Goal: Task Accomplishment & Management: Use online tool/utility

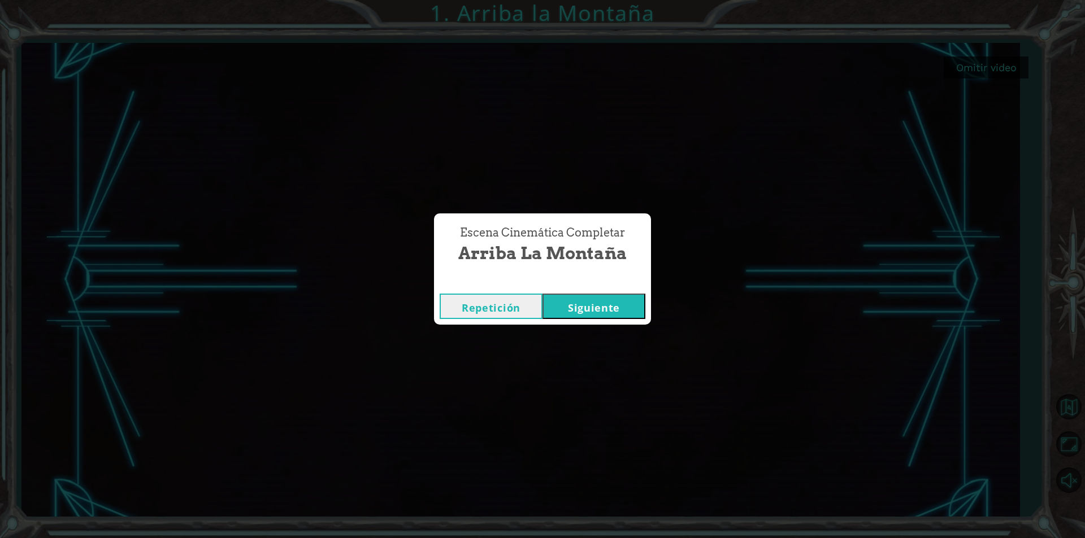
click at [594, 308] on button "Siguiente" at bounding box center [593, 306] width 103 height 25
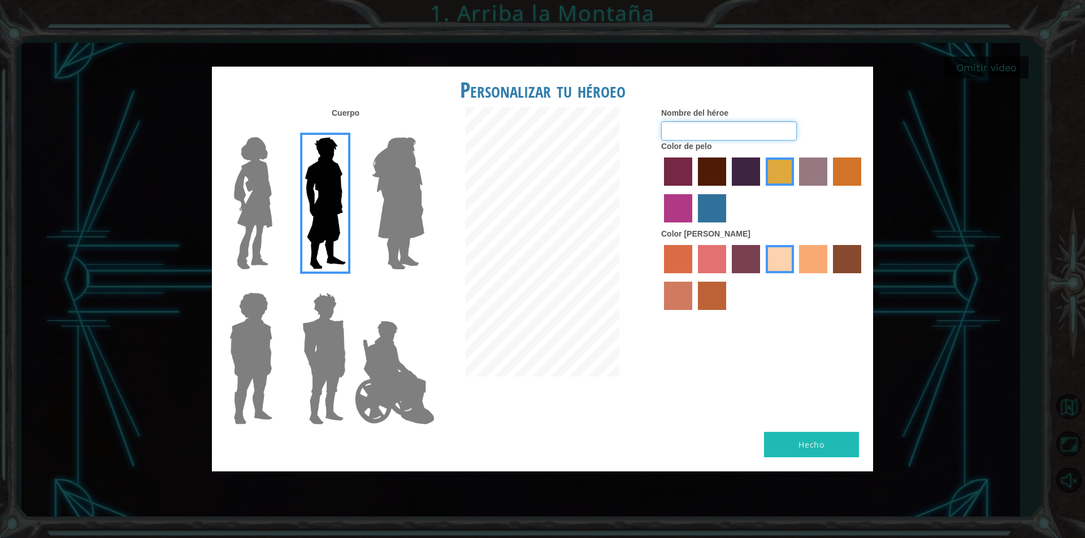
click at [699, 132] on input "Nombre del héroe" at bounding box center [729, 130] width 136 height 19
type input "[PERSON_NAME]"
click at [338, 360] on img at bounding box center [324, 358] width 53 height 141
click at [350, 285] on input "Hero Garnet" at bounding box center [350, 285] width 0 height 0
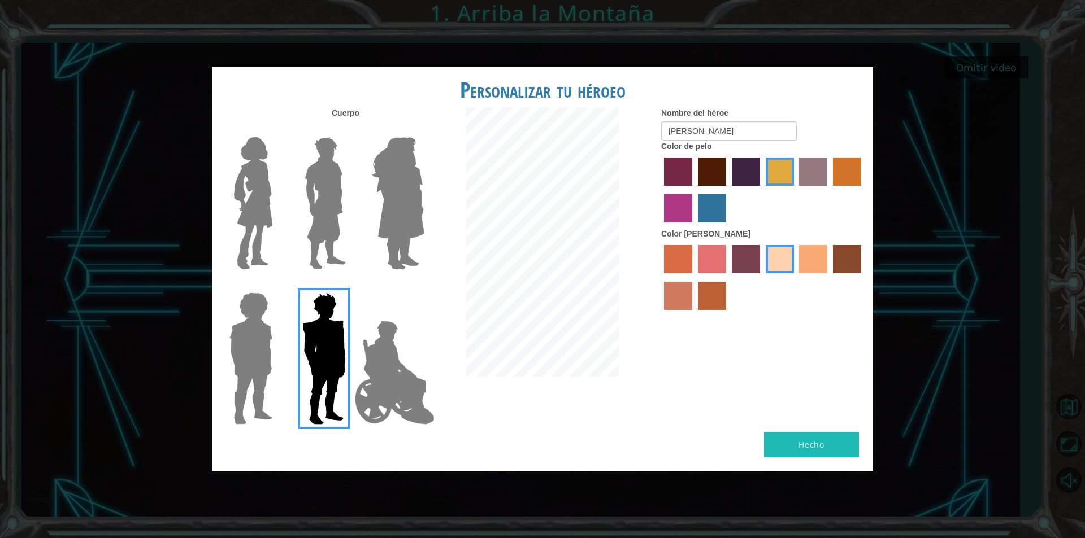
click at [261, 372] on img at bounding box center [251, 358] width 52 height 141
click at [277, 285] on input "Hero Steven" at bounding box center [277, 285] width 0 height 0
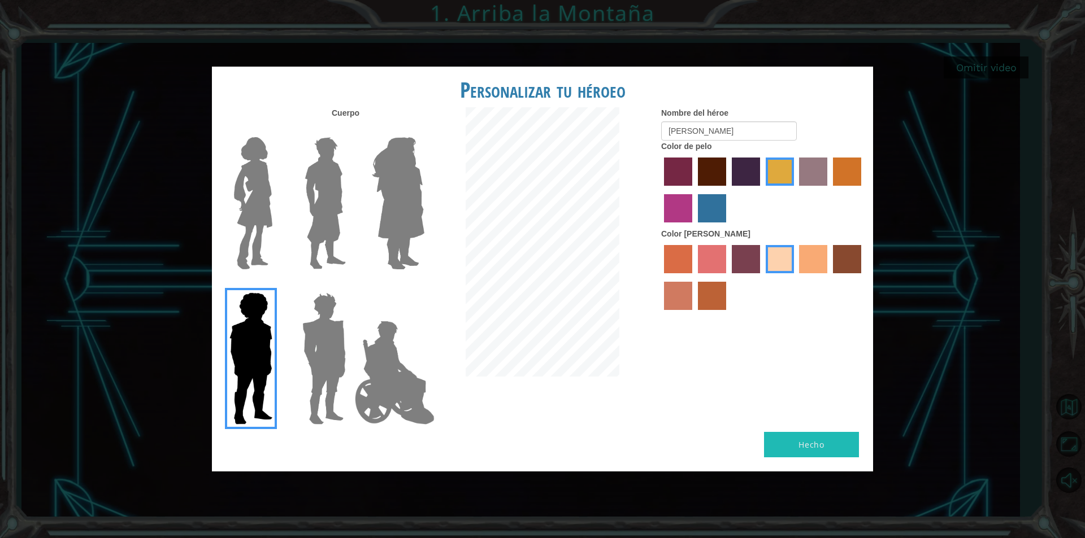
click at [417, 190] on img at bounding box center [398, 203] width 62 height 141
click at [424, 130] on input "Hero Amethyst" at bounding box center [424, 130] width 0 height 0
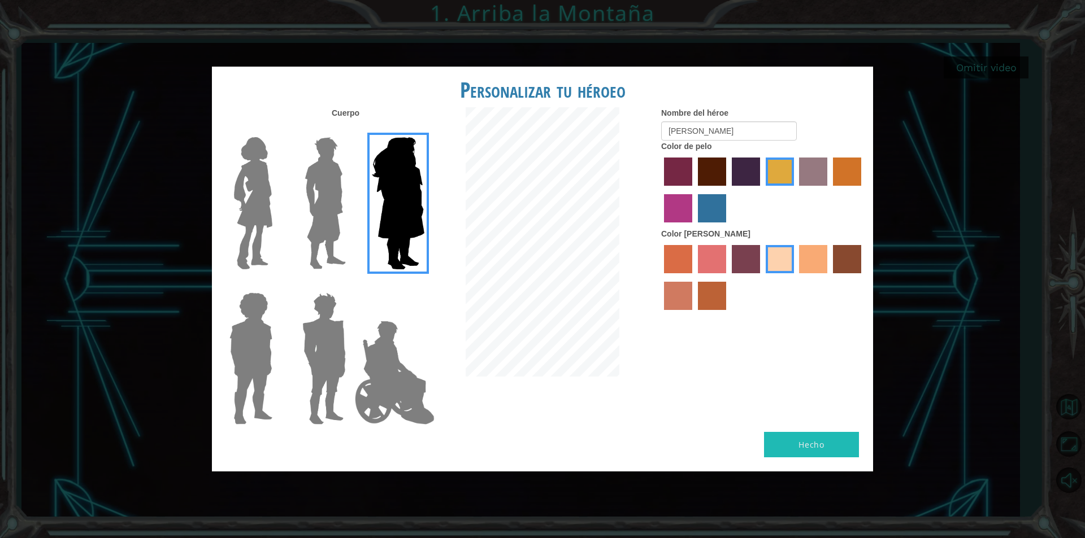
click at [332, 192] on img at bounding box center [325, 203] width 50 height 141
click at [350, 130] on input "Hero Lars" at bounding box center [350, 130] width 0 height 0
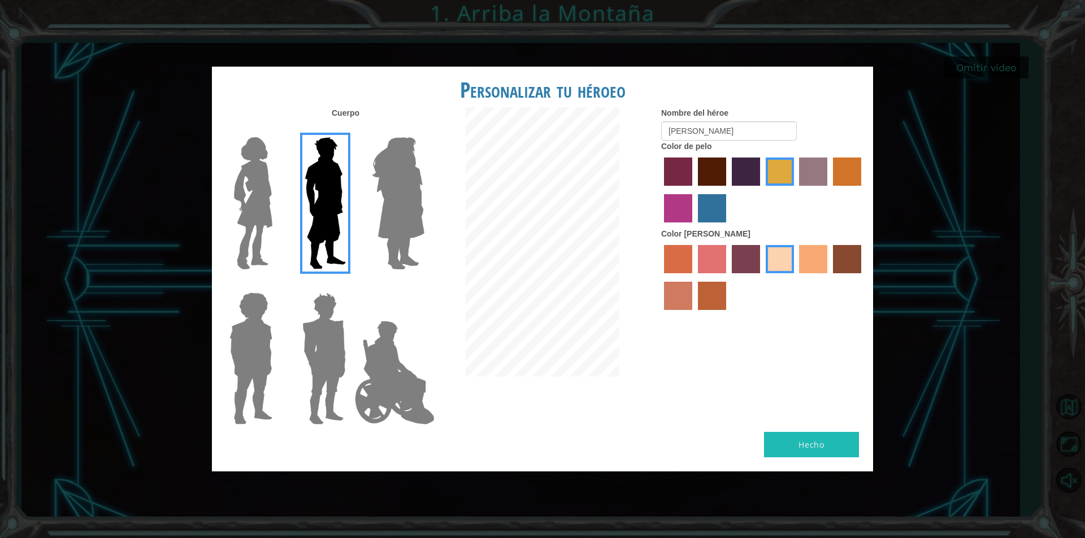
click at [797, 441] on button "Hecho" at bounding box center [811, 444] width 95 height 25
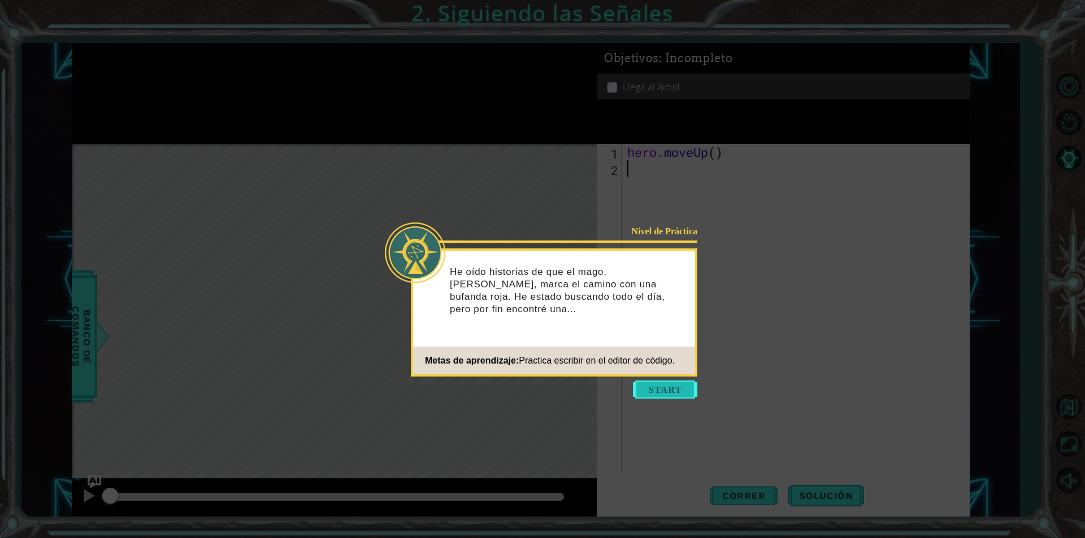
click at [662, 392] on button "Start" at bounding box center [665, 390] width 64 height 18
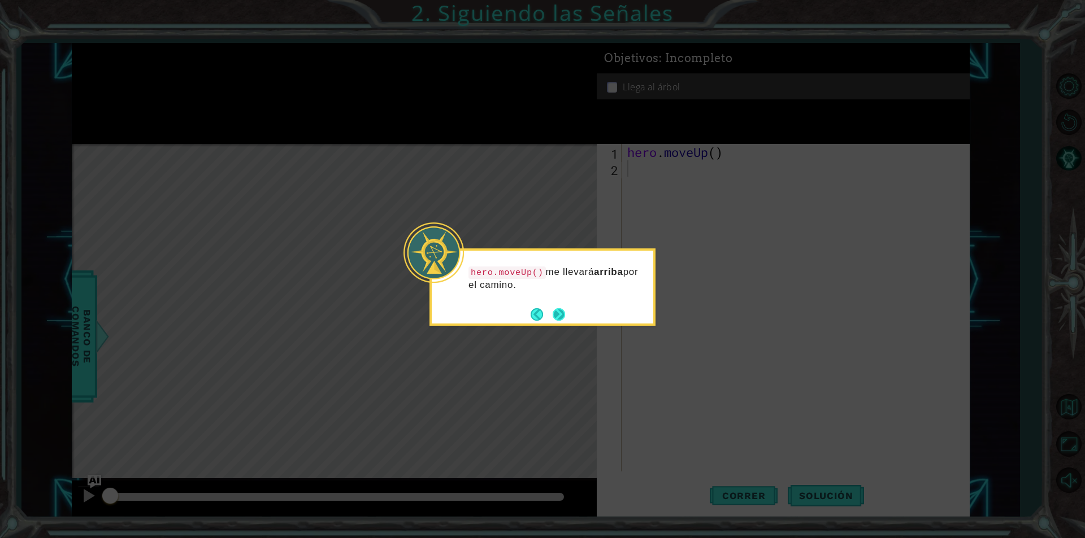
click at [559, 315] on button "Next" at bounding box center [558, 314] width 21 height 21
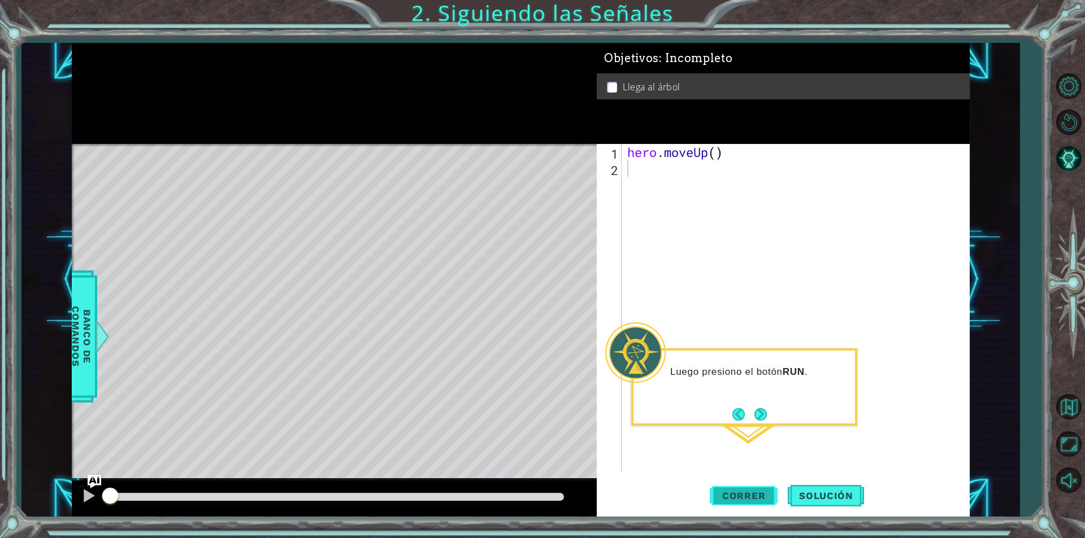
click at [738, 498] on span "Correr" at bounding box center [744, 495] width 66 height 11
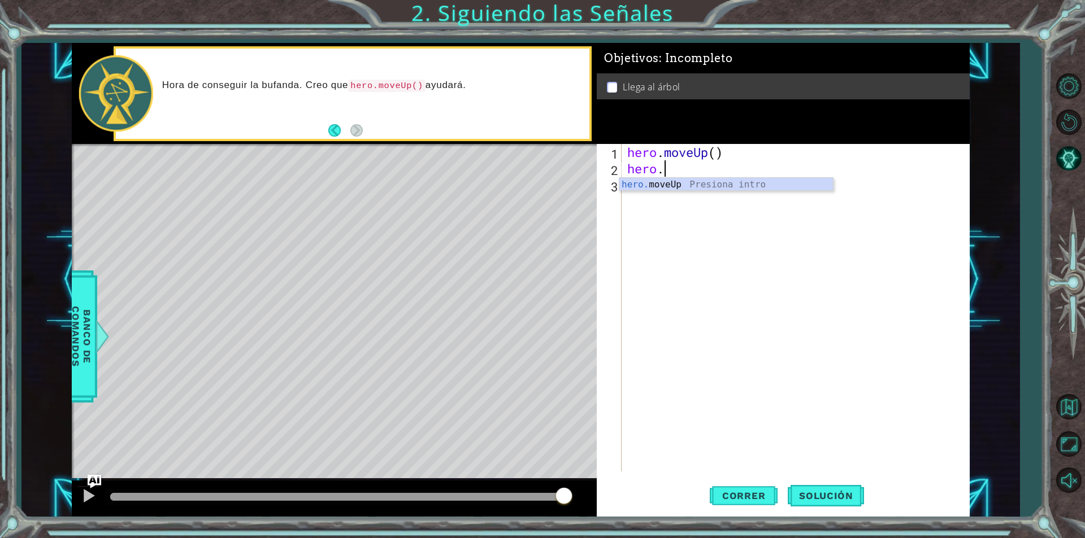
scroll to position [0, 1]
type textarea "hero.dfd"
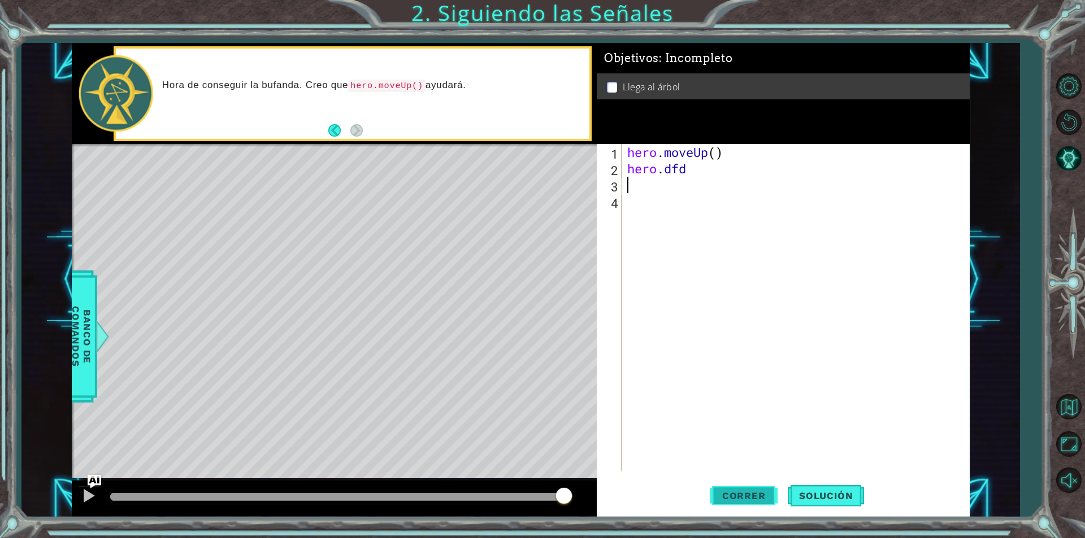
click at [728, 497] on span "Correr" at bounding box center [744, 495] width 66 height 11
type textarea "hero.moveUp()"
click at [829, 504] on button "Solución" at bounding box center [825, 495] width 76 height 37
click at [744, 498] on span "Correr" at bounding box center [744, 495] width 66 height 11
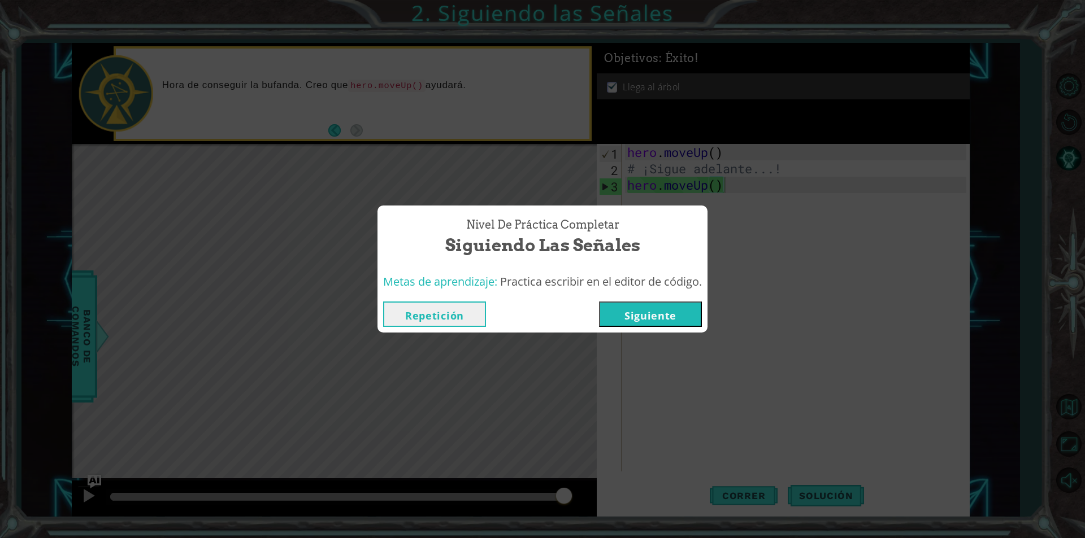
click at [684, 317] on button "Siguiente" at bounding box center [650, 314] width 103 height 25
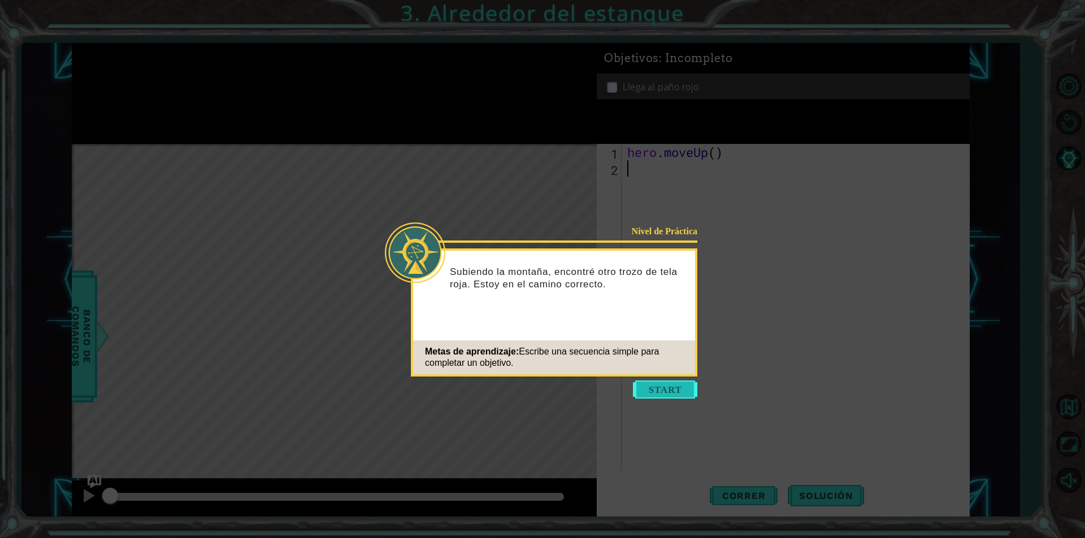
click at [668, 393] on button "Start" at bounding box center [665, 390] width 64 height 18
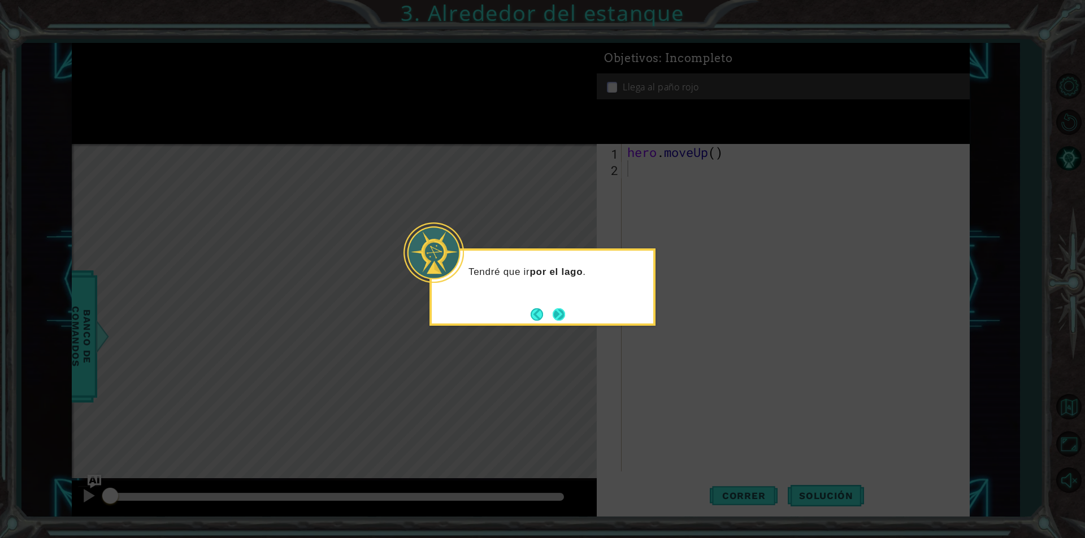
click at [558, 311] on button "Next" at bounding box center [559, 314] width 20 height 20
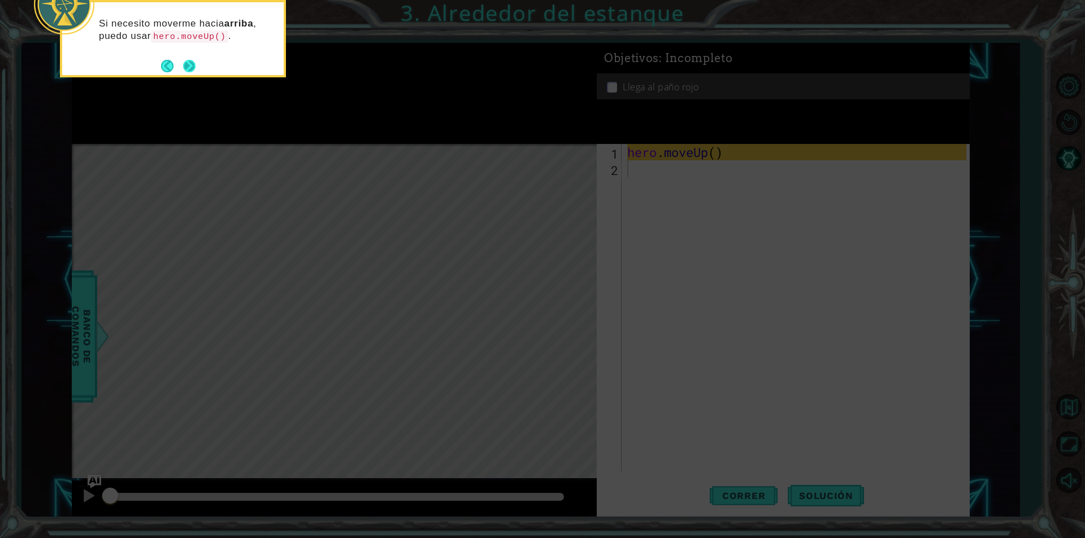
click at [195, 67] on button "Next" at bounding box center [189, 66] width 20 height 20
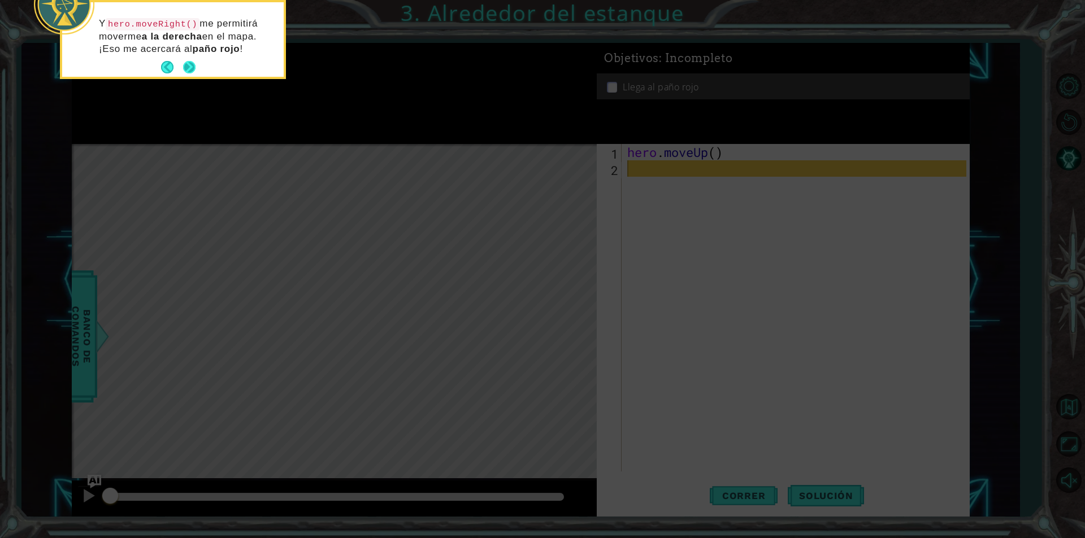
click at [190, 66] on button "Next" at bounding box center [189, 67] width 19 height 19
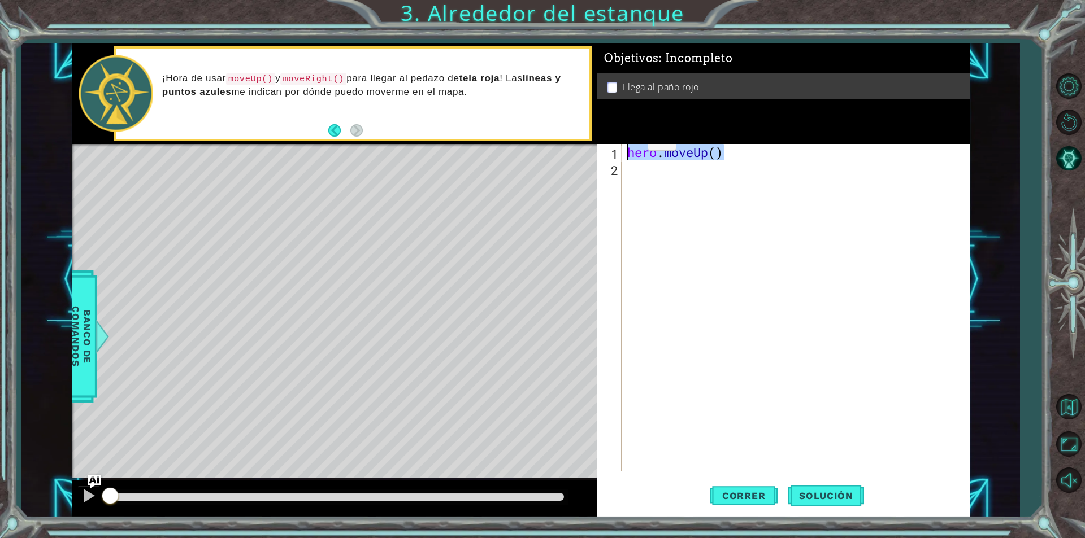
drag, startPoint x: 726, startPoint y: 155, endPoint x: 613, endPoint y: 145, distance: 114.0
click at [613, 145] on div "1 2 hero . moveUp ( ) ההההההההההההההההההההההההההההההההההההההההההההההההההההההההה…" at bounding box center [781, 308] width 369 height 328
type textarea "hero.moveUp()"
click at [644, 180] on div "hero . moveUp ( )" at bounding box center [798, 324] width 347 height 360
paste textarea "hero.moveUp()"
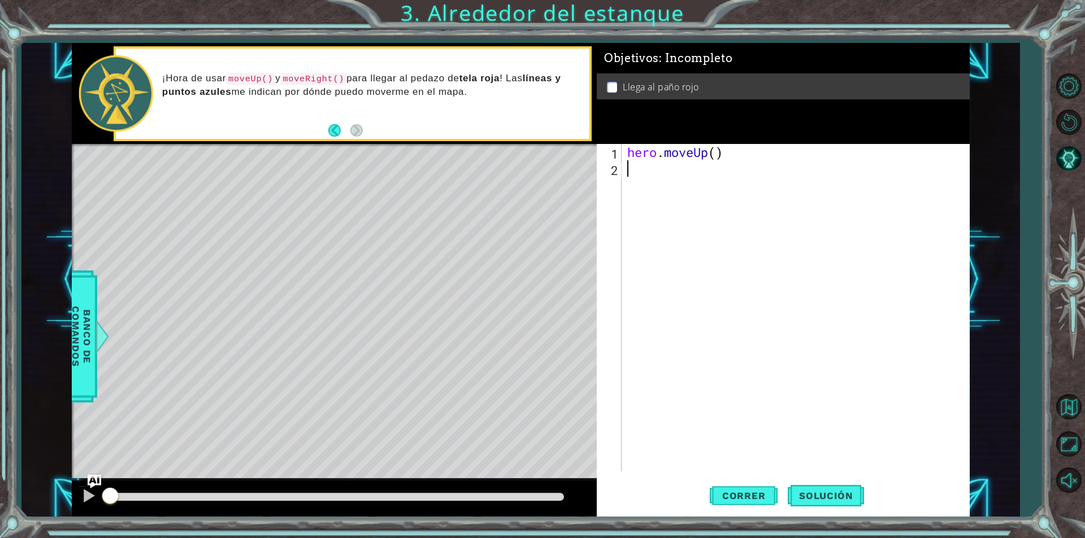
type textarea "hero.moveUp()"
paste textarea "hero.moveUp()"
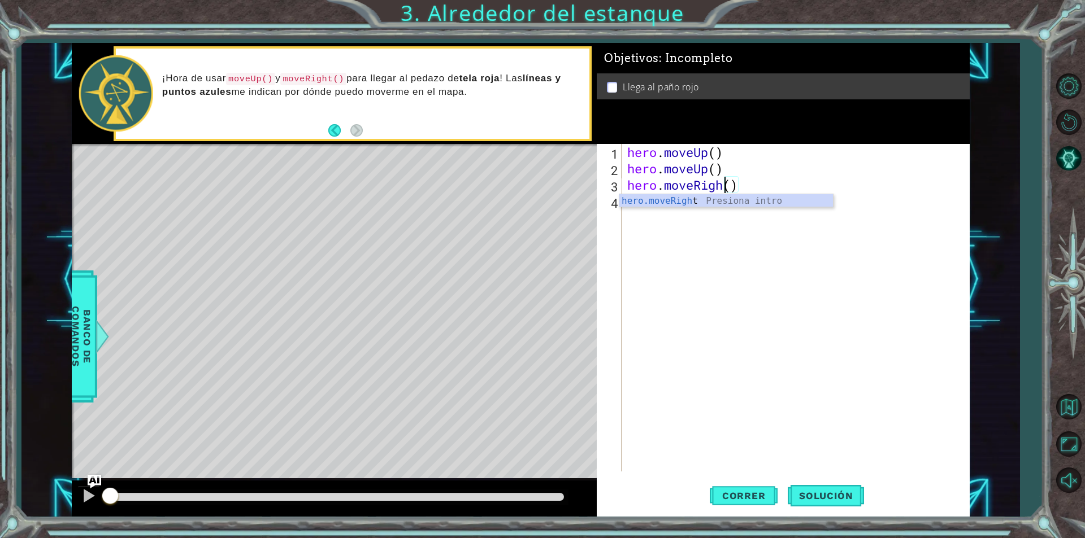
type textarea "hero.moveRight()"
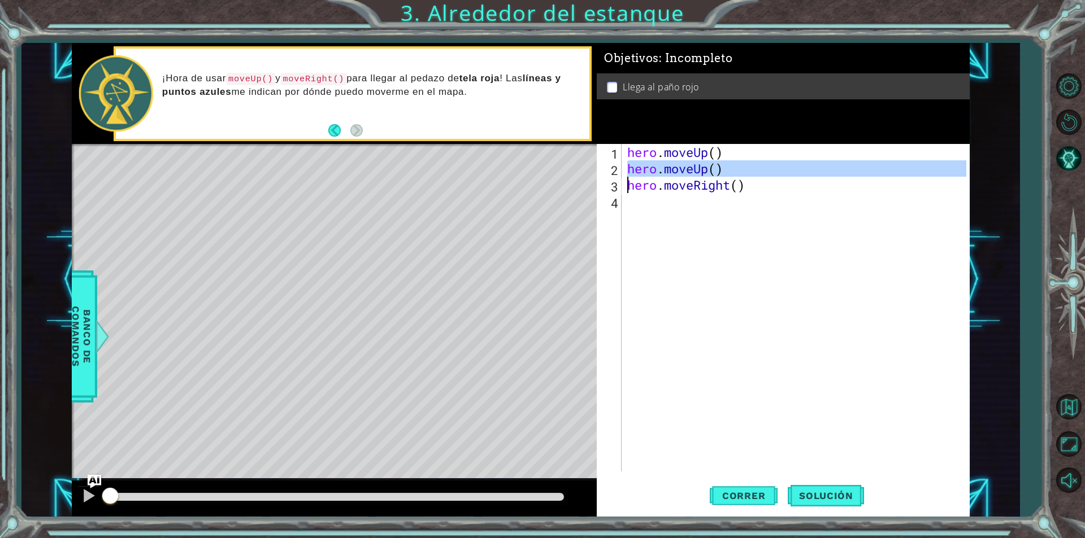
type textarea "hero.moveRight()"
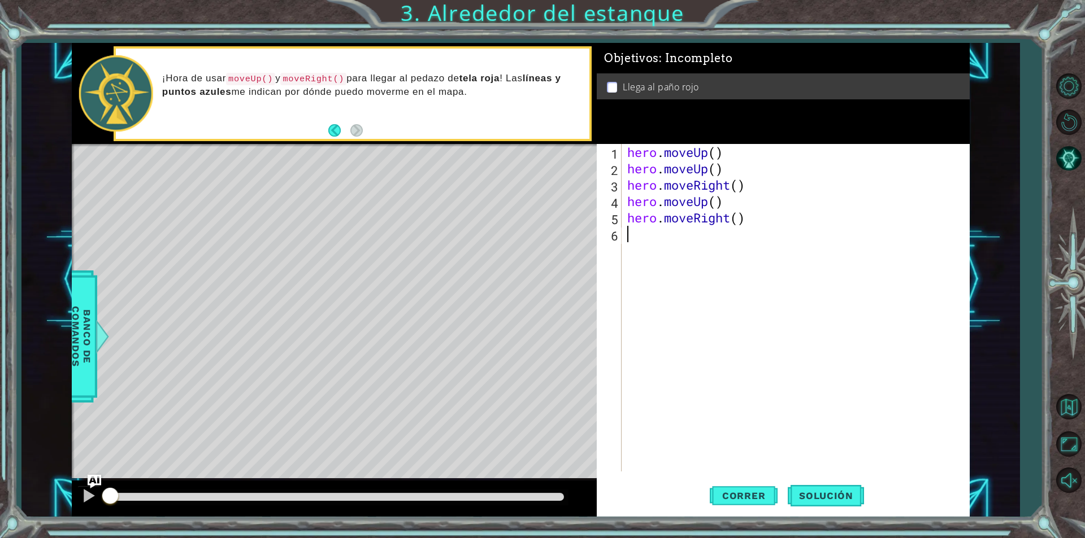
type textarea "hero.moveRight()"
type textarea "hero.moveUp()"
click at [732, 490] on span "Correr" at bounding box center [744, 495] width 66 height 11
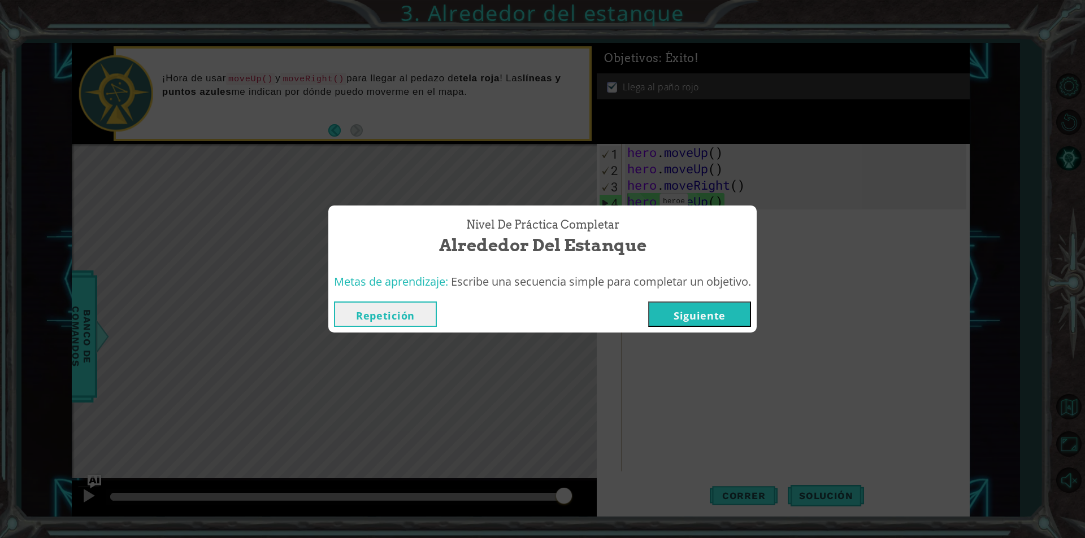
click at [688, 317] on button "Siguiente" at bounding box center [699, 314] width 103 height 25
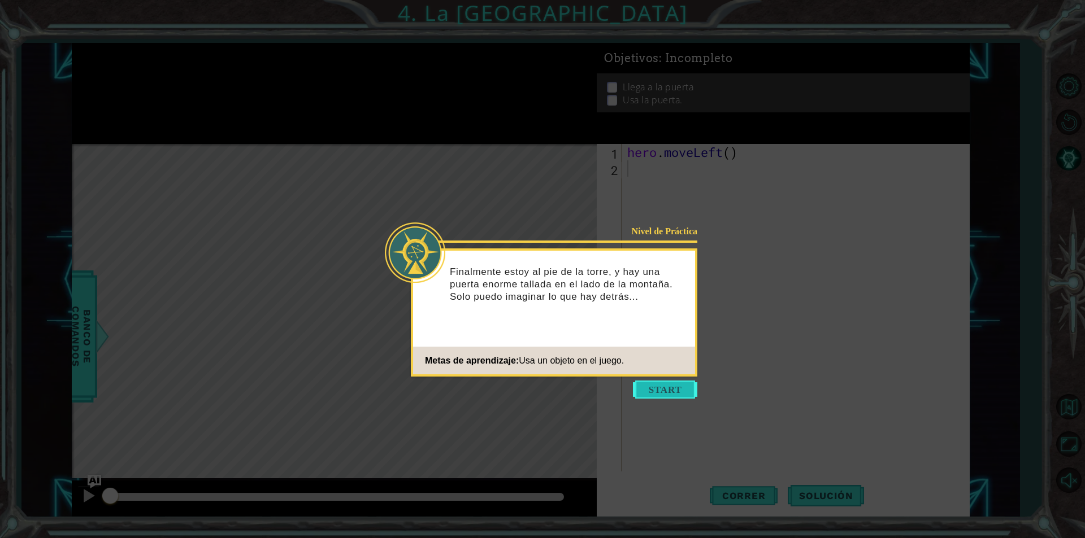
click at [671, 388] on button "Start" at bounding box center [665, 390] width 64 height 18
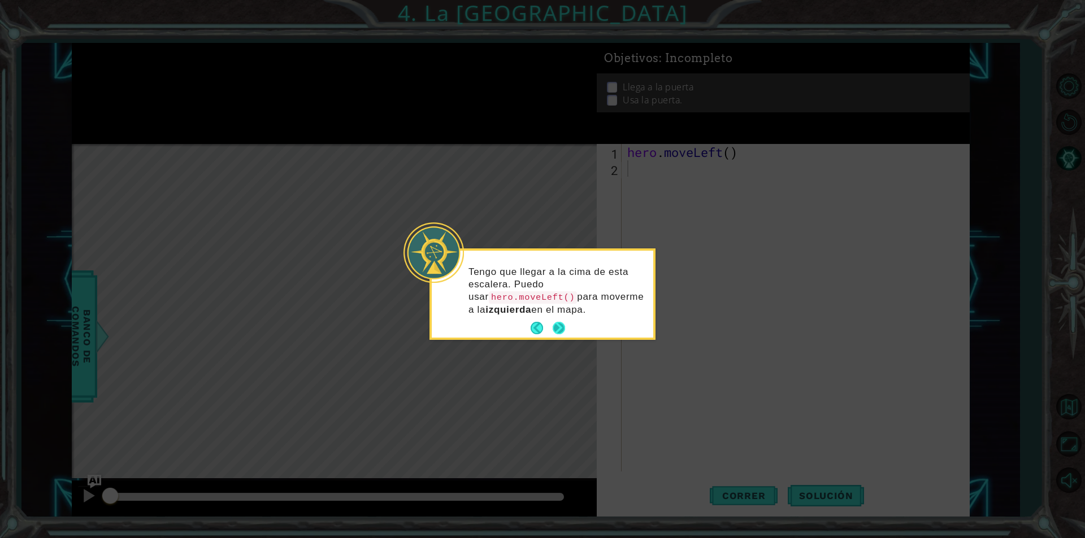
click at [556, 323] on button "Next" at bounding box center [559, 329] width 20 height 20
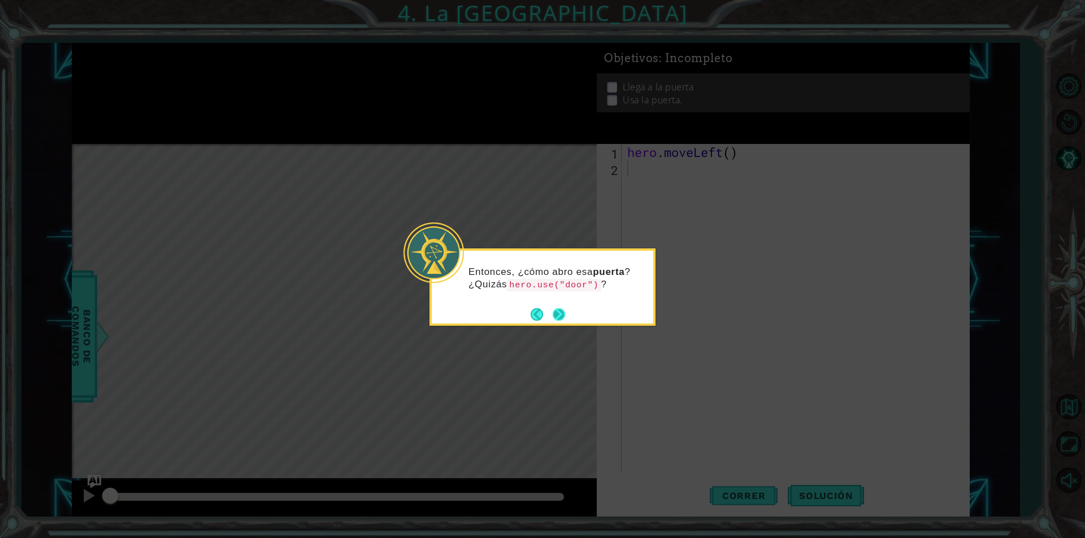
click at [556, 315] on button "Next" at bounding box center [559, 314] width 21 height 21
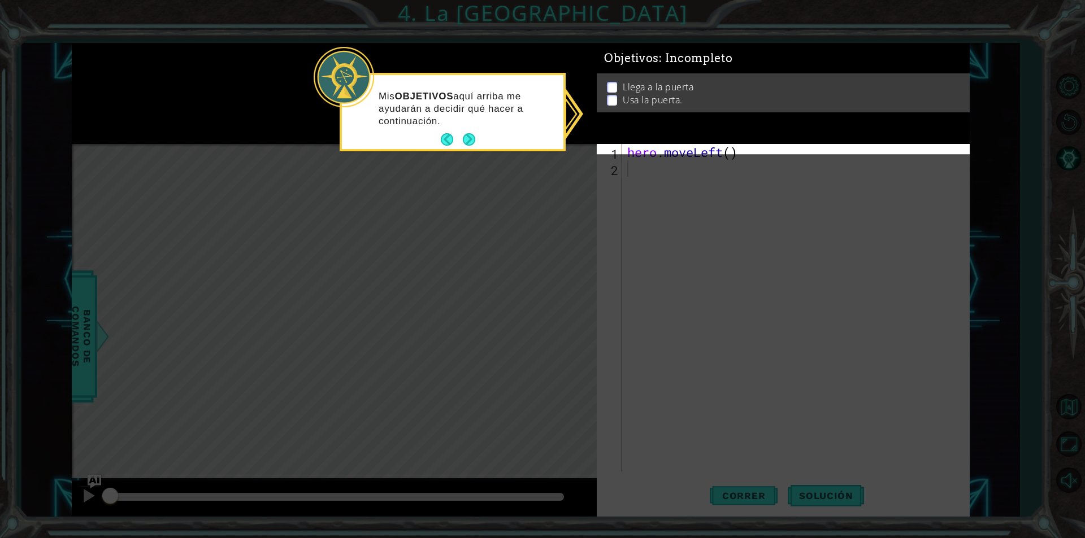
click at [616, 99] on p at bounding box center [612, 100] width 10 height 11
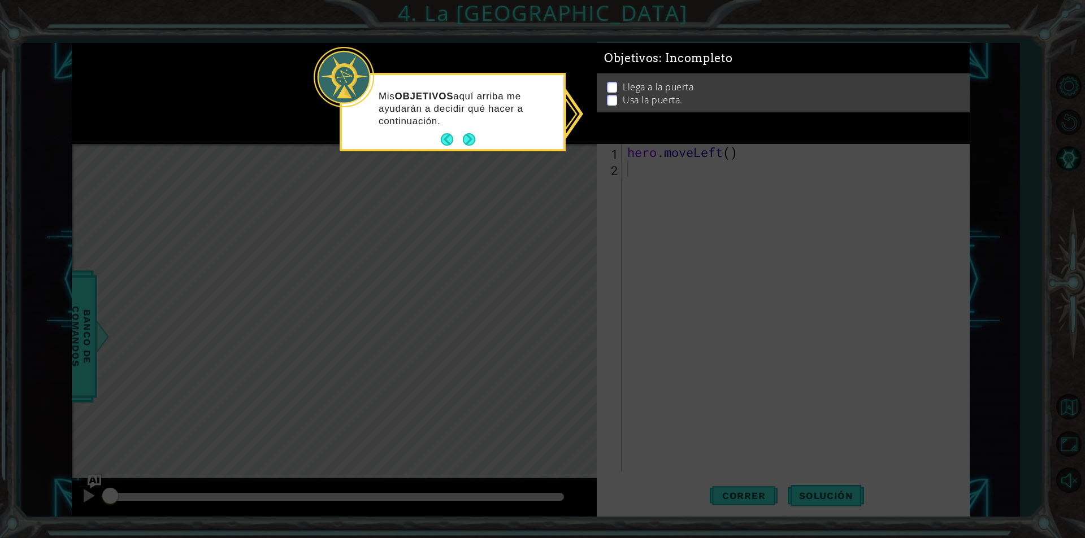
click at [611, 93] on p at bounding box center [612, 97] width 10 height 11
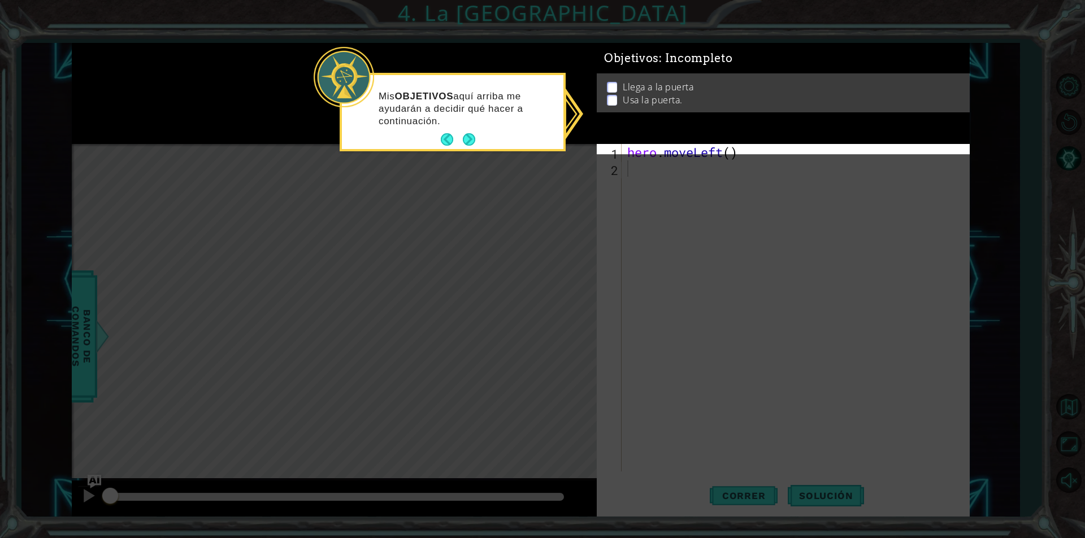
click at [611, 101] on ul "Llega a la puerta Usa la puerta." at bounding box center [783, 105] width 358 height 26
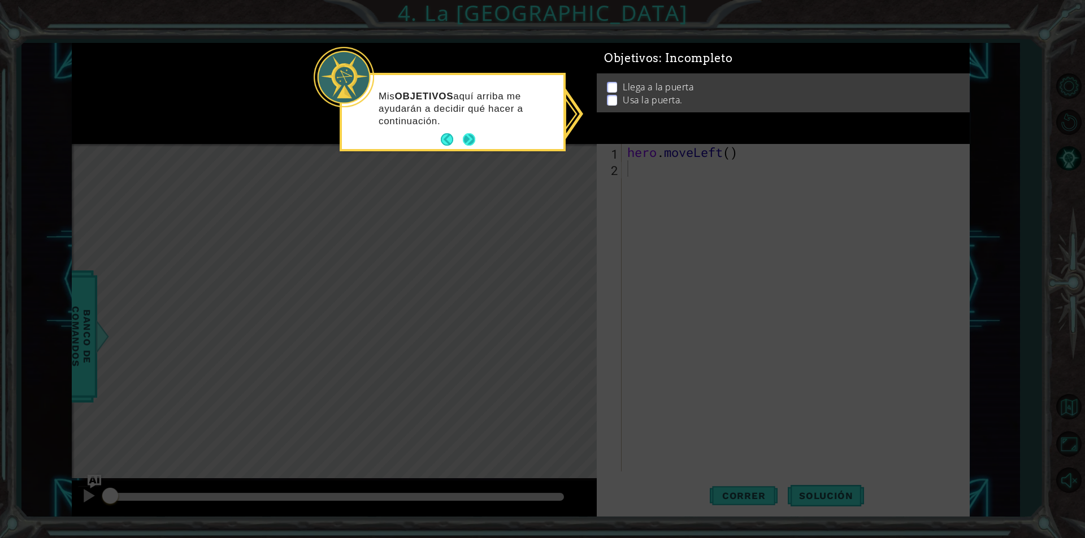
click at [468, 140] on button "Next" at bounding box center [469, 139] width 20 height 20
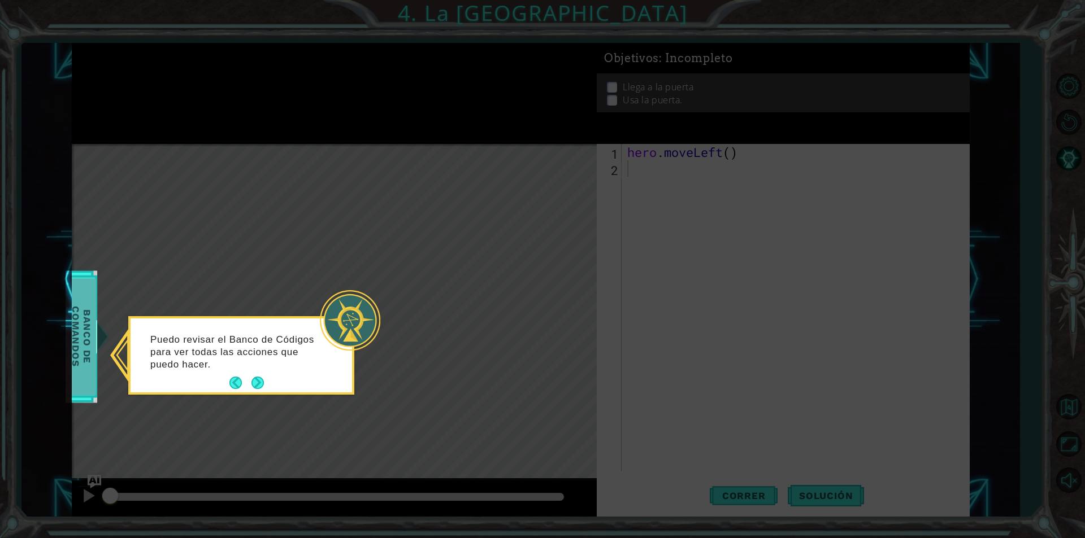
click at [89, 355] on span "Banco de comandos" at bounding box center [81, 337] width 29 height 117
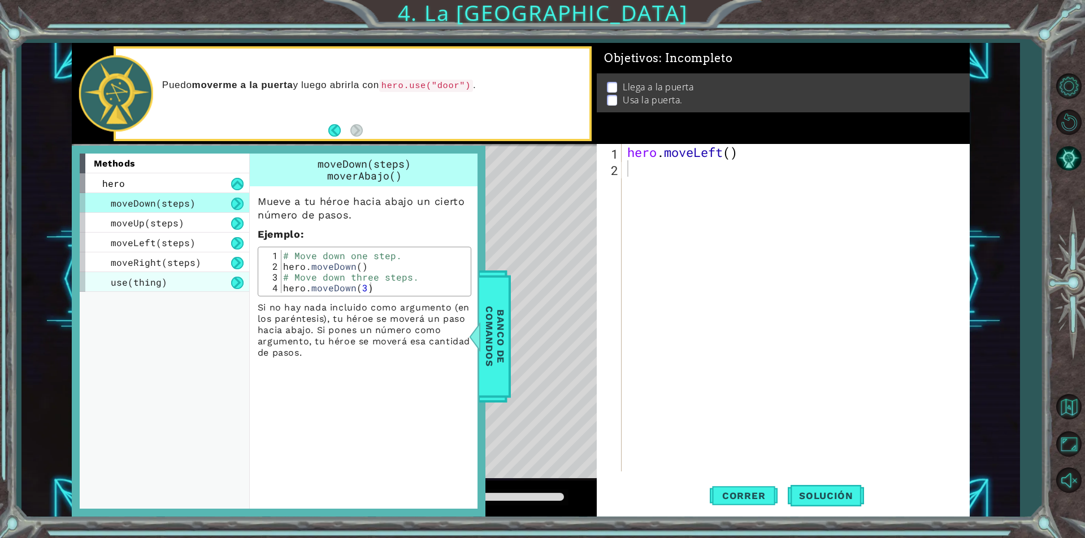
click at [152, 281] on span "use(thing)" at bounding box center [139, 282] width 56 height 12
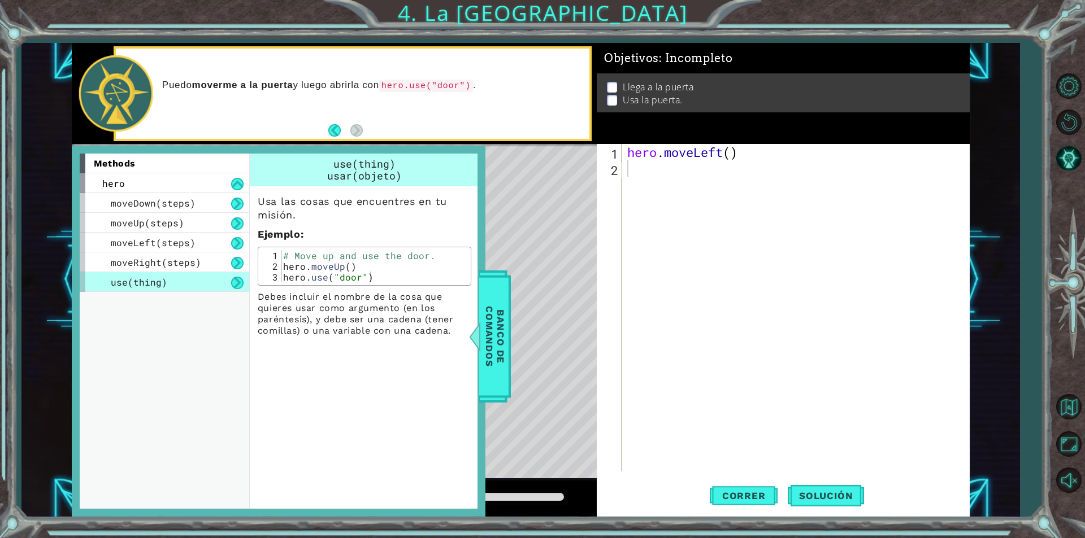
click at [327, 134] on div "Puedo moverme a la puerta y luego abrirla con hero.use("door") ." at bounding box center [352, 94] width 473 height 90
click at [333, 132] on button "Back" at bounding box center [339, 130] width 22 height 12
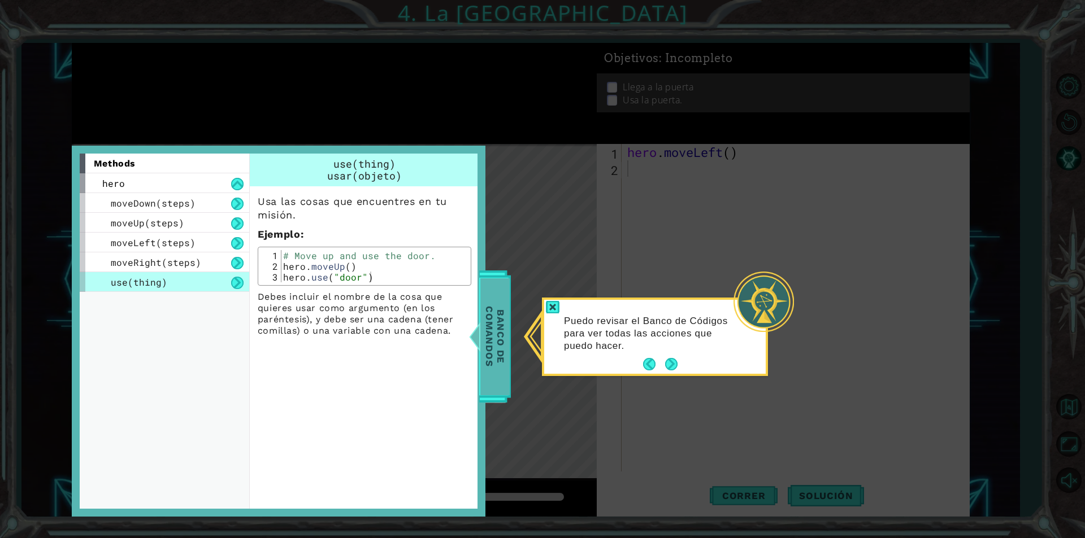
click at [492, 353] on span "Banco de comandos" at bounding box center [483, 337] width 29 height 117
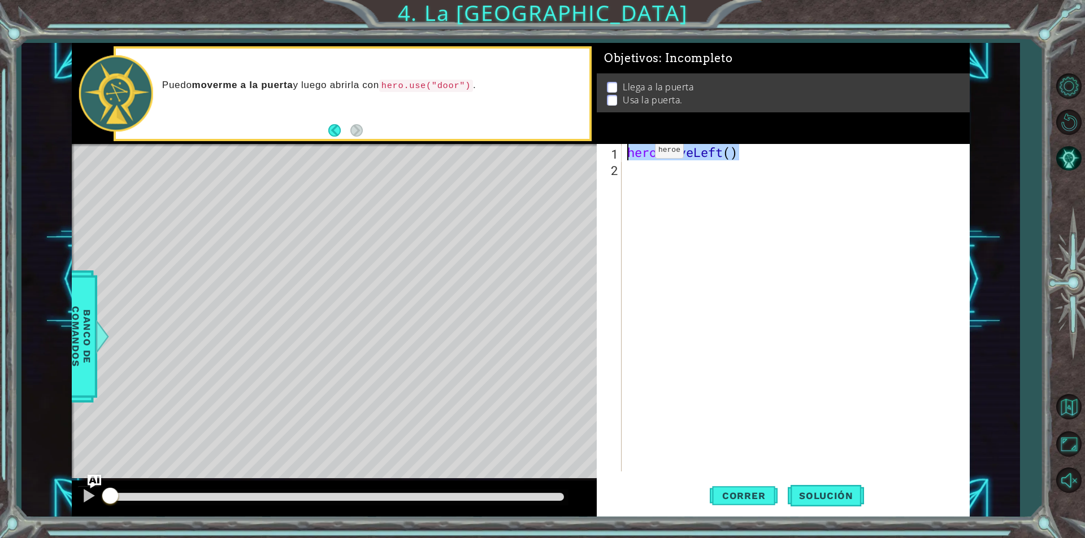
drag, startPoint x: 713, startPoint y: 153, endPoint x: 593, endPoint y: 156, distance: 120.4
click at [593, 156] on div "1 ההההההההההההההההההההההההההההההההההההההההההההההההההההההההההההההההההההההההההההה…" at bounding box center [521, 280] width 898 height 474
type textarea "hero.moveLeft()"
paste textarea "hero.moveLeft()"
type textarea "hero.moveLeft()"
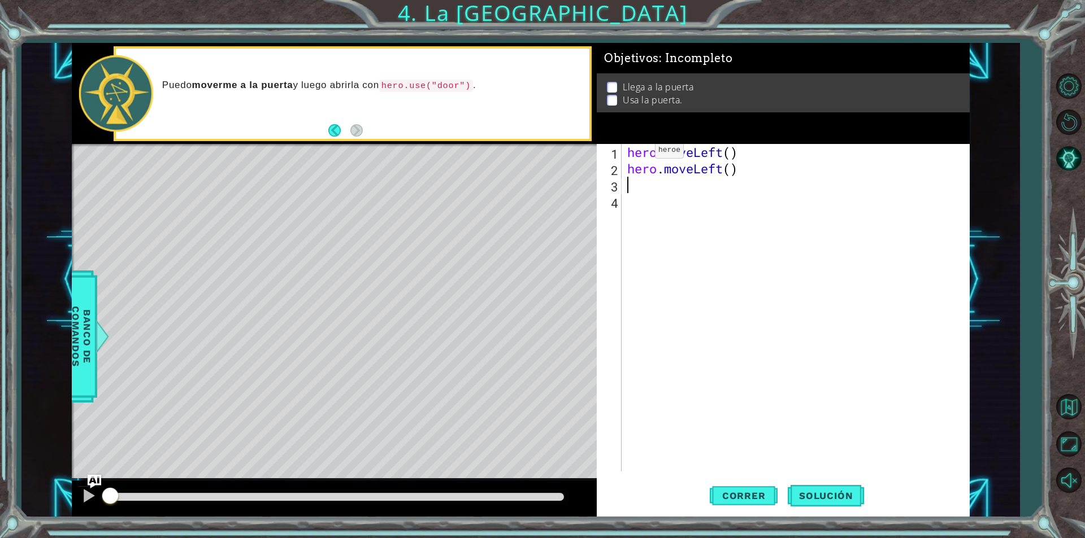
paste textarea "hero.moveLeft()"
type textarea "hero.moveUp()"
paste textarea "hero.moveUp()"
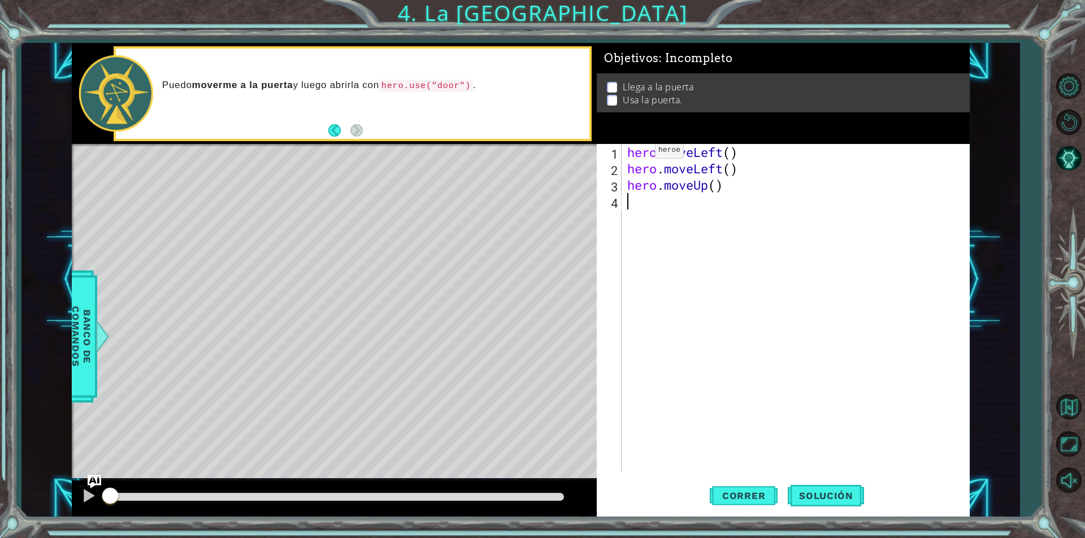
type textarea "hero.moveUp()"
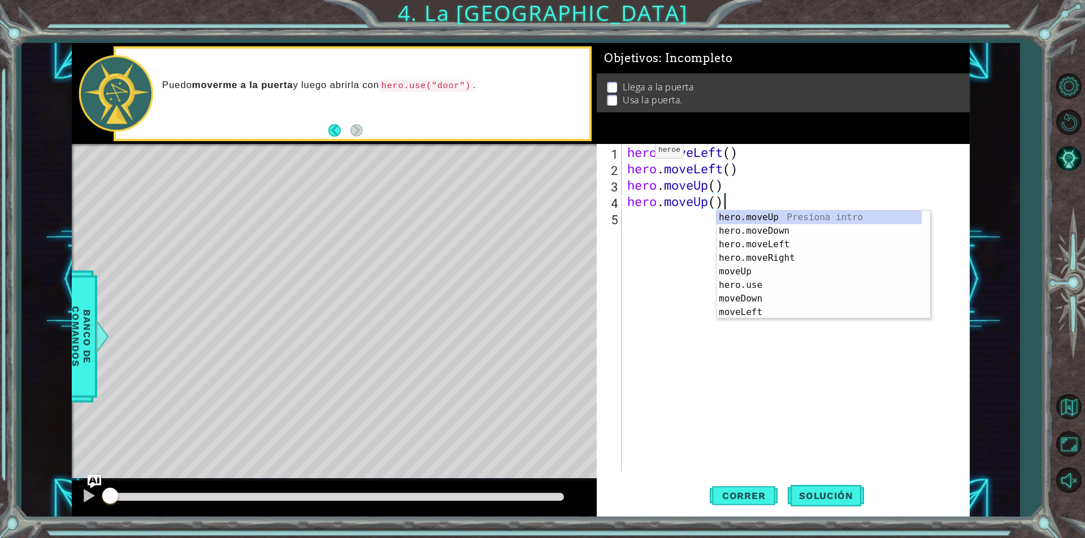
scroll to position [14, 0]
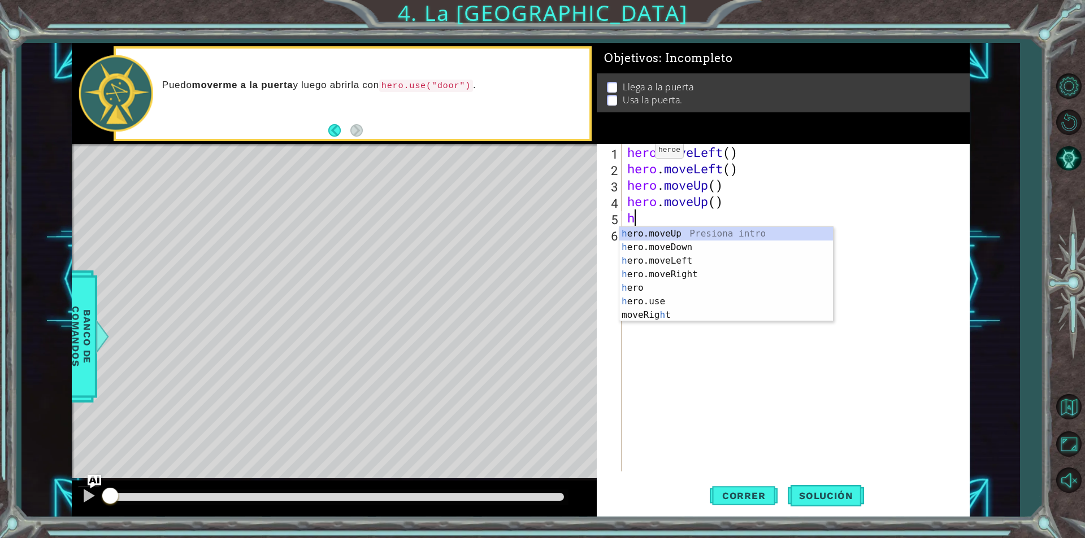
type textarea "he"
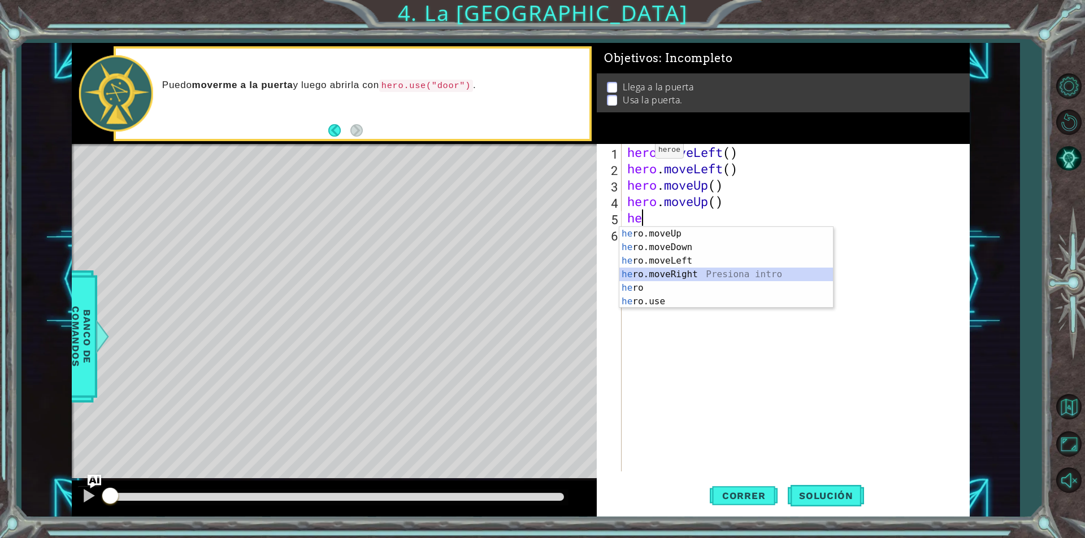
click at [672, 278] on div "he ro.moveUp Presiona intro he ro.moveDown Presiona intro he ro.moveLeft Presio…" at bounding box center [726, 281] width 214 height 108
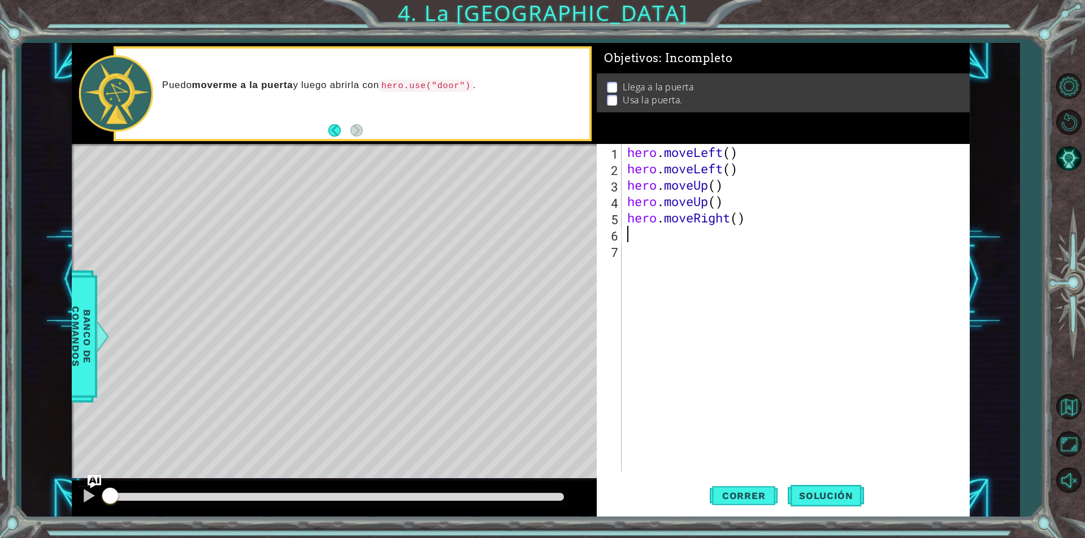
type textarea "h"
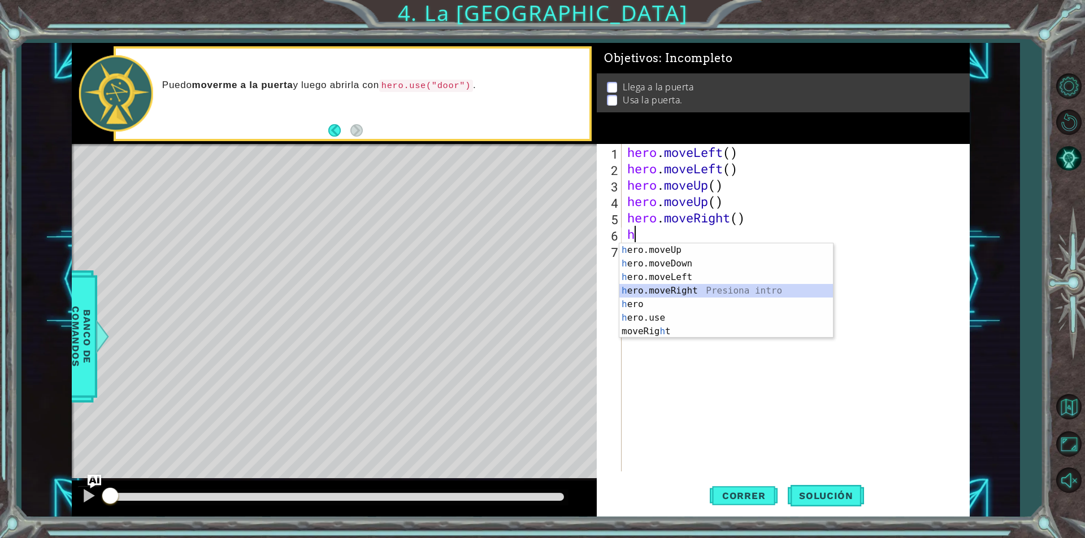
click at [664, 286] on div "h ero.moveUp Presiona intro h ero.moveDown Presiona intro h ero.moveLeft Presio…" at bounding box center [726, 304] width 214 height 122
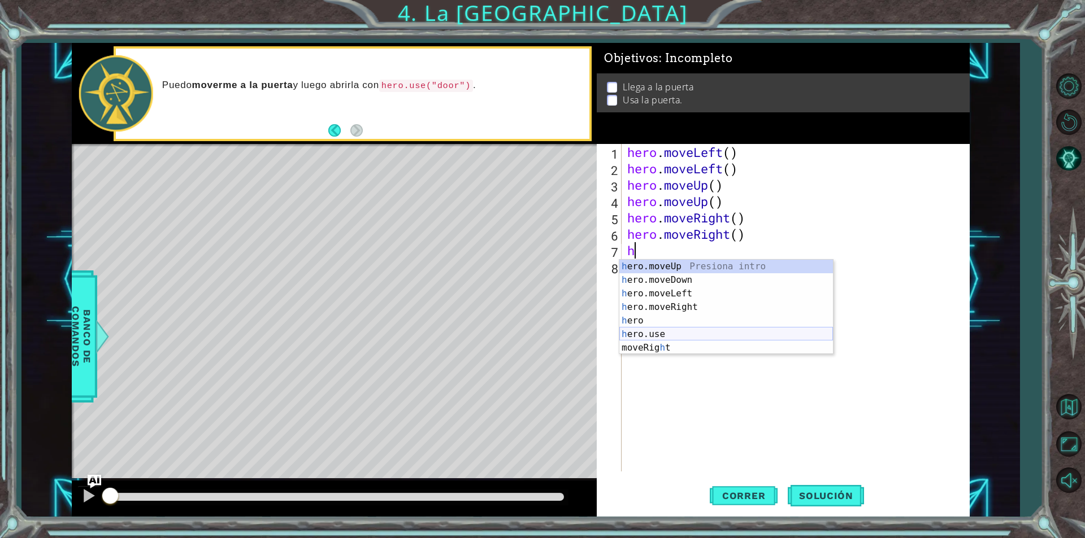
click at [697, 337] on div "h ero.moveUp Presiona intro h ero.moveDown Presiona intro h ero.moveLeft Presio…" at bounding box center [726, 321] width 214 height 122
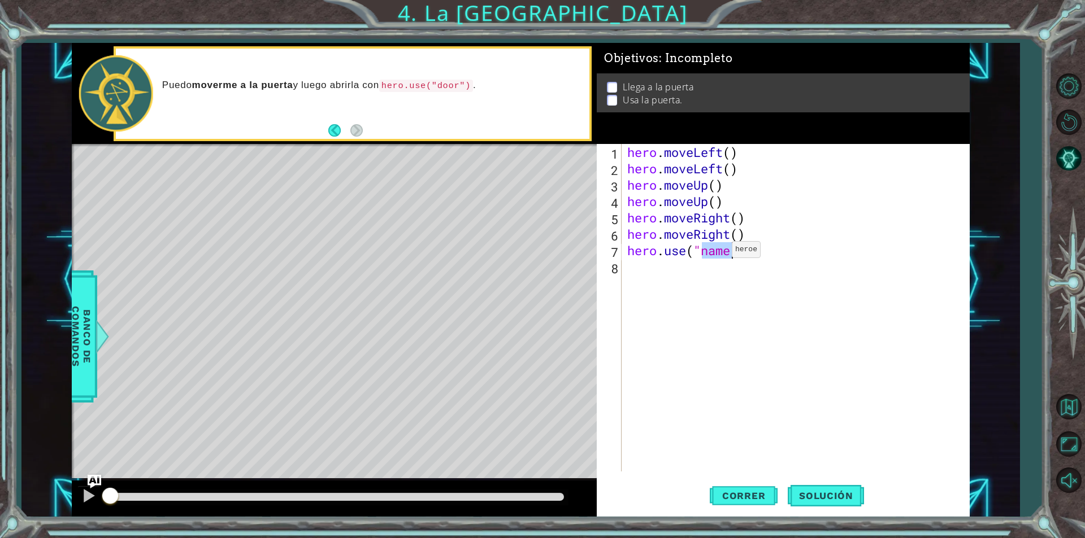
click at [715, 252] on div "hero . moveLeft ( ) hero . moveLeft ( ) hero . moveUp ( ) hero . moveUp ( ) her…" at bounding box center [795, 308] width 341 height 328
click at [716, 252] on div "hero . moveLeft ( ) hero . moveLeft ( ) hero . moveUp ( ) hero . moveUp ( ) her…" at bounding box center [798, 324] width 347 height 360
click at [716, 251] on div "hero . moveLeft ( ) hero . moveLeft ( ) hero . moveUp ( ) hero . moveUp ( ) her…" at bounding box center [798, 324] width 347 height 360
type textarea "hero.use("door")"
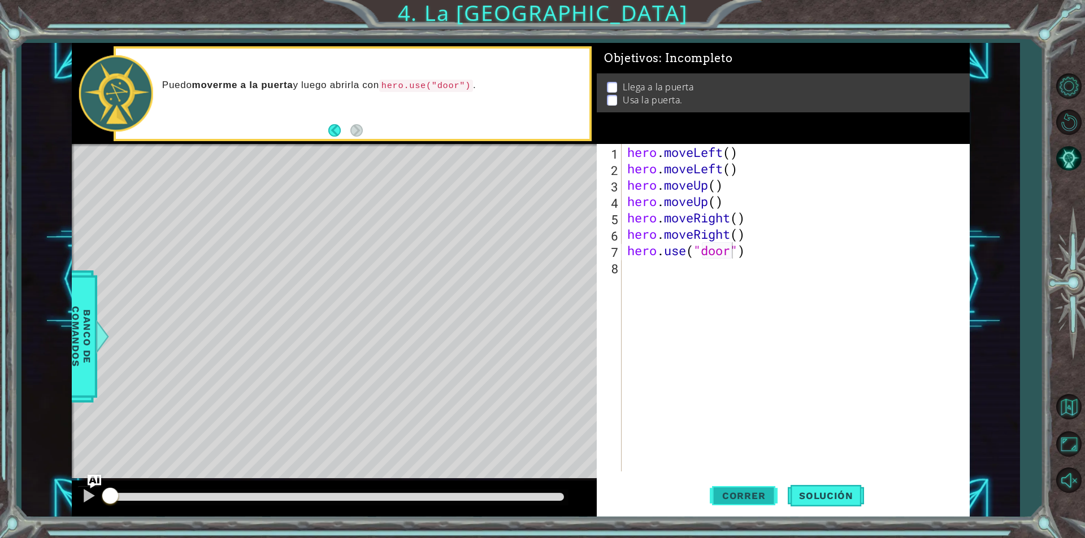
click at [756, 497] on span "Correr" at bounding box center [744, 495] width 66 height 11
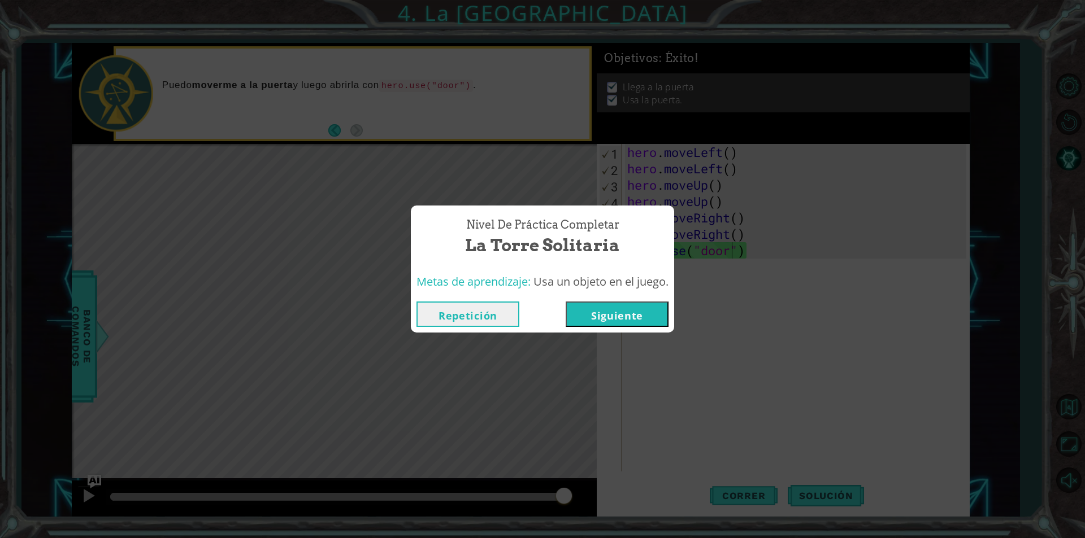
click at [633, 317] on button "Siguiente" at bounding box center [616, 314] width 103 height 25
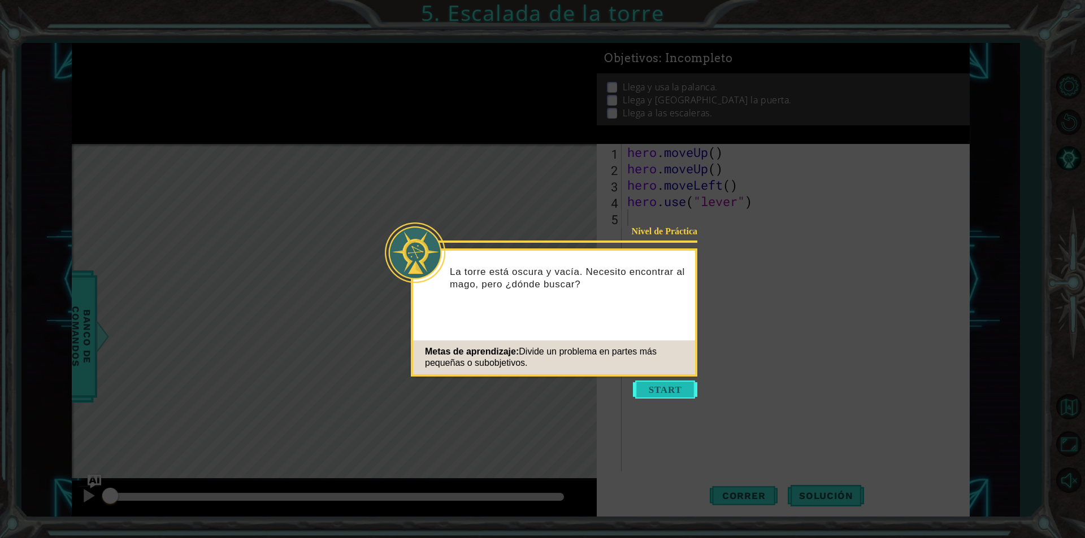
click at [659, 388] on button "Start" at bounding box center [665, 390] width 64 height 18
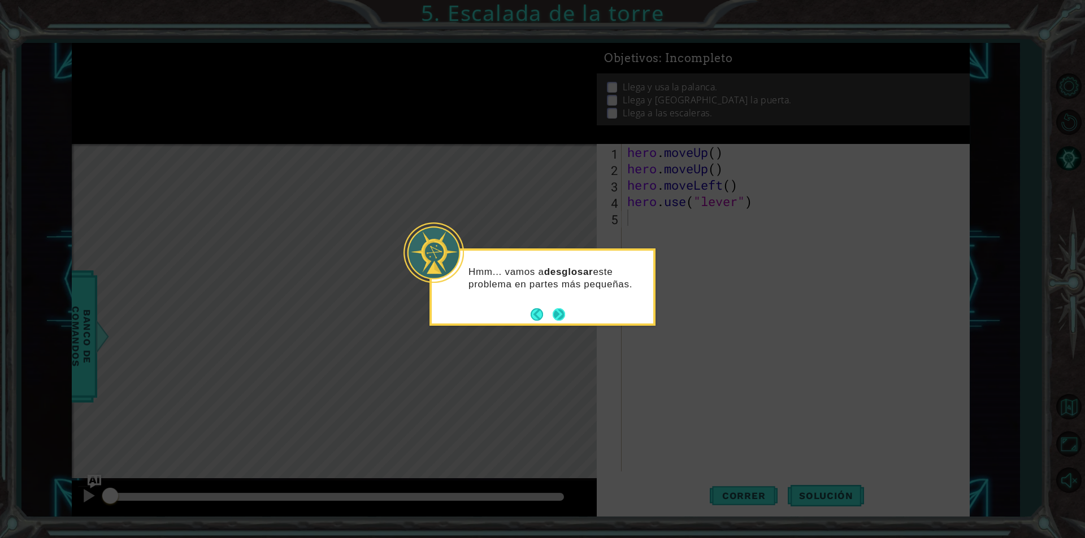
click at [556, 317] on button "Next" at bounding box center [558, 314] width 15 height 15
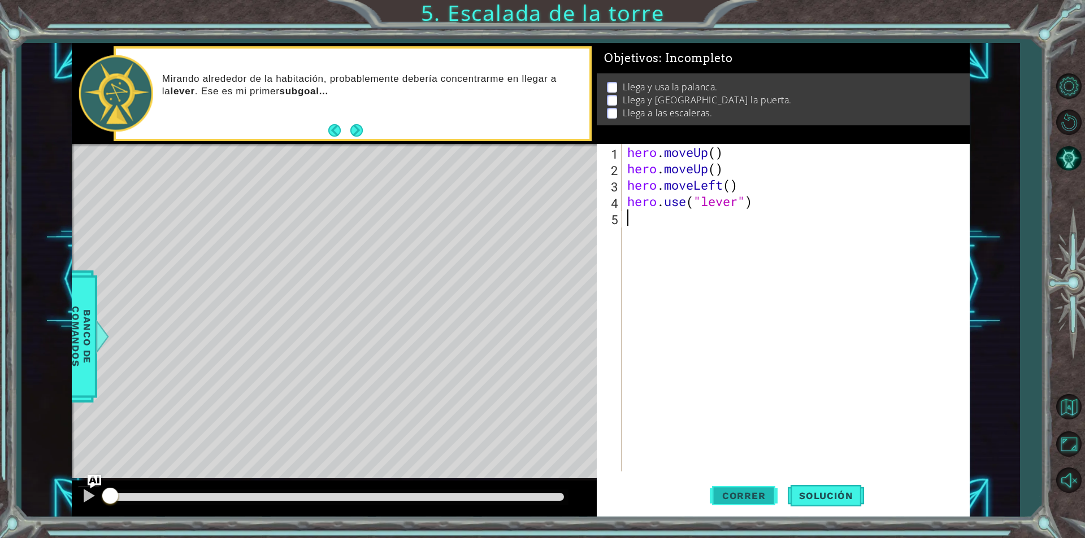
click at [727, 494] on span "Correr" at bounding box center [744, 495] width 66 height 11
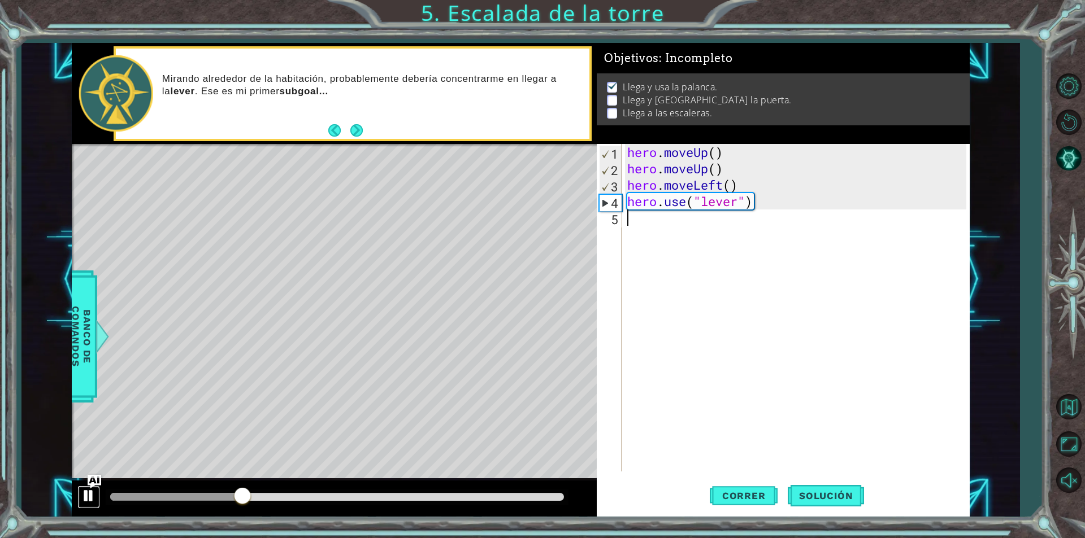
click at [85, 502] on div at bounding box center [88, 496] width 15 height 15
click at [358, 129] on button "Next" at bounding box center [356, 130] width 20 height 20
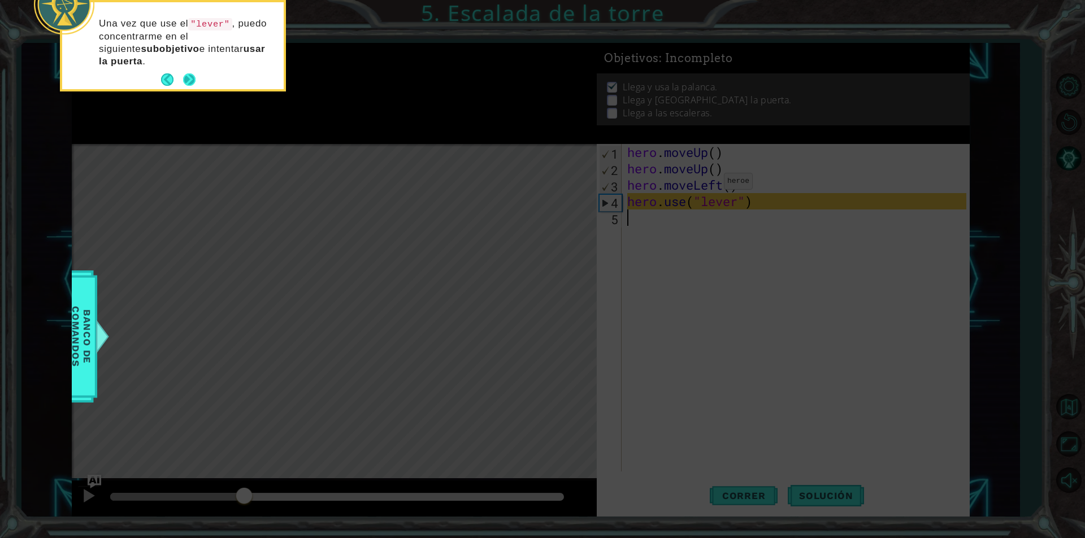
click at [186, 77] on button "Next" at bounding box center [188, 79] width 15 height 15
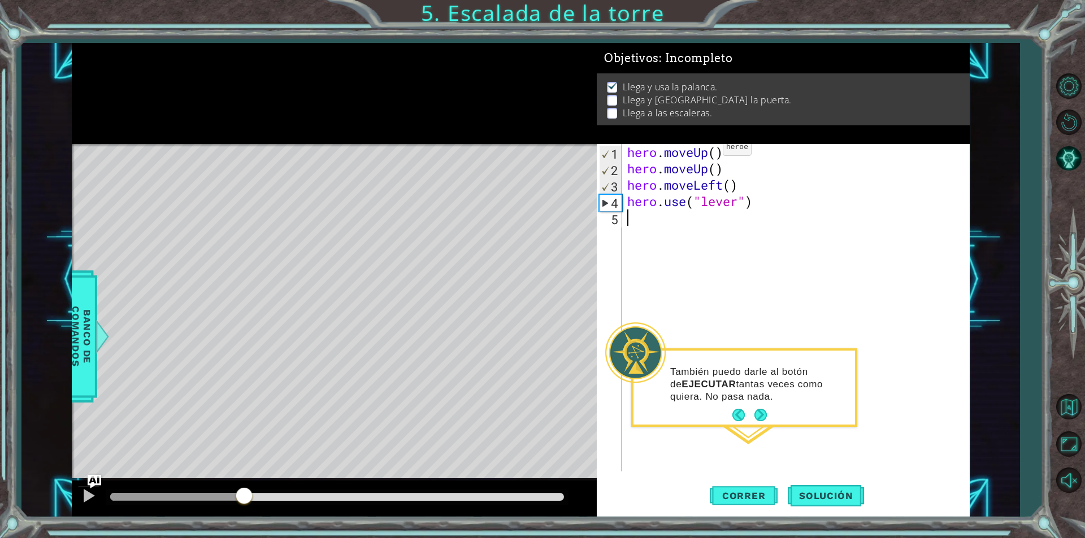
click at [705, 150] on div "hero . moveUp ( ) hero . moveUp ( ) hero . moveLeft ( ) hero . use ( "lever" )" at bounding box center [798, 324] width 347 height 360
click at [683, 150] on div "hero . moveUp ( ) hero . moveUp ( ) hero . moveLeft ( ) hero . use ( "lever" )" at bounding box center [798, 324] width 347 height 360
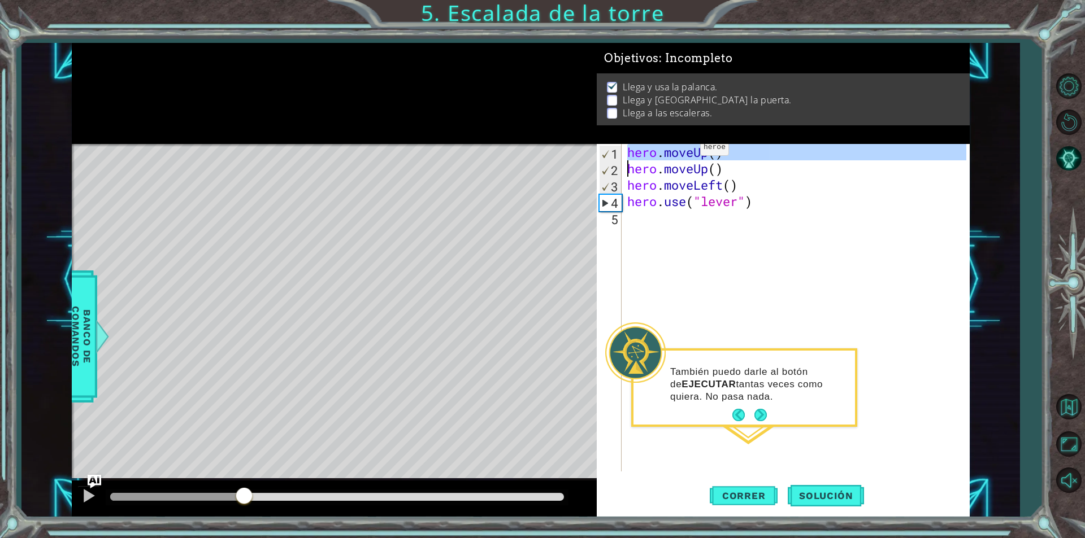
click at [683, 150] on div "hero . moveUp ( ) hero . moveUp ( ) hero . moveLeft ( ) hero . use ( "lever" )" at bounding box center [795, 308] width 341 height 328
click at [683, 150] on div "hero . moveUp ( ) hero . moveUp ( ) hero . moveLeft ( ) hero . use ( "lever" )" at bounding box center [798, 324] width 347 height 360
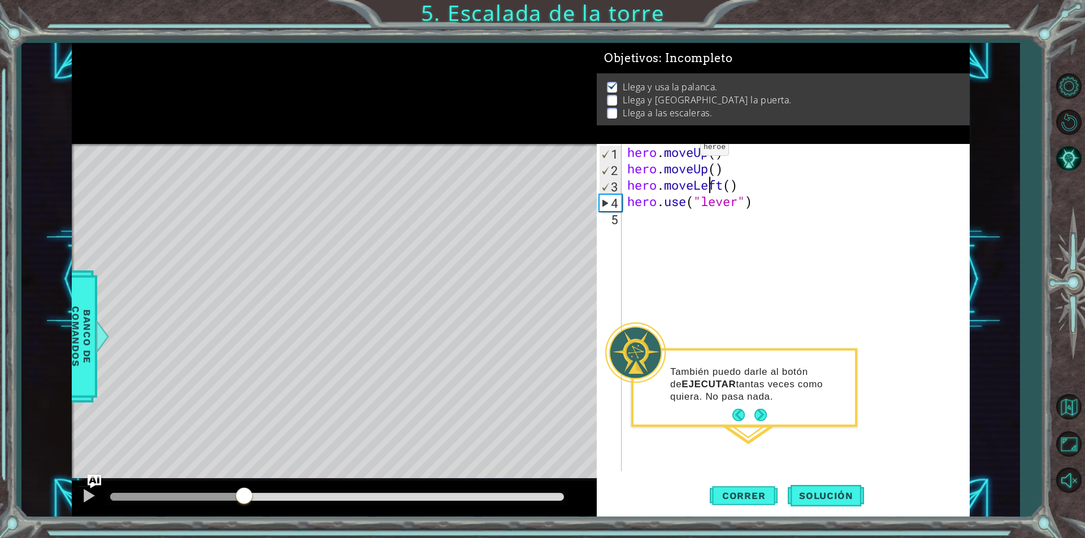
type textarea "hero.use("lever")"
click at [90, 483] on img "Ask AI" at bounding box center [94, 482] width 15 height 15
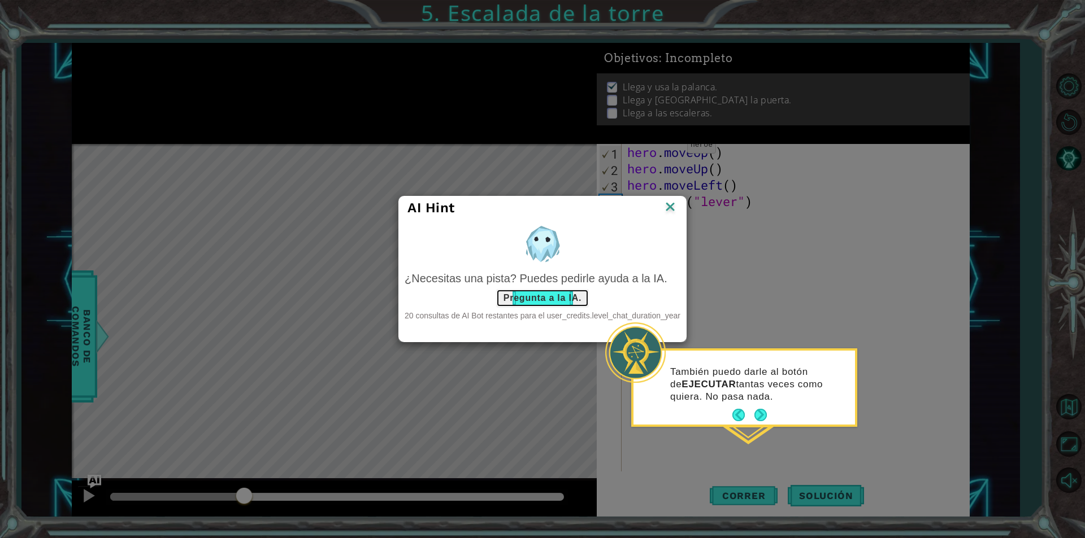
click at [575, 300] on button "Pregunta a la IA." at bounding box center [542, 298] width 93 height 18
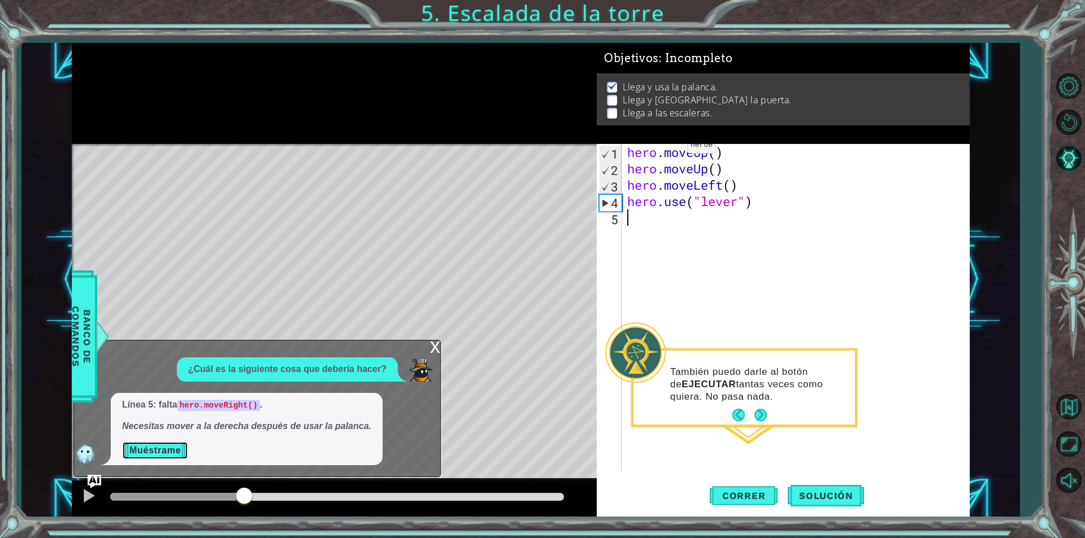
click at [155, 454] on button "Muéstrame" at bounding box center [155, 451] width 66 height 18
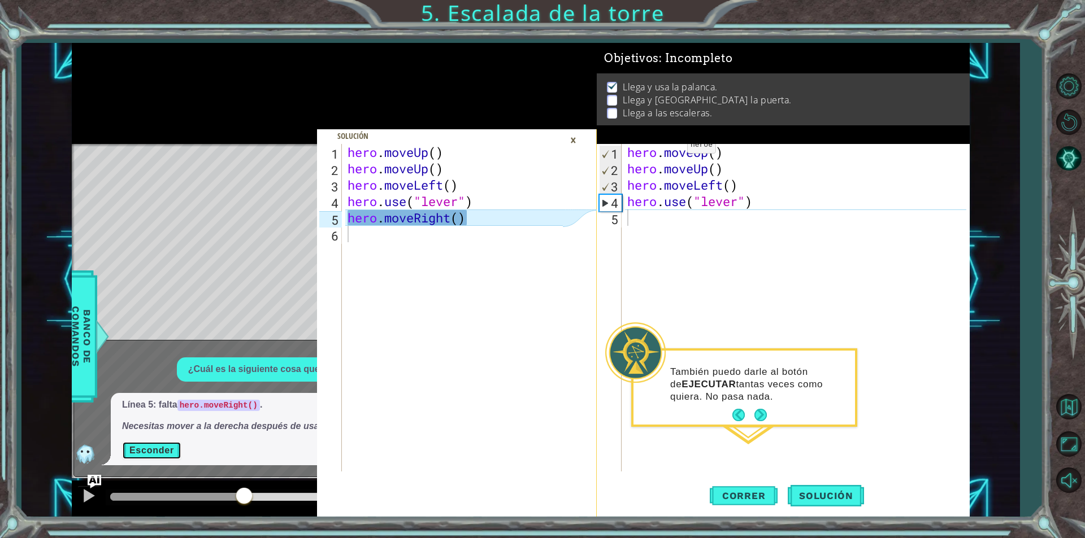
click at [155, 454] on button "Esconder" at bounding box center [151, 451] width 59 height 18
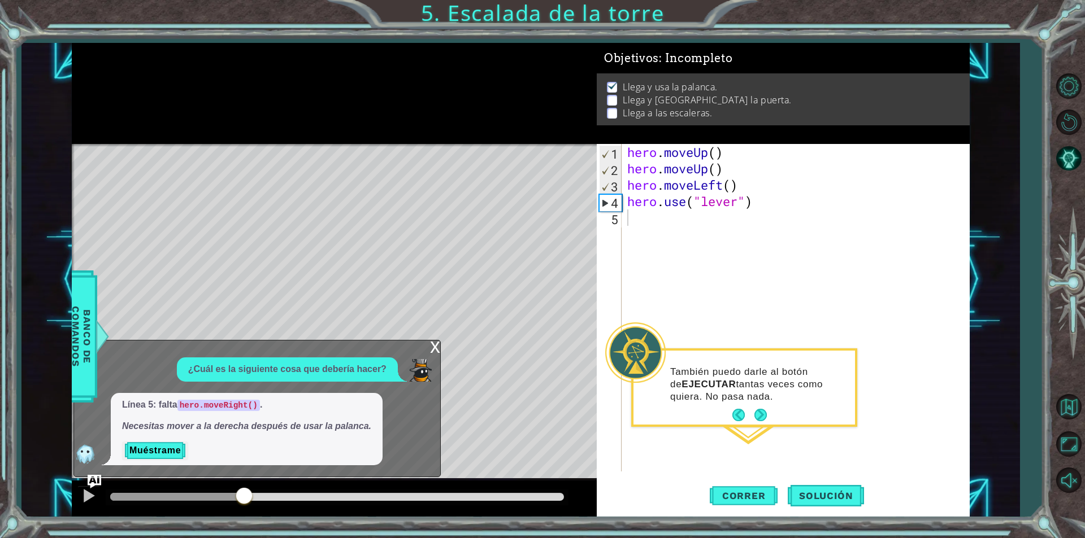
click at [434, 350] on div "x" at bounding box center [435, 346] width 10 height 11
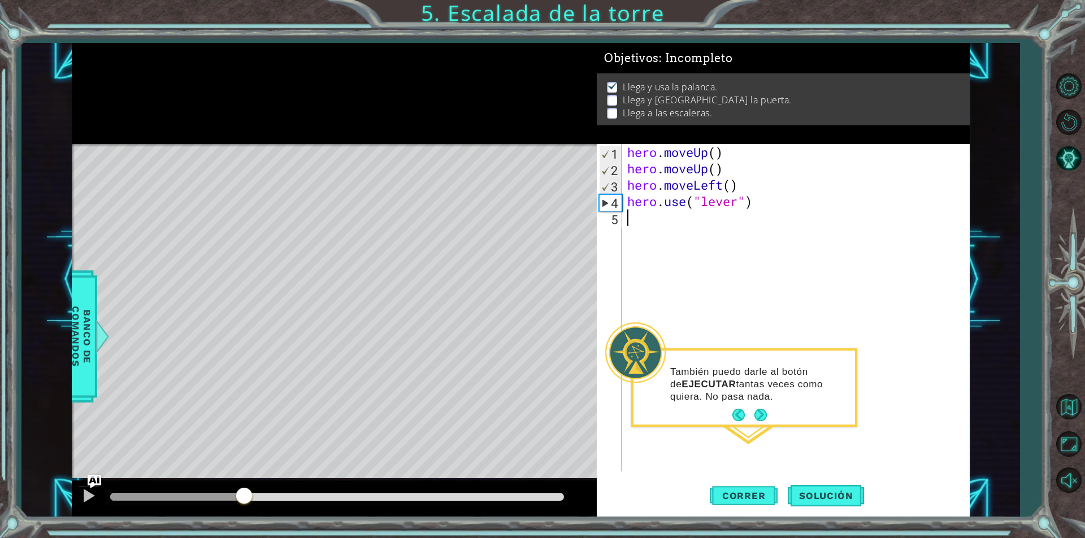
click at [645, 225] on div "hero . moveUp ( ) hero . moveUp ( ) hero . moveLeft ( ) hero . use ( "lever" )" at bounding box center [798, 324] width 347 height 360
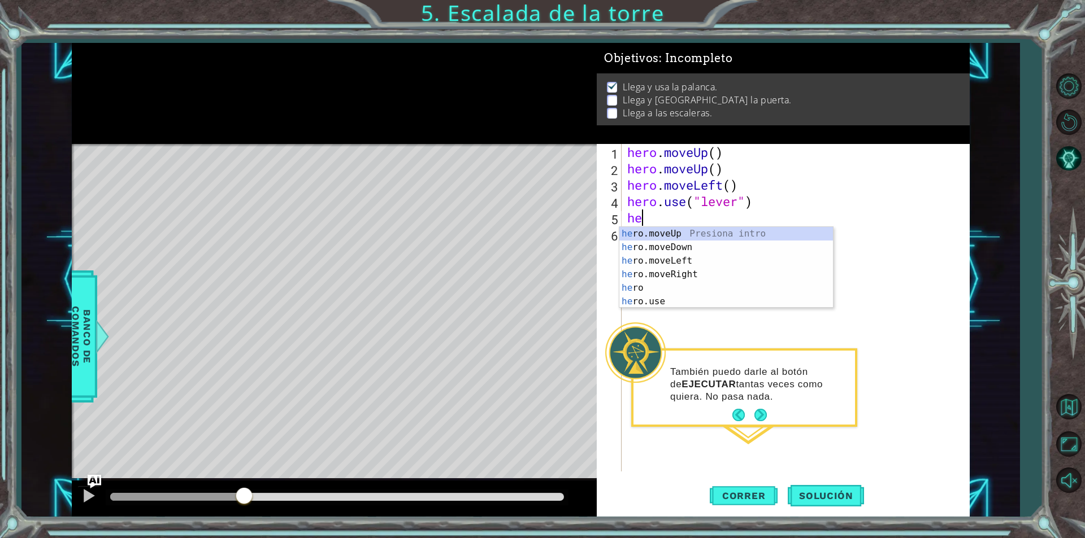
type textarea "hero"
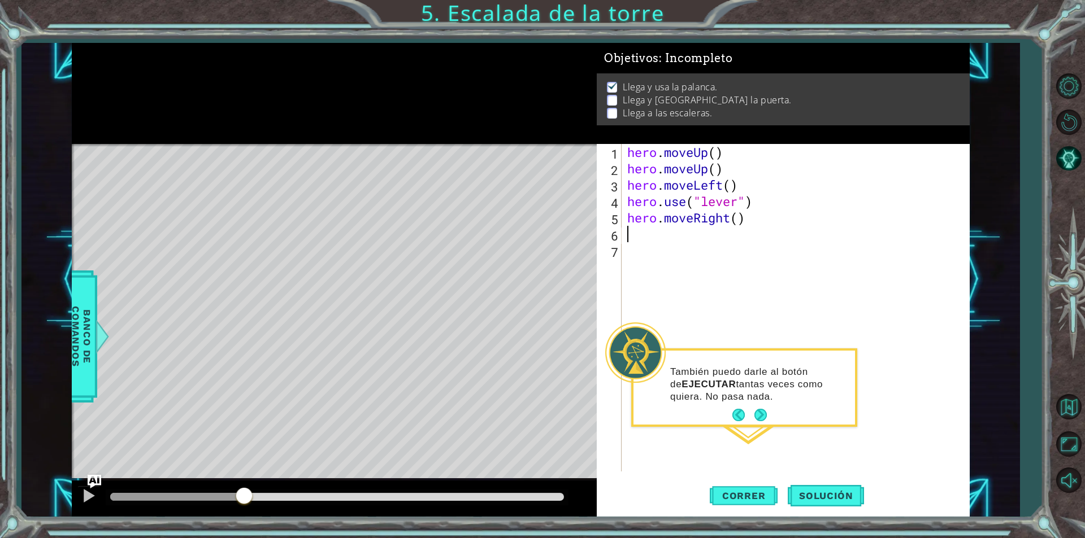
type textarea "hero.moveRight()"
paste textarea "hero.moveRight()"
type textarea "hero.moveRight()"
paste textarea "hero.moveRight()"
type textarea "hero.moveRight()"
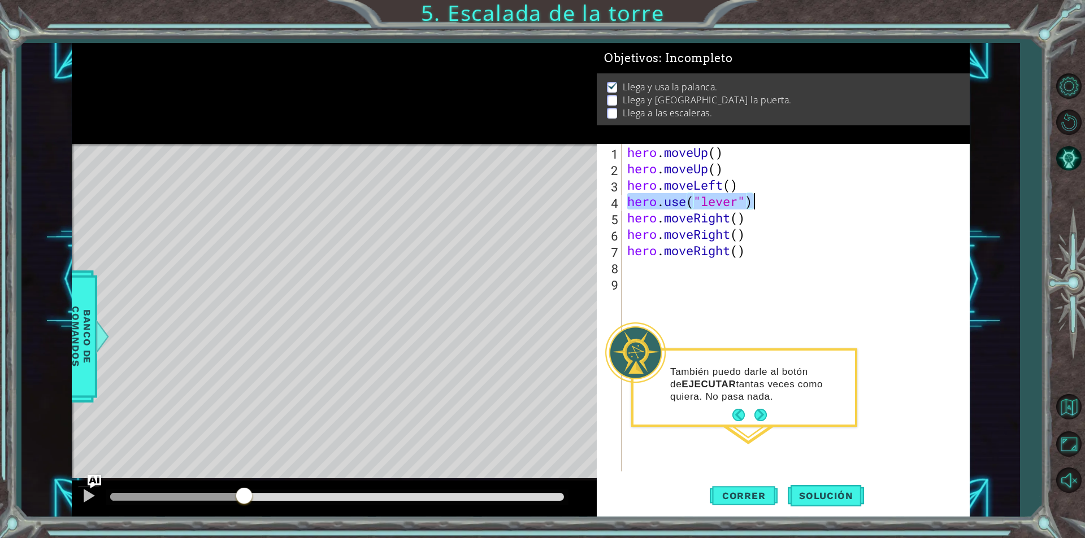
type textarea "hero.moveRight()"
paste textarea "hero.use("lever")"
type textarea "hero.use("door")"
click at [751, 496] on span "Correr" at bounding box center [744, 495] width 66 height 11
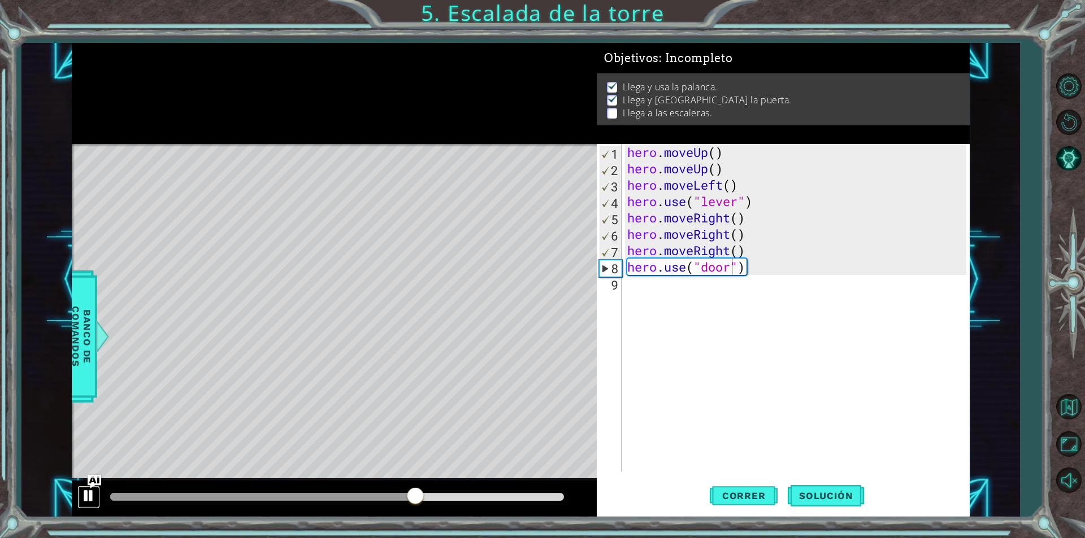
click at [88, 496] on div at bounding box center [88, 496] width 15 height 15
click at [758, 273] on div "hero . moveUp ( ) hero . moveUp ( ) hero . moveLeft ( ) hero . use ( "lever" ) …" at bounding box center [798, 324] width 347 height 360
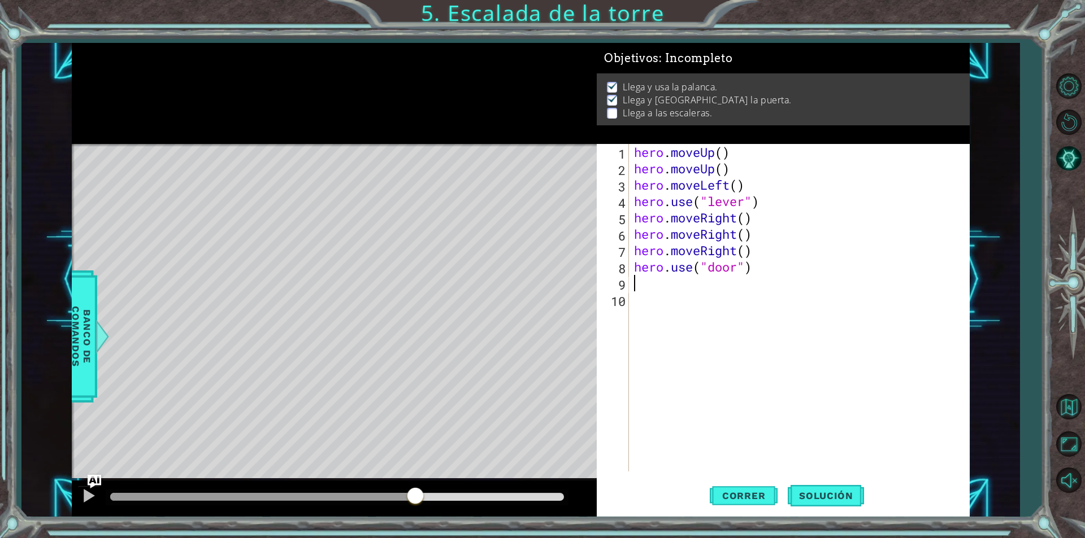
scroll to position [0, 0]
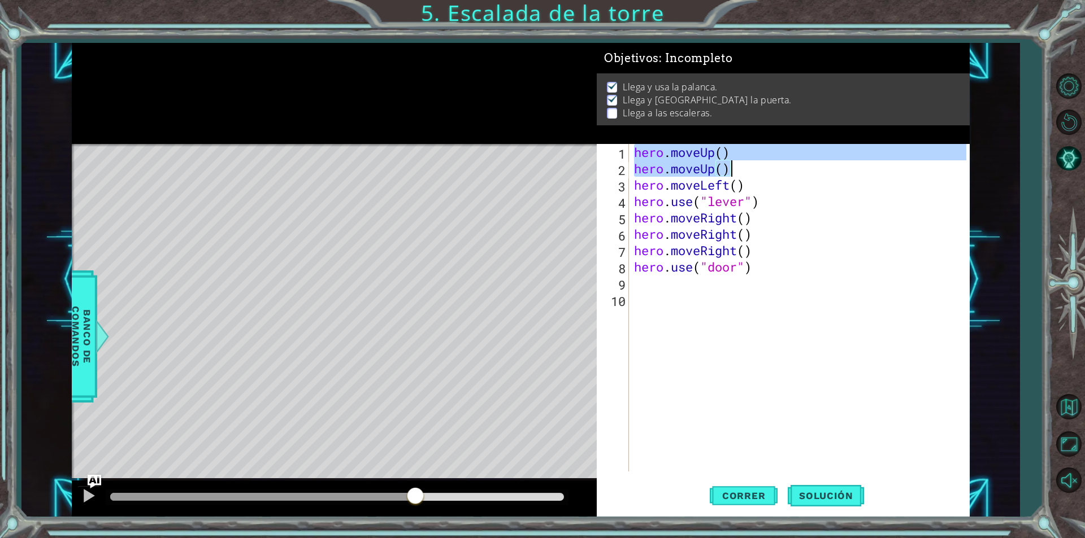
drag, startPoint x: 645, startPoint y: 156, endPoint x: 765, endPoint y: 170, distance: 121.2
click at [765, 170] on div "hero . moveUp ( ) hero . moveUp ( ) hero . moveLeft ( ) hero . use ( "lever" ) …" at bounding box center [802, 324] width 340 height 360
type textarea "hero.moveUp() hero.moveUp()"
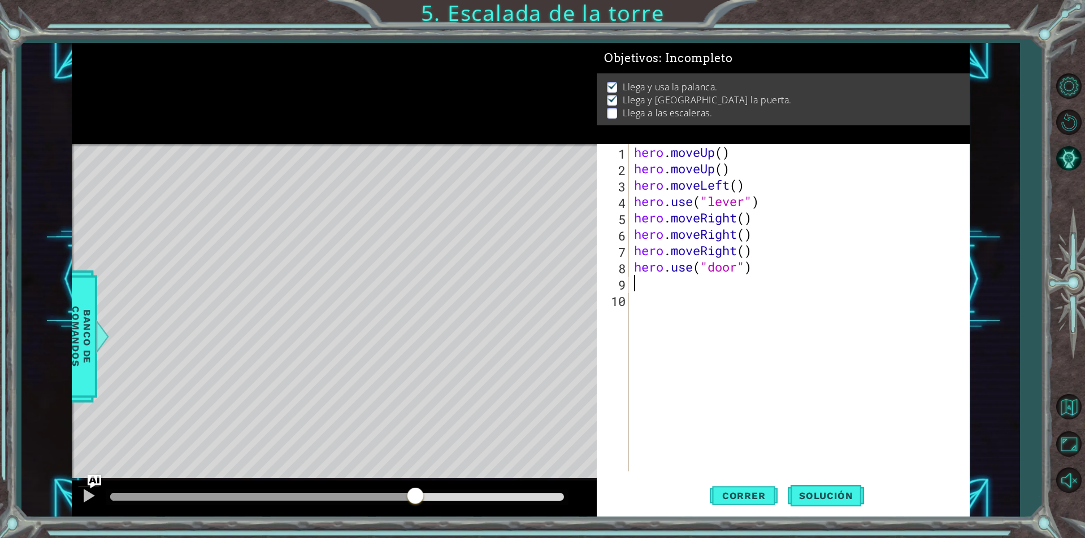
click at [660, 283] on div "hero . moveUp ( ) hero . moveUp ( ) hero . moveLeft ( ) hero . use ( "lever" ) …" at bounding box center [802, 324] width 340 height 360
paste textarea "hero.moveUp()"
drag, startPoint x: 636, startPoint y: 188, endPoint x: 756, endPoint y: 186, distance: 120.3
click at [756, 186] on div "hero . moveUp ( ) hero . moveUp ( ) hero . moveLeft ( ) hero . use ( "lever" ) …" at bounding box center [802, 324] width 340 height 360
type textarea "hero.moveLeft()"
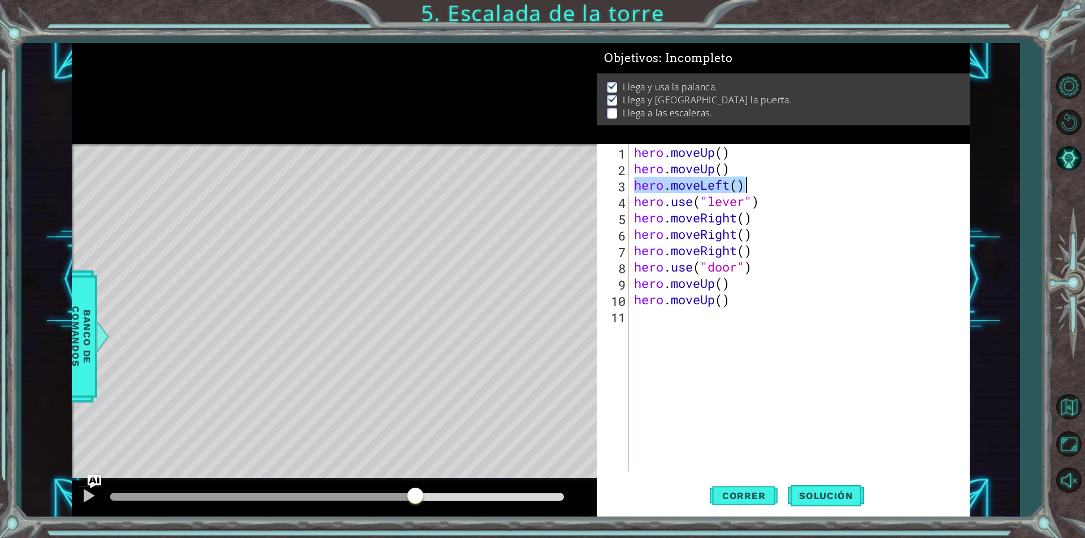
click at [658, 330] on div "hero . moveUp ( ) hero . moveUp ( ) hero . moveLeft ( ) hero . use ( "lever" ) …" at bounding box center [802, 324] width 340 height 360
paste textarea "hero.moveLeft()"
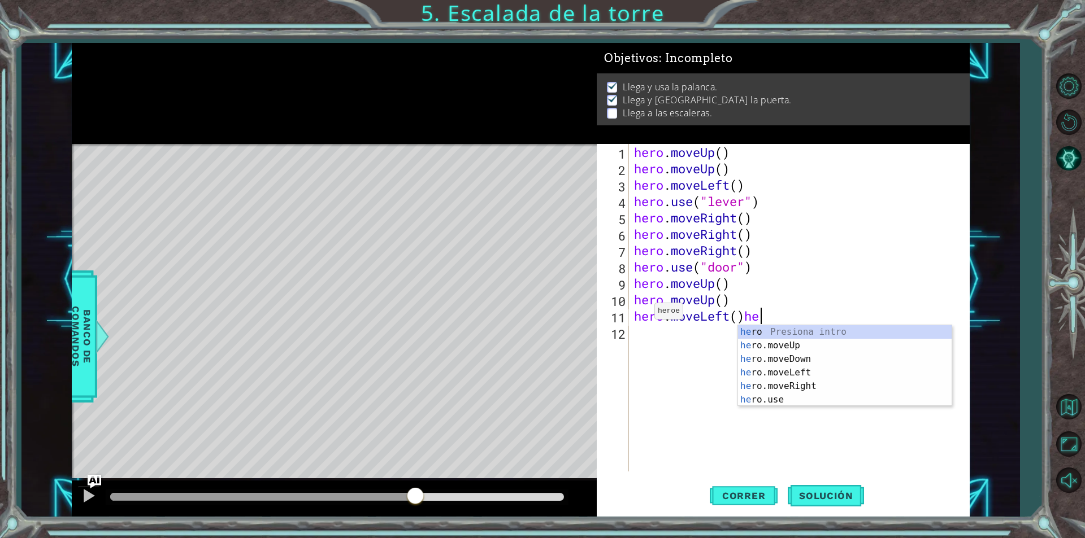
type textarea "hero.moveLeft()"
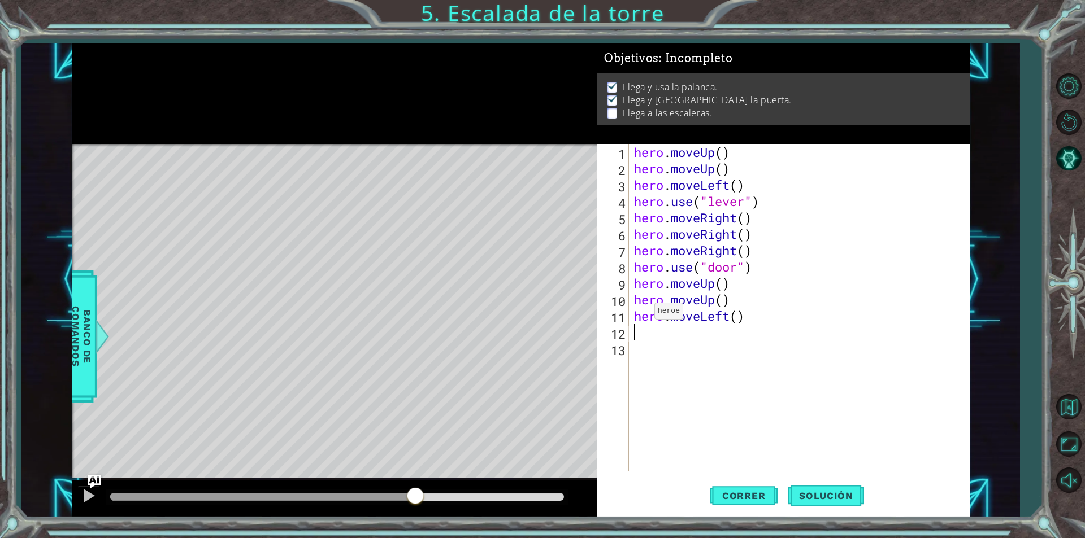
paste textarea "hero.moveLeft()"
type textarea "hero.moveLeft()"
paste textarea "hero.moveLeft()"
type textarea "hero.moveLeft()"
click at [588, 154] on div "1 2 3 4 5 6 hero . moveUp ( ) hero . moveUp ( ) hero . moveLeft ( ) hero . use …" at bounding box center [521, 280] width 898 height 474
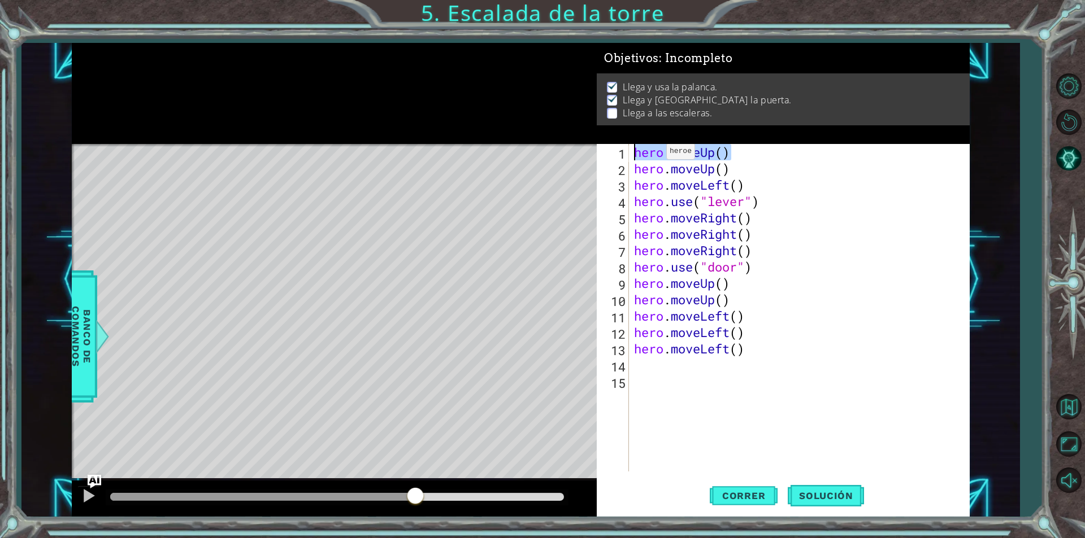
type textarea "hero.moveUp()"
click at [649, 364] on div "hero . moveUp ( ) hero . moveUp ( ) hero . moveLeft ( ) hero . use ( "lever" ) …" at bounding box center [802, 324] width 340 height 360
paste textarea "hero.moveUp()"
type textarea "hero.moveUp()"
click at [593, 267] on div "1 2 3 4 5 6 hero . moveUp ( ) hero . moveUp ( ) hero . moveLeft ( ) hero . use …" at bounding box center [521, 280] width 898 height 474
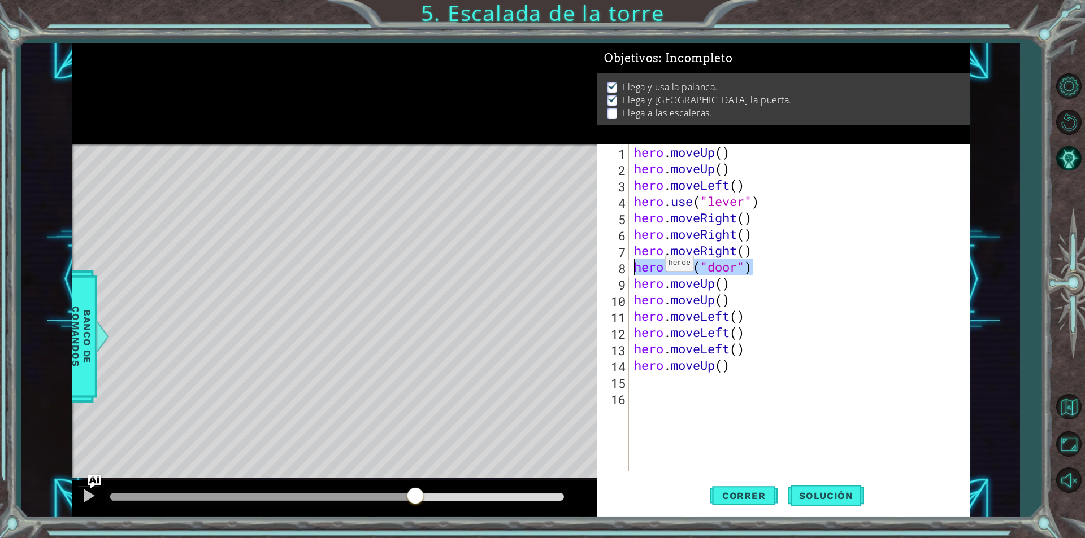
type textarea "hero.use("door")"
click at [649, 375] on div "hero . moveUp ( ) hero . moveUp ( ) hero . moveLeft ( ) hero . use ( "lever" ) …" at bounding box center [802, 324] width 340 height 360
paste textarea "hero.use("door")"
click at [712, 383] on div "hero . moveUp ( ) hero . moveUp ( ) hero . moveLeft ( ) hero . use ( "lever" ) …" at bounding box center [802, 324] width 340 height 360
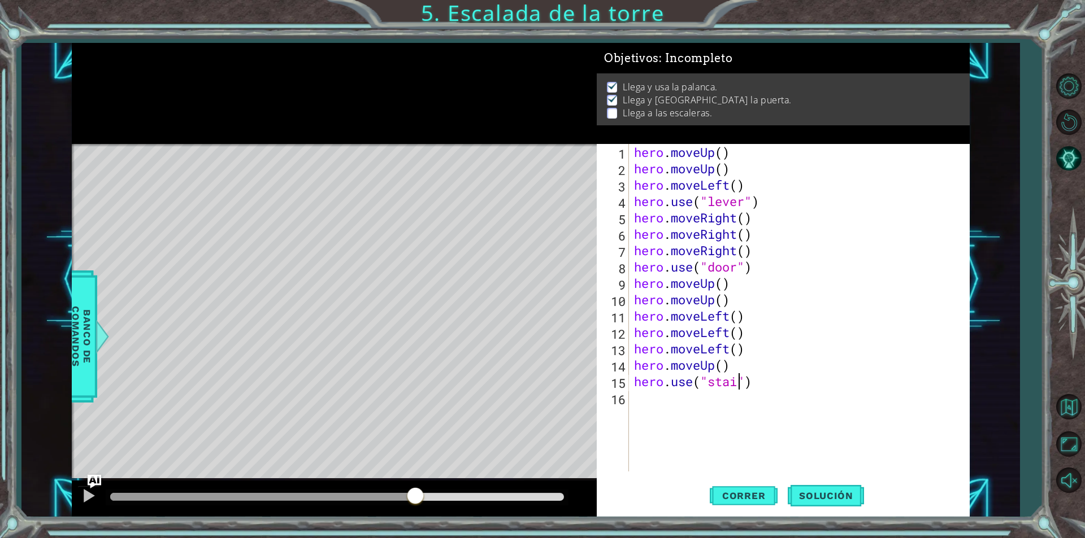
scroll to position [0, 5]
type textarea "hero.use("stair")"
click at [756, 501] on span "Correr" at bounding box center [744, 495] width 66 height 11
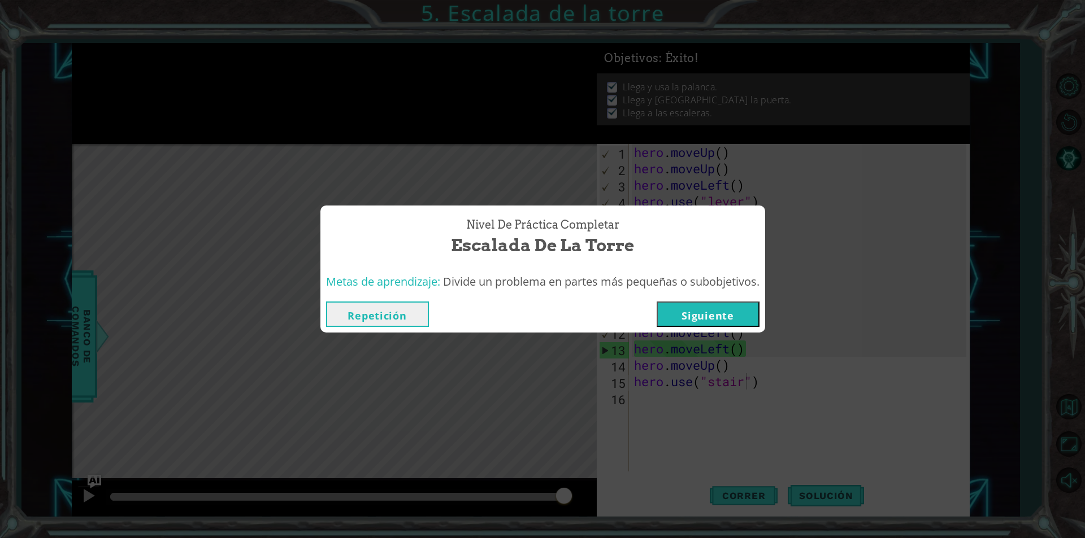
click at [710, 314] on button "Siguiente" at bounding box center [707, 314] width 103 height 25
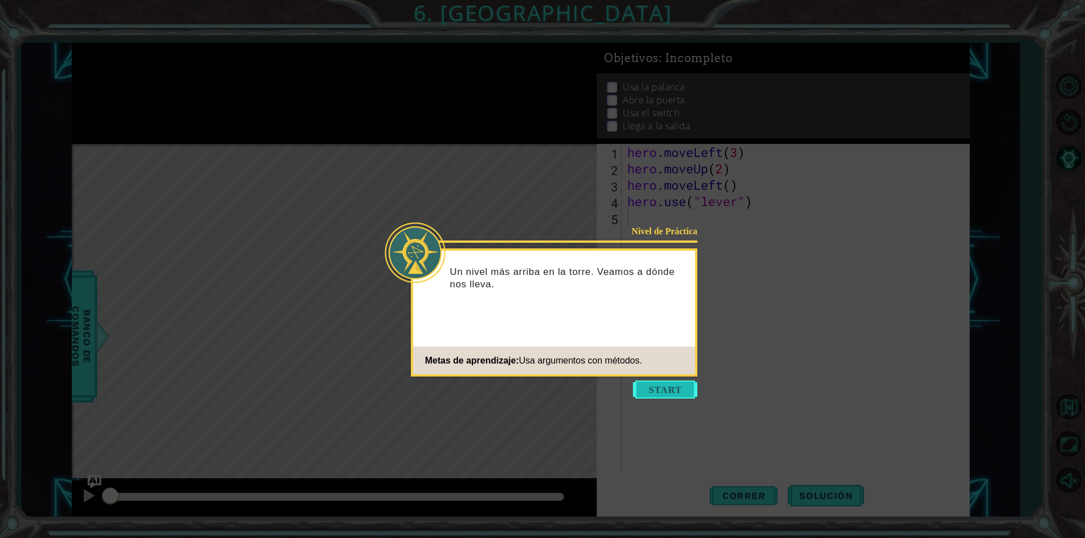
click at [664, 397] on button "Start" at bounding box center [665, 390] width 64 height 18
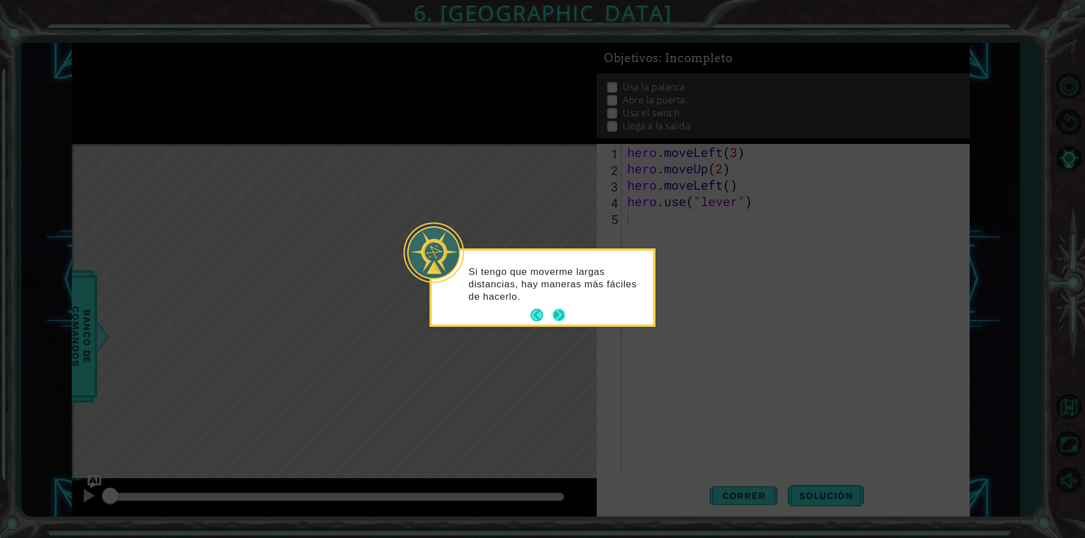
click at [560, 313] on button "Next" at bounding box center [559, 315] width 16 height 16
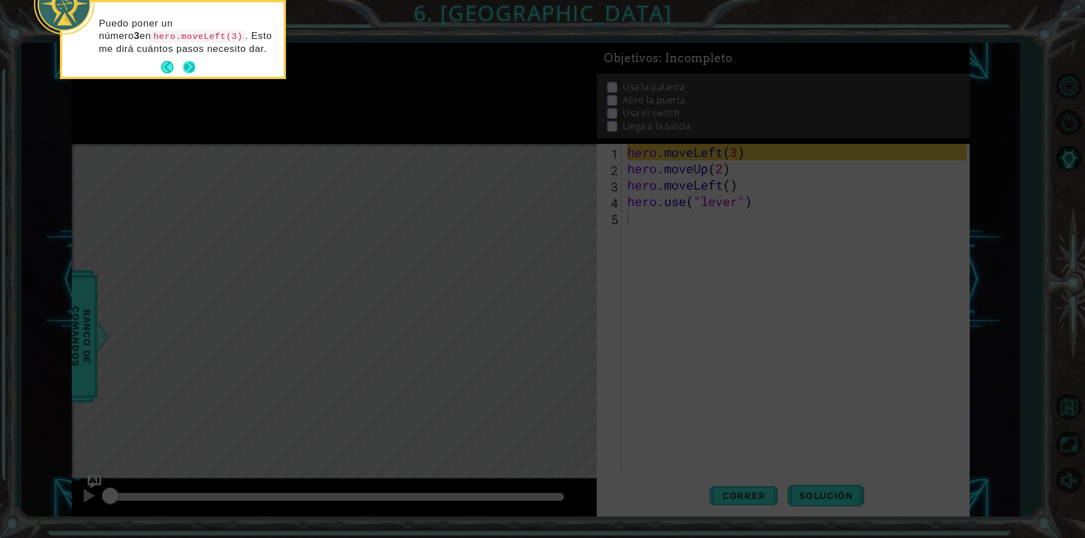
click at [184, 68] on button "Next" at bounding box center [189, 67] width 19 height 19
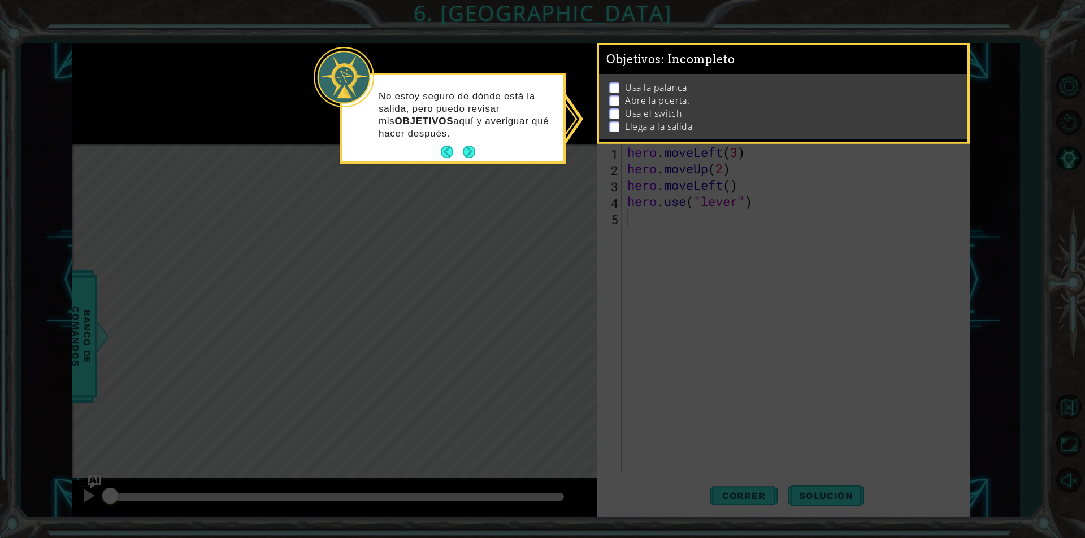
click at [616, 84] on p at bounding box center [614, 87] width 10 height 11
click at [611, 88] on p at bounding box center [614, 87] width 10 height 11
click at [614, 88] on p at bounding box center [614, 87] width 10 height 11
click at [617, 82] on p at bounding box center [614, 87] width 10 height 11
click at [614, 102] on p at bounding box center [614, 100] width 10 height 11
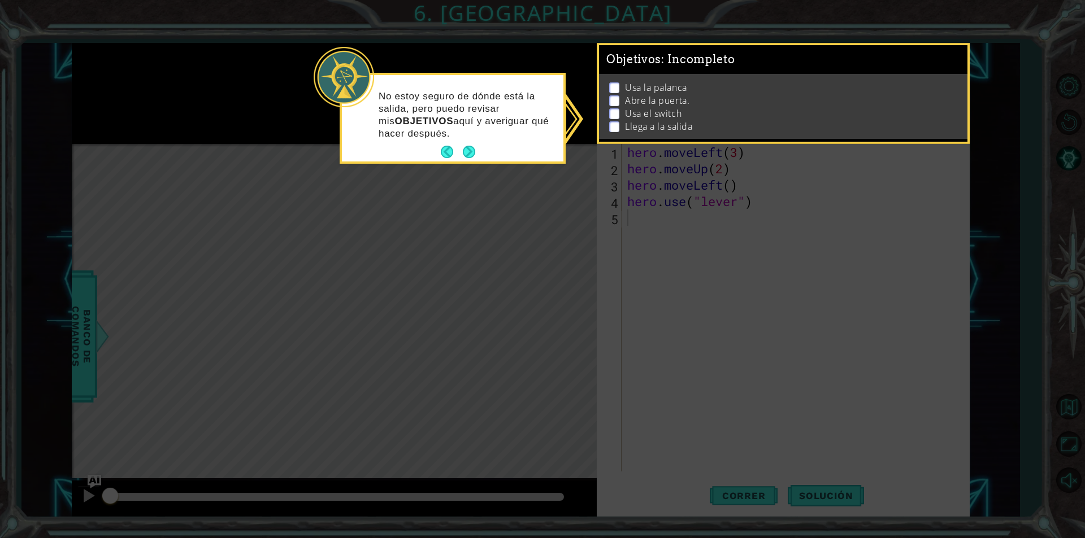
drag, startPoint x: 612, startPoint y: 107, endPoint x: 616, endPoint y: 127, distance: 20.7
click at [615, 113] on p at bounding box center [614, 113] width 10 height 11
click at [616, 127] on p at bounding box center [614, 126] width 10 height 11
click at [495, 142] on div "No estoy seguro de dónde está la salida, pero puedo revisar mis OBJETIVOS aquí …" at bounding box center [452, 121] width 221 height 82
click at [469, 149] on button "Next" at bounding box center [469, 152] width 18 height 18
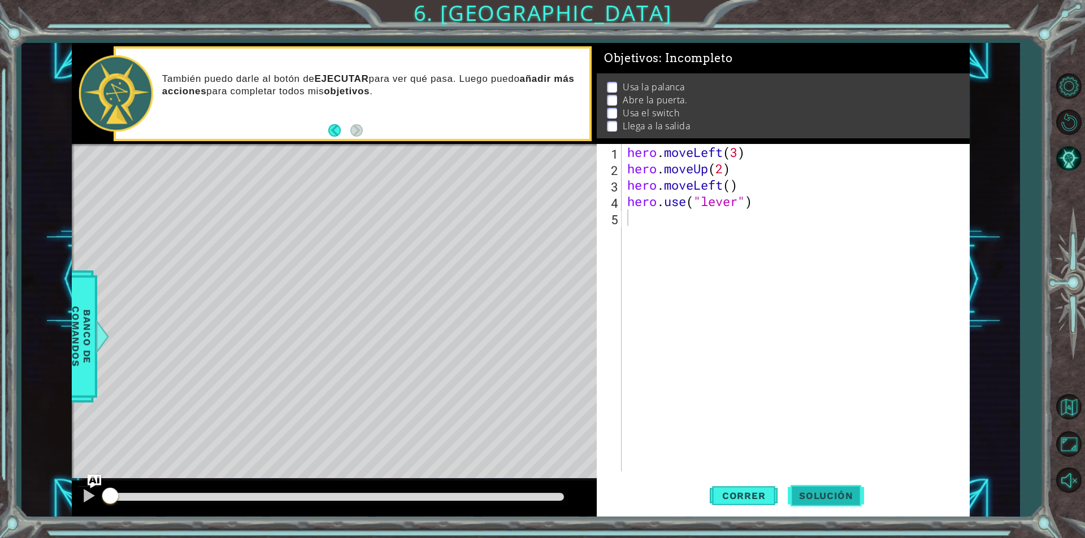
click at [812, 494] on span "Solución" at bounding box center [825, 495] width 76 height 11
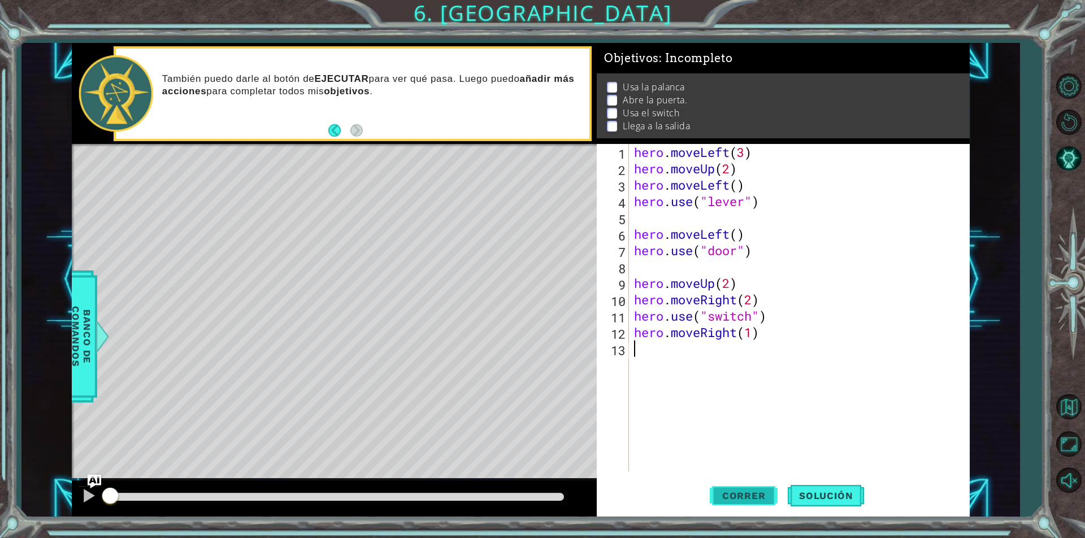
click at [737, 497] on span "Correr" at bounding box center [744, 495] width 66 height 11
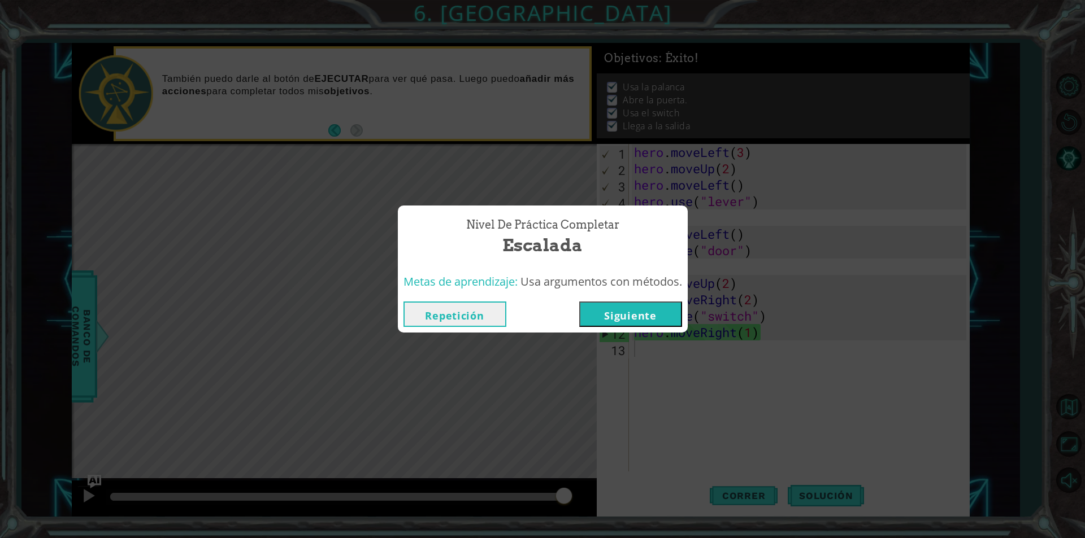
click at [653, 315] on button "Siguiente" at bounding box center [630, 314] width 103 height 25
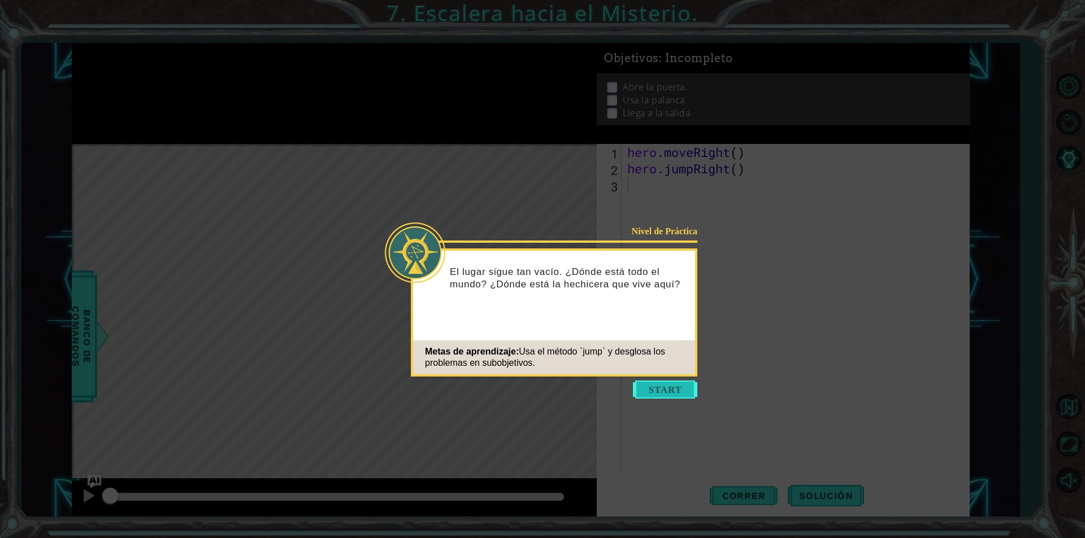
click at [646, 389] on button "Start" at bounding box center [665, 390] width 64 height 18
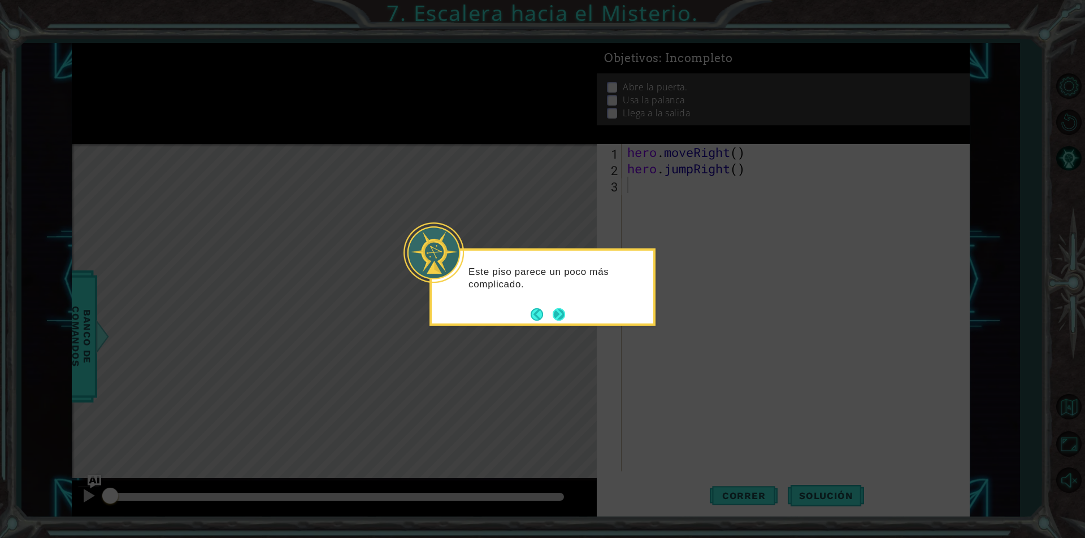
click at [565, 316] on button "Next" at bounding box center [558, 314] width 13 height 13
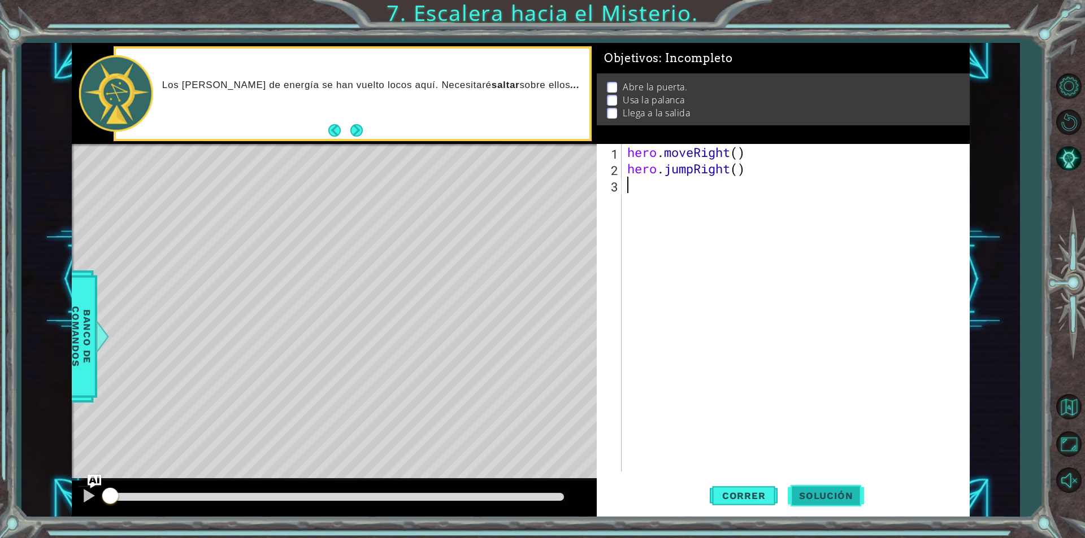
click at [832, 498] on span "Solución" at bounding box center [825, 495] width 76 height 11
type textarea "hero.moveRight(2)"
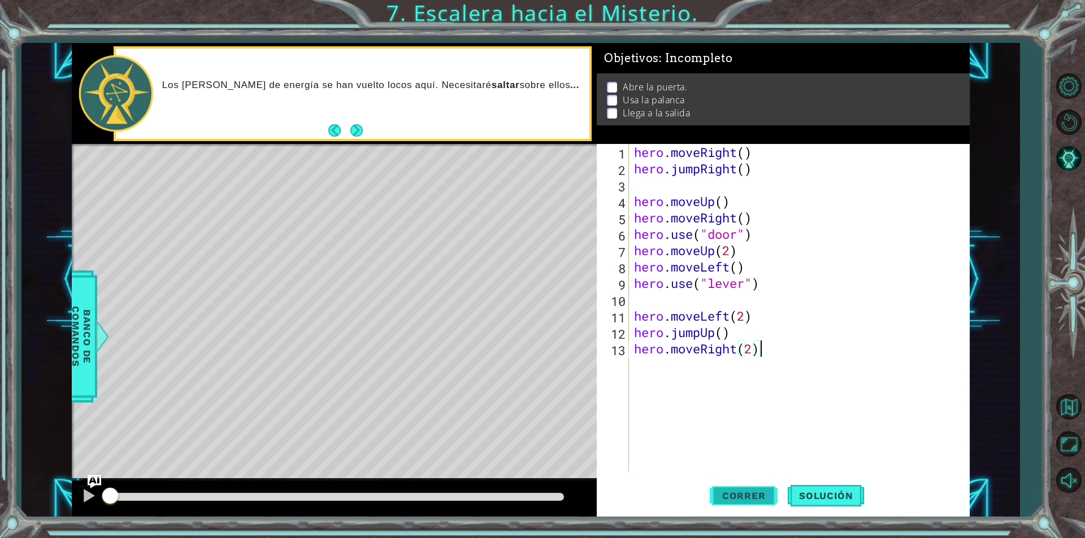
click at [733, 498] on span "Correr" at bounding box center [744, 495] width 66 height 11
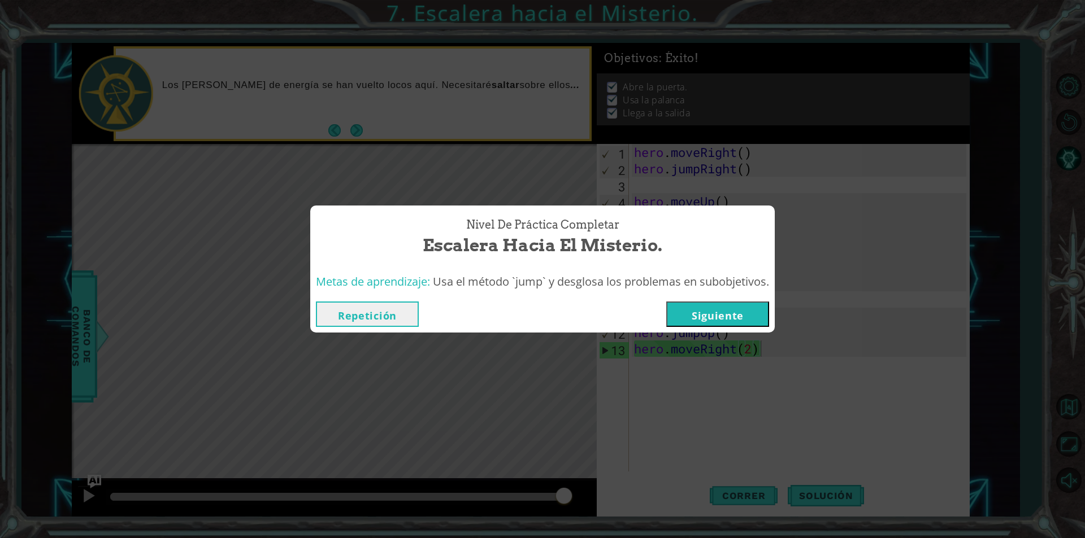
click at [728, 317] on button "Siguiente" at bounding box center [717, 314] width 103 height 25
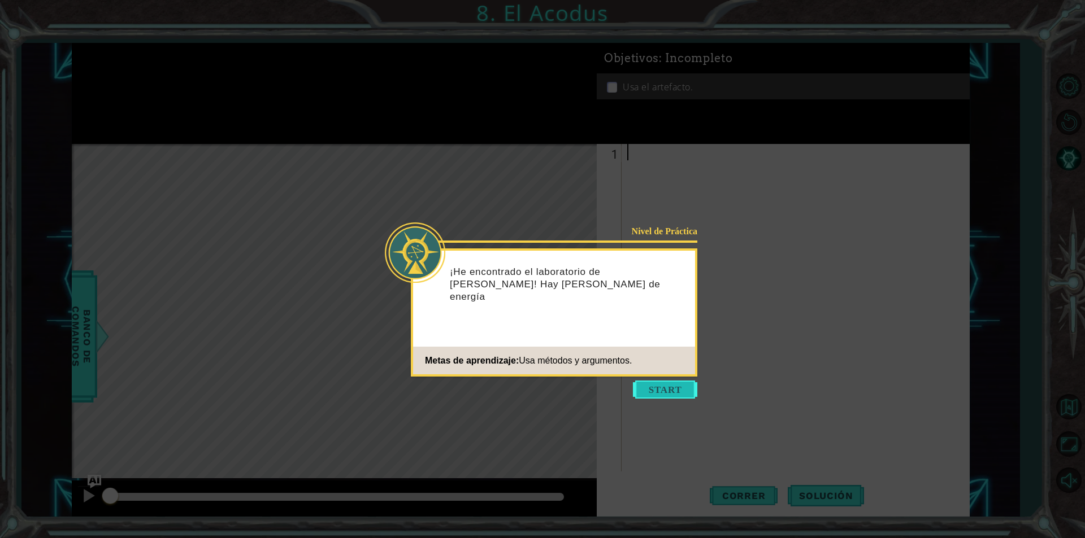
click at [661, 391] on button "Start" at bounding box center [665, 390] width 64 height 18
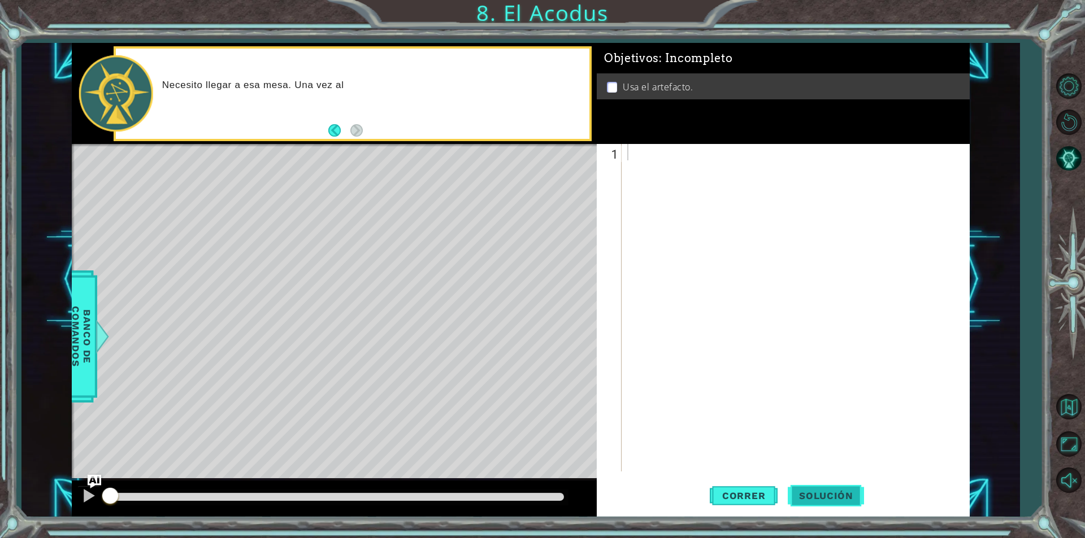
click at [820, 486] on button "Solución" at bounding box center [825, 495] width 76 height 37
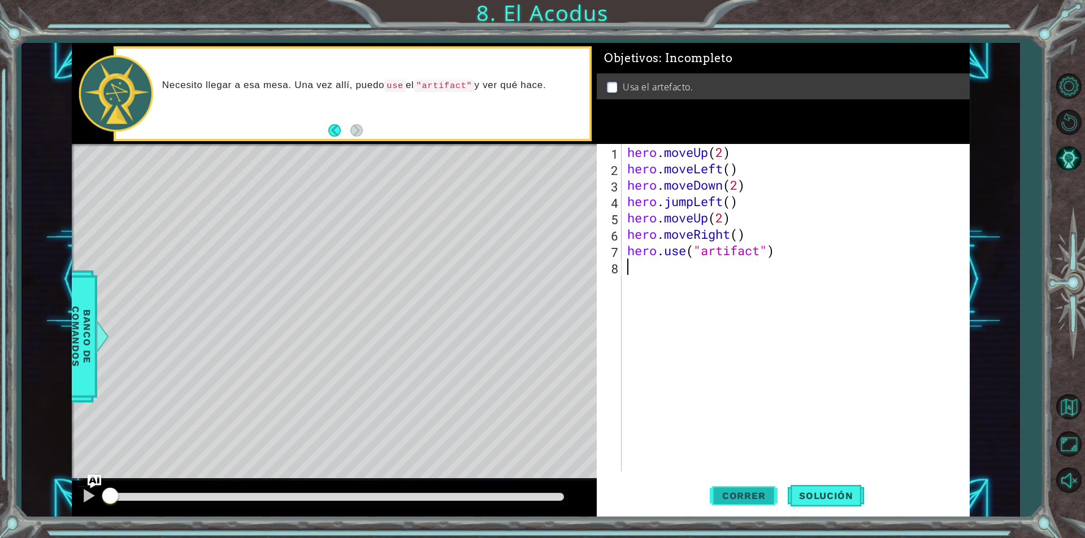
click at [752, 497] on span "Correr" at bounding box center [744, 495] width 66 height 11
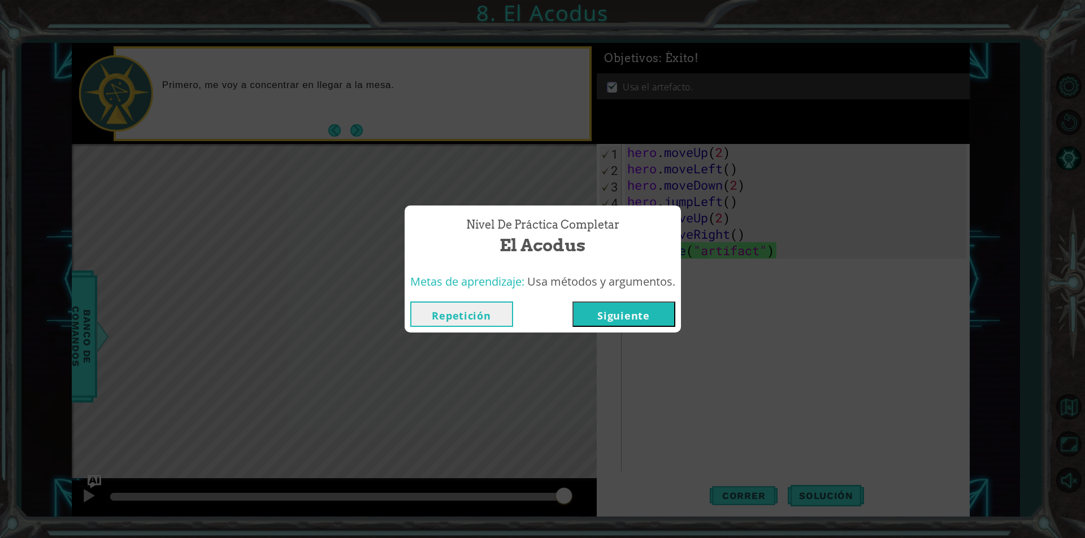
click at [634, 312] on button "Siguiente" at bounding box center [623, 314] width 103 height 25
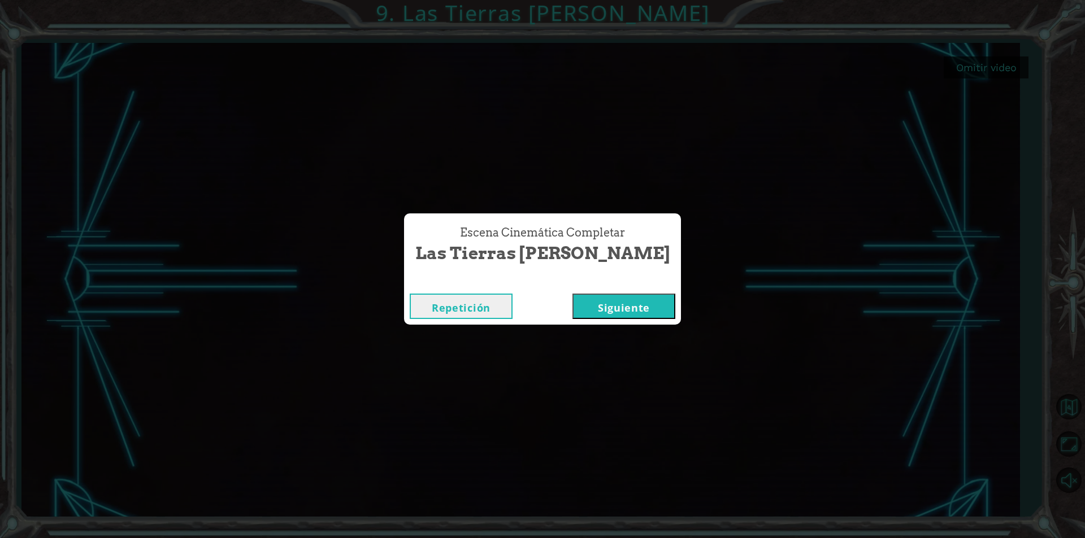
click at [606, 299] on button "Siguiente" at bounding box center [623, 306] width 103 height 25
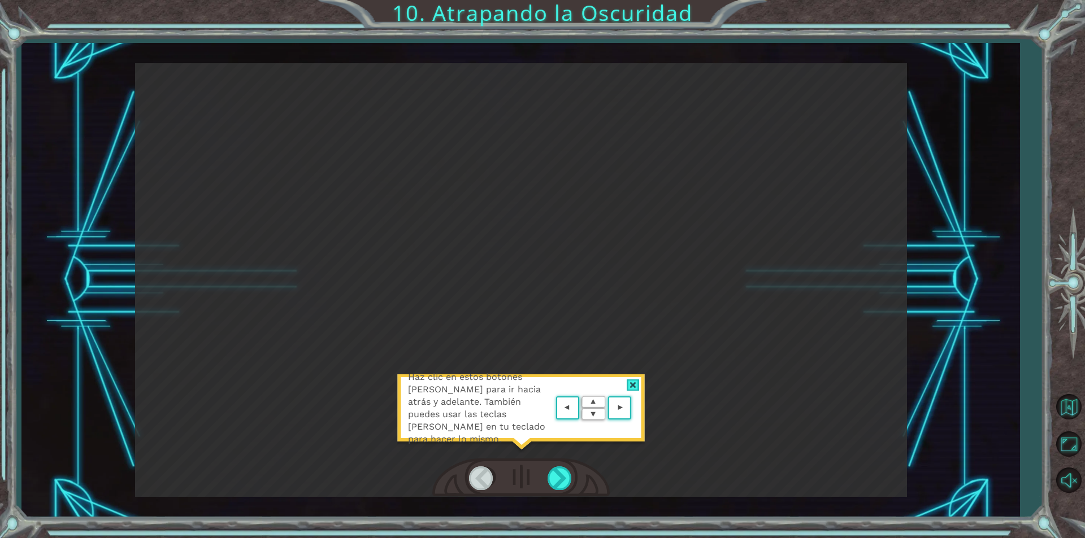
click at [636, 389] on div at bounding box center [632, 386] width 13 height 12
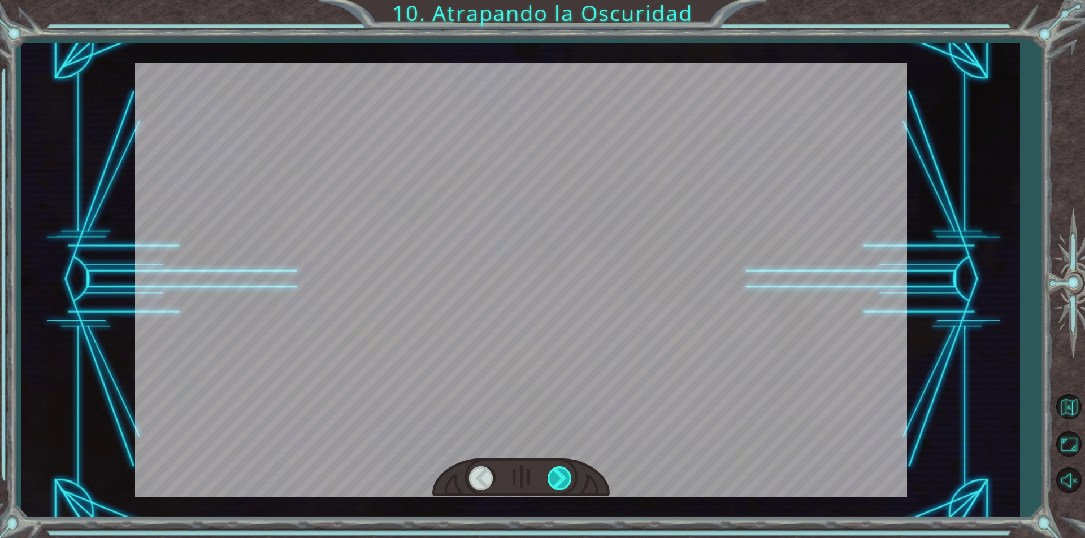
click at [564, 475] on div at bounding box center [559, 478] width 25 height 23
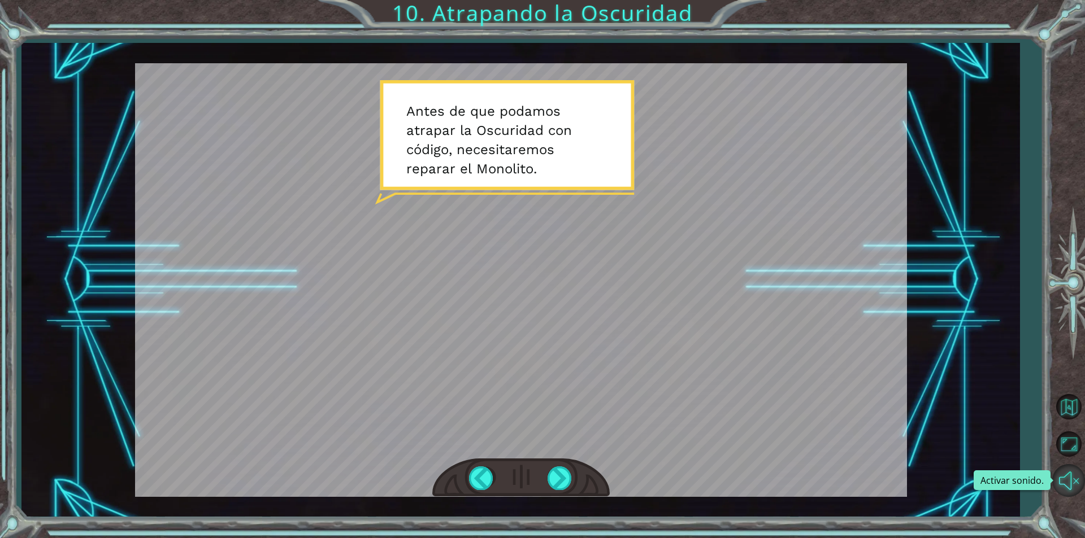
click at [1074, 478] on button "Activar sonido." at bounding box center [1068, 480] width 33 height 33
click at [483, 482] on div at bounding box center [481, 478] width 25 height 23
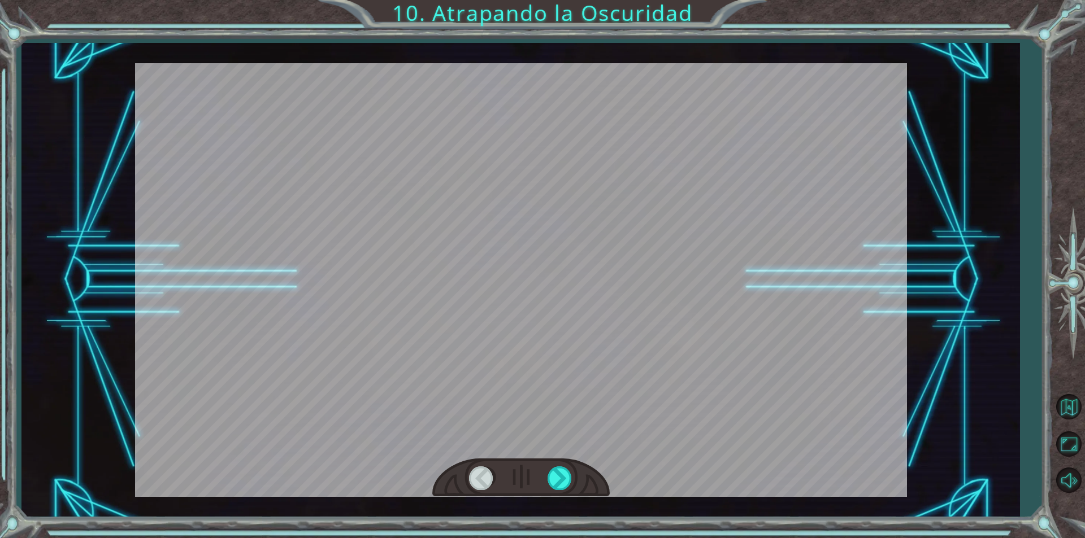
click at [575, 482] on div at bounding box center [520, 478] width 177 height 39
click at [562, 480] on div at bounding box center [559, 478] width 25 height 23
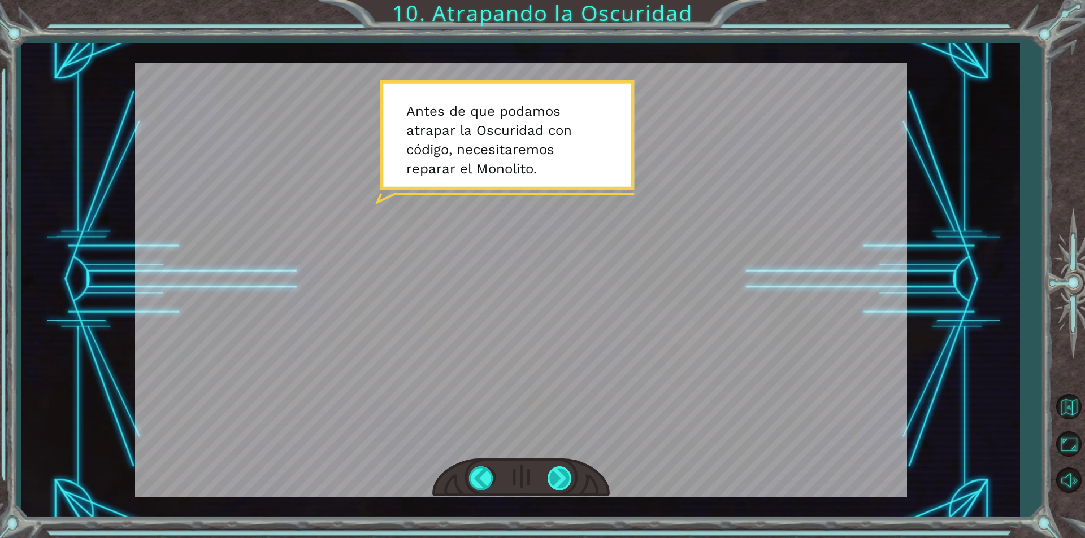
click at [562, 479] on div at bounding box center [559, 478] width 25 height 23
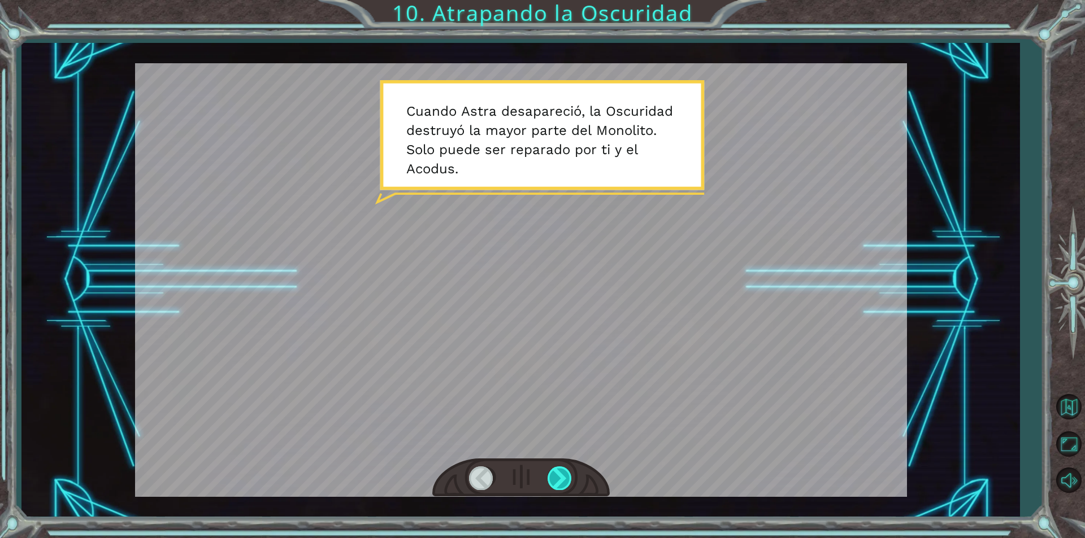
click at [558, 478] on div at bounding box center [559, 478] width 25 height 23
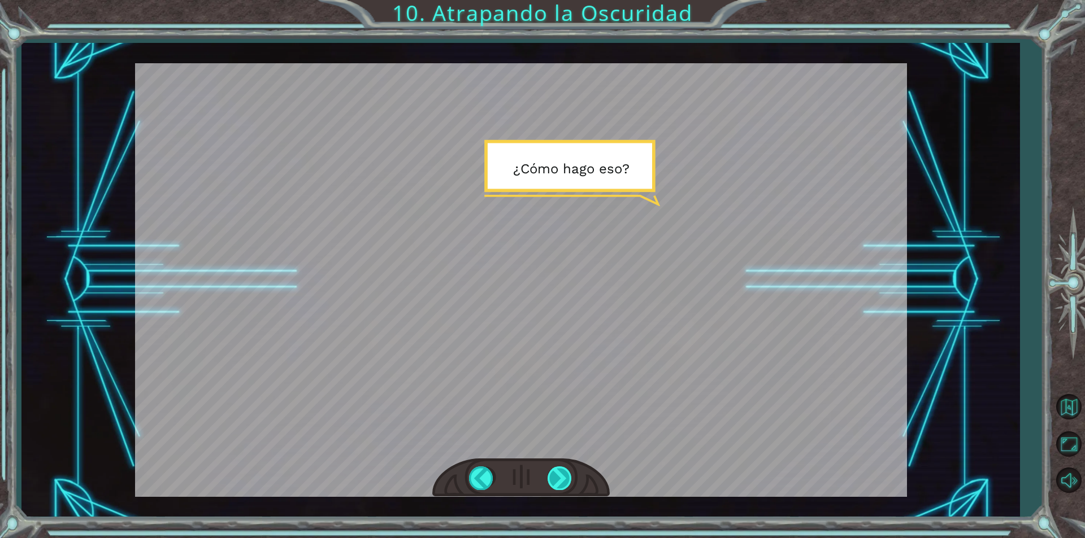
click at [557, 478] on div at bounding box center [559, 478] width 25 height 23
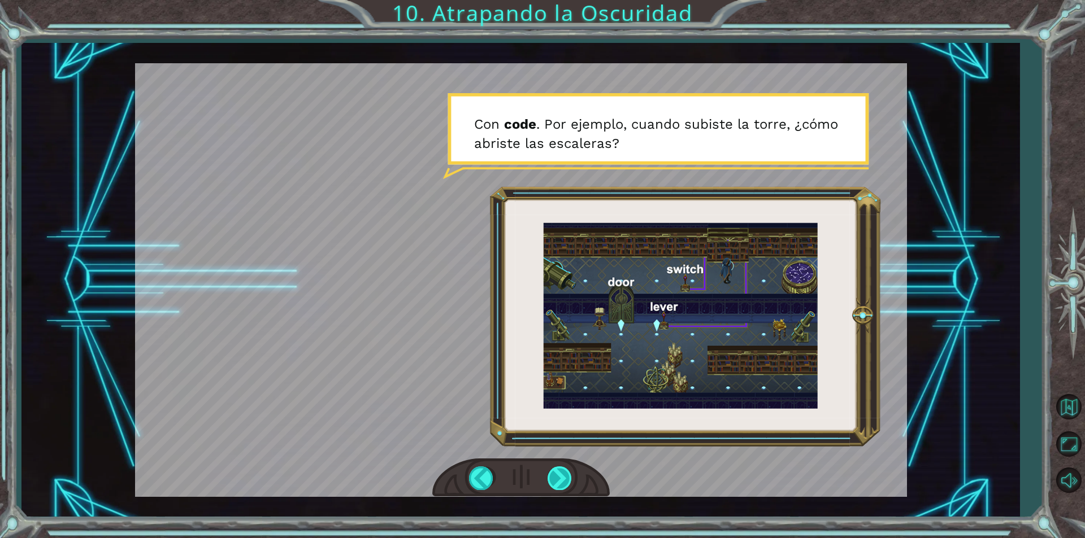
click at [557, 478] on div at bounding box center [559, 478] width 25 height 23
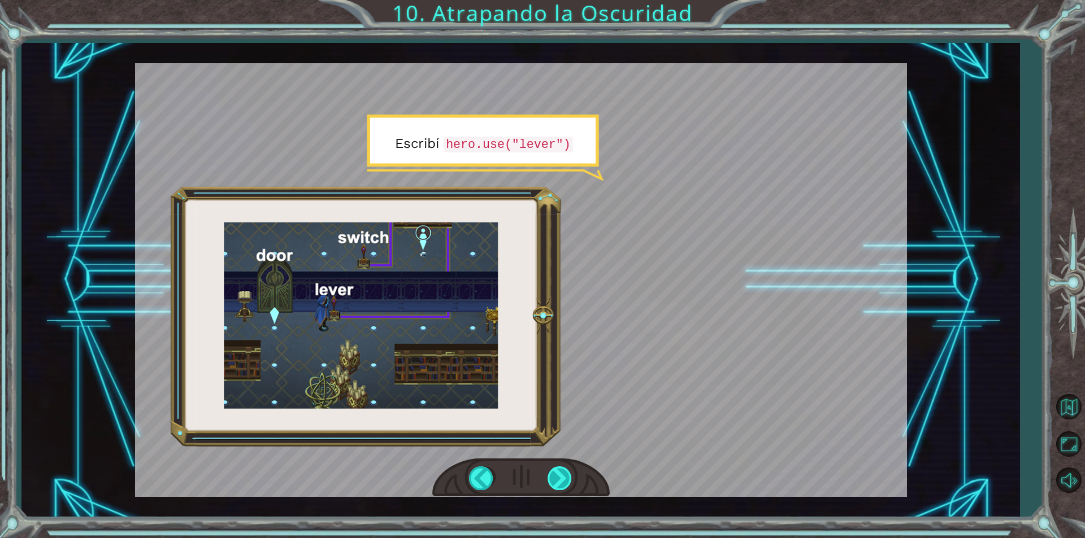
click at [557, 478] on div at bounding box center [559, 478] width 25 height 23
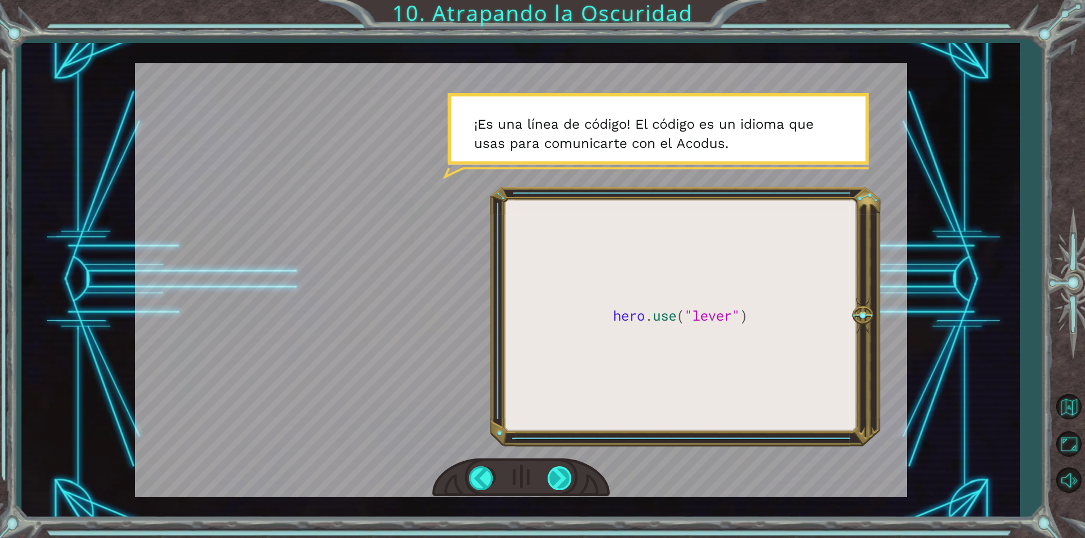
click at [558, 477] on div at bounding box center [559, 478] width 25 height 23
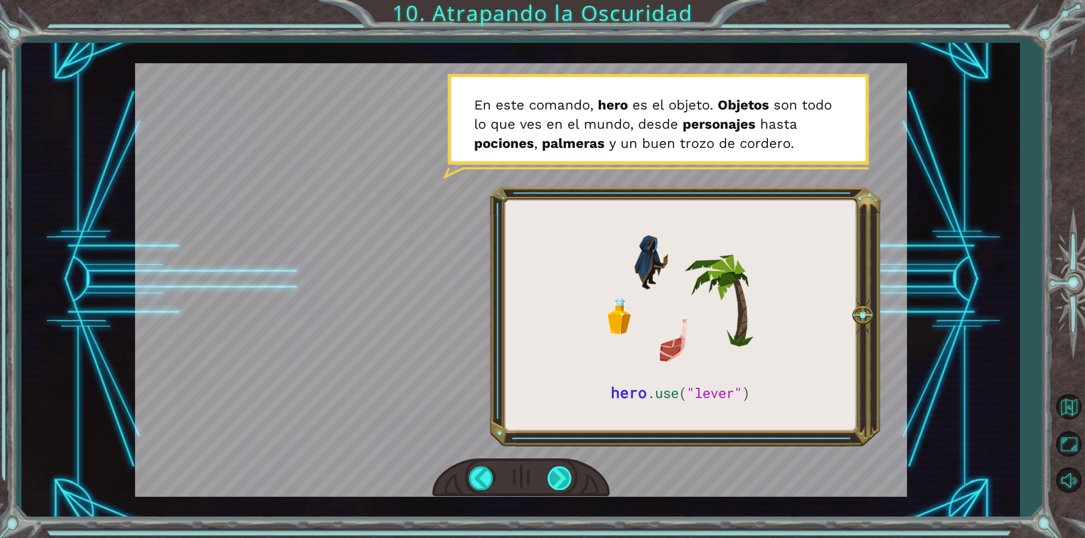
click at [563, 475] on div at bounding box center [559, 478] width 25 height 23
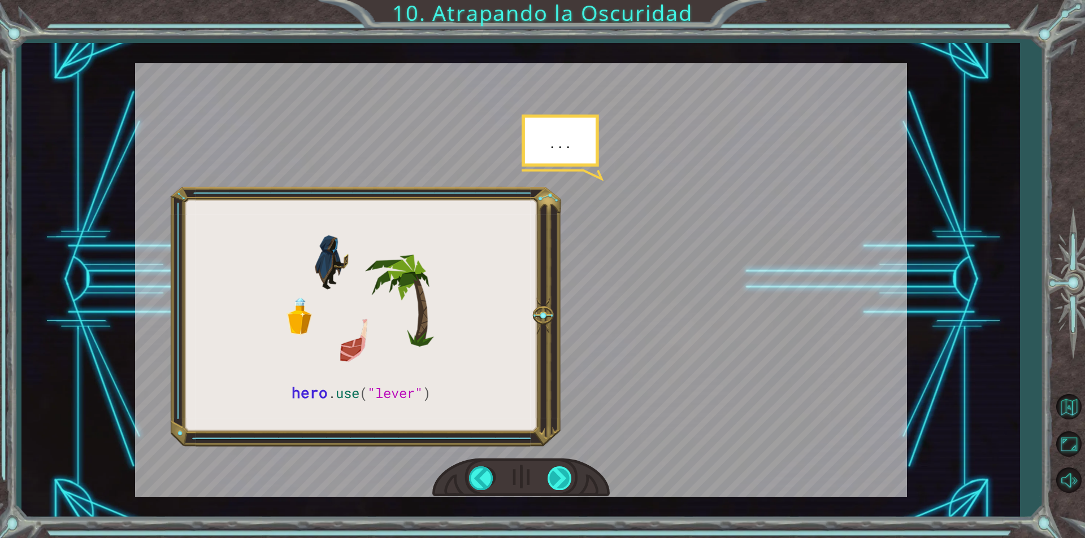
click at [560, 478] on div at bounding box center [559, 478] width 25 height 23
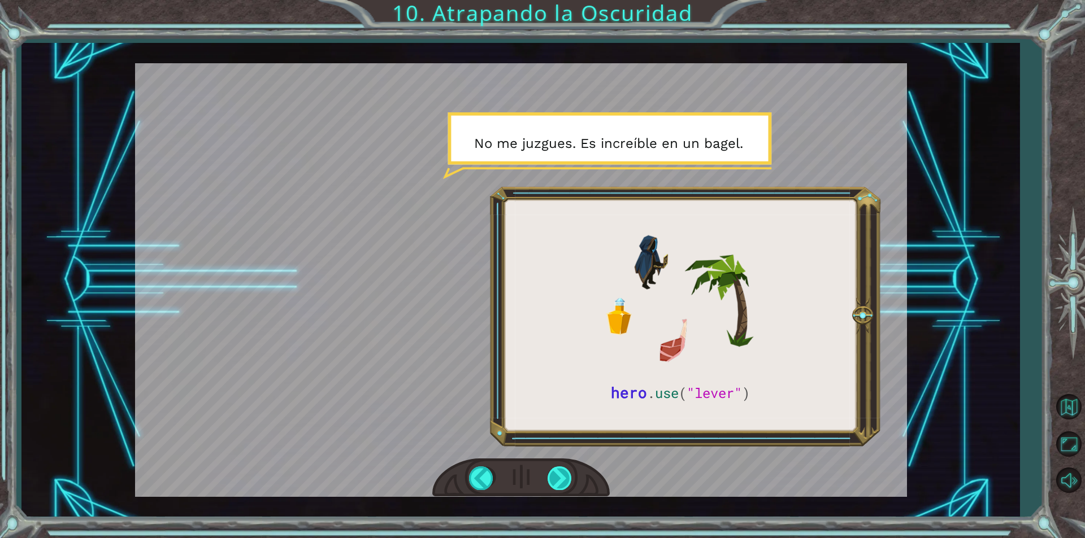
click at [555, 481] on div at bounding box center [559, 478] width 25 height 23
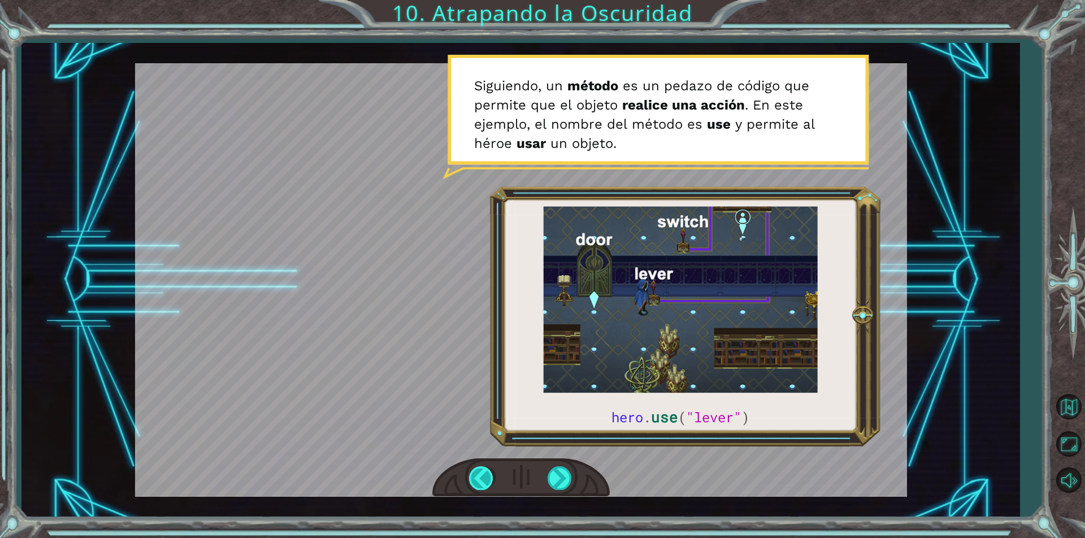
click at [476, 477] on div at bounding box center [481, 478] width 25 height 23
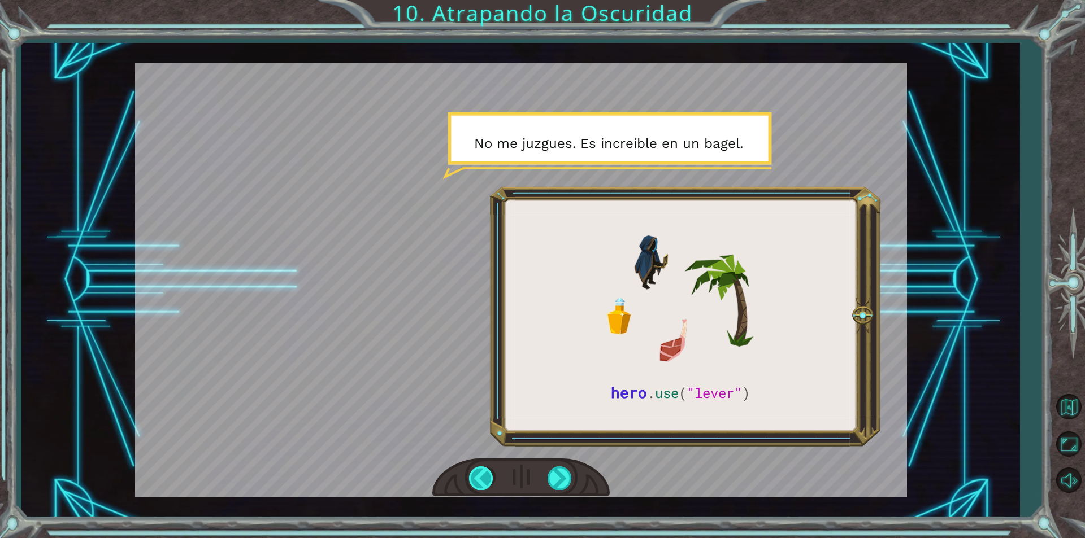
click at [479, 478] on div at bounding box center [481, 478] width 25 height 23
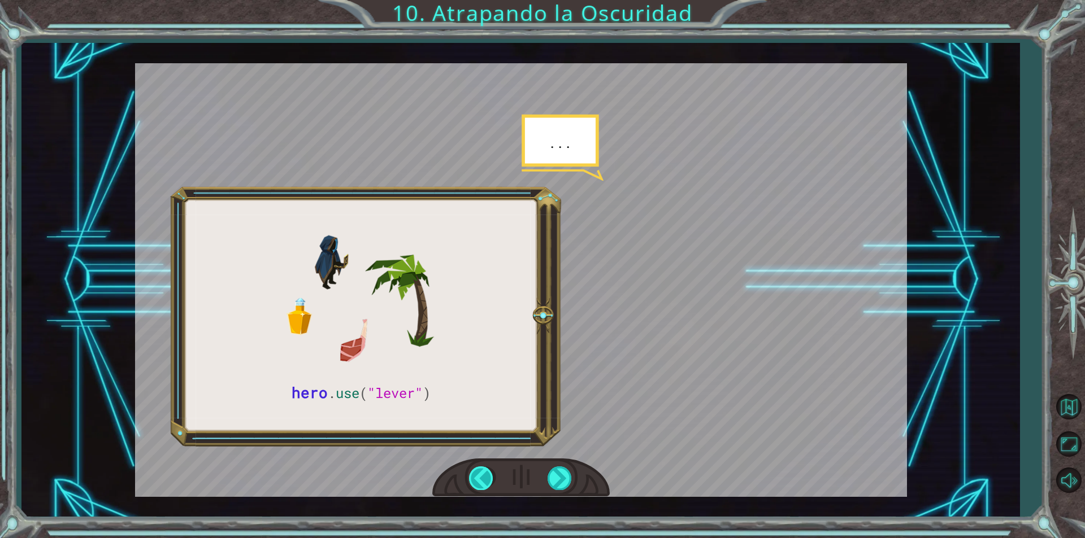
click at [479, 478] on div at bounding box center [481, 478] width 25 height 23
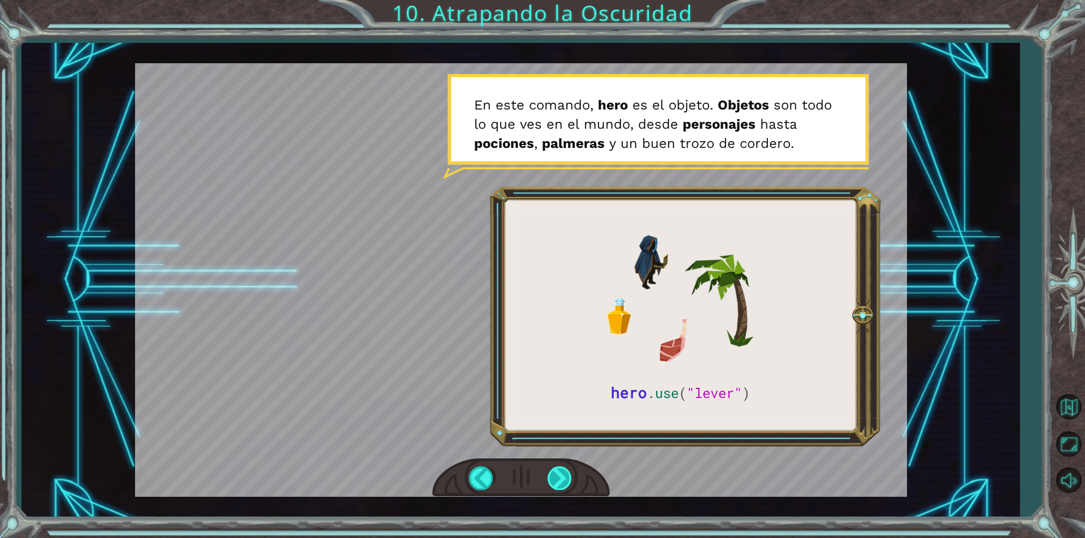
click at [558, 477] on div at bounding box center [559, 478] width 25 height 23
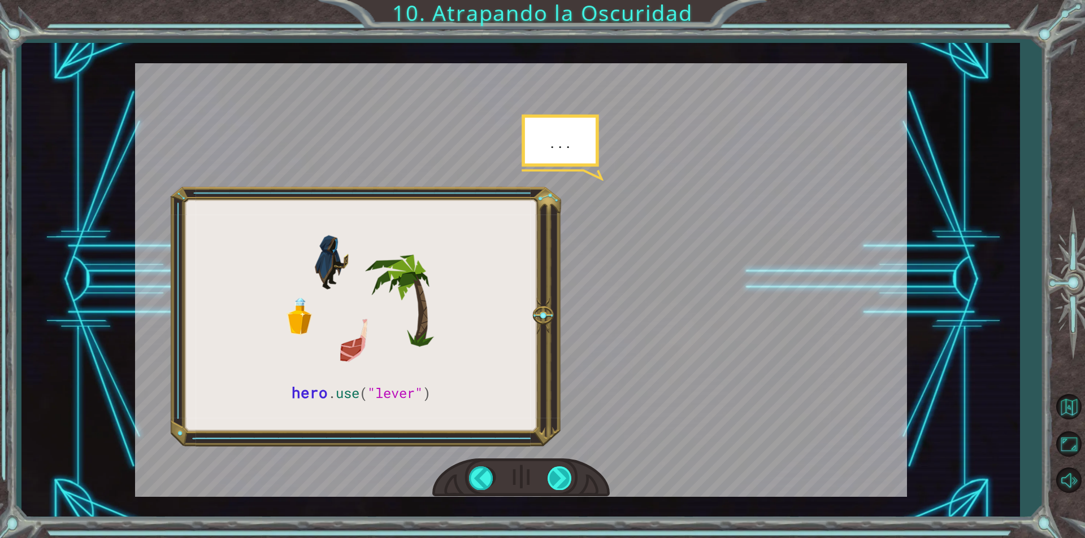
click at [558, 477] on div at bounding box center [559, 478] width 25 height 23
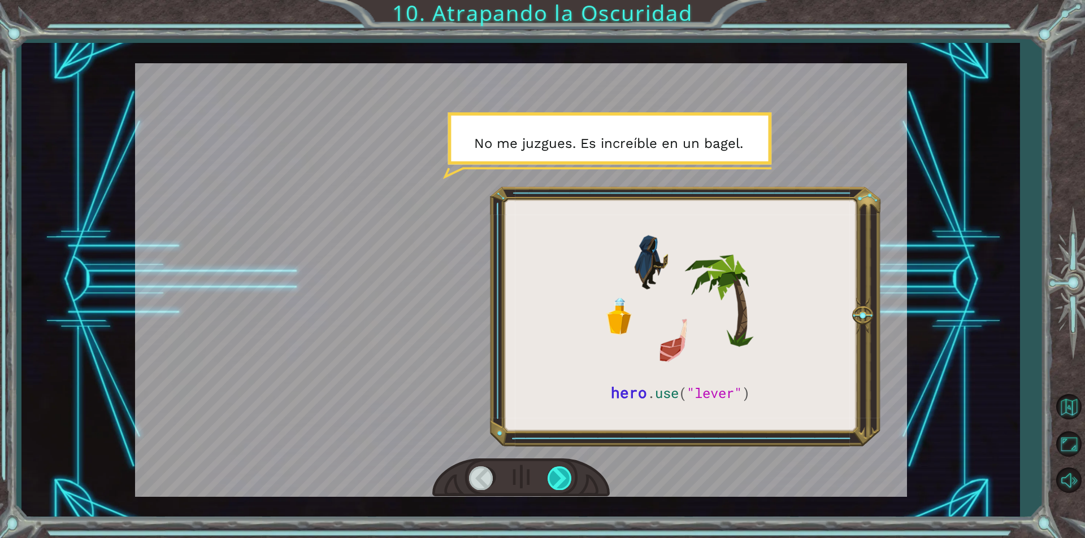
click at [558, 477] on div at bounding box center [559, 478] width 25 height 23
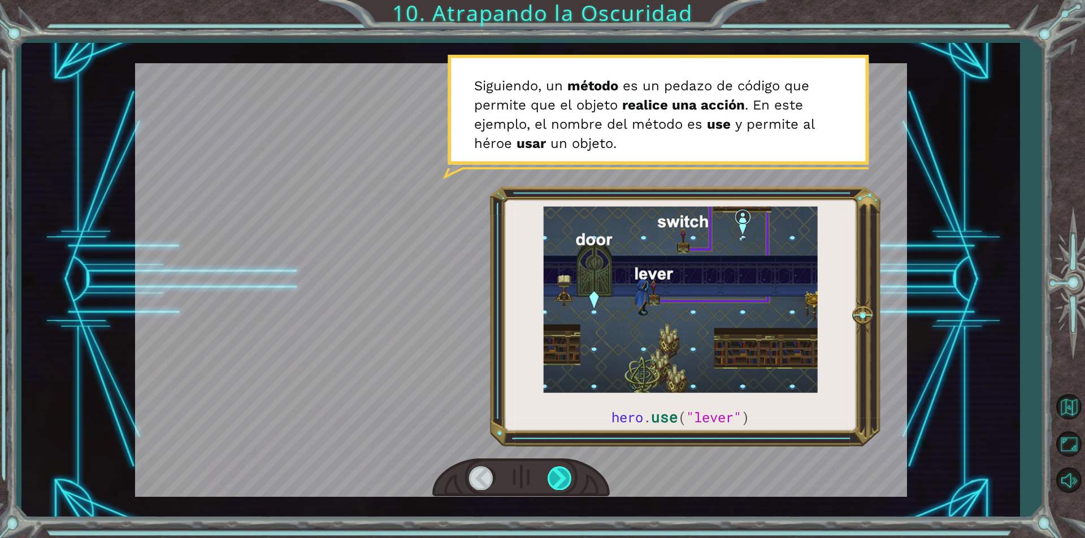
click at [561, 476] on div at bounding box center [559, 478] width 25 height 23
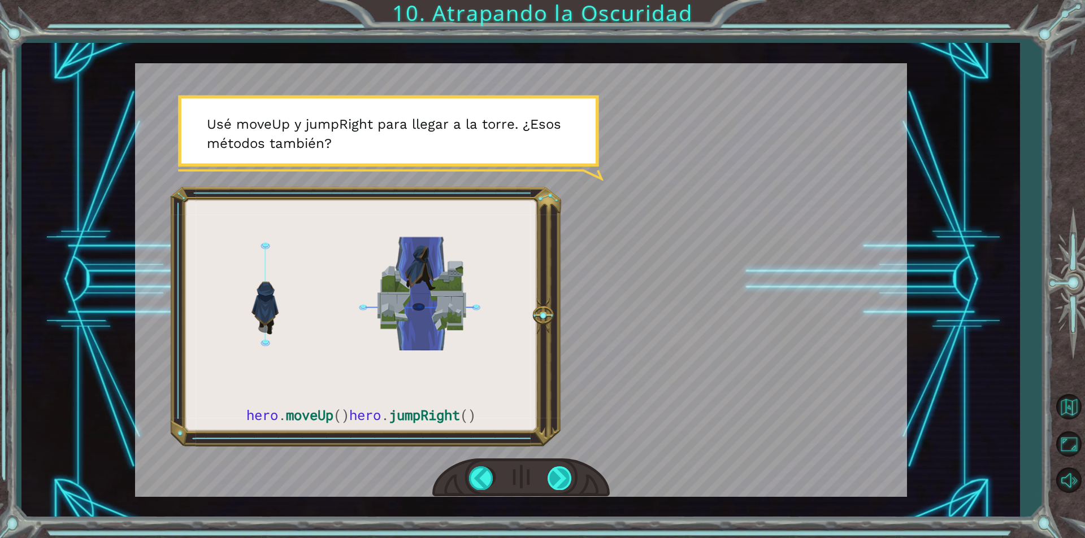
click at [560, 476] on div at bounding box center [559, 478] width 25 height 23
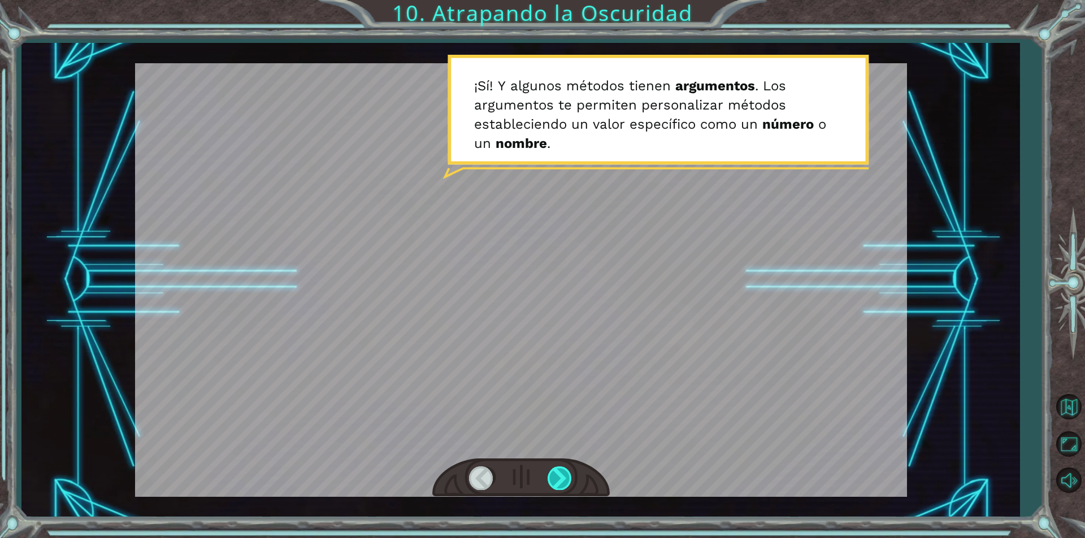
click at [560, 476] on div at bounding box center [559, 478] width 25 height 23
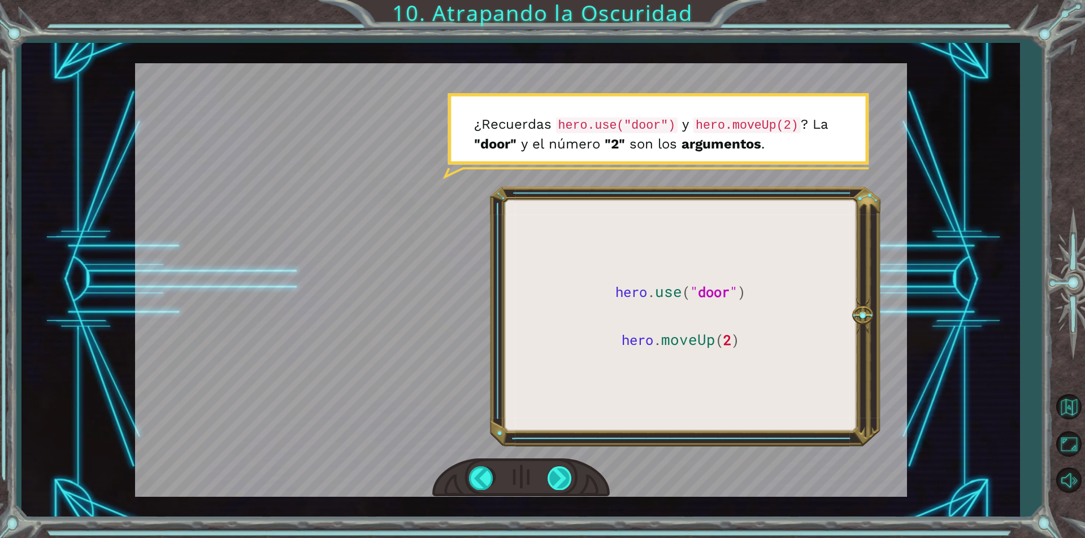
click at [559, 481] on div at bounding box center [559, 478] width 25 height 23
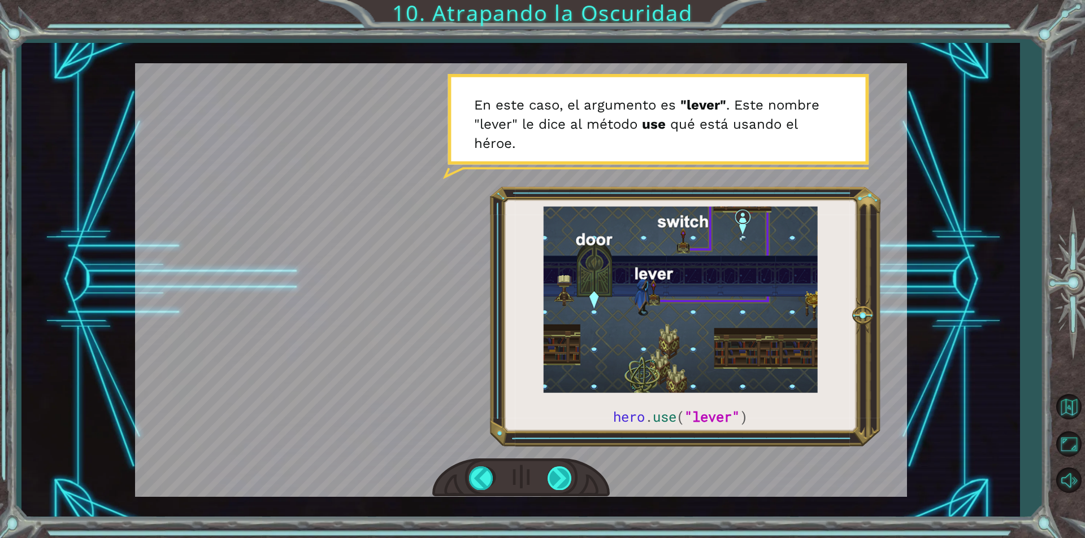
click at [561, 481] on div at bounding box center [559, 478] width 25 height 23
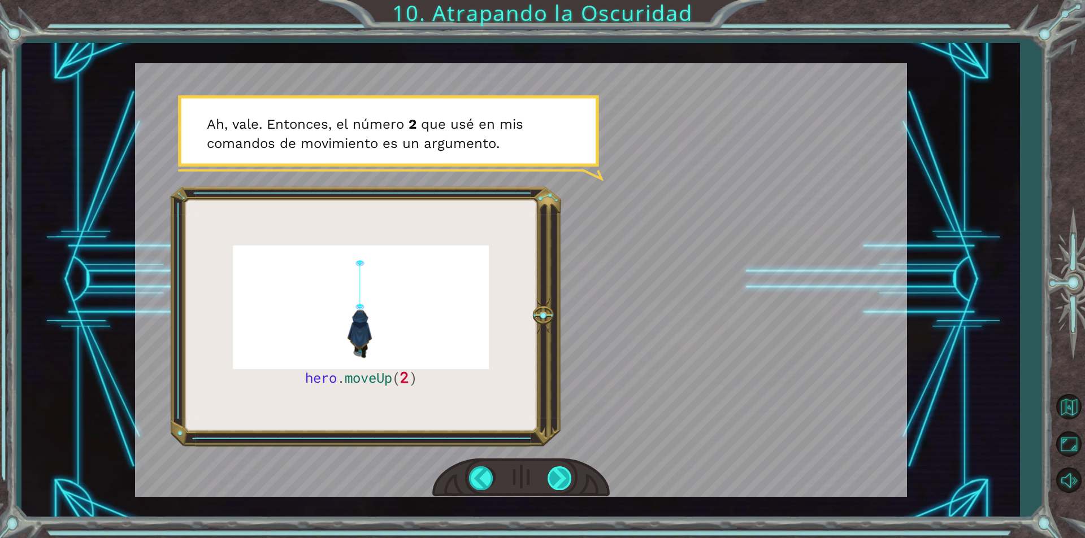
click at [561, 481] on div at bounding box center [559, 478] width 25 height 23
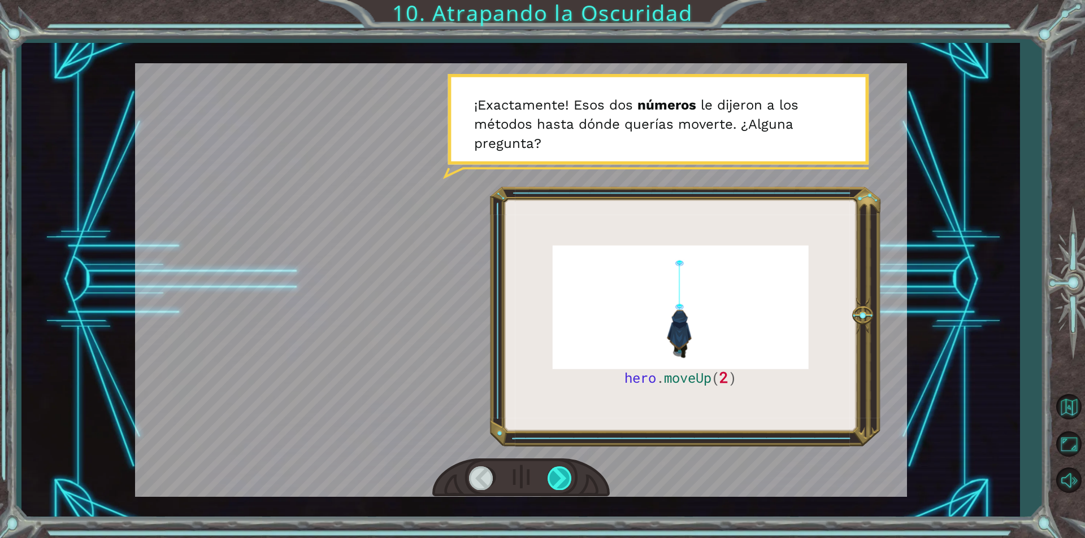
click at [561, 481] on div at bounding box center [559, 478] width 25 height 23
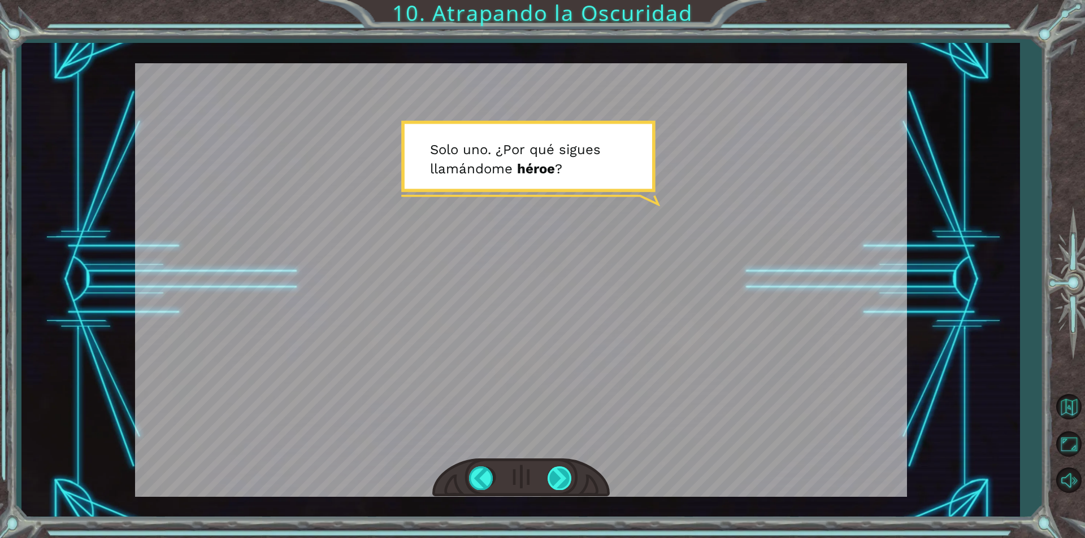
click at [562, 476] on div at bounding box center [559, 478] width 25 height 23
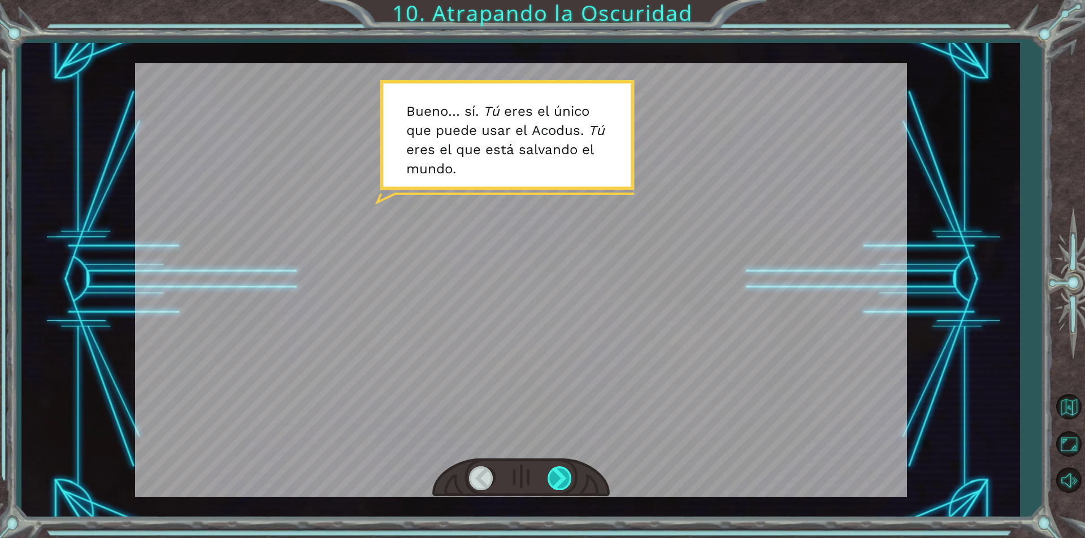
click at [562, 476] on div at bounding box center [559, 478] width 25 height 23
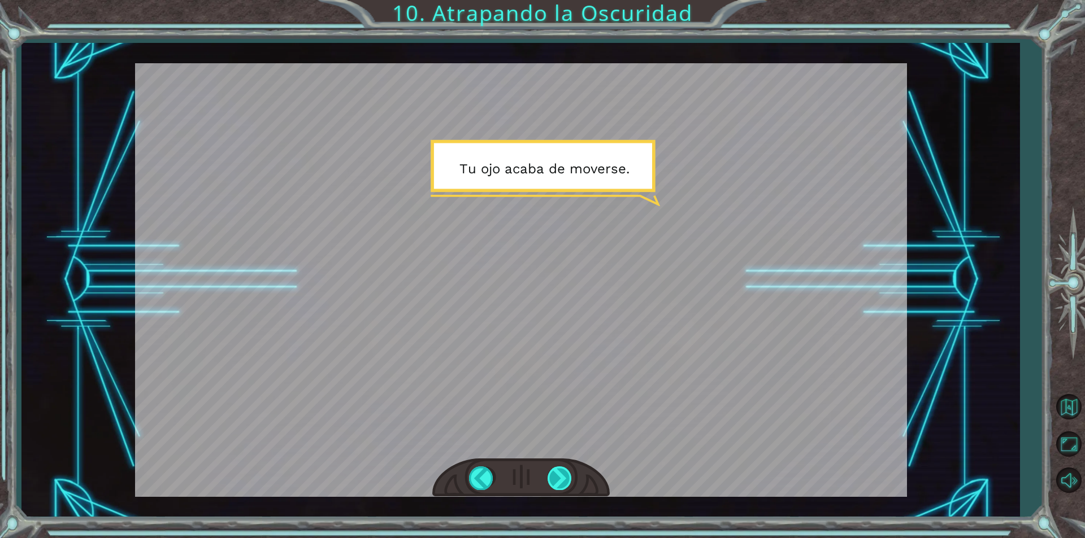
click at [562, 476] on div at bounding box center [559, 478] width 25 height 23
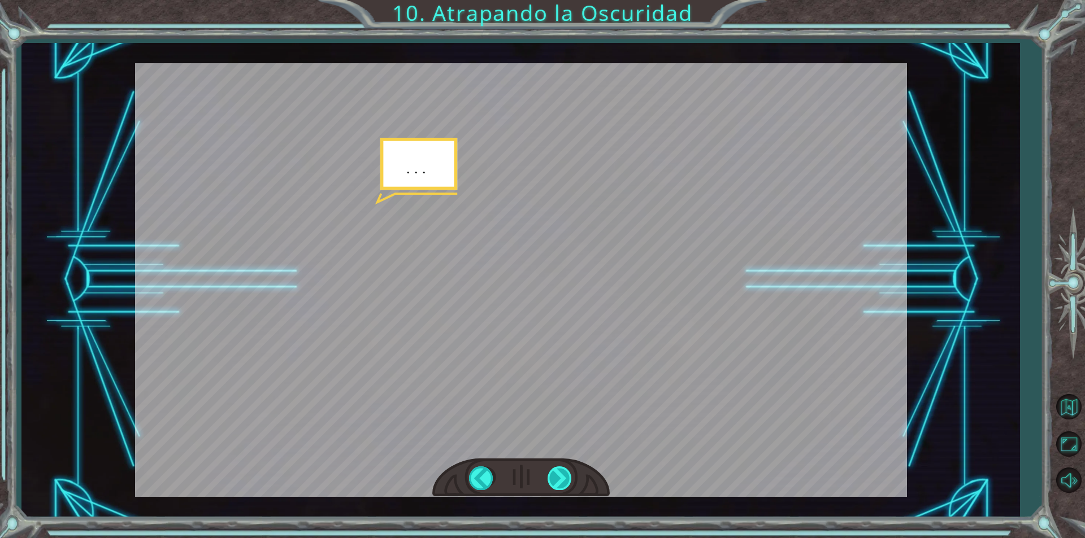
click at [562, 476] on div at bounding box center [559, 478] width 25 height 23
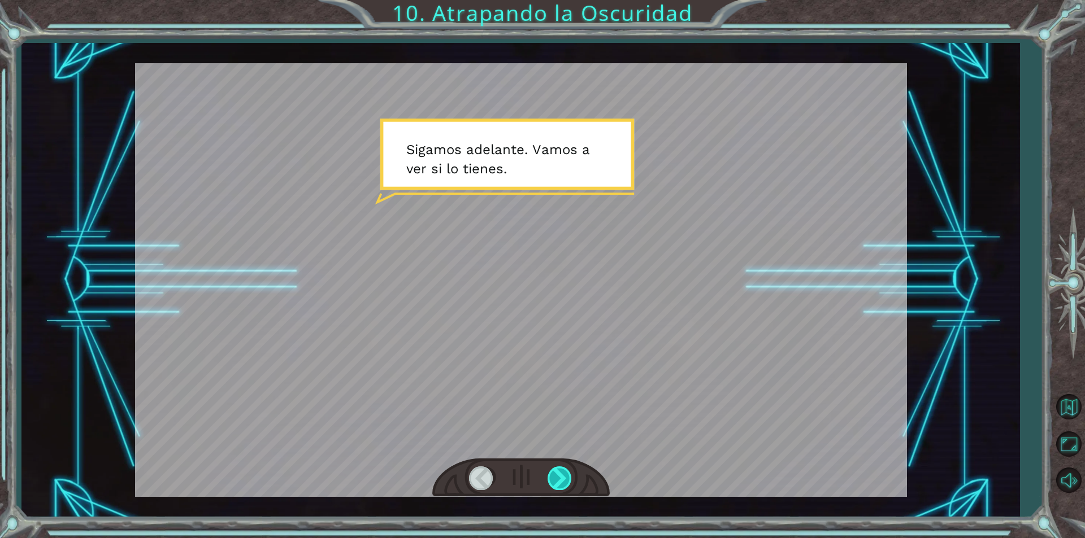
click at [563, 476] on div at bounding box center [559, 478] width 25 height 23
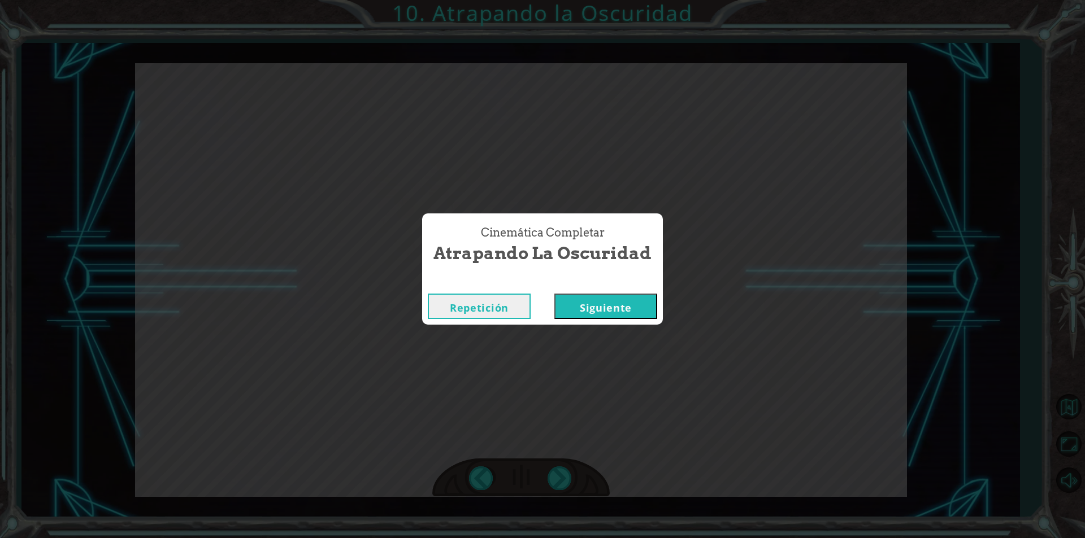
drag, startPoint x: 570, startPoint y: 308, endPoint x: 569, endPoint y: 302, distance: 6.9
click at [569, 306] on button "Siguiente" at bounding box center [605, 306] width 103 height 25
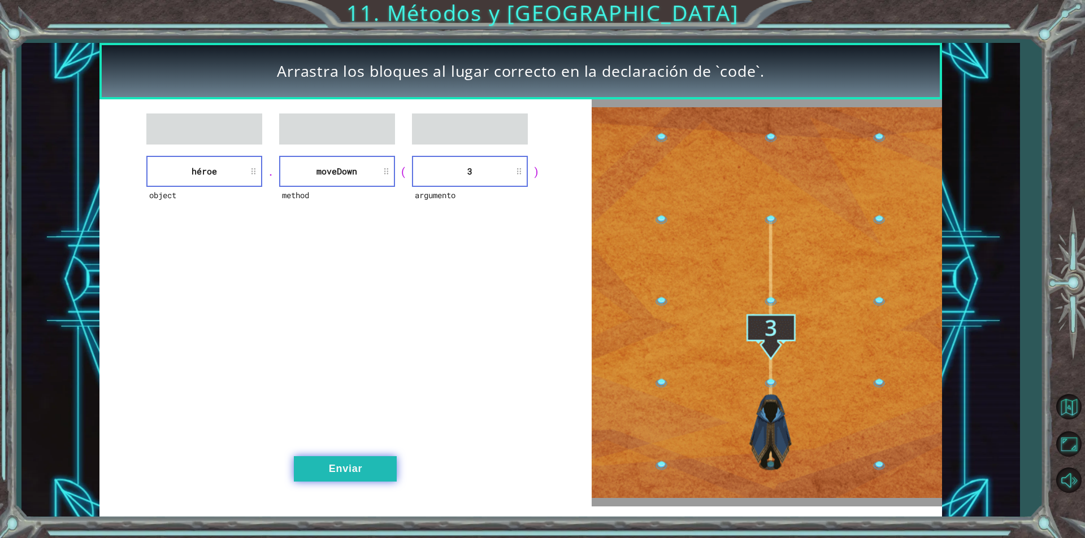
click at [355, 472] on button "Enviar" at bounding box center [345, 468] width 103 height 25
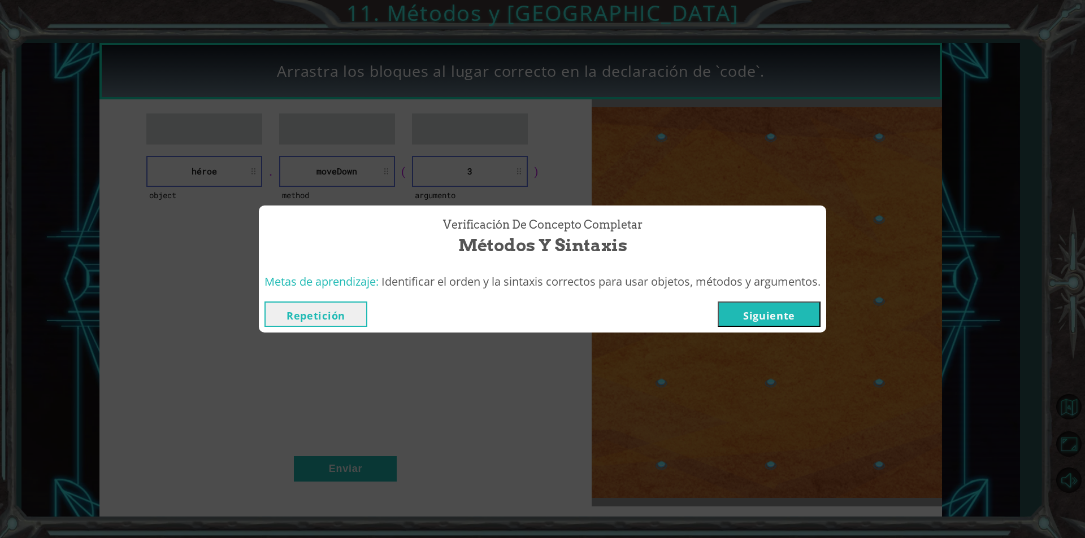
click at [743, 317] on button "Siguiente" at bounding box center [768, 314] width 103 height 25
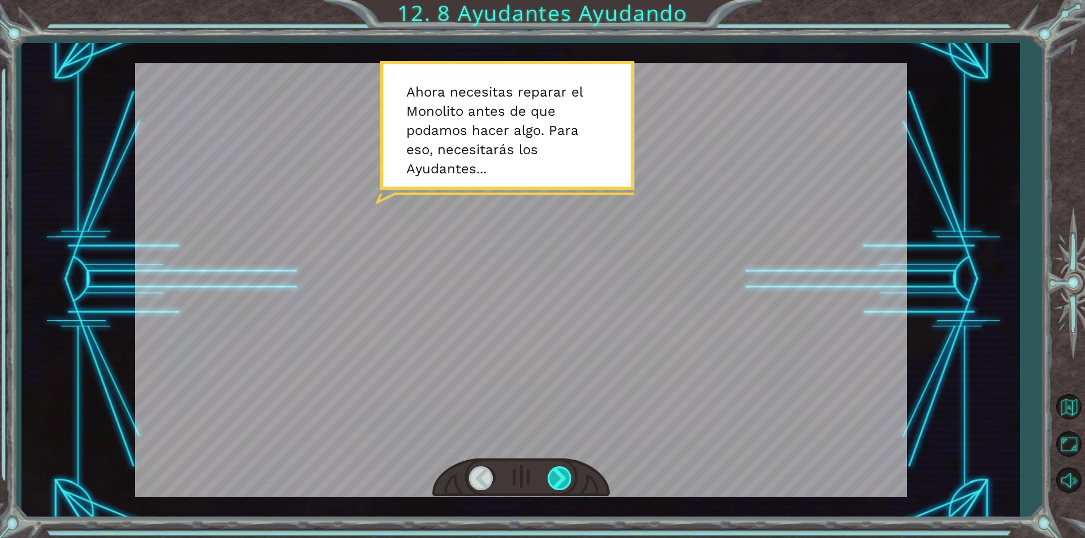
click at [558, 480] on div at bounding box center [559, 478] width 25 height 23
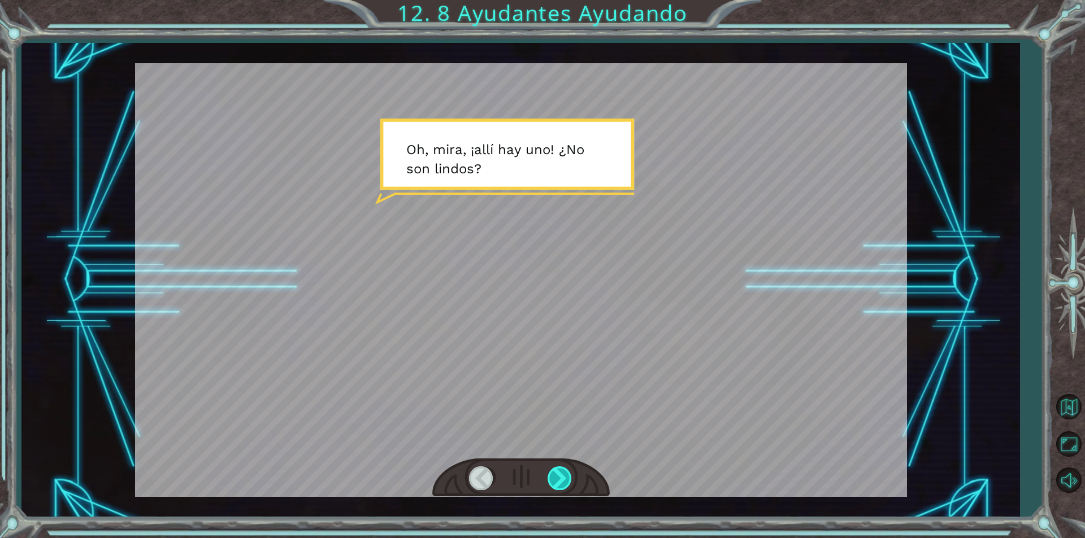
click at [558, 480] on div at bounding box center [559, 478] width 25 height 23
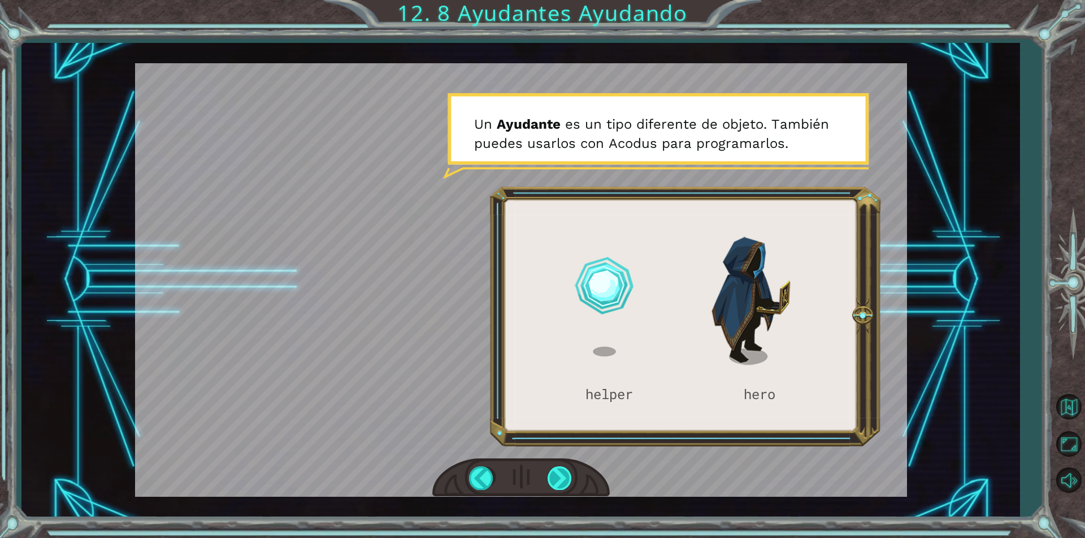
click at [560, 480] on div at bounding box center [559, 478] width 25 height 23
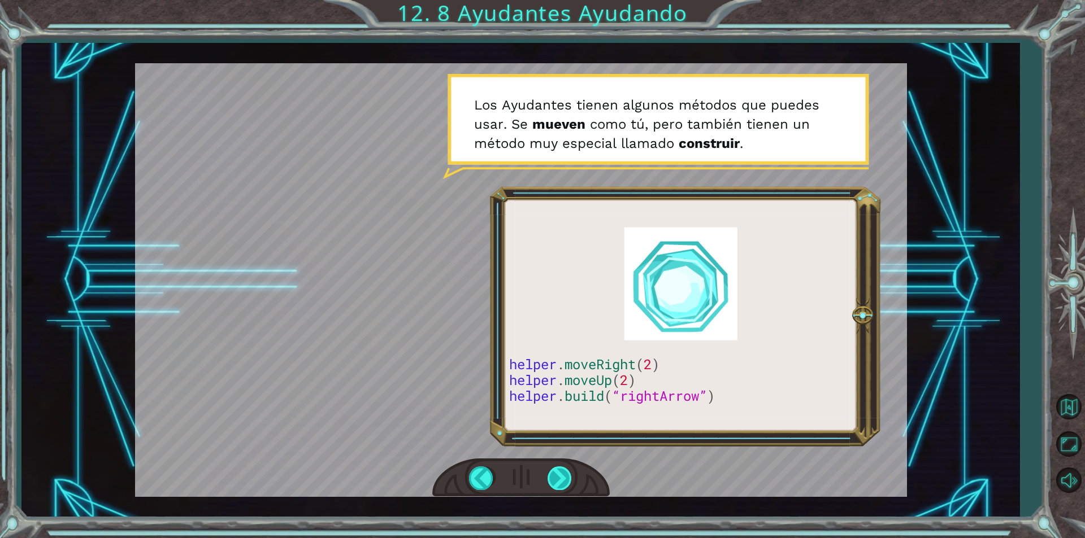
click at [556, 488] on div at bounding box center [559, 478] width 25 height 23
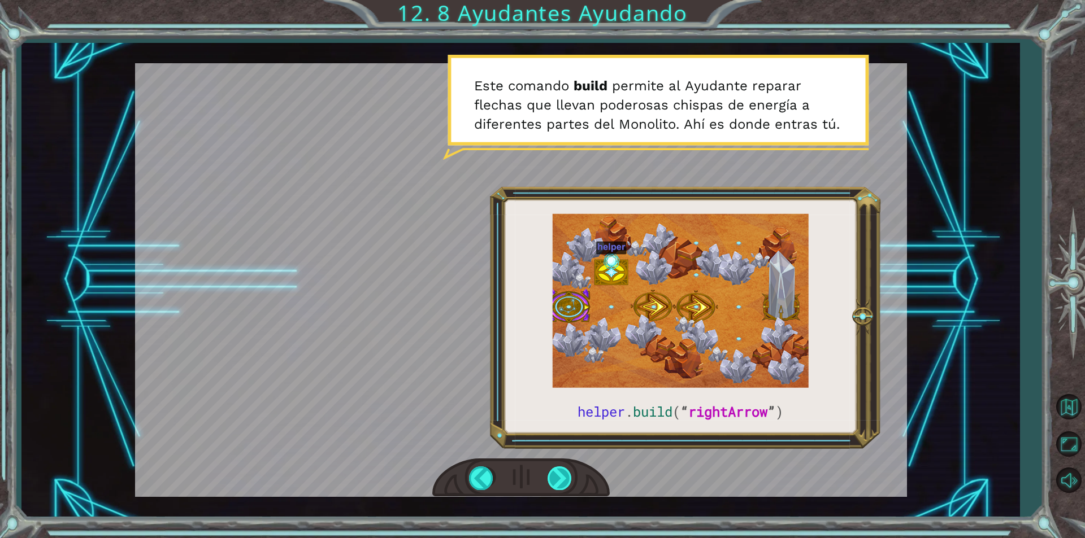
click at [557, 480] on div at bounding box center [559, 478] width 25 height 23
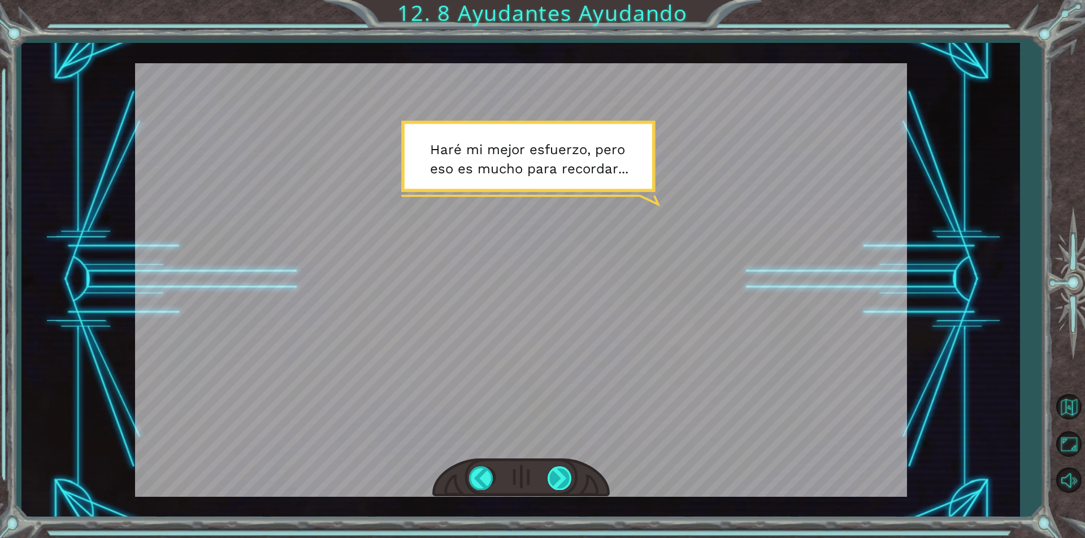
click at [555, 484] on div at bounding box center [559, 478] width 25 height 23
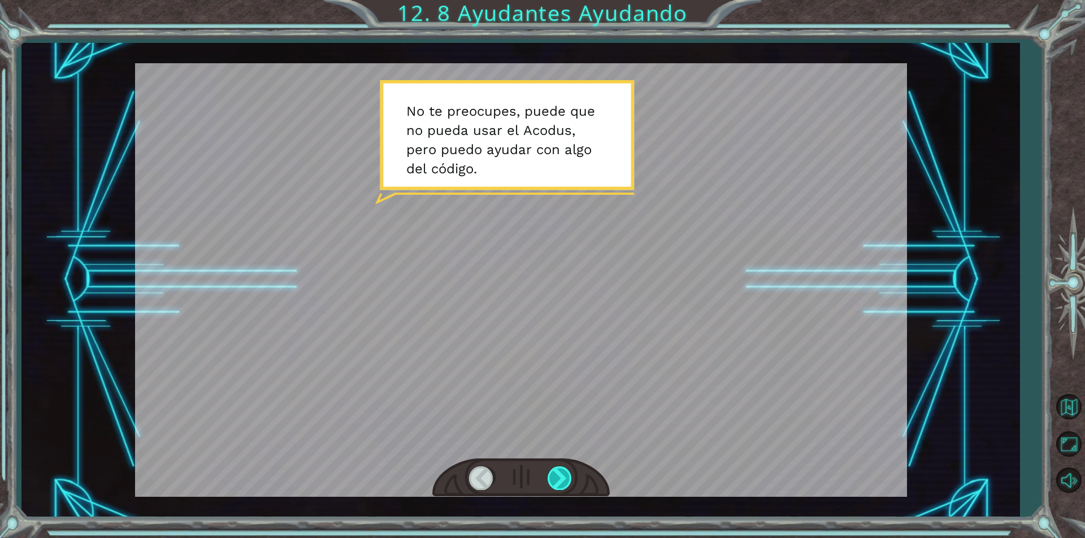
click at [555, 484] on div at bounding box center [559, 478] width 25 height 23
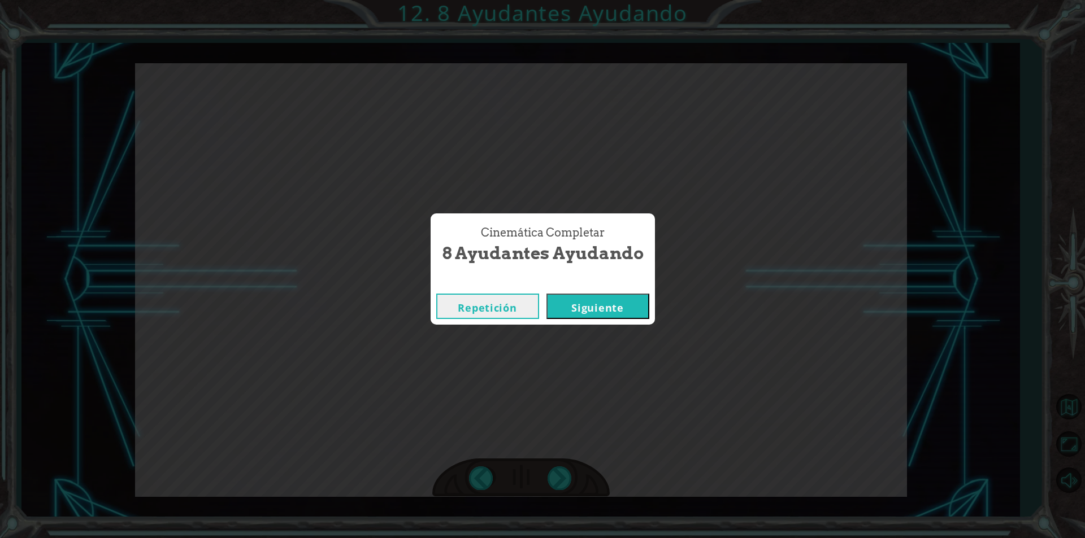
click at [564, 307] on button "Siguiente" at bounding box center [597, 306] width 103 height 25
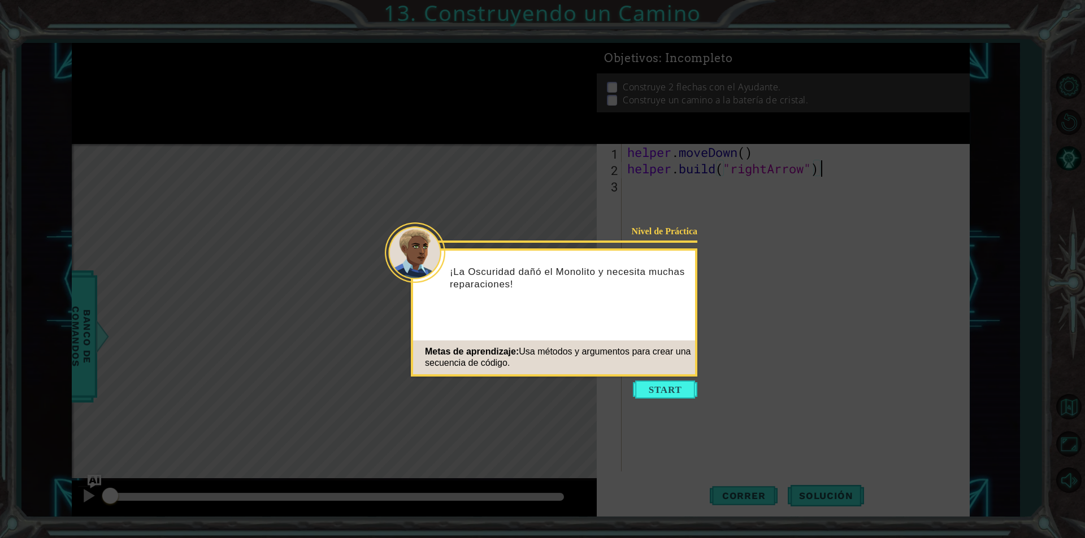
click at [648, 393] on button "Start" at bounding box center [665, 390] width 64 height 18
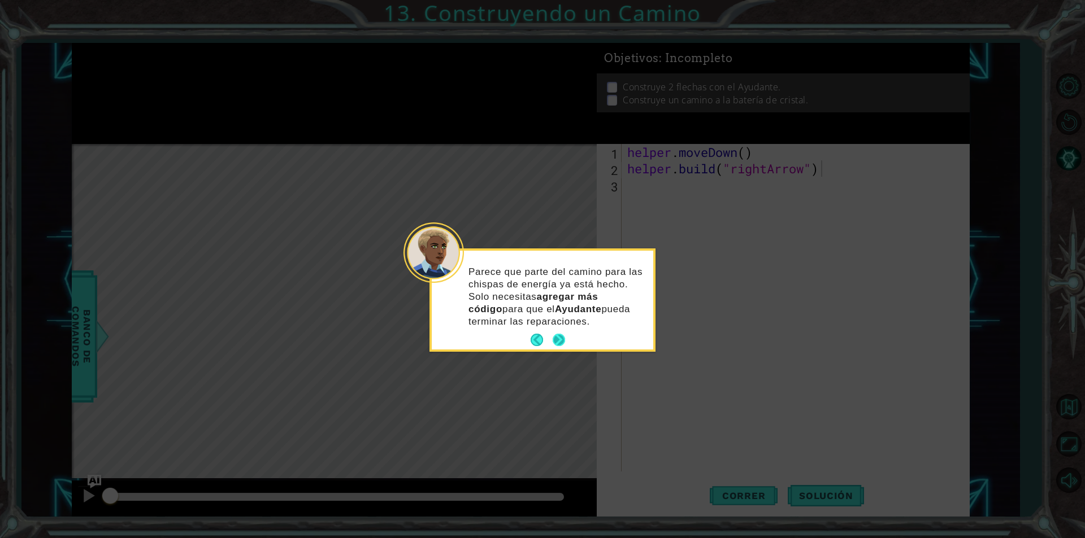
click at [557, 344] on button "Next" at bounding box center [558, 340] width 13 height 13
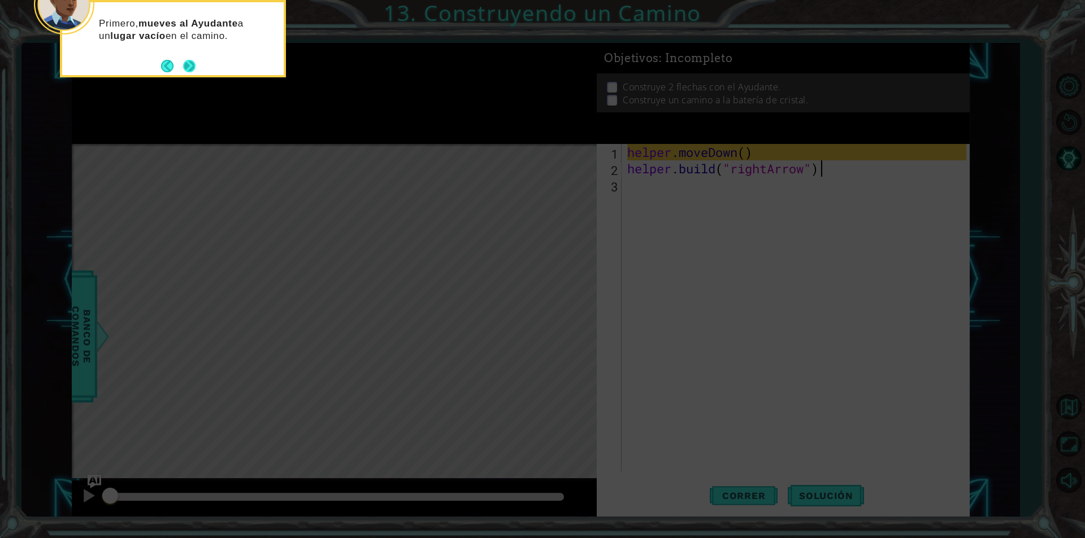
click at [192, 64] on button "Next" at bounding box center [189, 66] width 15 height 15
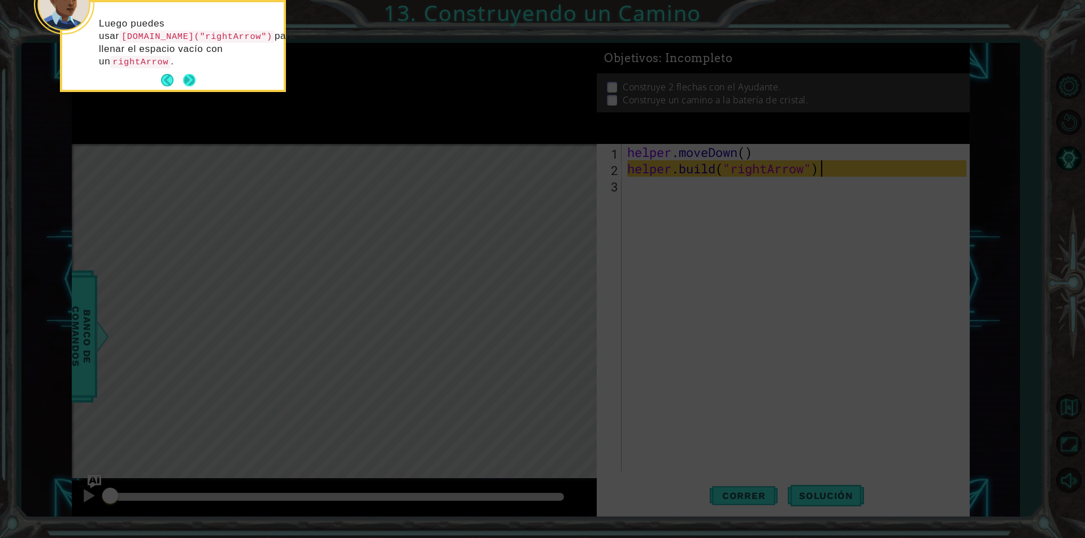
click at [193, 81] on button "Next" at bounding box center [188, 80] width 15 height 15
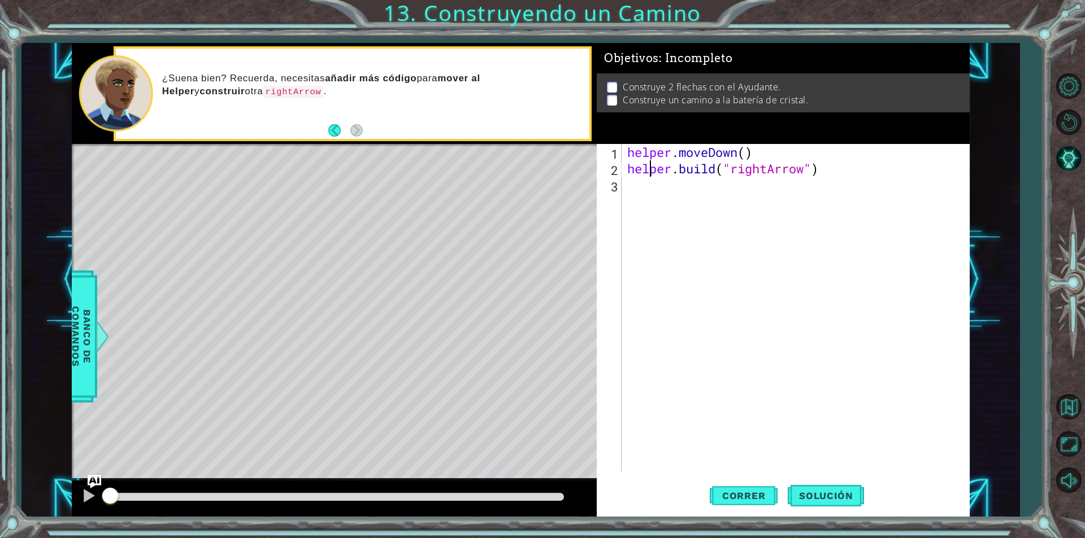
click at [651, 165] on div "helper . moveDown ( ) helper . build ( "rightArrow" )" at bounding box center [798, 324] width 347 height 360
click at [754, 504] on button "Correr" at bounding box center [744, 495] width 68 height 37
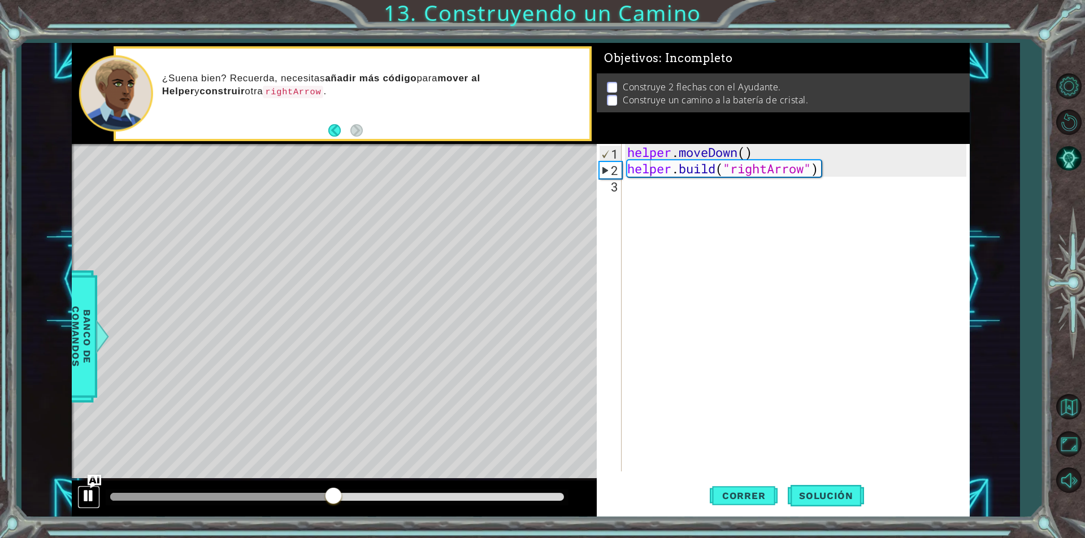
click at [89, 495] on div at bounding box center [88, 496] width 15 height 15
click at [813, 501] on span "Solución" at bounding box center [825, 495] width 76 height 11
type textarea "helper.moveDown()"
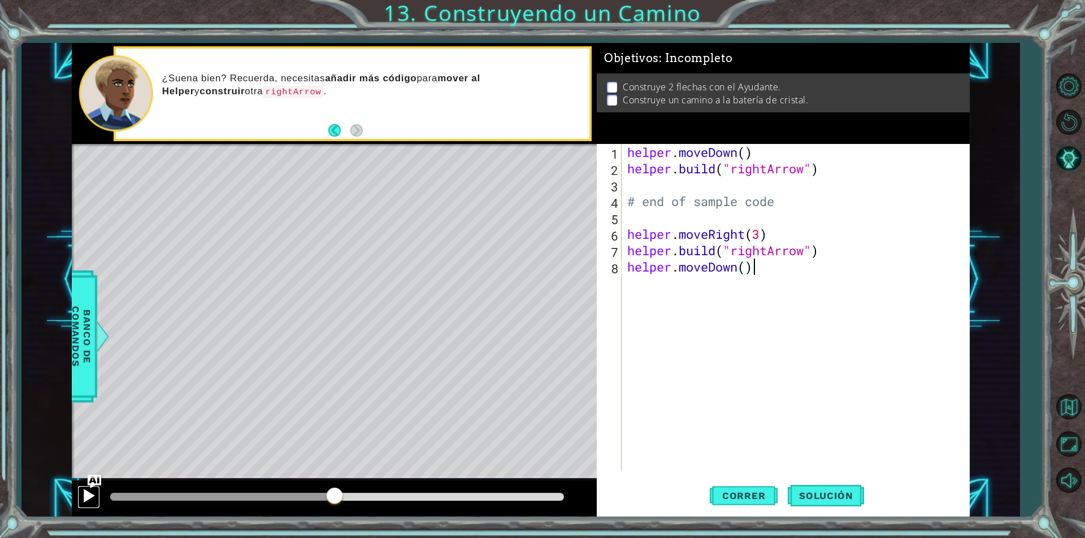
click at [92, 495] on div at bounding box center [88, 496] width 15 height 15
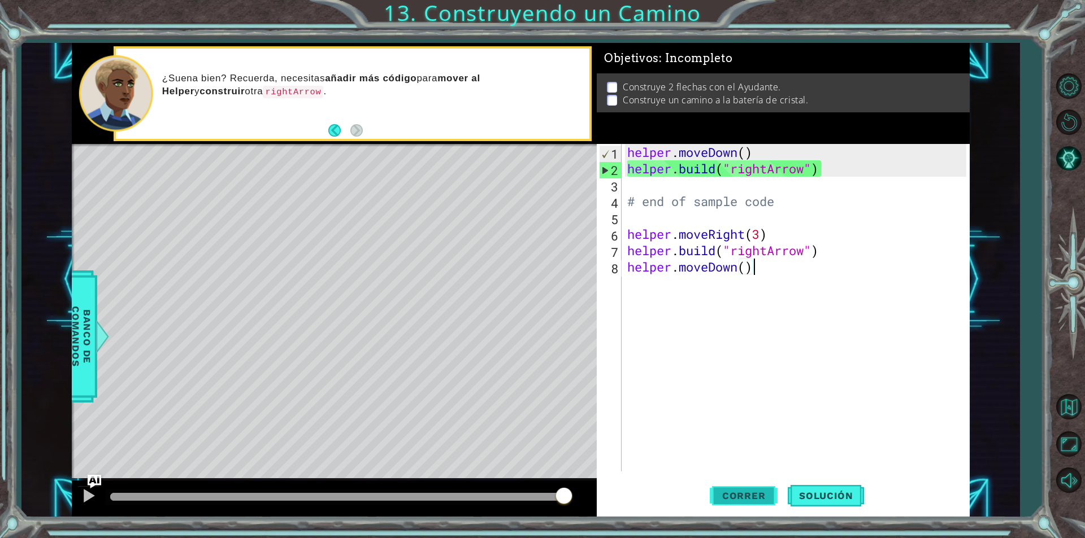
click at [742, 494] on span "Correr" at bounding box center [744, 495] width 66 height 11
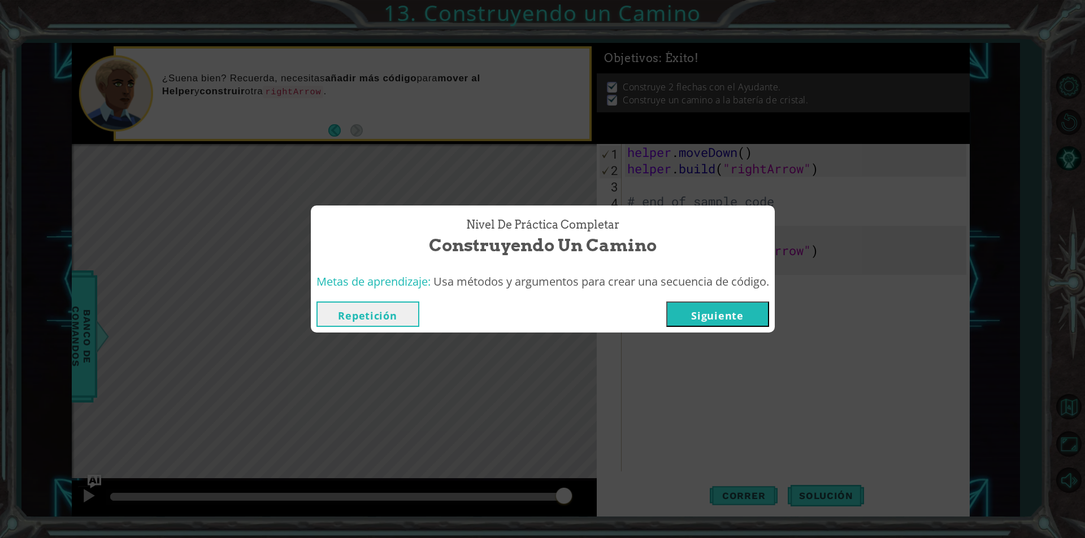
click at [730, 310] on button "Siguiente" at bounding box center [717, 314] width 103 height 25
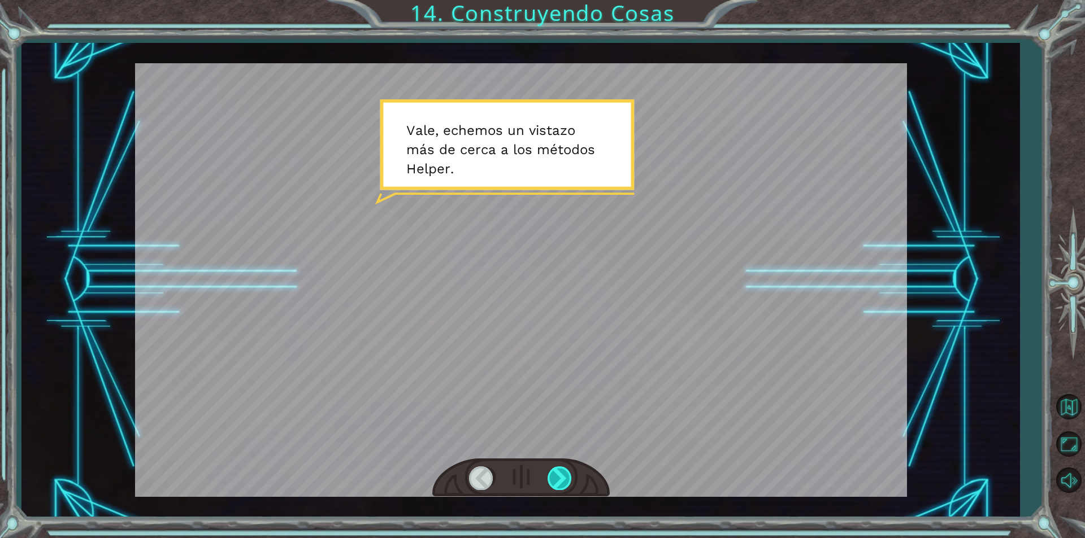
click at [558, 476] on div at bounding box center [559, 478] width 25 height 23
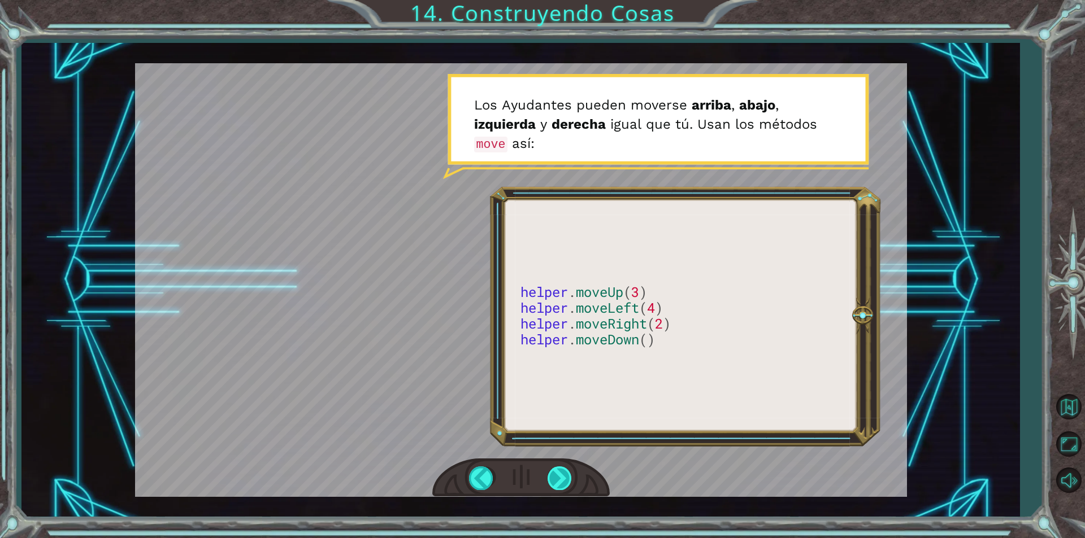
click at [558, 476] on div at bounding box center [559, 478] width 25 height 23
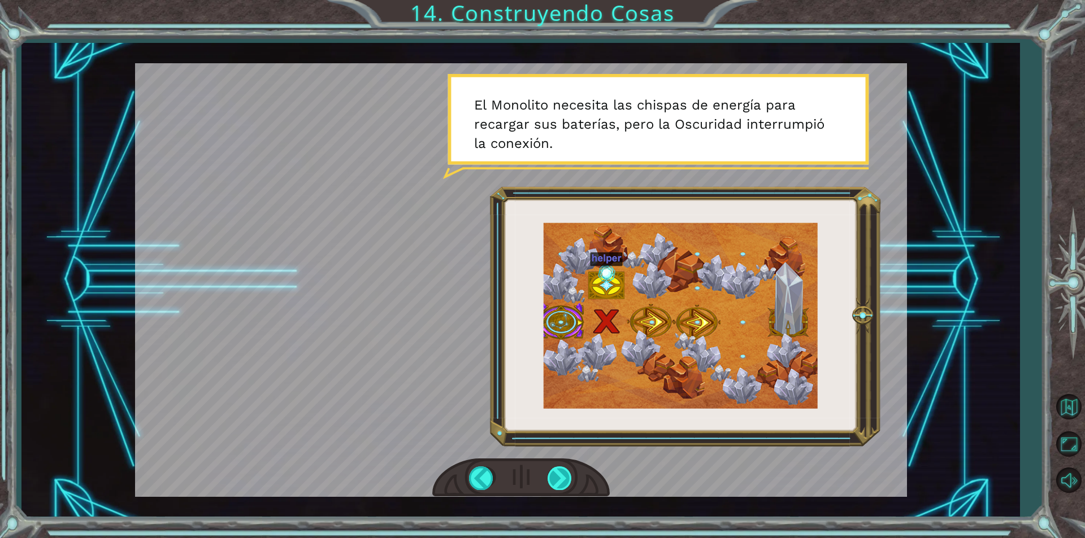
click at [563, 477] on div at bounding box center [559, 478] width 25 height 23
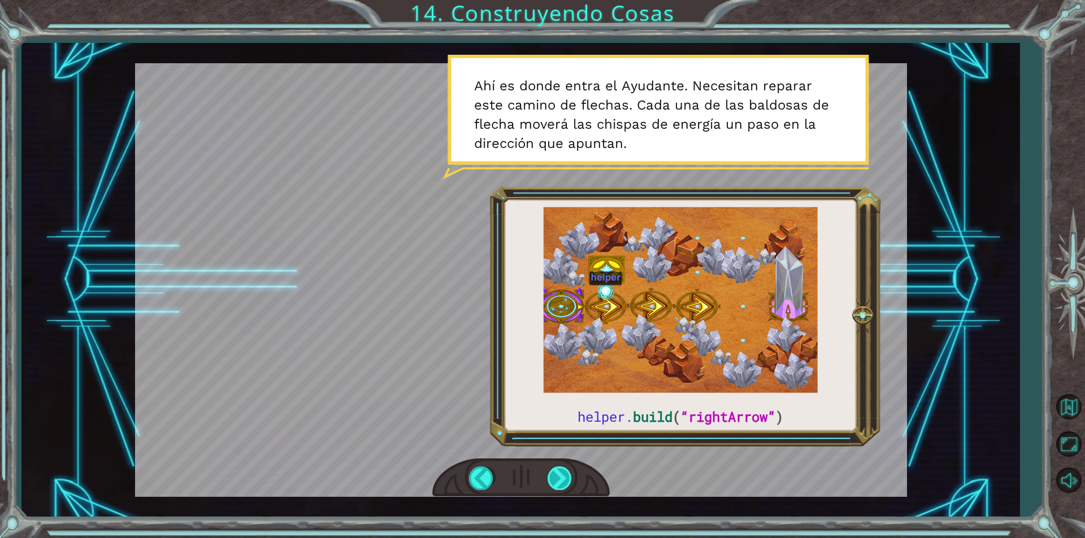
click at [556, 477] on div at bounding box center [559, 478] width 25 height 23
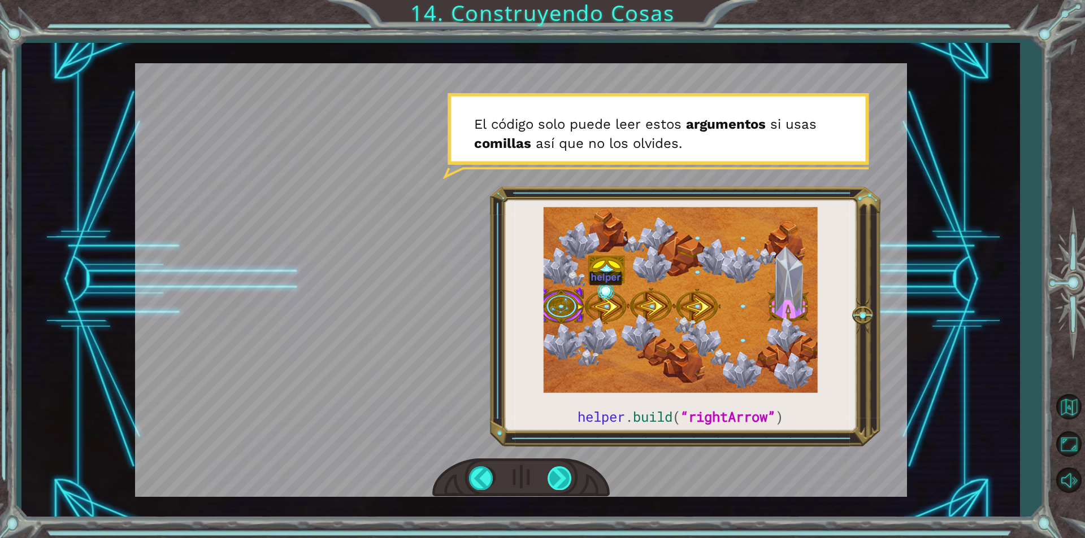
click at [560, 477] on div at bounding box center [559, 478] width 25 height 23
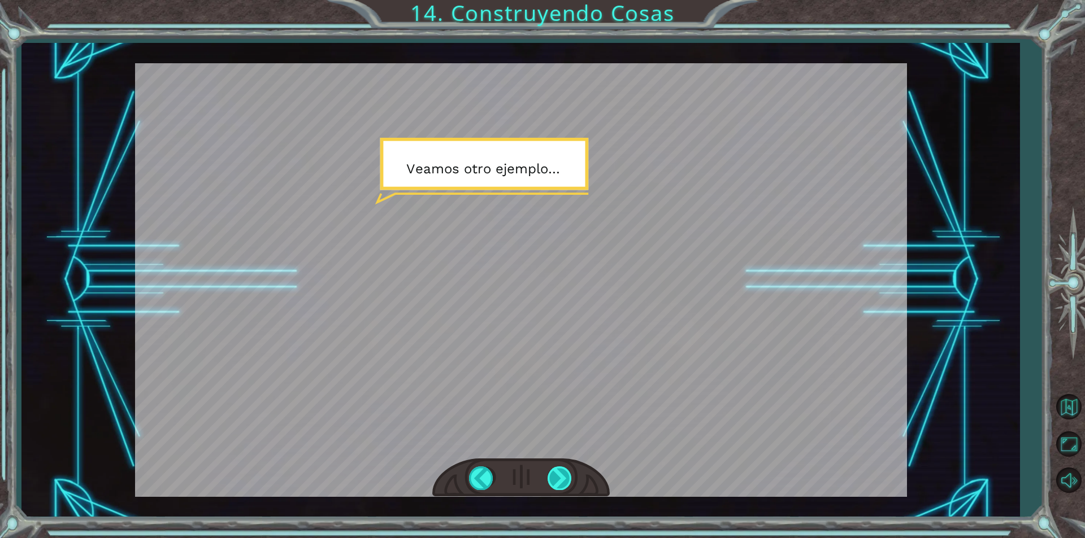
click at [563, 482] on div at bounding box center [559, 478] width 25 height 23
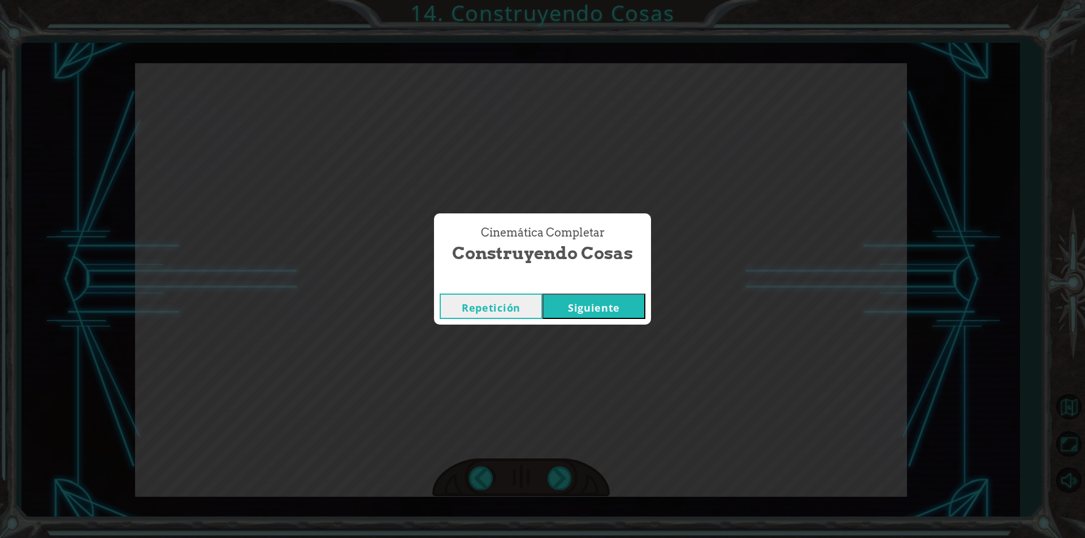
click at [560, 316] on button "Siguiente" at bounding box center [593, 306] width 103 height 25
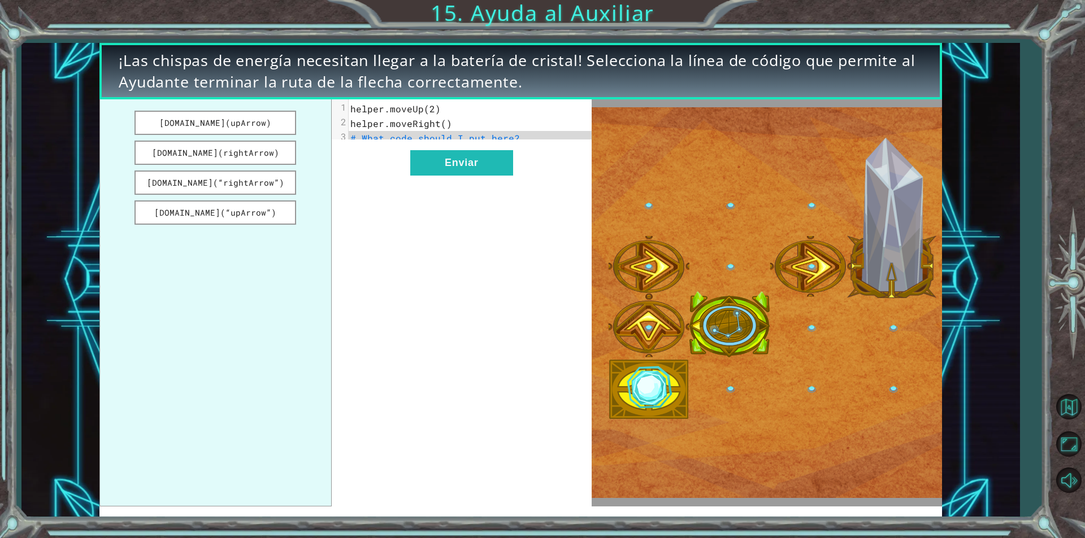
drag, startPoint x: 233, startPoint y: 146, endPoint x: 439, endPoint y: 154, distance: 205.8
click at [443, 153] on div "[DOMAIN_NAME](upArrow) [DOMAIN_NAME](rightArrow) [DOMAIN_NAME](“rightArrow”) [D…" at bounding box center [345, 302] width 492 height 407
click at [228, 154] on button "[DOMAIN_NAME](rightArrow)" at bounding box center [215, 153] width 162 height 24
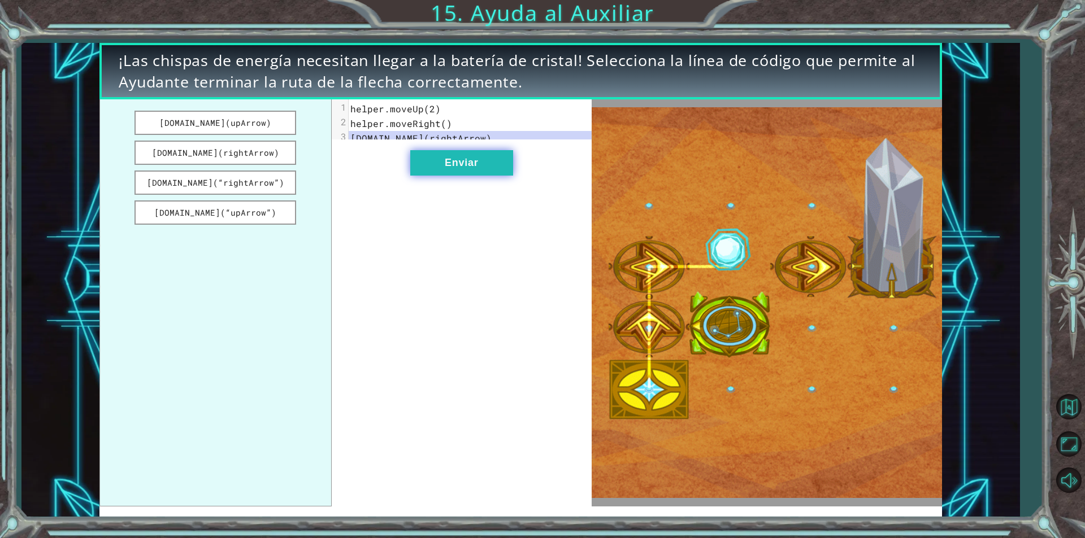
click at [458, 167] on button "Enviar" at bounding box center [461, 162] width 103 height 25
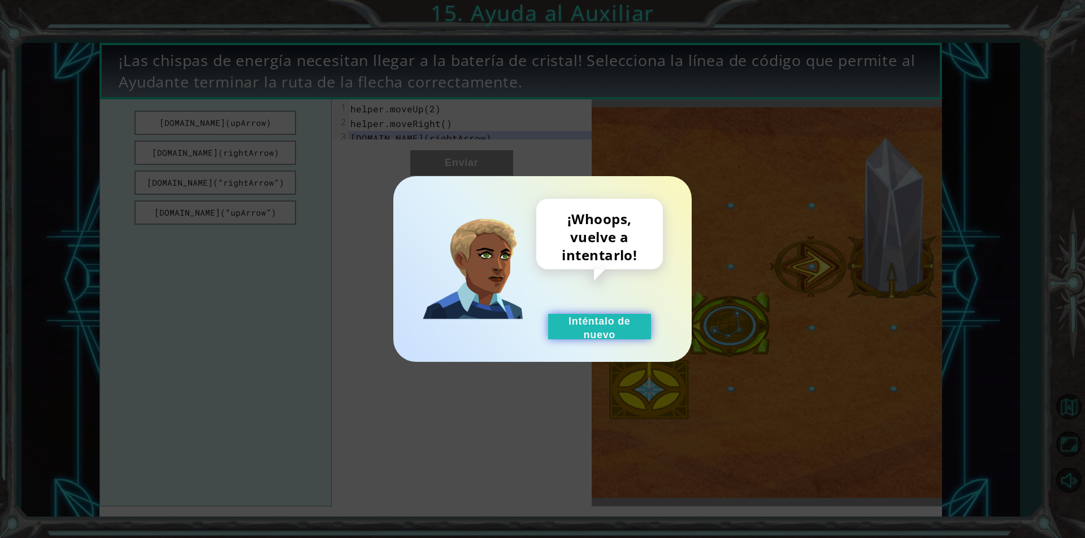
click at [591, 328] on button "Inténtalo de nuevo" at bounding box center [599, 326] width 103 height 25
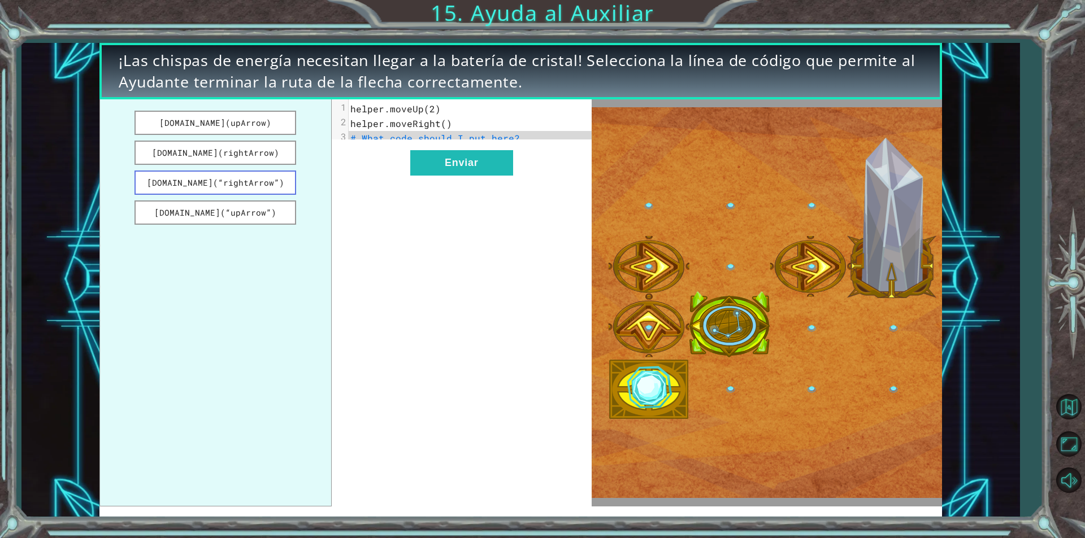
click at [213, 179] on button "[DOMAIN_NAME](“rightArrow”)" at bounding box center [215, 183] width 162 height 24
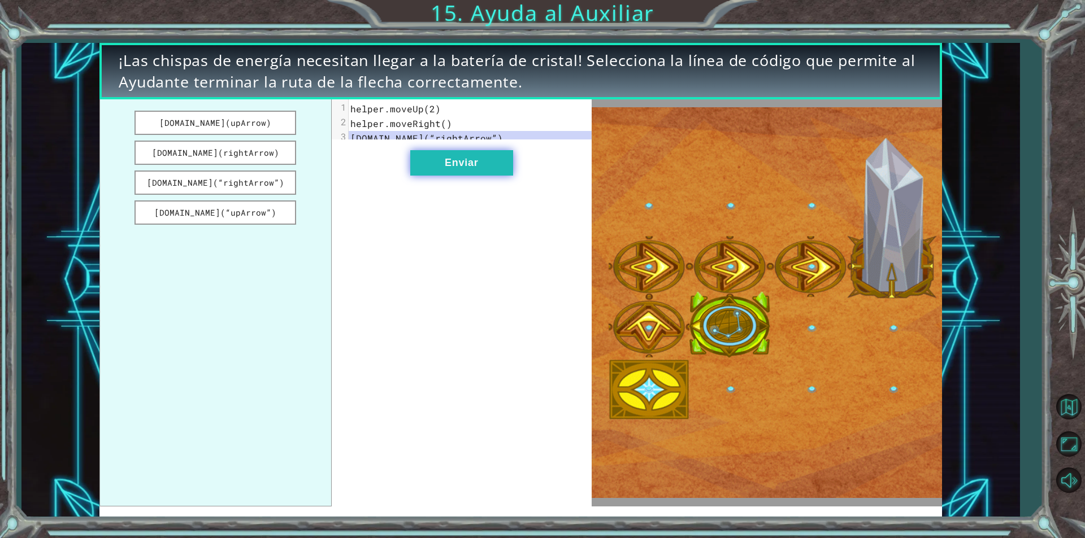
click at [456, 176] on button "Enviar" at bounding box center [461, 162] width 103 height 25
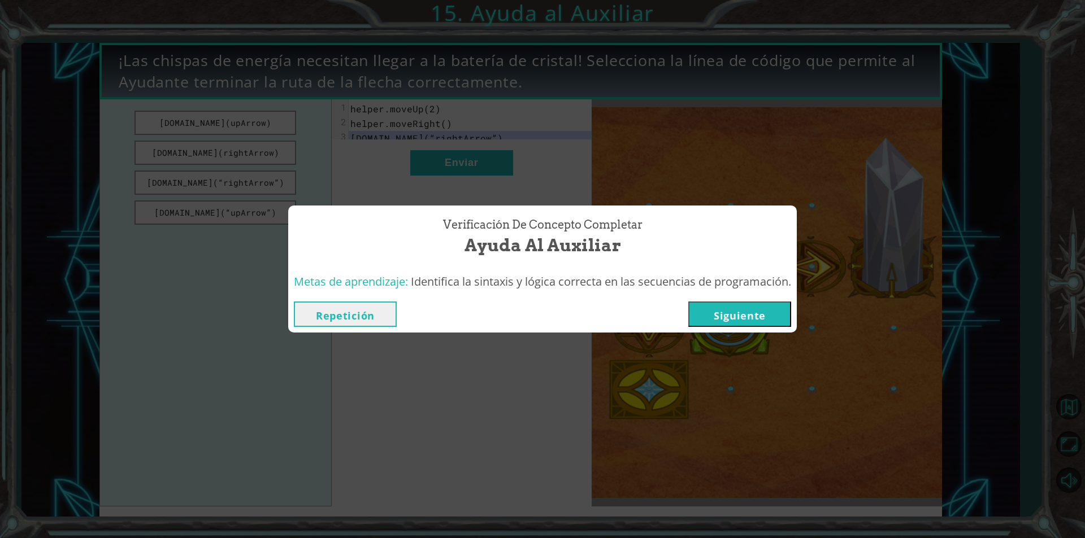
click at [705, 323] on button "Siguiente" at bounding box center [739, 314] width 103 height 25
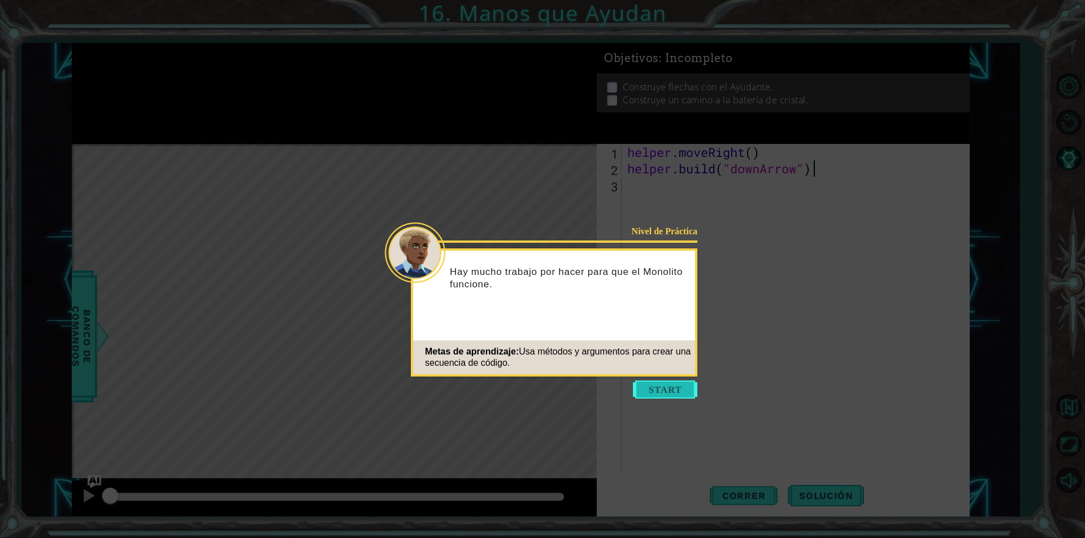
click at [662, 385] on button "Start" at bounding box center [665, 390] width 64 height 18
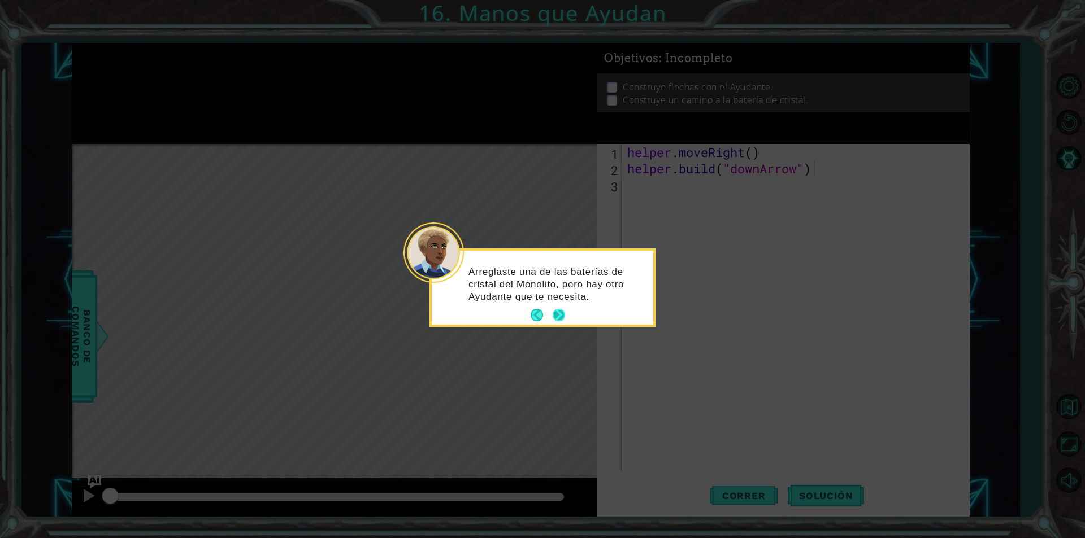
click at [557, 316] on button "Next" at bounding box center [558, 315] width 21 height 21
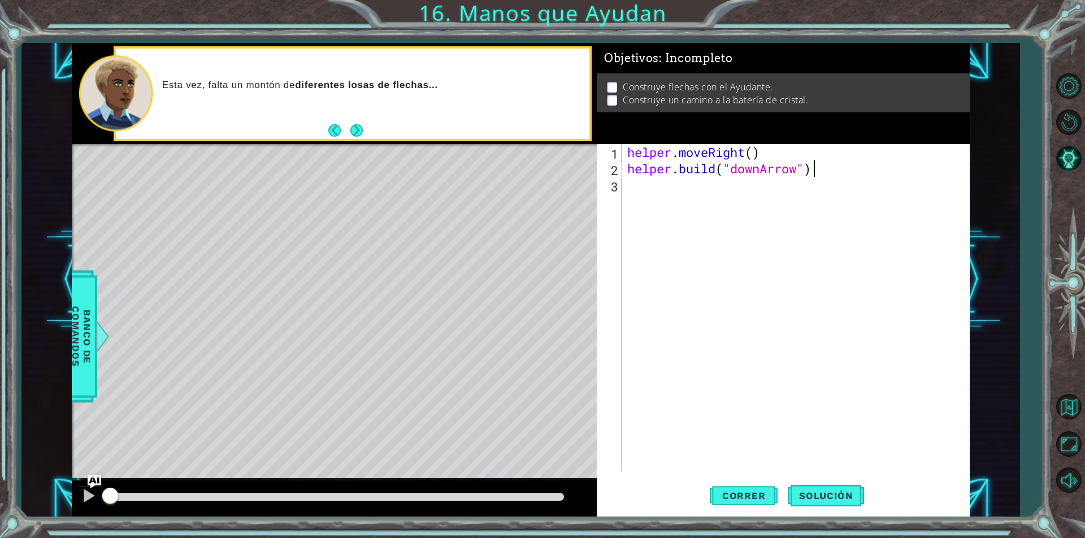
click at [355, 130] on button "Next" at bounding box center [356, 130] width 21 height 21
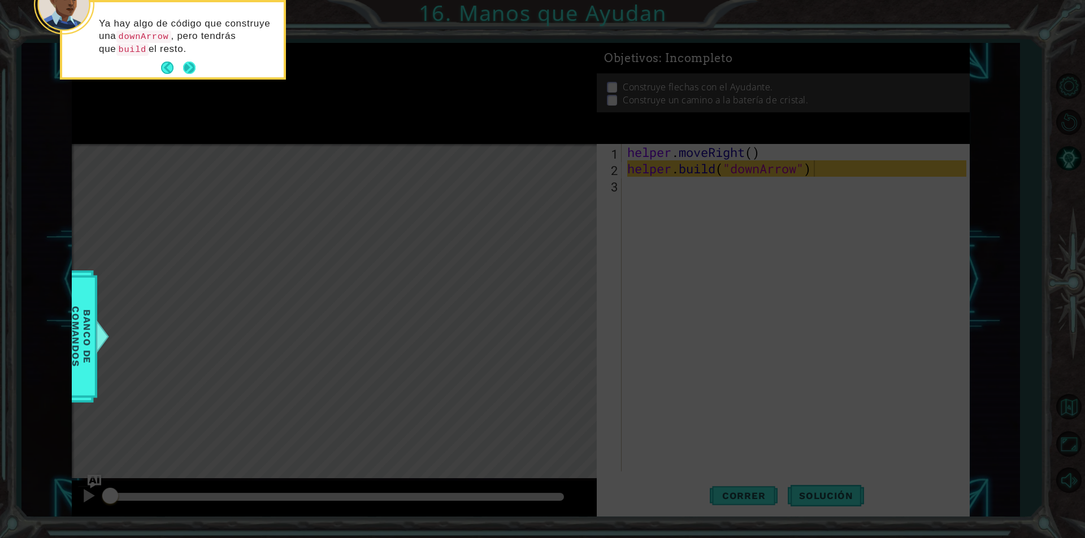
click at [193, 66] on button "Next" at bounding box center [188, 68] width 13 height 13
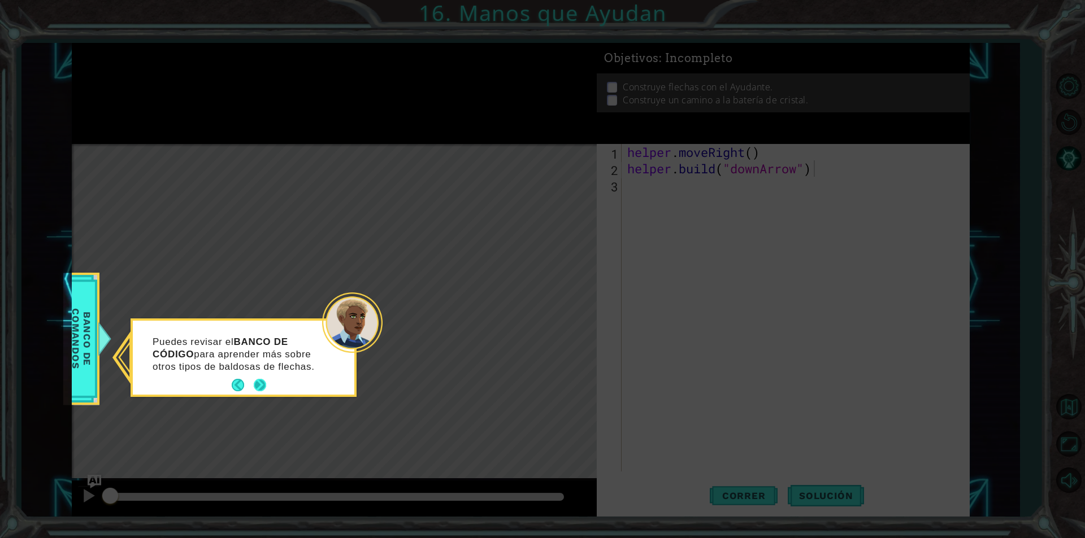
click at [266, 385] on button "Next" at bounding box center [260, 385] width 12 height 12
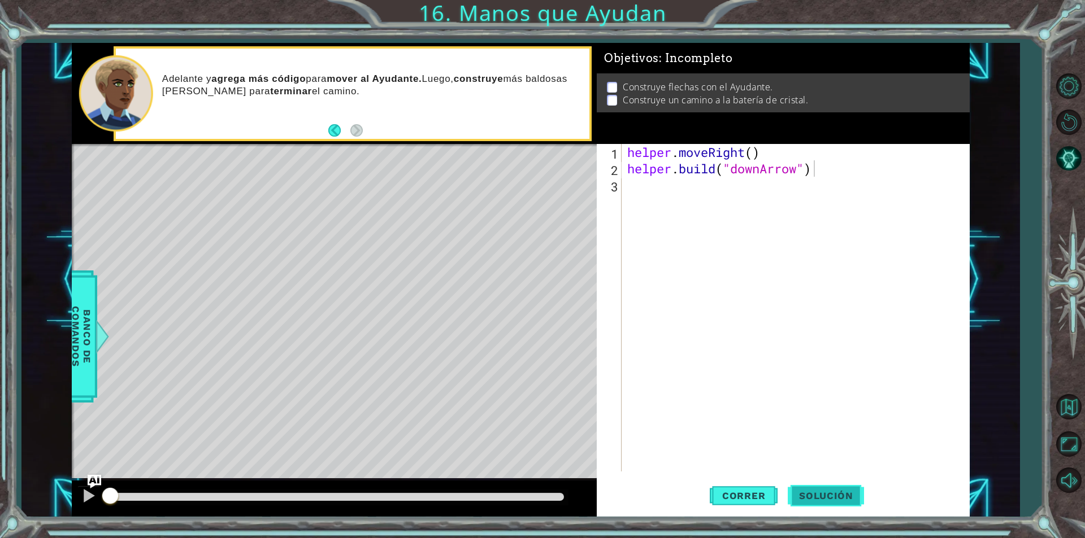
click at [826, 495] on span "Solución" at bounding box center [825, 495] width 76 height 11
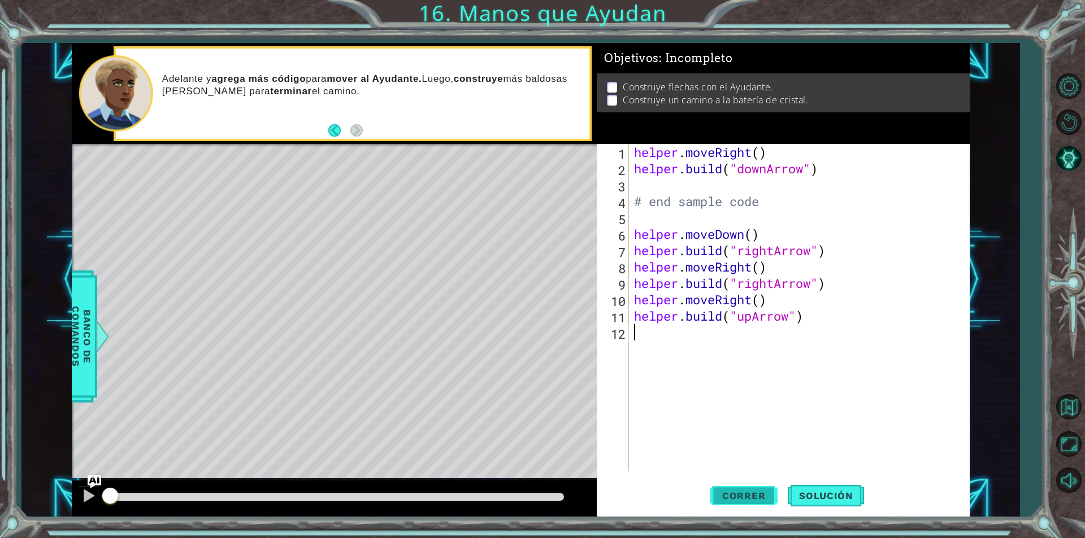
click at [728, 493] on span "Correr" at bounding box center [744, 495] width 66 height 11
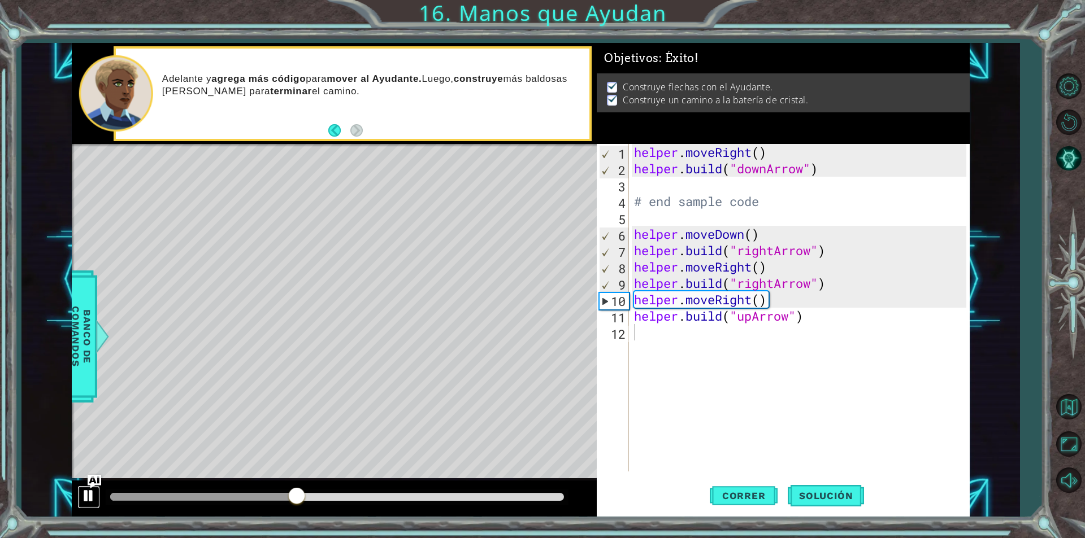
click at [85, 499] on div at bounding box center [88, 496] width 15 height 15
click at [85, 498] on div at bounding box center [88, 496] width 15 height 15
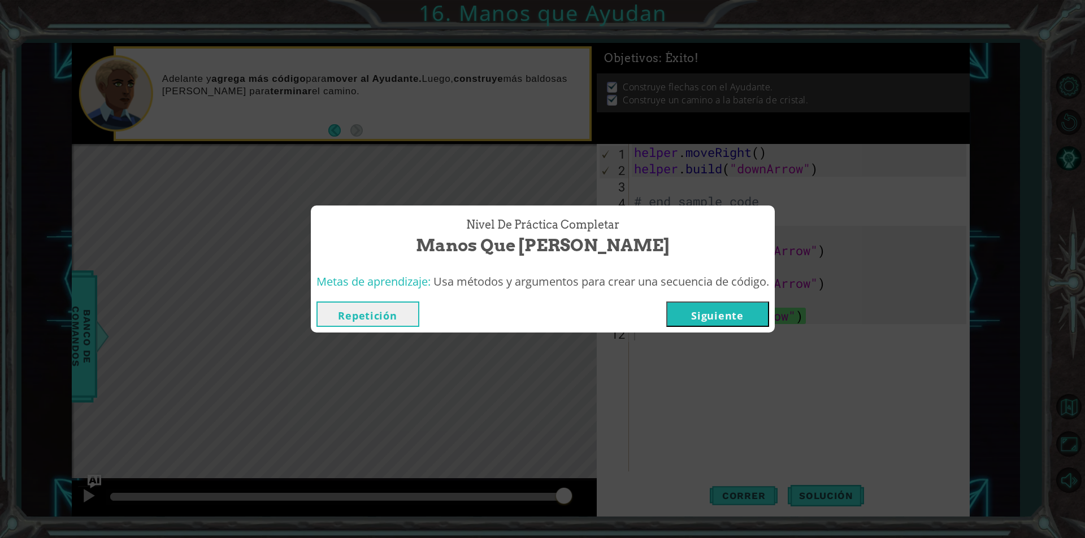
click at [679, 309] on button "Siguiente" at bounding box center [717, 314] width 103 height 25
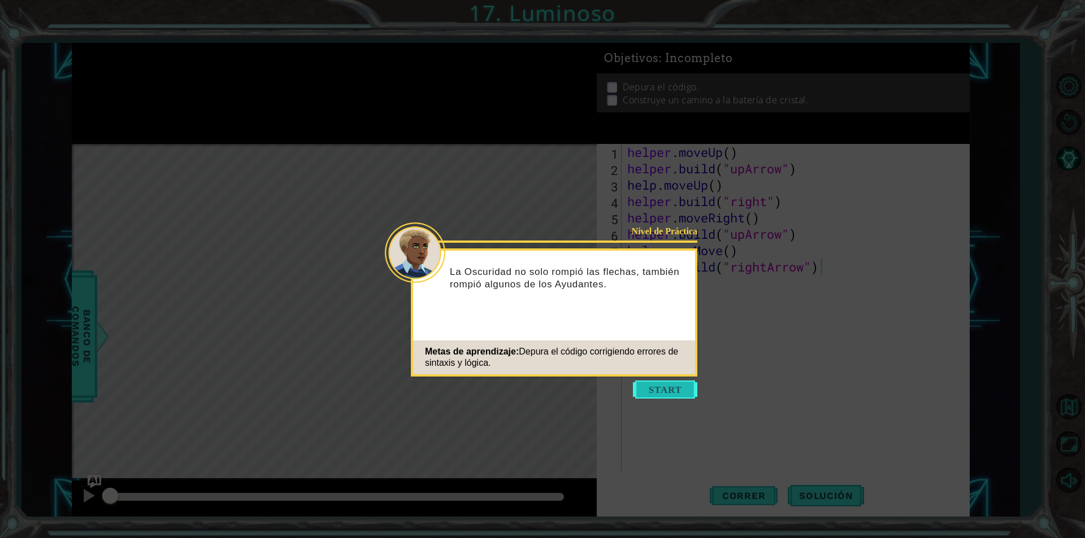
click at [655, 393] on button "Start" at bounding box center [665, 390] width 64 height 18
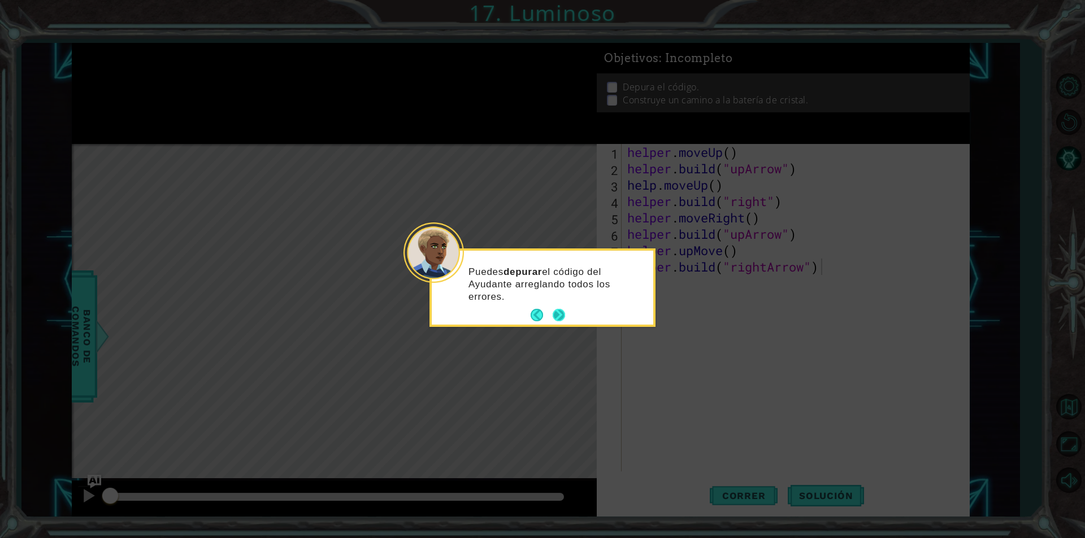
click at [556, 315] on button "Next" at bounding box center [558, 315] width 14 height 14
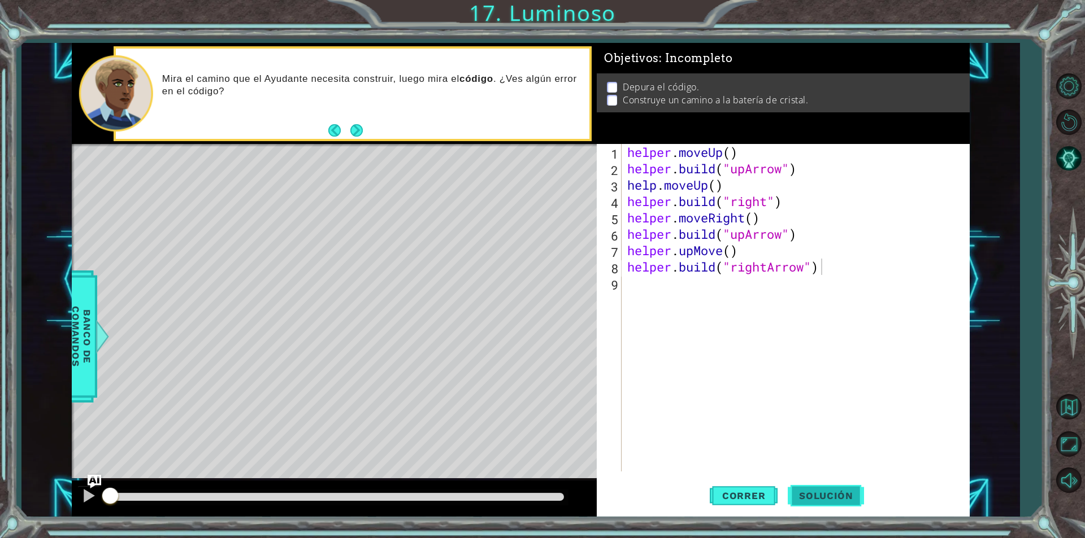
click at [838, 494] on span "Solución" at bounding box center [825, 495] width 76 height 11
click at [731, 498] on span "Correr" at bounding box center [744, 495] width 66 height 11
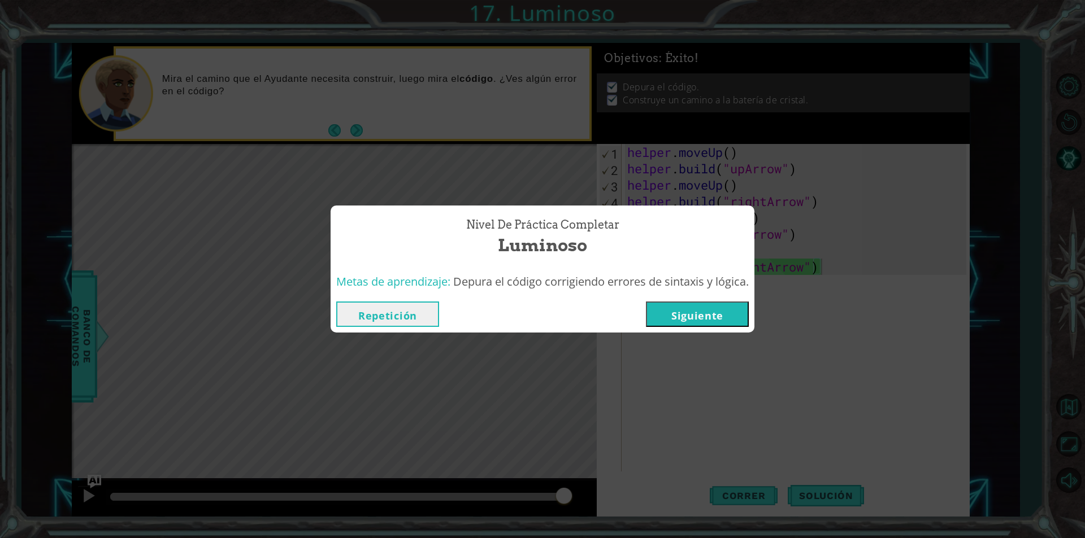
click at [709, 312] on button "Siguiente" at bounding box center [697, 314] width 103 height 25
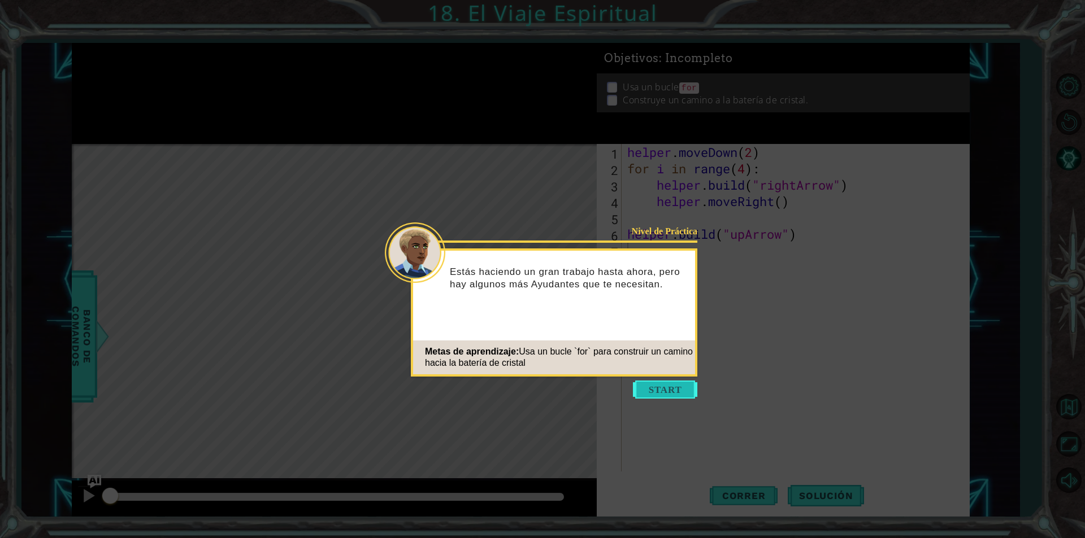
click at [672, 389] on button "Start" at bounding box center [665, 390] width 64 height 18
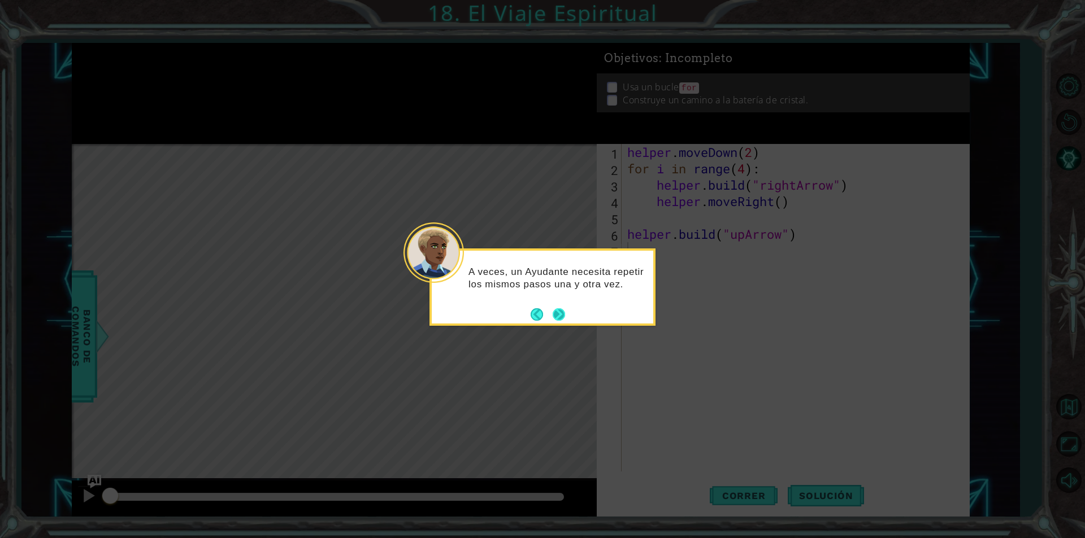
click at [554, 310] on button "Next" at bounding box center [558, 314] width 21 height 21
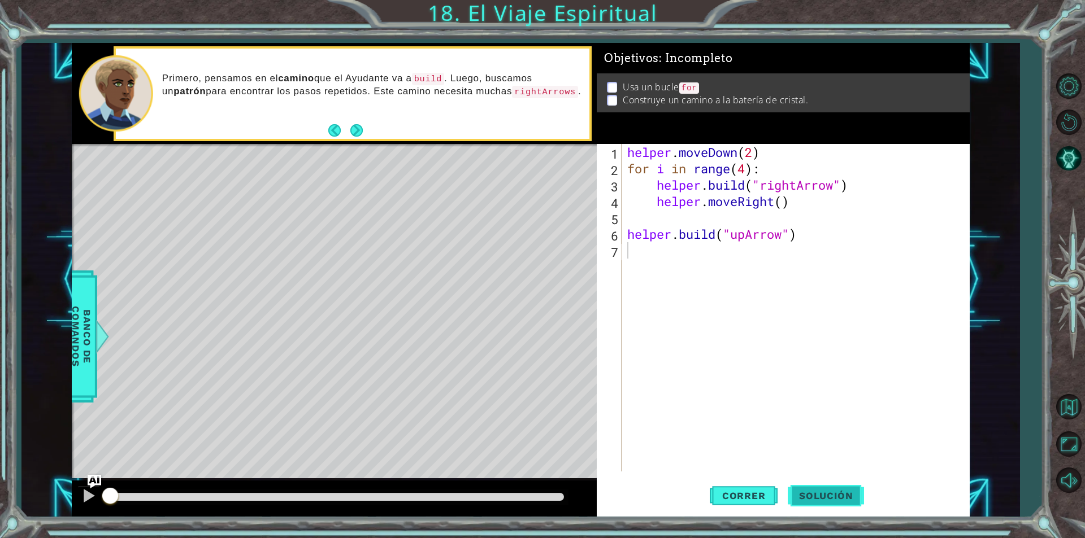
click at [837, 494] on span "Solución" at bounding box center [825, 495] width 76 height 11
click at [355, 130] on button "Next" at bounding box center [356, 130] width 15 height 15
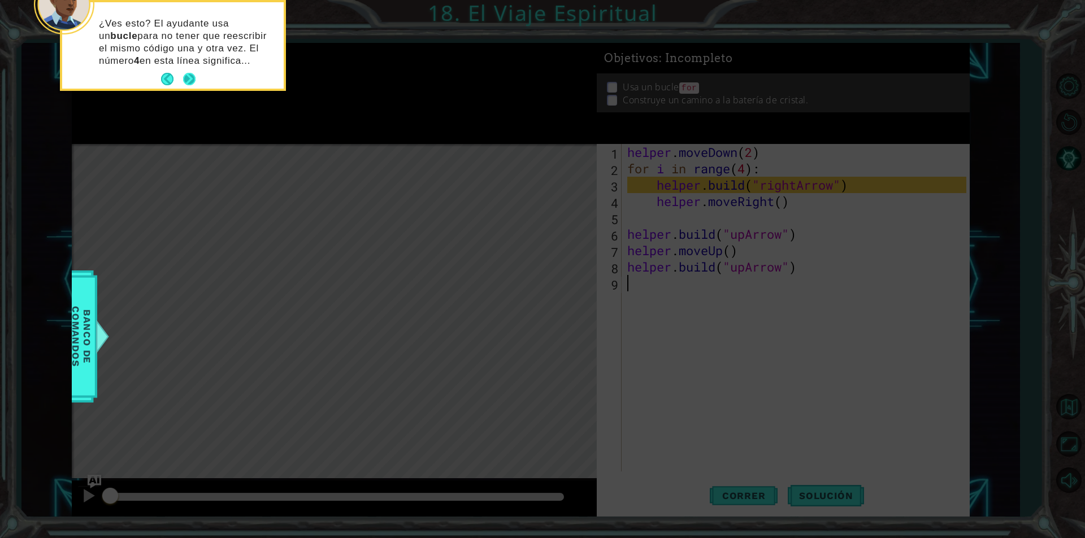
click at [190, 75] on button "Next" at bounding box center [189, 79] width 20 height 20
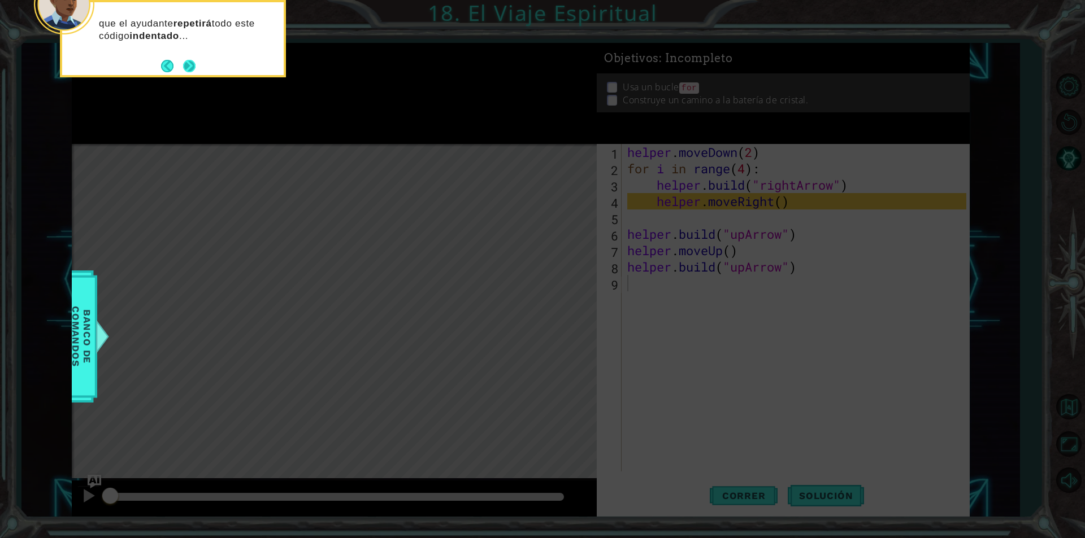
click at [193, 66] on button "Next" at bounding box center [189, 65] width 19 height 19
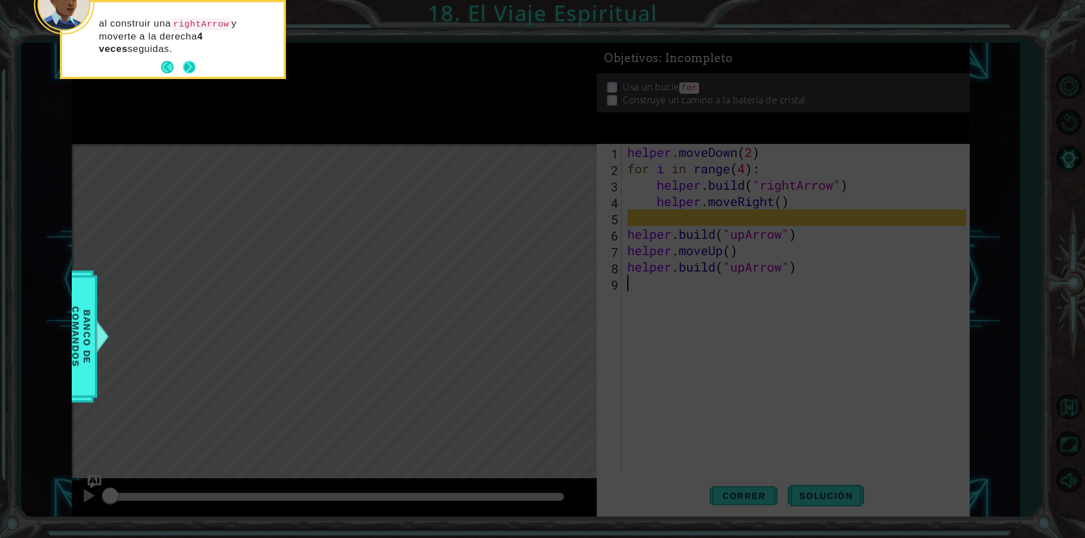
click at [189, 66] on button "Next" at bounding box center [190, 68] width 20 height 20
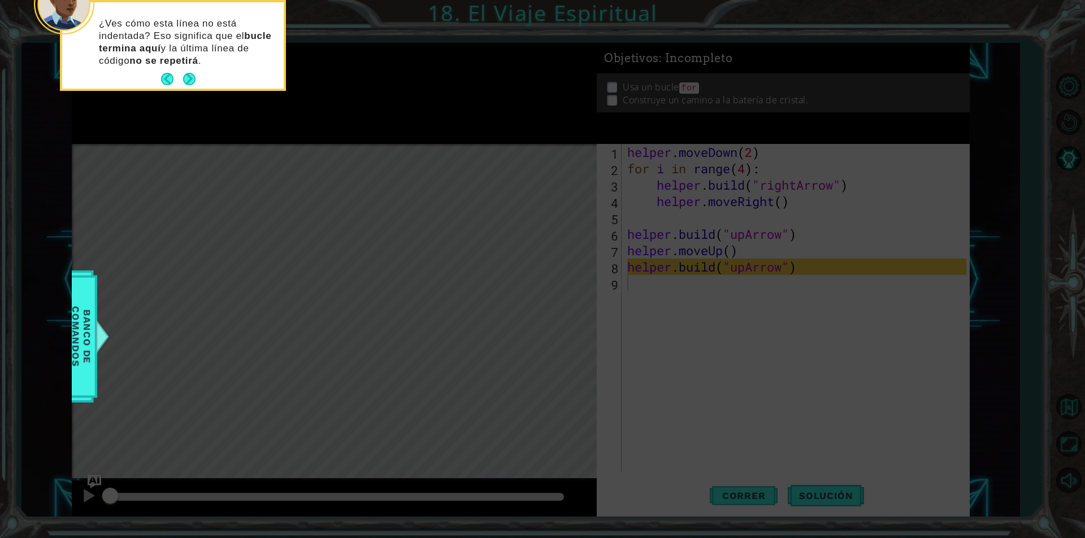
click at [188, 67] on div "¿Ves cómo esta línea no está indentada? Eso significa que el bucle termina aquí…" at bounding box center [172, 48] width 221 height 82
click at [190, 76] on button "Next" at bounding box center [189, 79] width 19 height 19
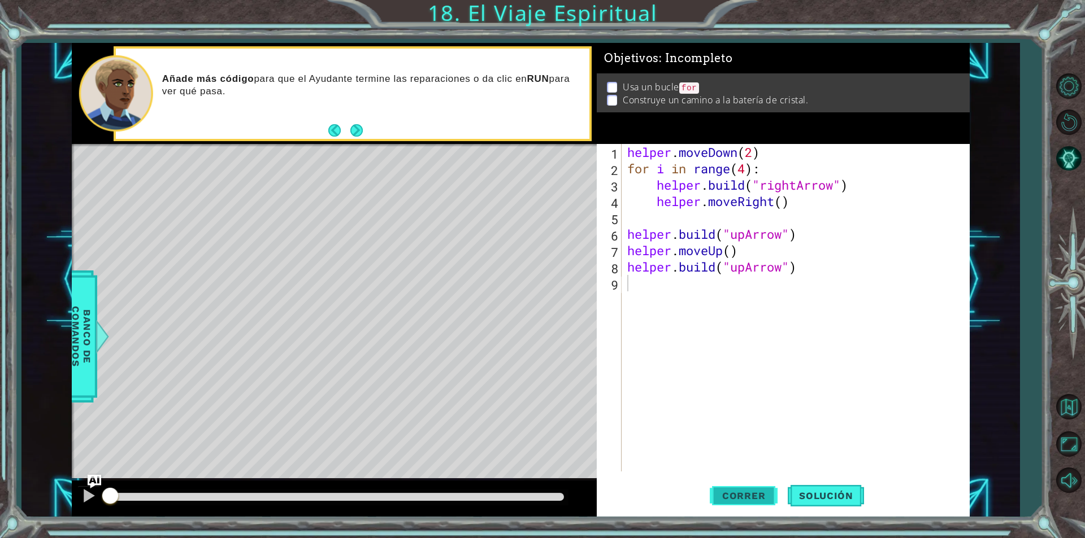
click at [757, 498] on span "Correr" at bounding box center [744, 495] width 66 height 11
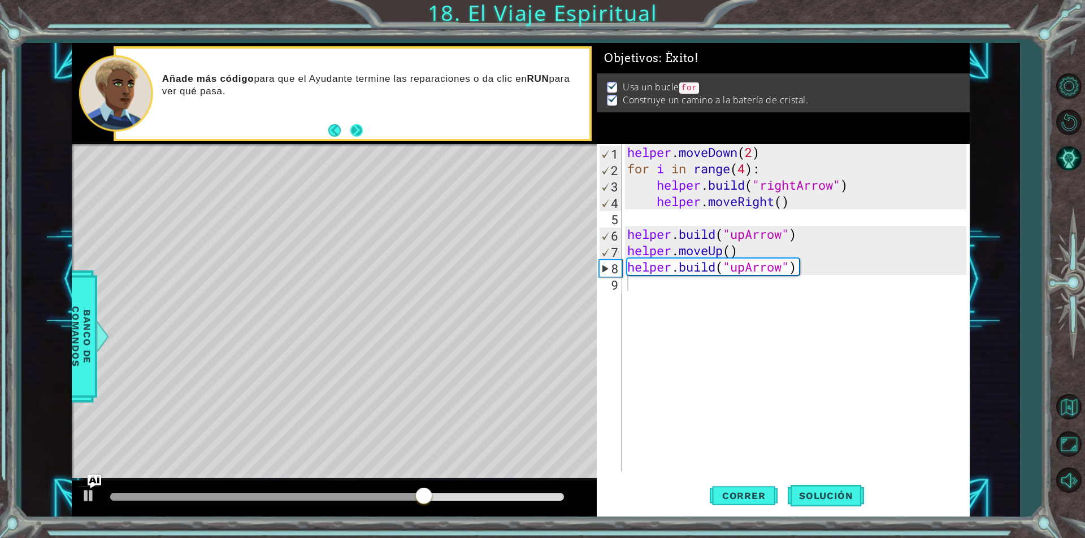
click at [358, 133] on button "Next" at bounding box center [356, 130] width 12 height 12
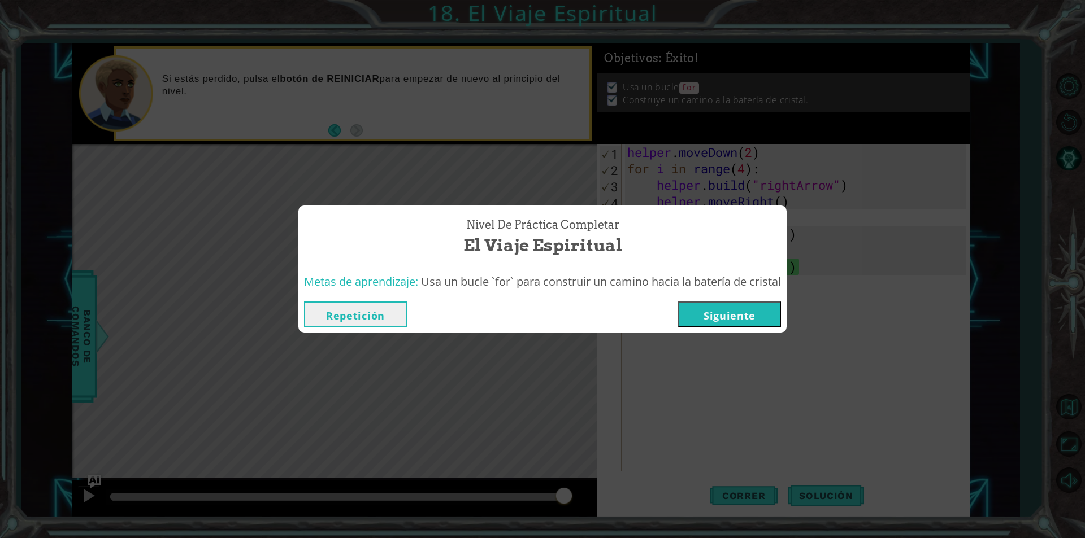
click at [713, 309] on button "Siguiente" at bounding box center [729, 314] width 103 height 25
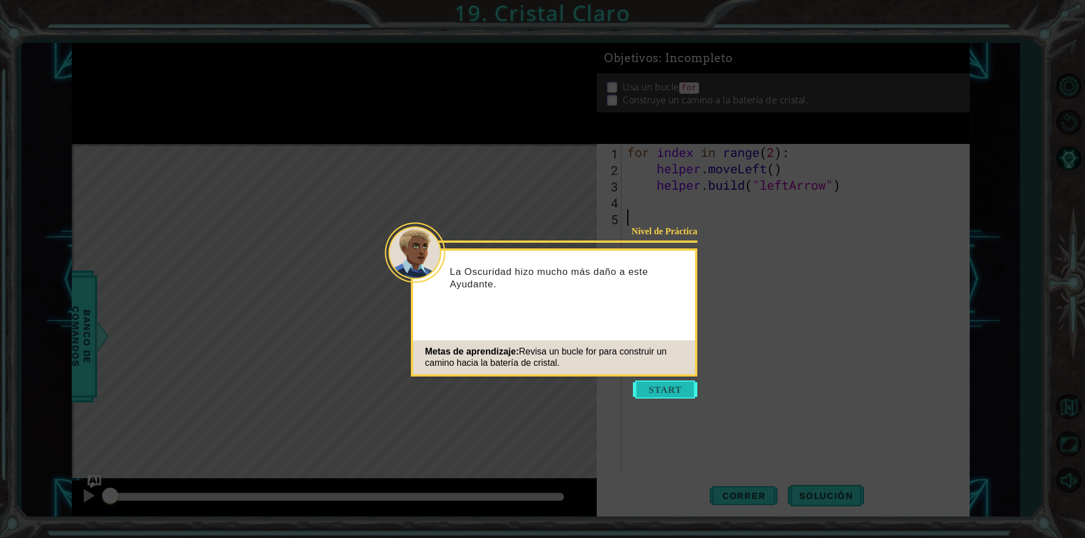
click at [649, 393] on button "Start" at bounding box center [665, 390] width 64 height 18
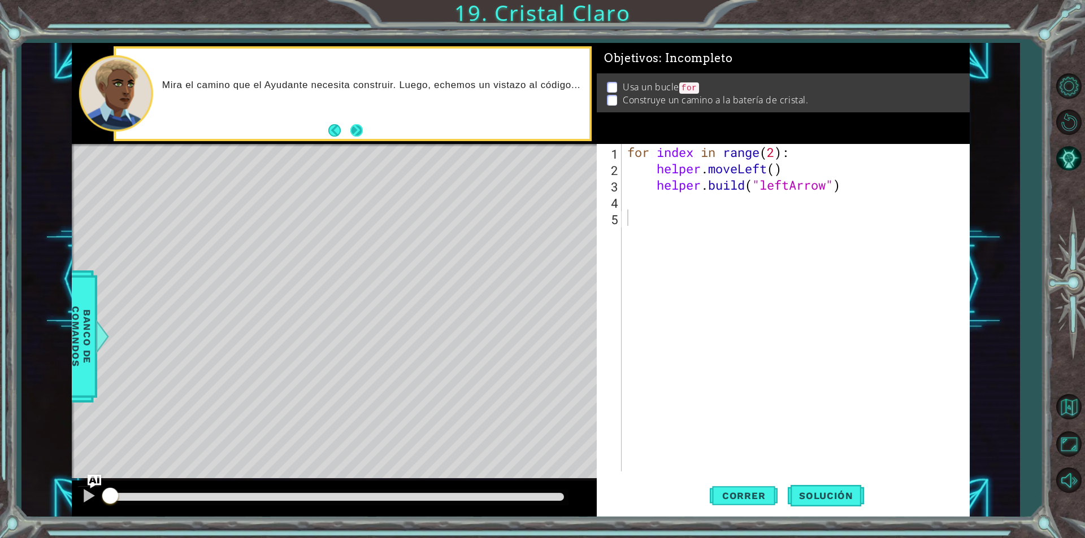
click at [356, 128] on button "Next" at bounding box center [356, 130] width 20 height 20
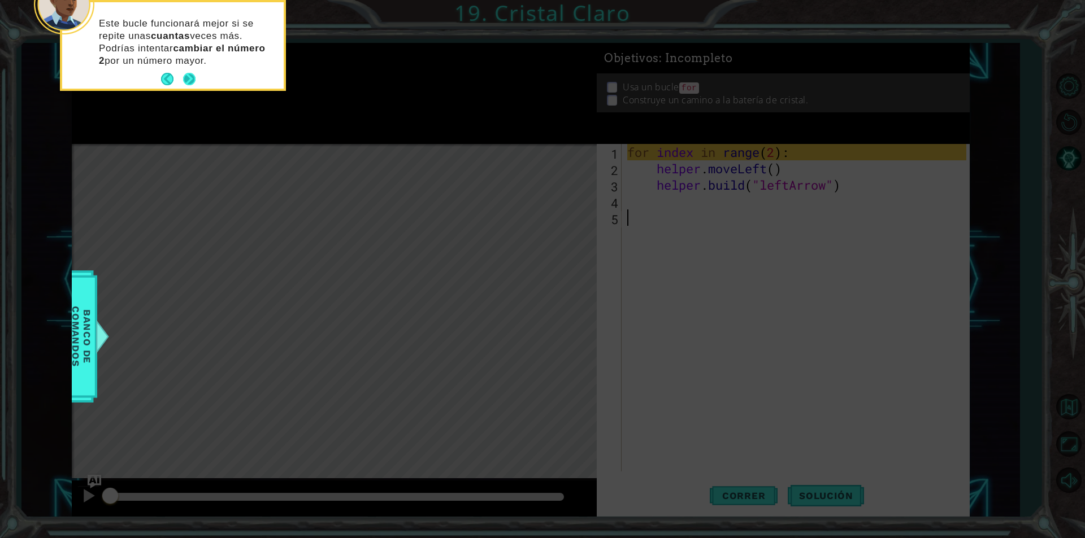
click at [189, 81] on button "Next" at bounding box center [189, 79] width 13 height 13
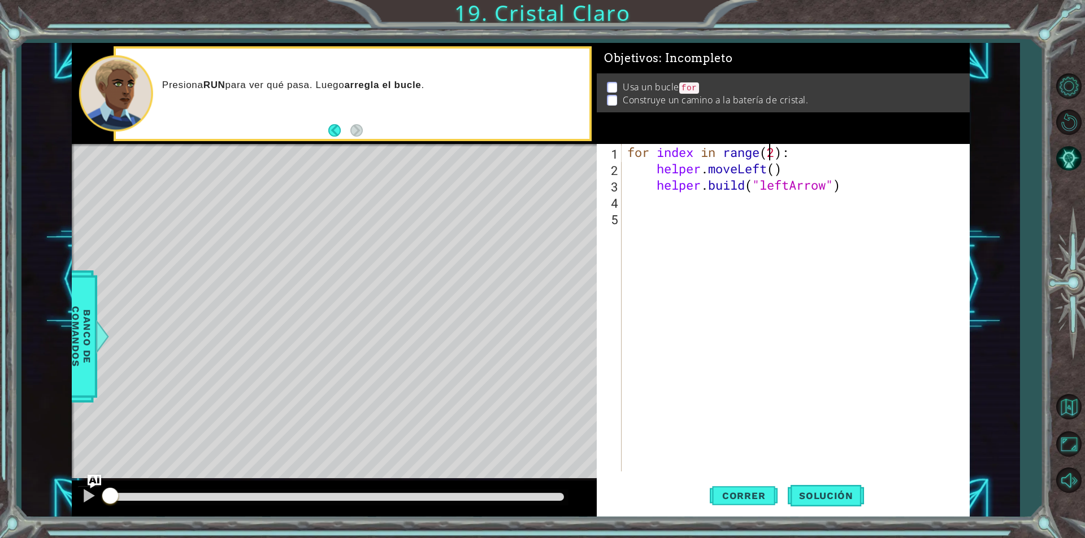
click at [769, 159] on div "for index in range ( 2 ) : helper . moveLeft ( ) helper . build ( "leftArrow" )" at bounding box center [798, 324] width 347 height 360
type textarea "for index in range(4):"
click at [725, 498] on span "Correr" at bounding box center [744, 495] width 66 height 11
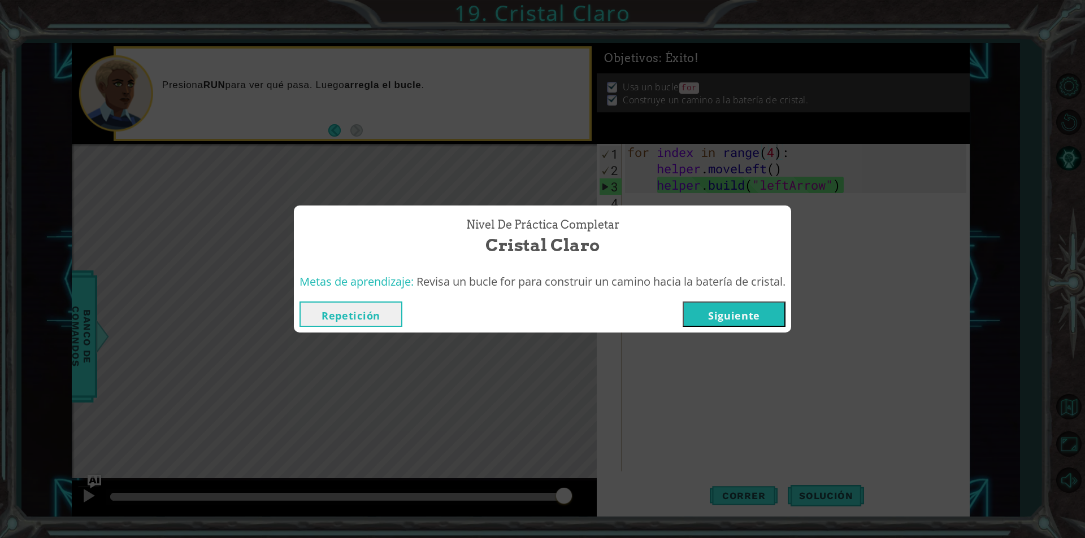
click at [745, 320] on button "Siguiente" at bounding box center [733, 314] width 103 height 25
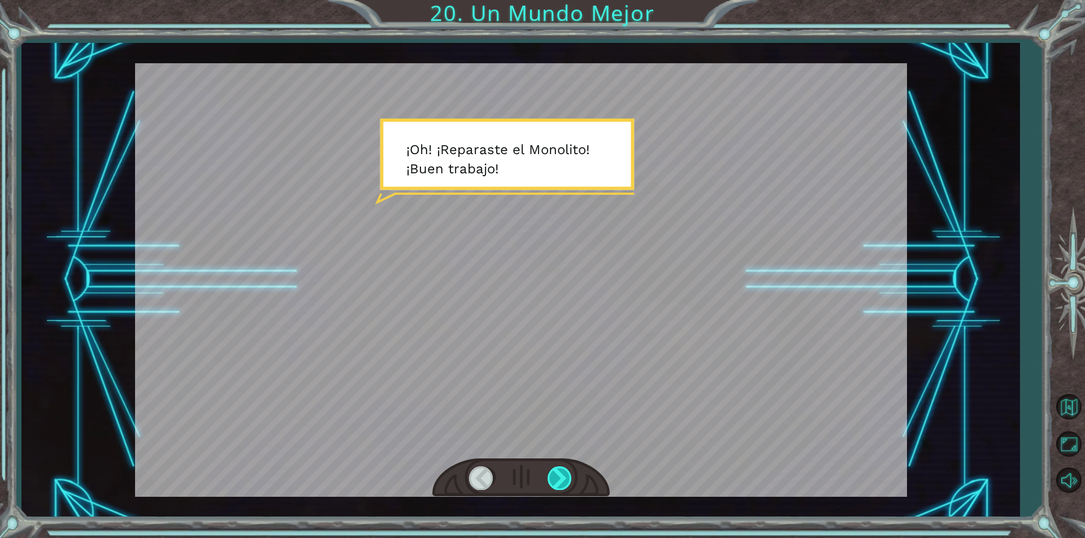
click at [568, 476] on div at bounding box center [559, 478] width 25 height 23
click at [563, 477] on div at bounding box center [559, 478] width 25 height 23
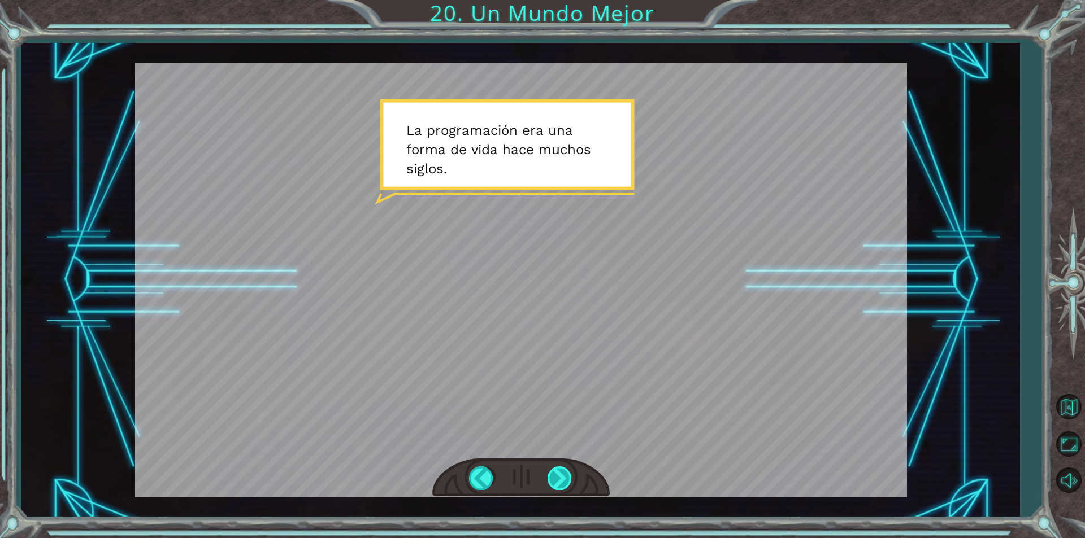
click at [563, 477] on div at bounding box center [559, 478] width 25 height 23
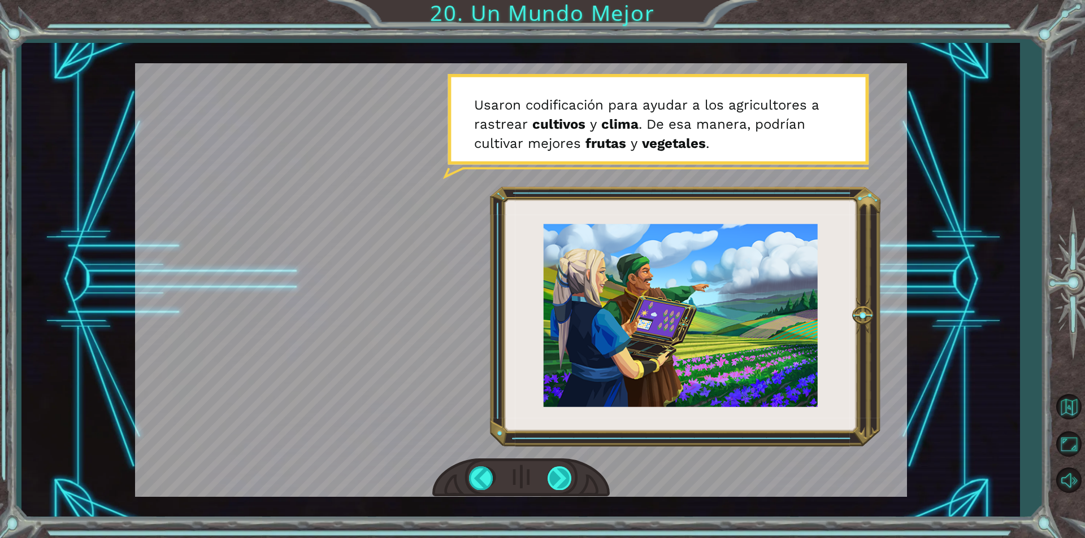
click at [555, 479] on div at bounding box center [559, 478] width 25 height 23
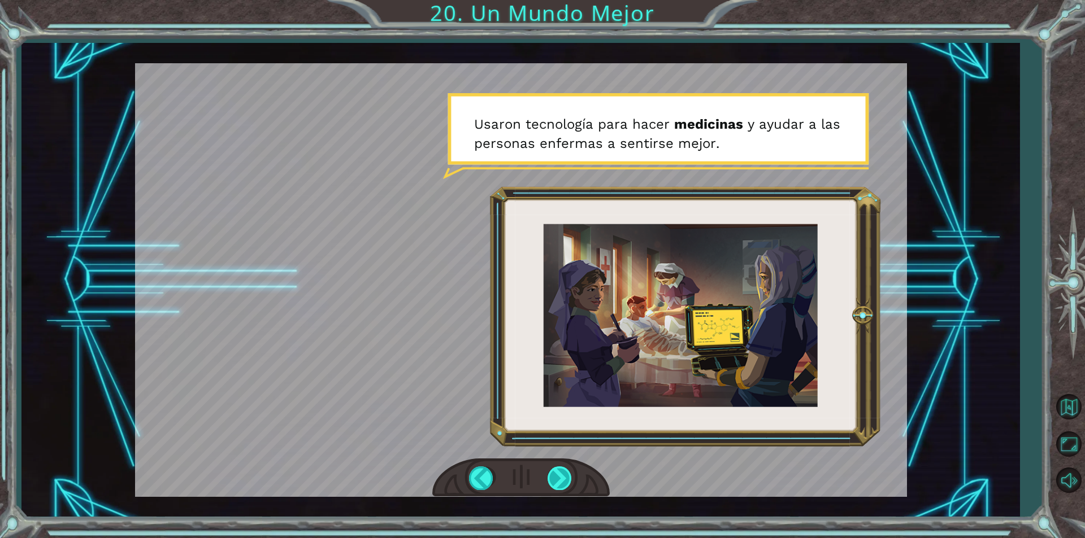
click at [559, 481] on div at bounding box center [559, 478] width 25 height 23
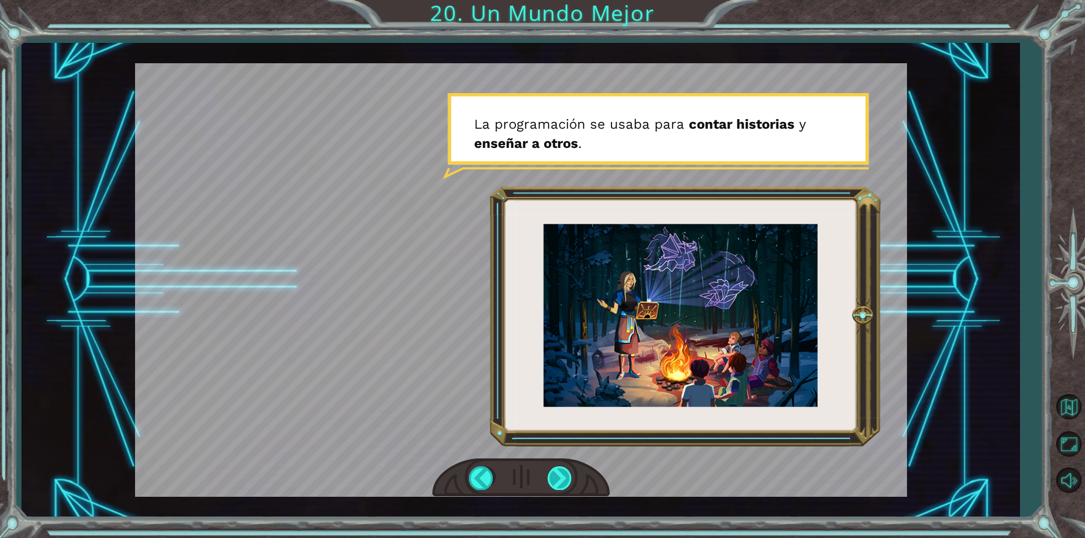
click at [559, 481] on div at bounding box center [559, 478] width 25 height 23
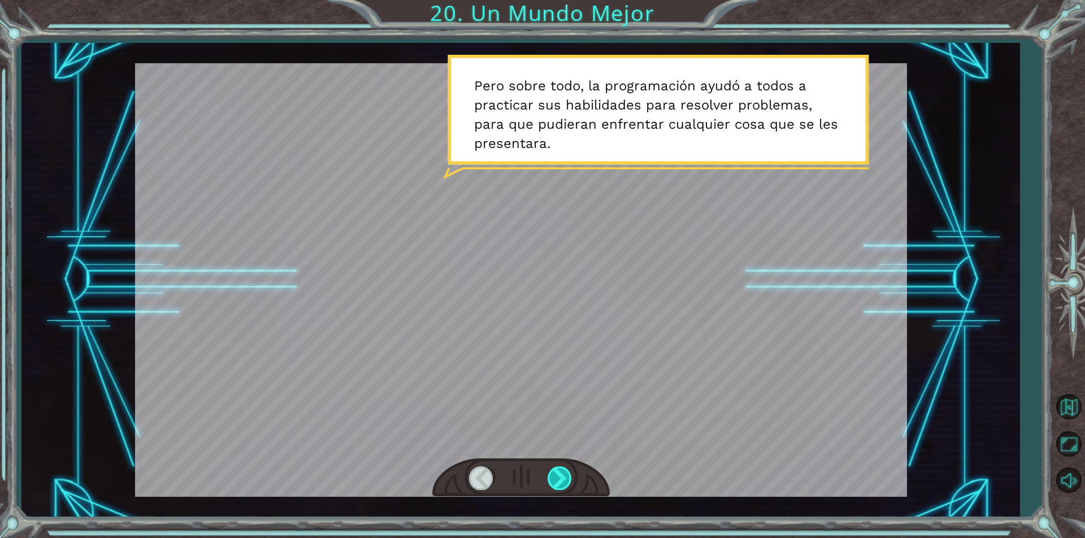
click at [564, 485] on div at bounding box center [559, 478] width 25 height 23
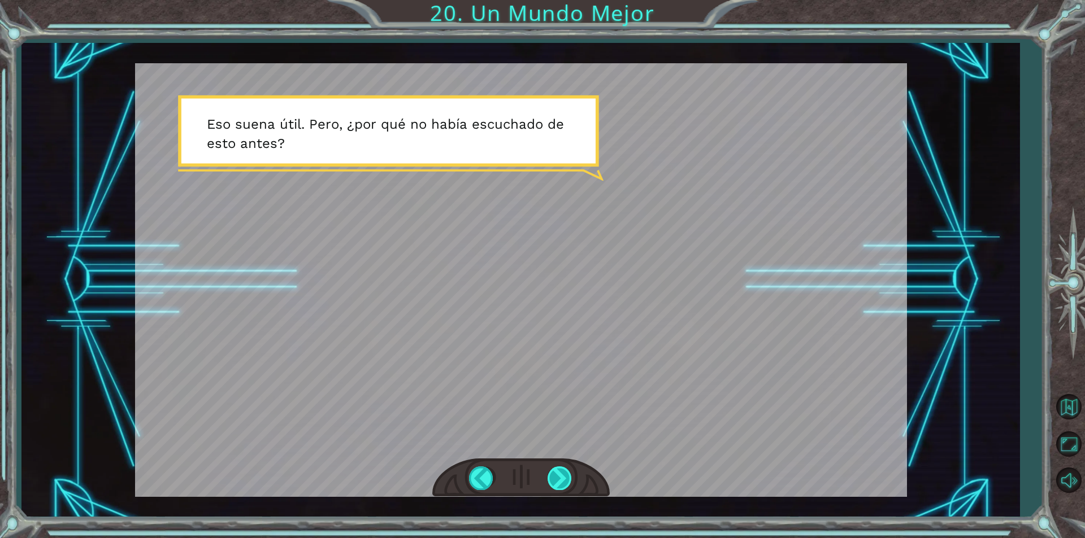
click at [564, 485] on div at bounding box center [559, 478] width 25 height 23
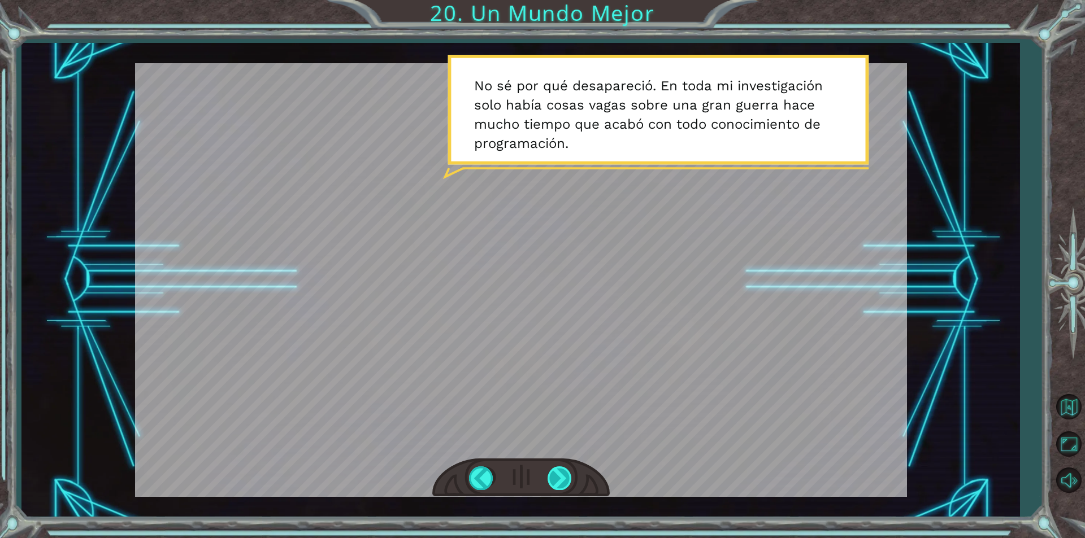
click at [564, 485] on div at bounding box center [559, 478] width 25 height 23
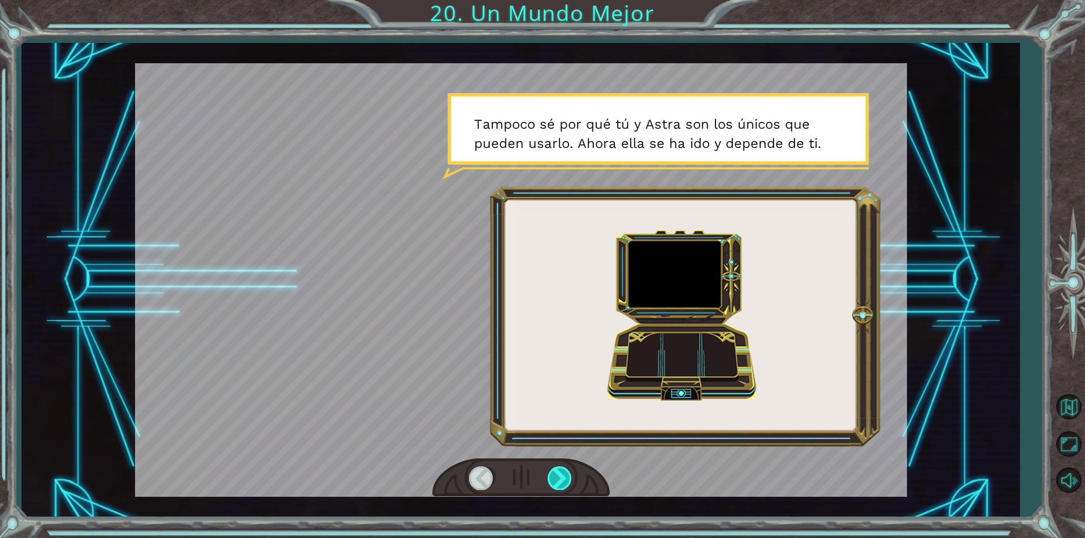
click at [564, 485] on div at bounding box center [559, 478] width 25 height 23
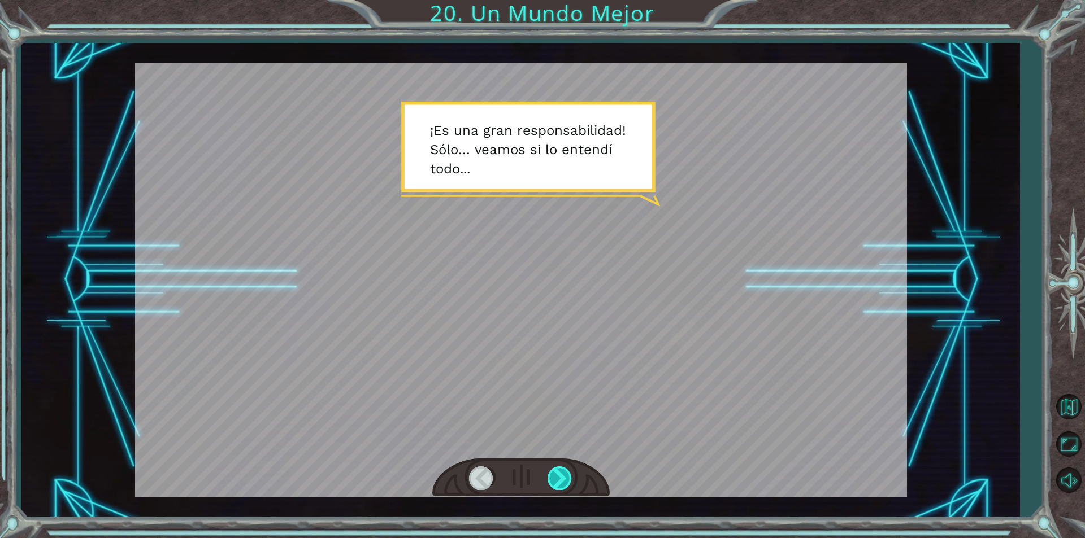
click at [552, 478] on div at bounding box center [559, 478] width 25 height 23
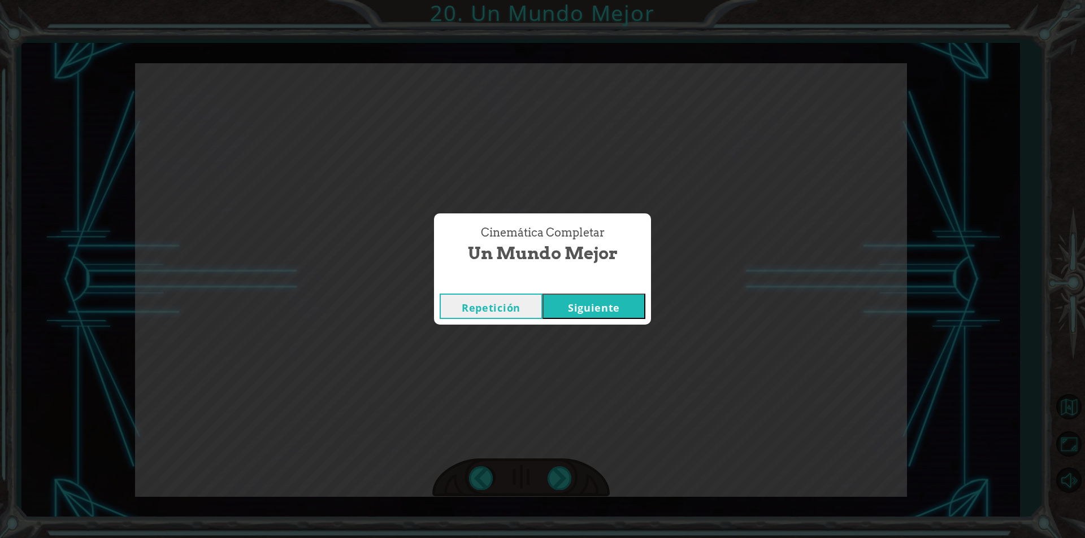
click at [562, 314] on button "Siguiente" at bounding box center [593, 306] width 103 height 25
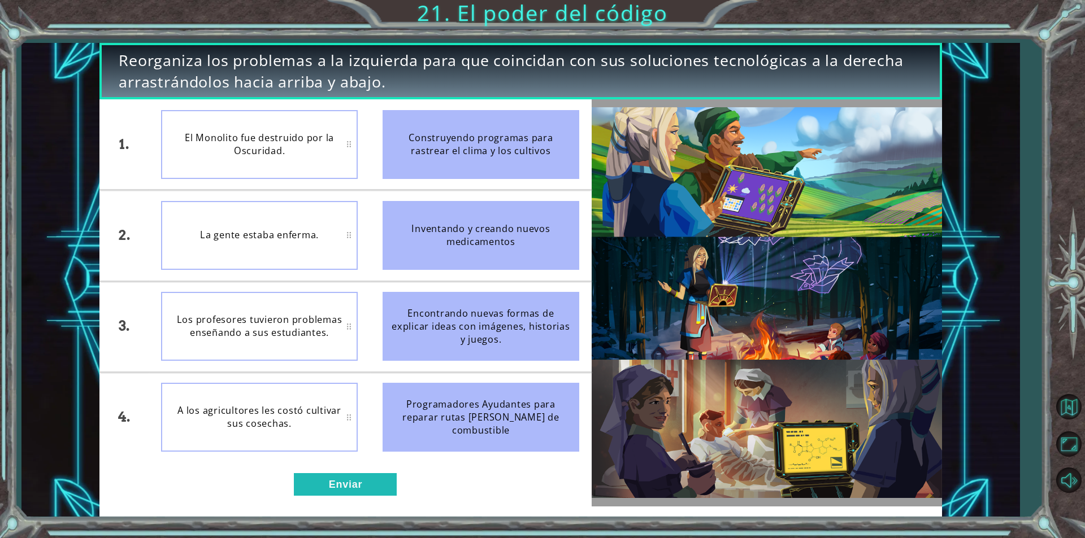
click at [342, 234] on div "La gente estaba enferma." at bounding box center [259, 235] width 197 height 69
click at [341, 243] on div "La gente estaba enferma." at bounding box center [259, 235] width 197 height 69
drag, startPoint x: 433, startPoint y: 232, endPoint x: 273, endPoint y: 246, distance: 161.1
click at [273, 246] on div "1. 2. 3. 4. El Monolito fue destruido por la Oscuridad. La gente estaba enferma…" at bounding box center [345, 280] width 492 height 363
click at [191, 236] on div "La gente estaba enferma." at bounding box center [259, 235] width 197 height 69
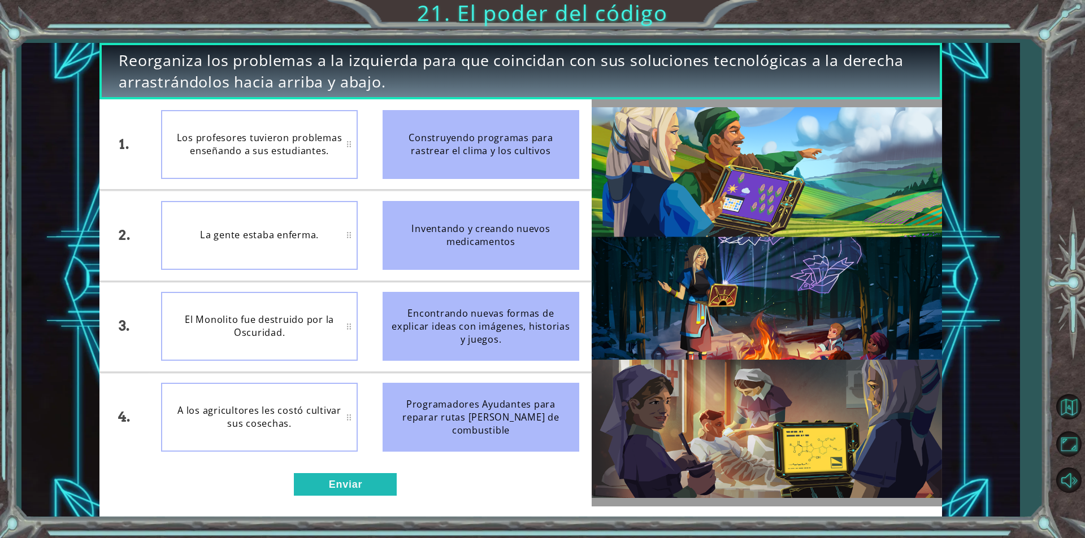
click at [169, 151] on div "Los profesores tuvieron problemas enseñando a sus estudiantes." at bounding box center [259, 144] width 197 height 69
click at [410, 308] on div "Encontrando nuevas formas de explicar ideas con imágenes, historias y juegos." at bounding box center [480, 326] width 197 height 69
click at [328, 486] on button "Enviar" at bounding box center [345, 484] width 103 height 23
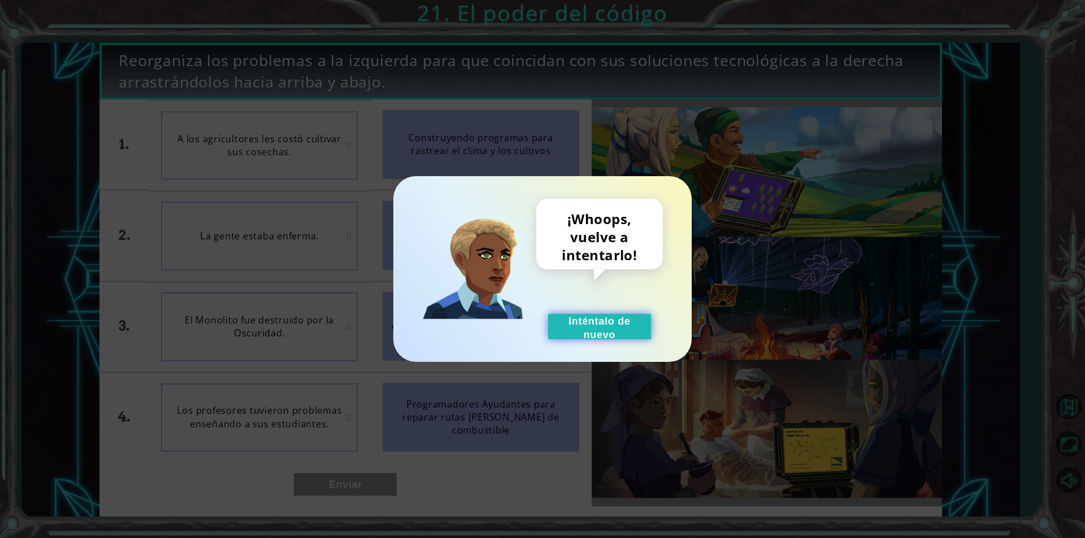
click at [576, 327] on button "Inténtalo de nuevo" at bounding box center [599, 326] width 103 height 25
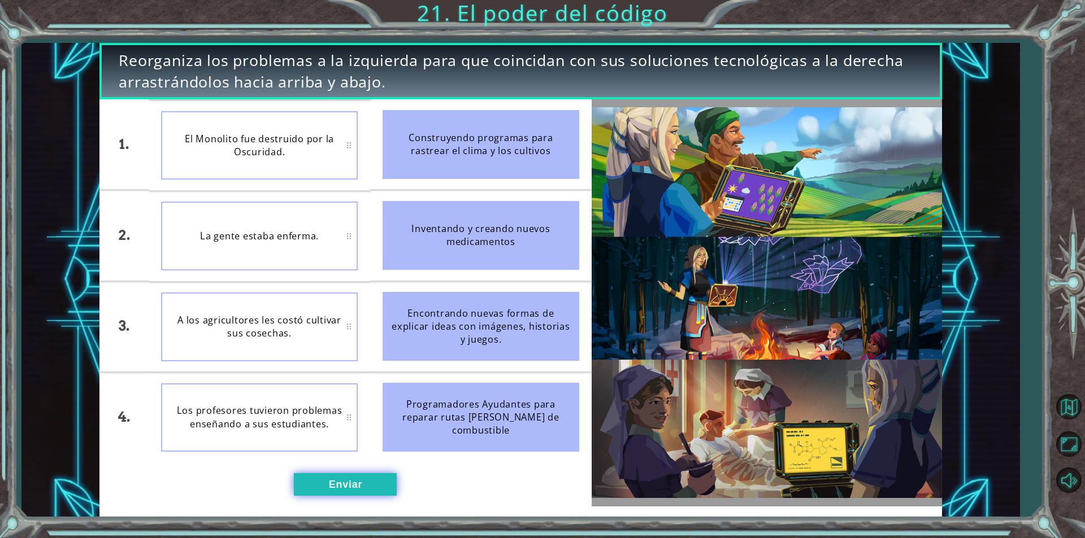
click at [355, 478] on button "Enviar" at bounding box center [345, 484] width 103 height 23
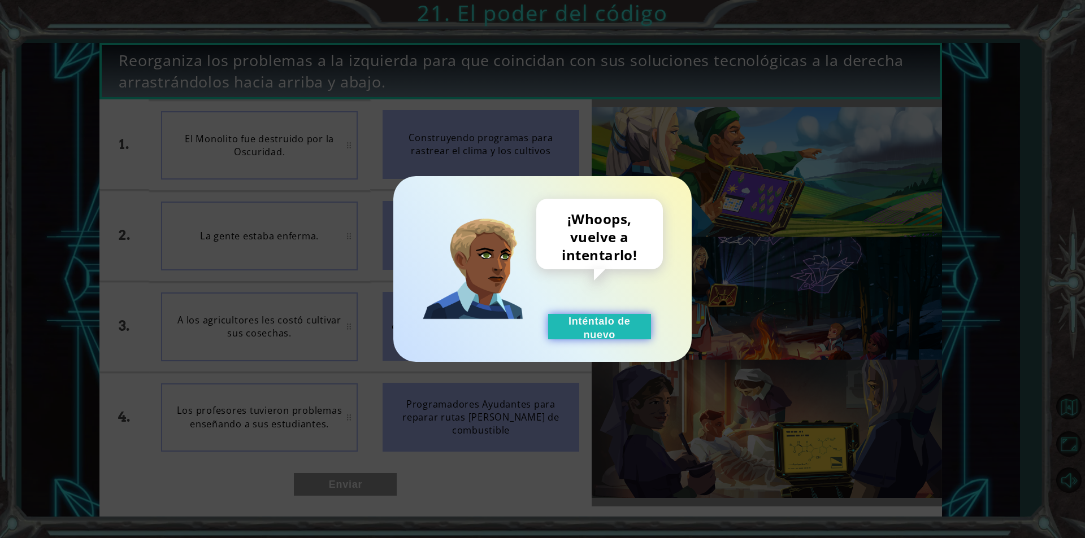
click at [611, 324] on button "Inténtalo de nuevo" at bounding box center [599, 326] width 103 height 25
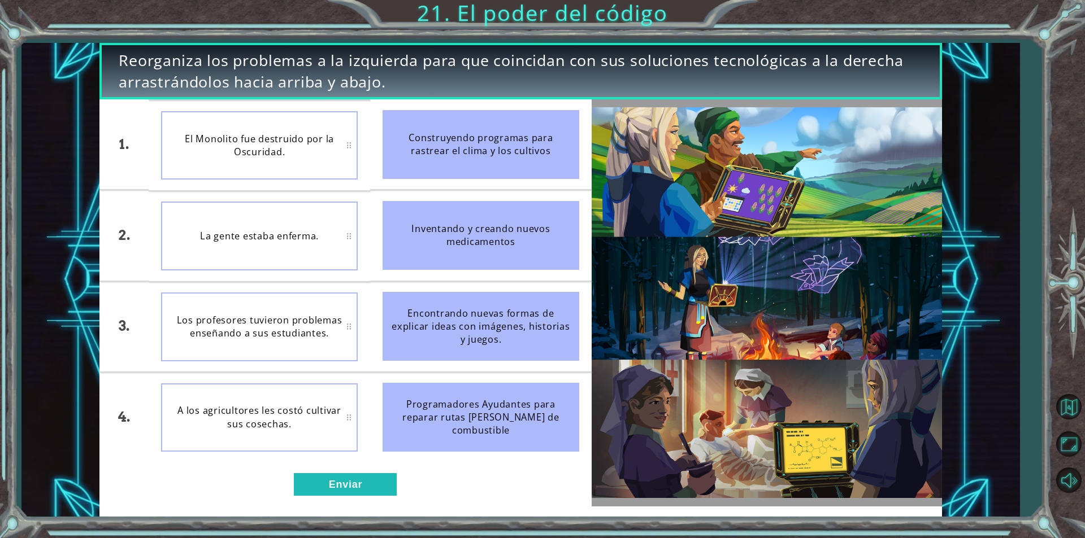
drag, startPoint x: 451, startPoint y: 223, endPoint x: 451, endPoint y: 145, distance: 78.0
click at [451, 145] on ul "Construyendo programas para rastrear el clima y los cultivos Inventando y crean…" at bounding box center [480, 280] width 221 height 363
drag, startPoint x: 415, startPoint y: 158, endPoint x: 461, endPoint y: 384, distance: 231.1
click at [461, 384] on ul "Construyendo programas para rastrear el clima y los cultivos Inventando y crean…" at bounding box center [480, 280] width 221 height 363
click at [376, 486] on button "Enviar" at bounding box center [345, 484] width 103 height 23
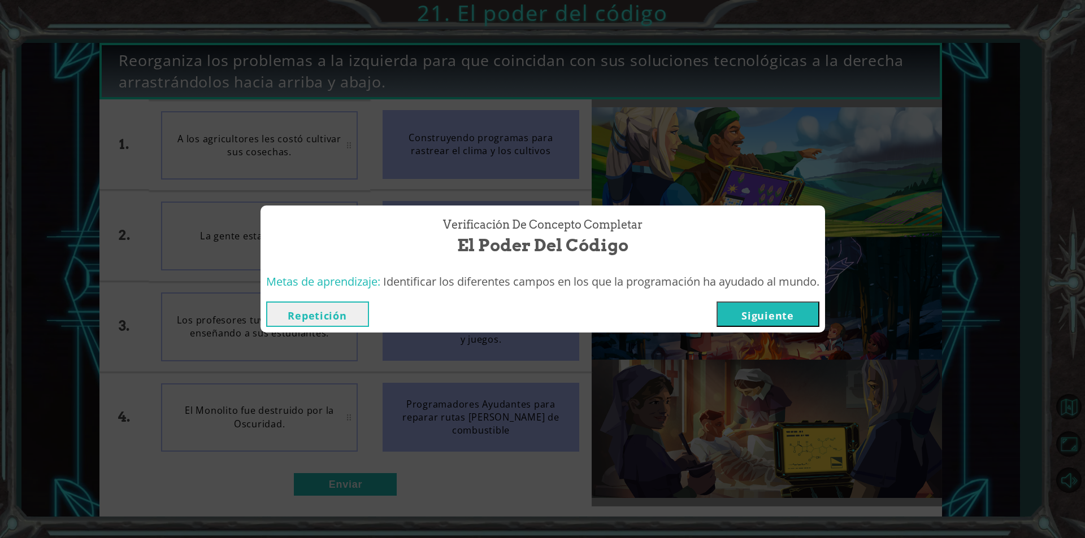
click at [738, 325] on button "Siguiente" at bounding box center [767, 314] width 103 height 25
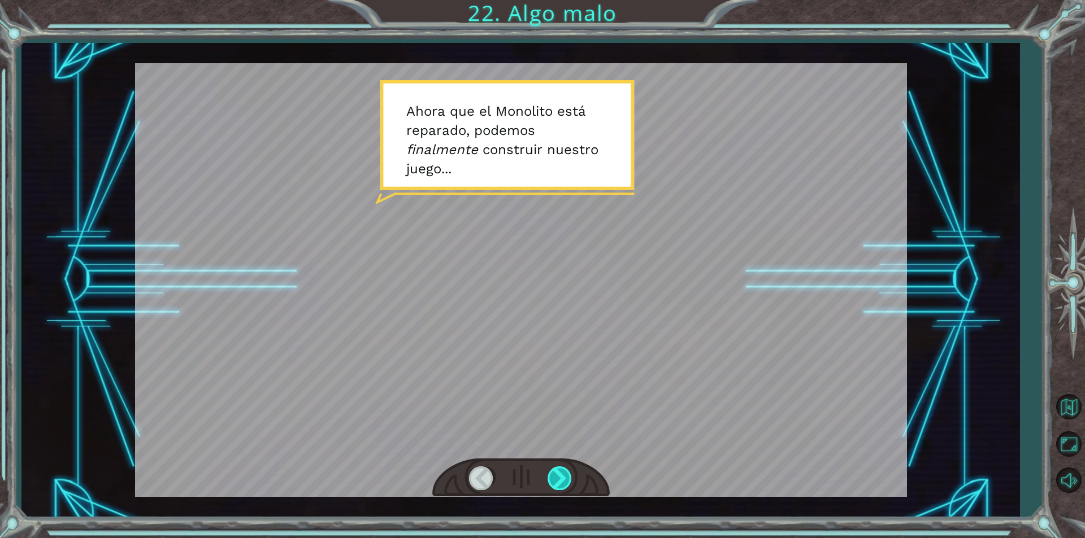
click at [564, 478] on div at bounding box center [559, 478] width 25 height 23
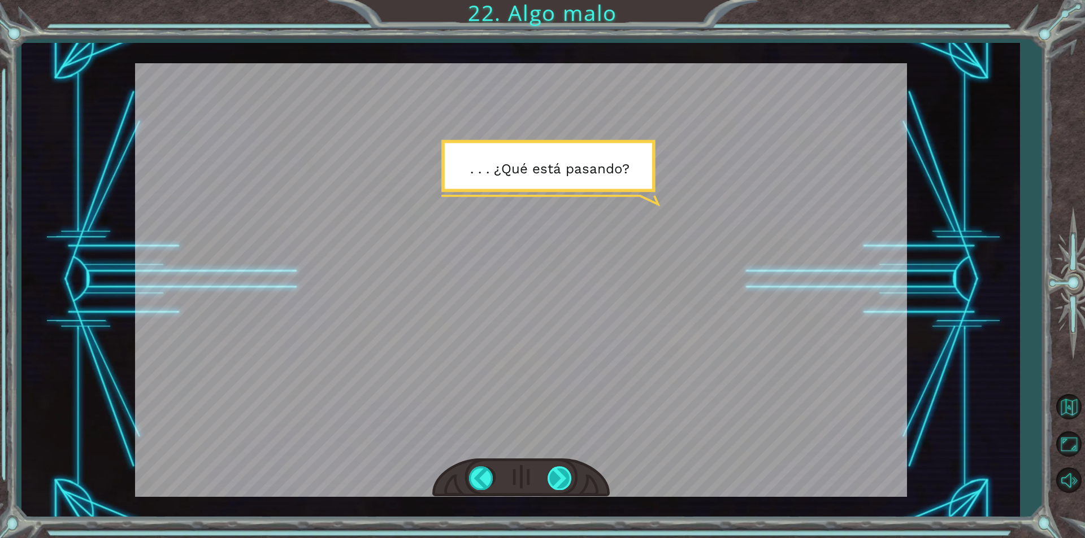
click at [564, 478] on div at bounding box center [559, 478] width 25 height 23
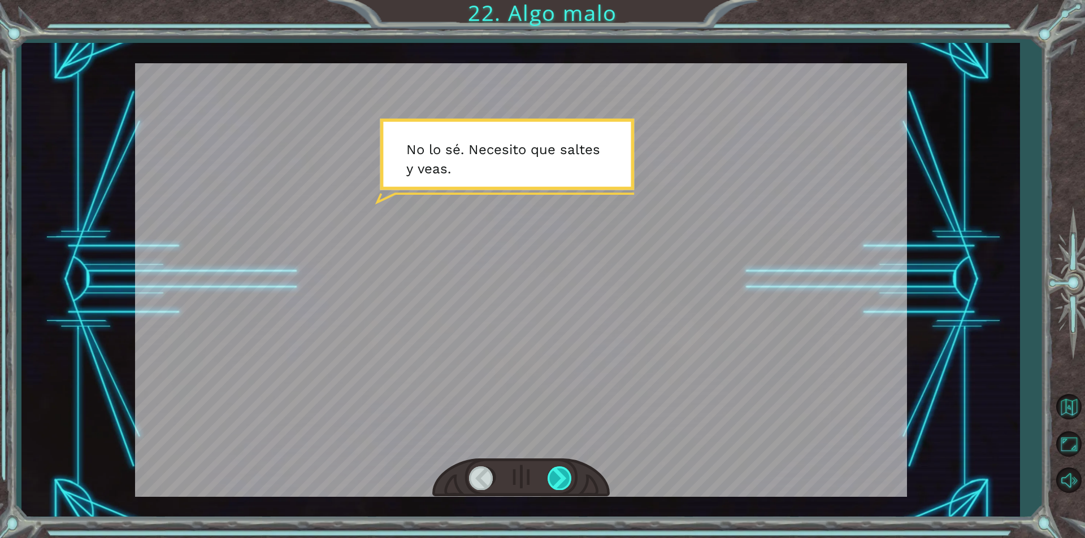
click at [564, 478] on div at bounding box center [559, 478] width 25 height 23
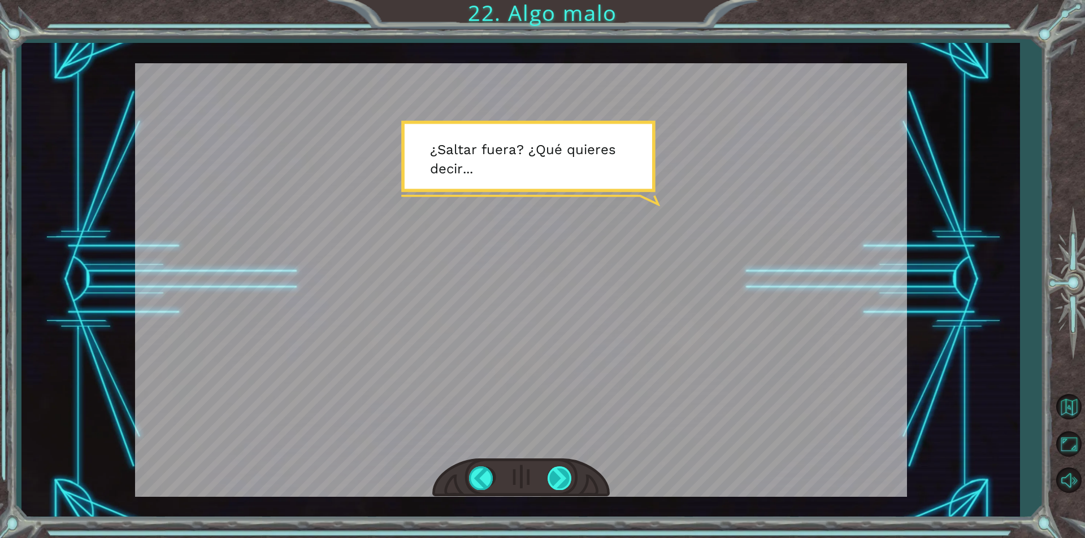
click at [564, 478] on div at bounding box center [559, 478] width 25 height 23
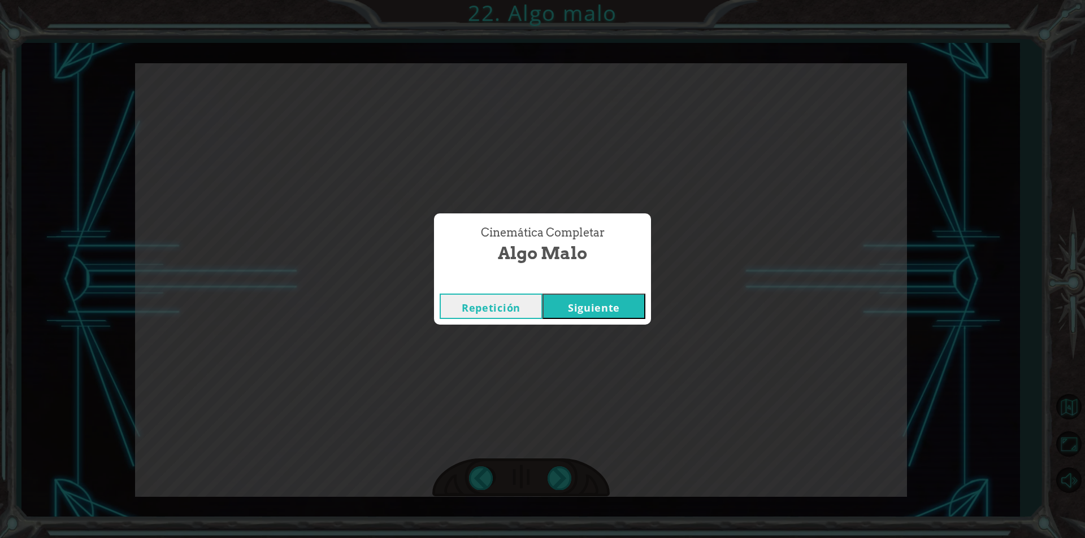
click at [588, 307] on button "Siguiente" at bounding box center [593, 306] width 103 height 25
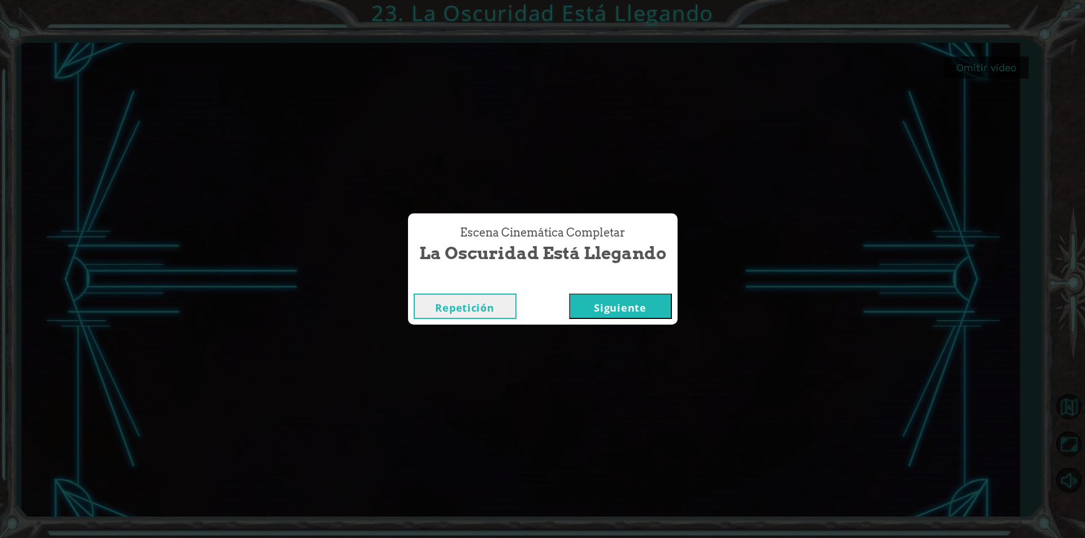
click at [610, 311] on button "Siguiente" at bounding box center [620, 306] width 103 height 25
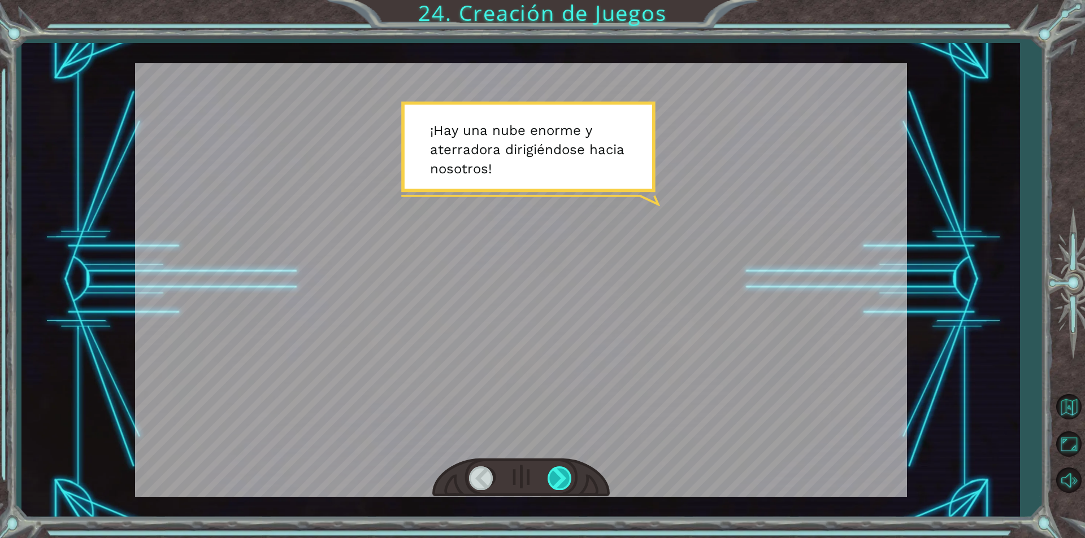
click at [562, 478] on div at bounding box center [559, 478] width 25 height 23
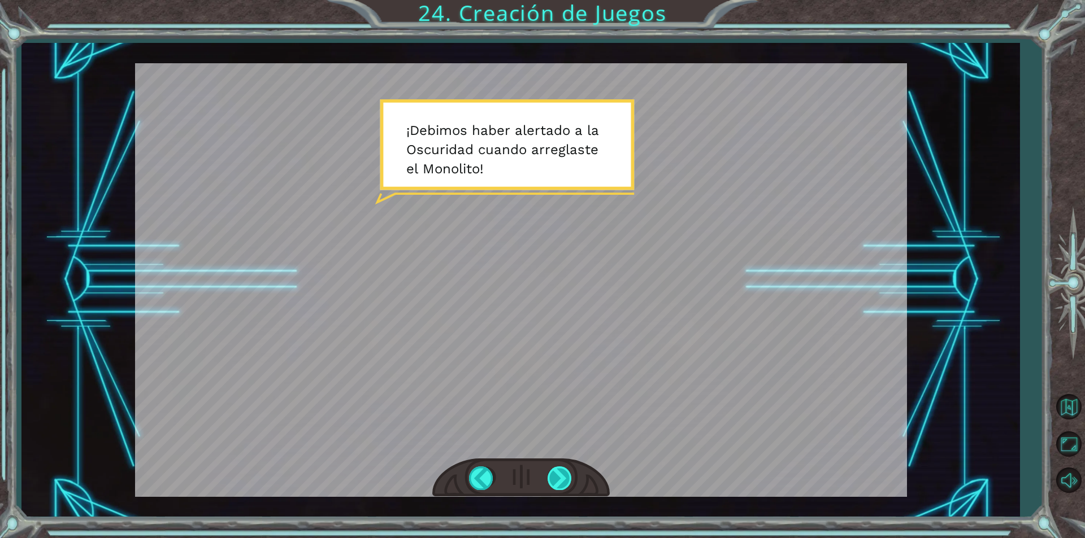
click at [560, 481] on div at bounding box center [559, 478] width 25 height 23
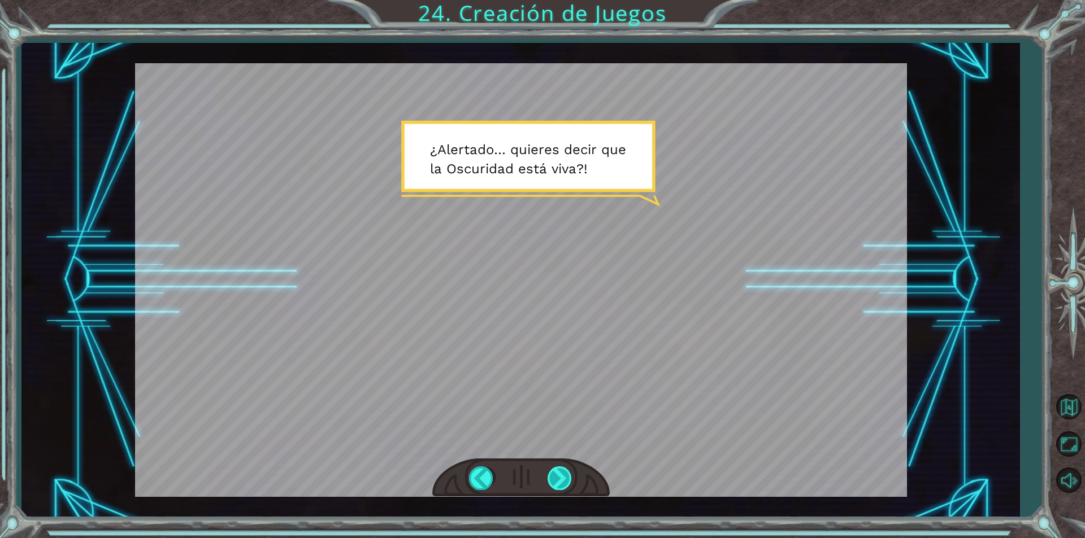
click at [562, 469] on div at bounding box center [559, 478] width 25 height 23
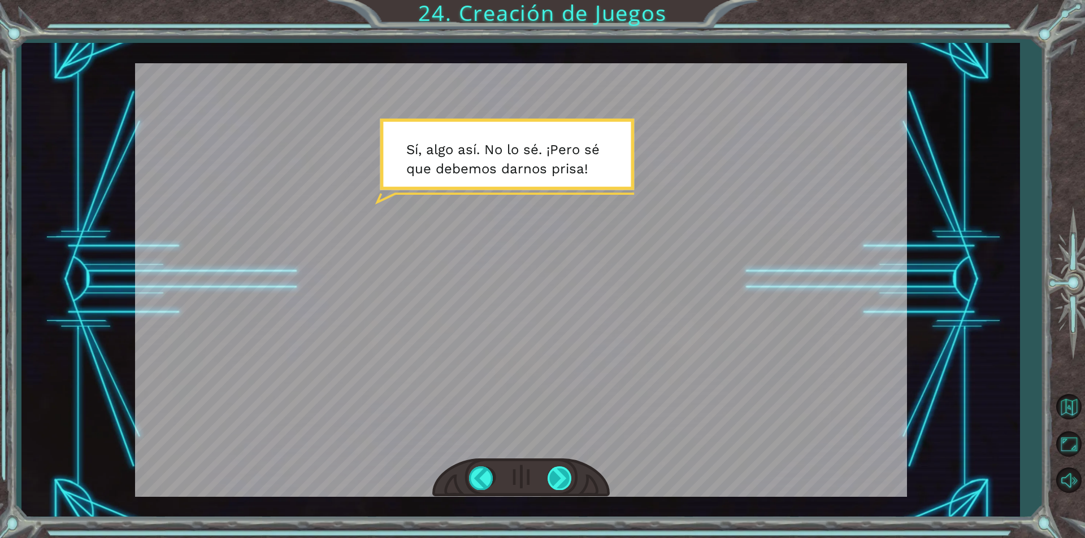
click at [559, 479] on div at bounding box center [559, 478] width 25 height 23
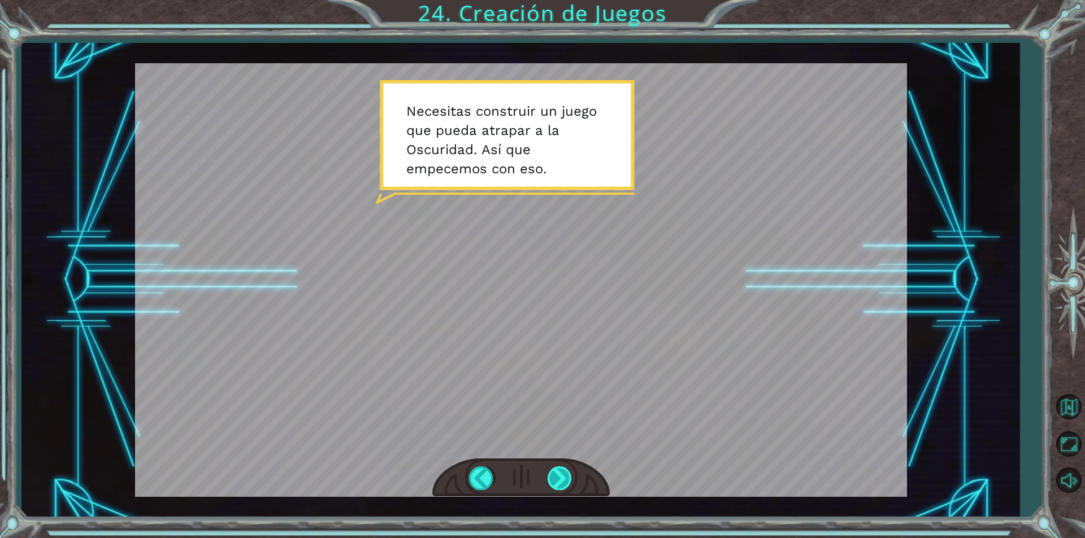
click at [560, 479] on div at bounding box center [559, 478] width 25 height 23
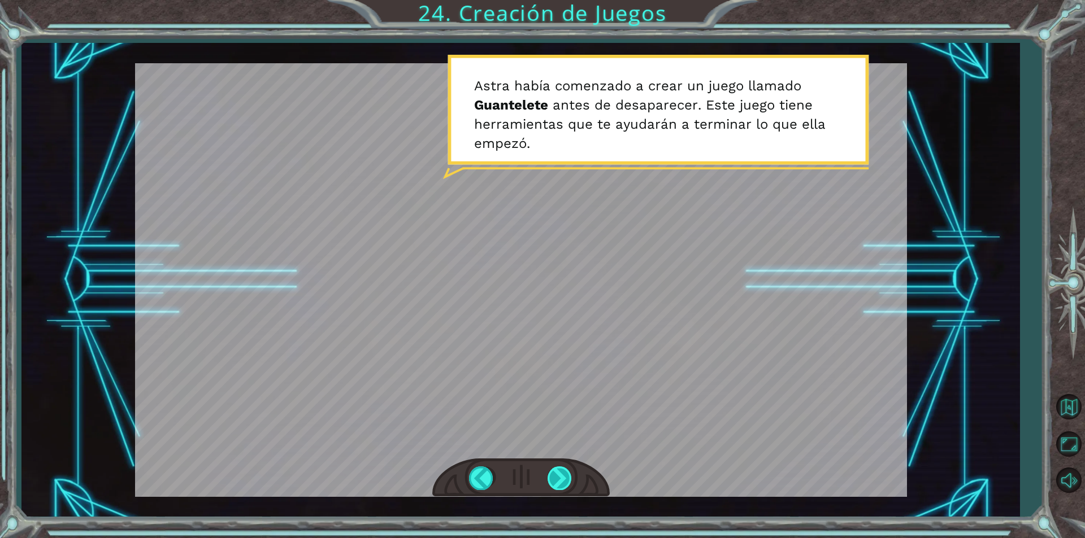
click at [560, 479] on div at bounding box center [559, 478] width 25 height 23
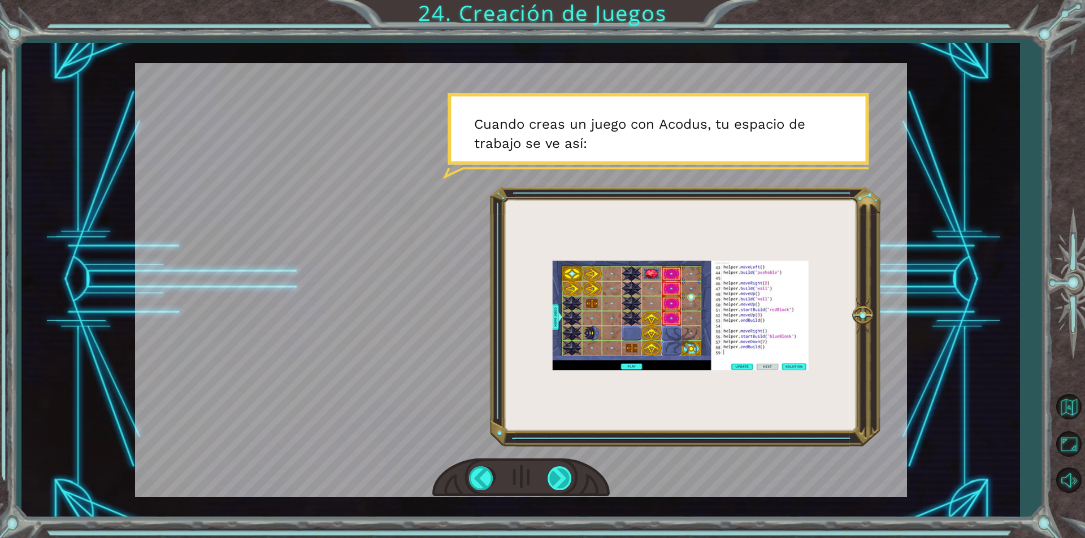
click at [562, 480] on div at bounding box center [559, 478] width 25 height 23
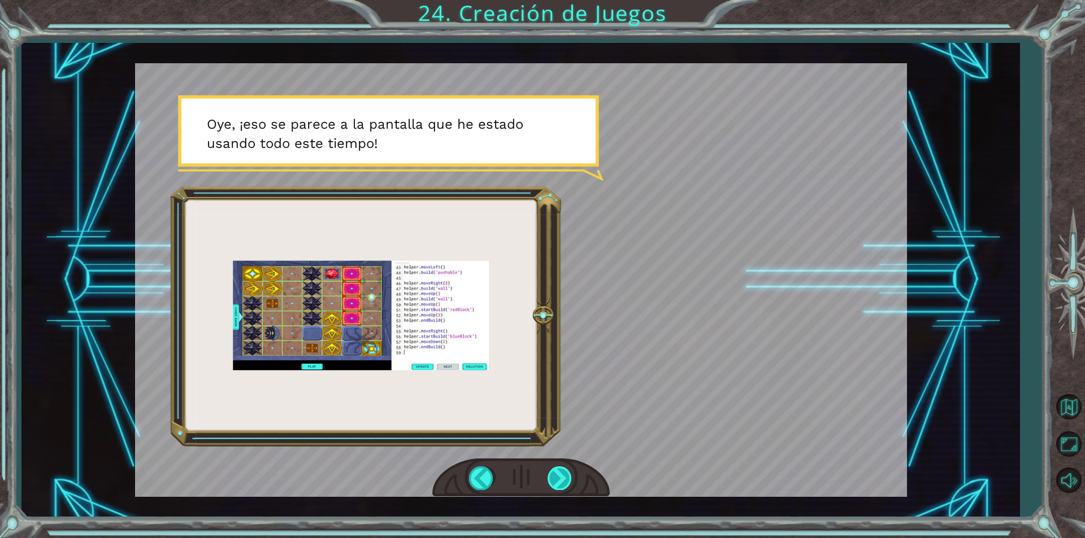
click at [561, 482] on div at bounding box center [559, 478] width 25 height 23
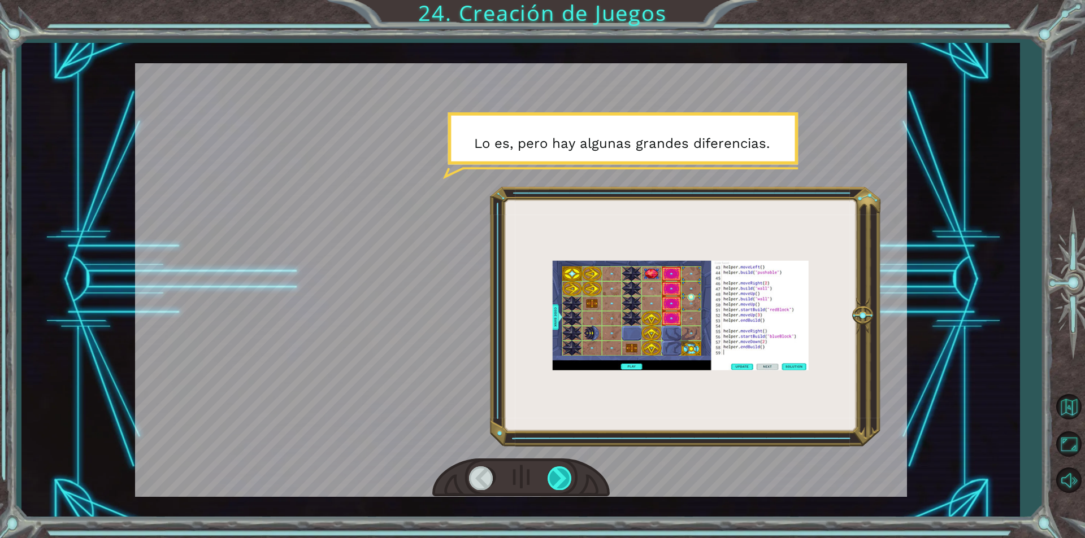
click at [561, 482] on div at bounding box center [559, 478] width 25 height 23
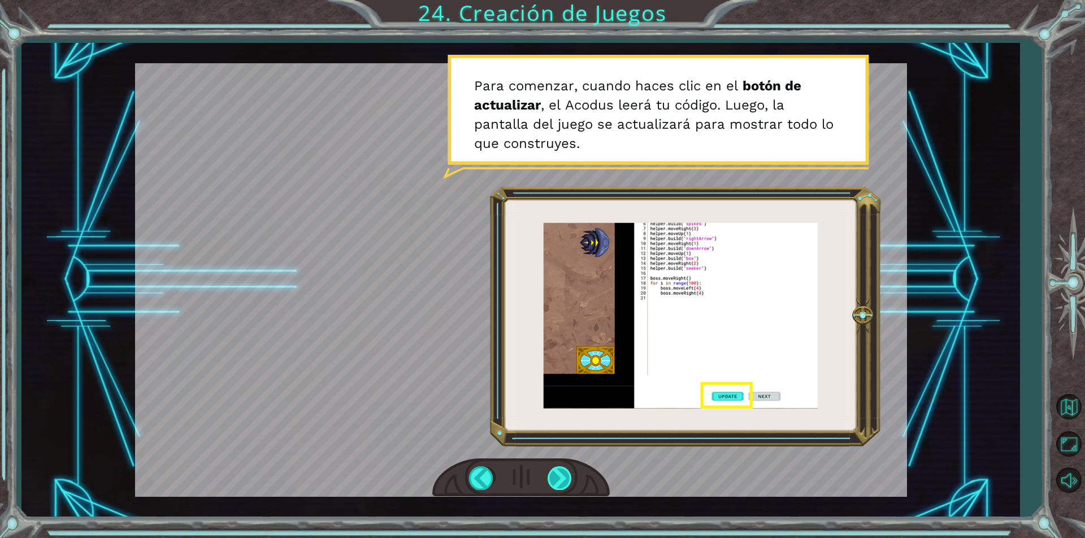
click at [558, 477] on div at bounding box center [559, 478] width 25 height 23
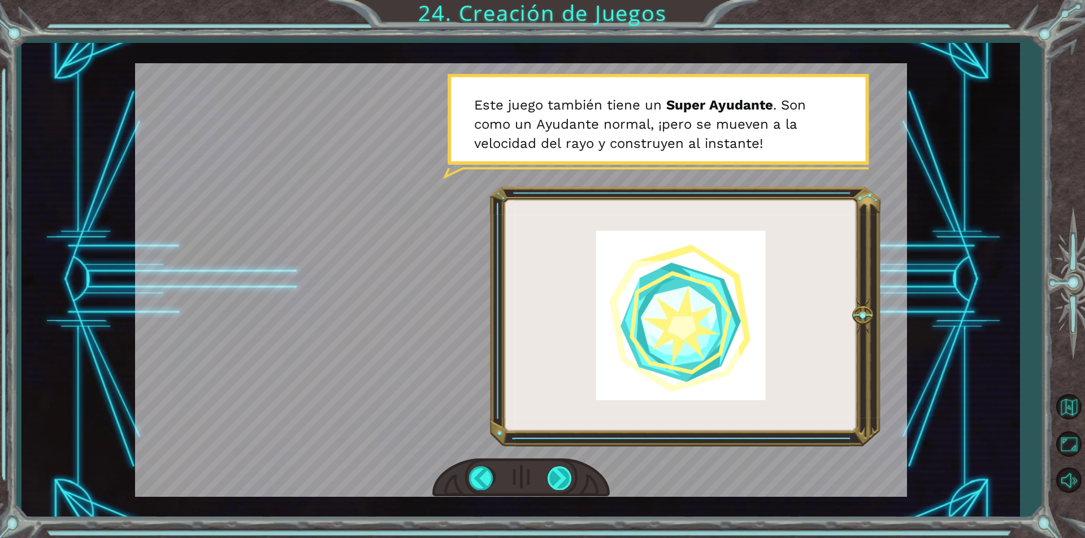
click at [555, 484] on div at bounding box center [559, 478] width 25 height 23
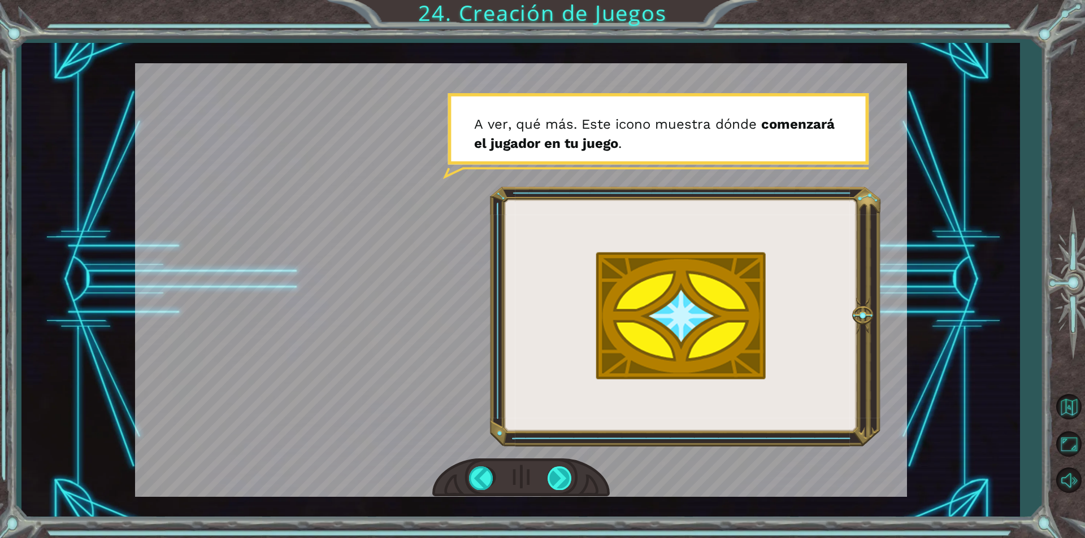
click at [555, 482] on div at bounding box center [559, 478] width 25 height 23
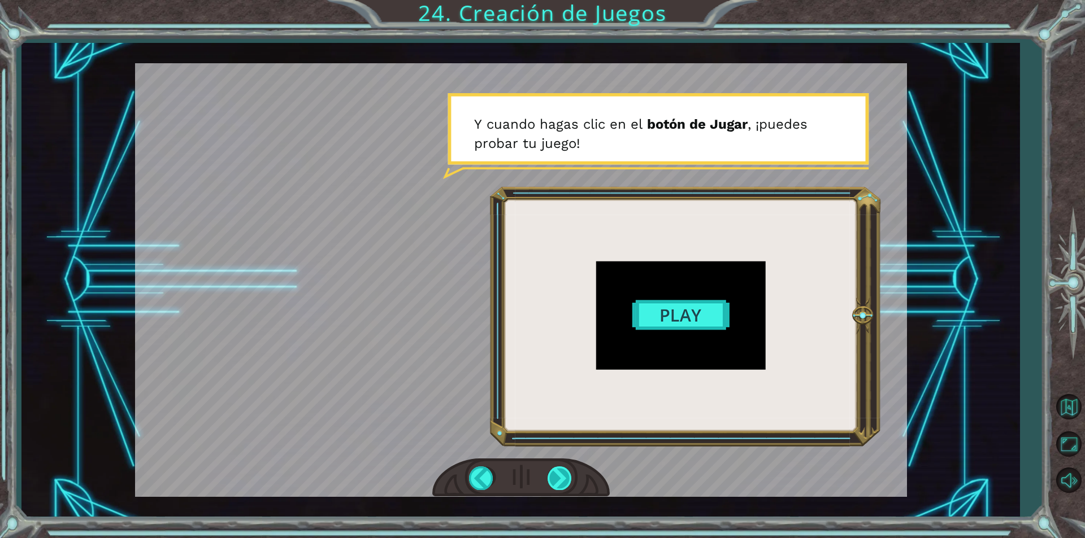
click at [559, 481] on div at bounding box center [559, 478] width 25 height 23
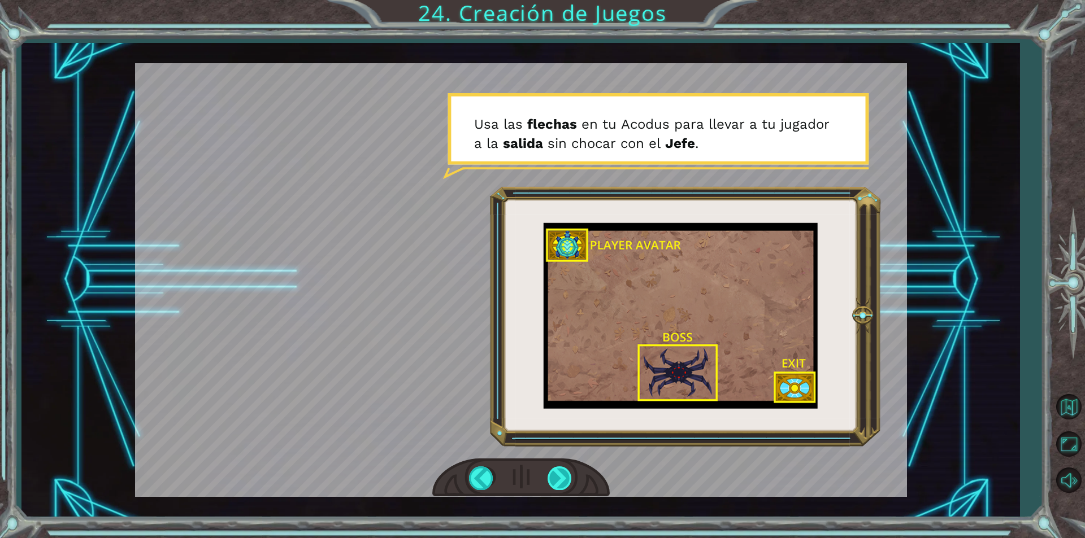
click at [559, 481] on div at bounding box center [559, 478] width 25 height 23
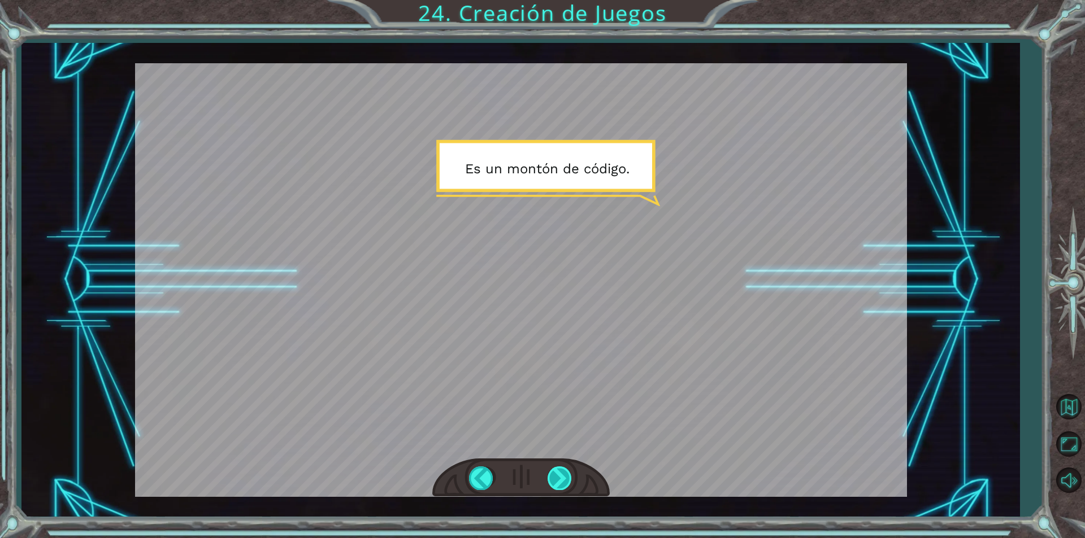
click at [559, 481] on div at bounding box center [559, 478] width 25 height 23
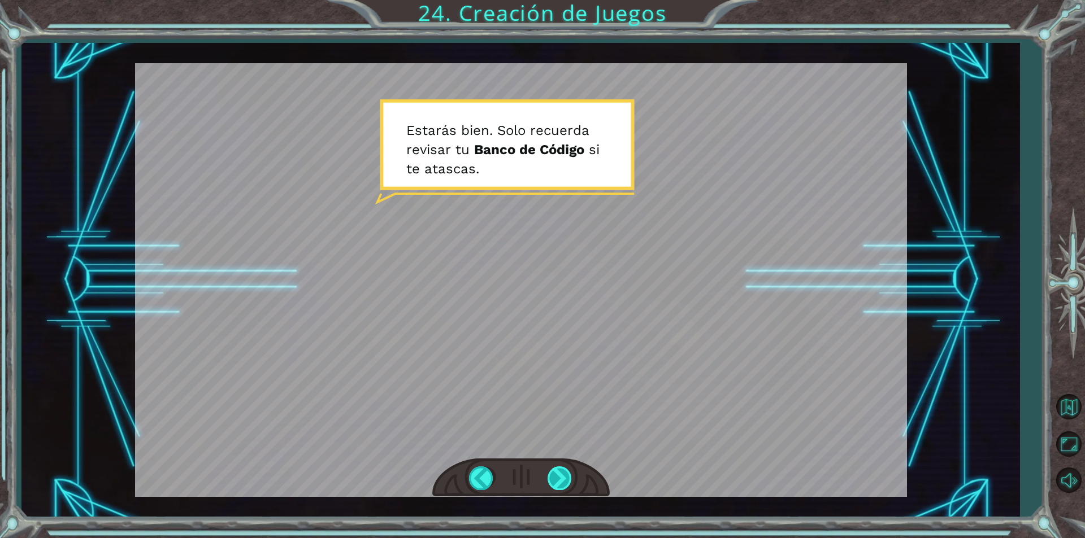
click at [559, 481] on div at bounding box center [559, 478] width 25 height 23
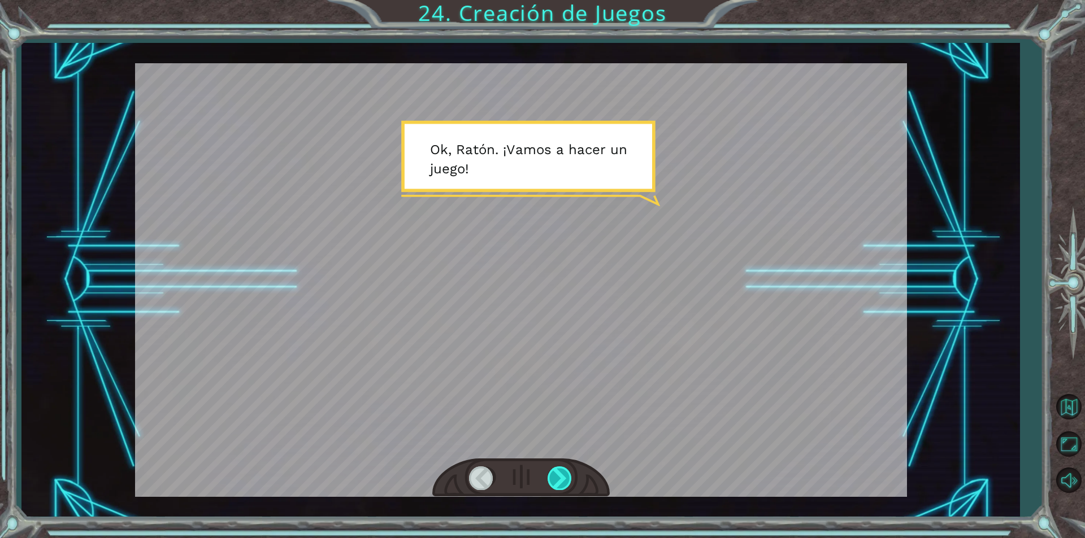
click at [559, 484] on div at bounding box center [559, 478] width 25 height 23
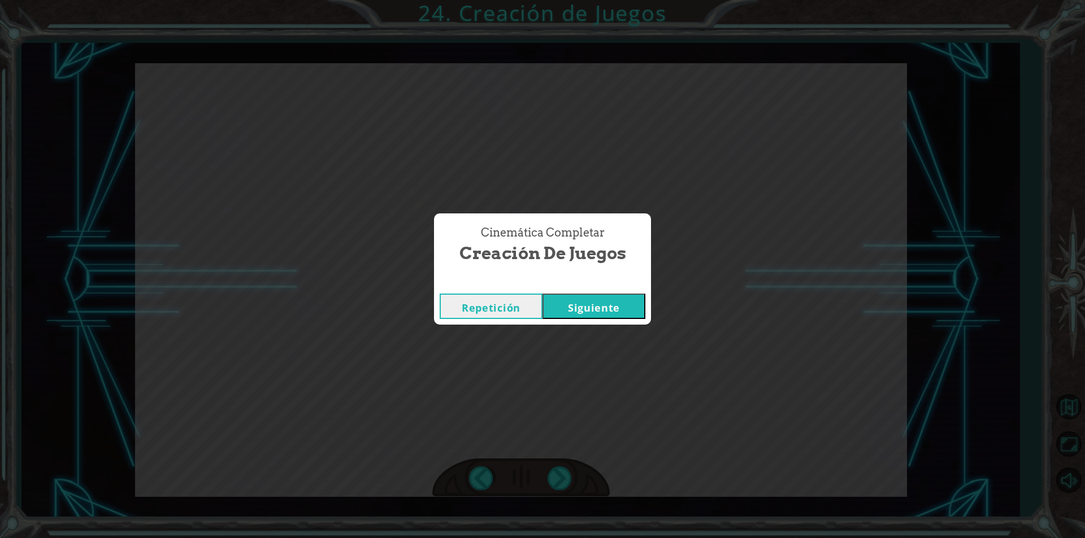
click at [566, 306] on button "Siguiente" at bounding box center [593, 306] width 103 height 25
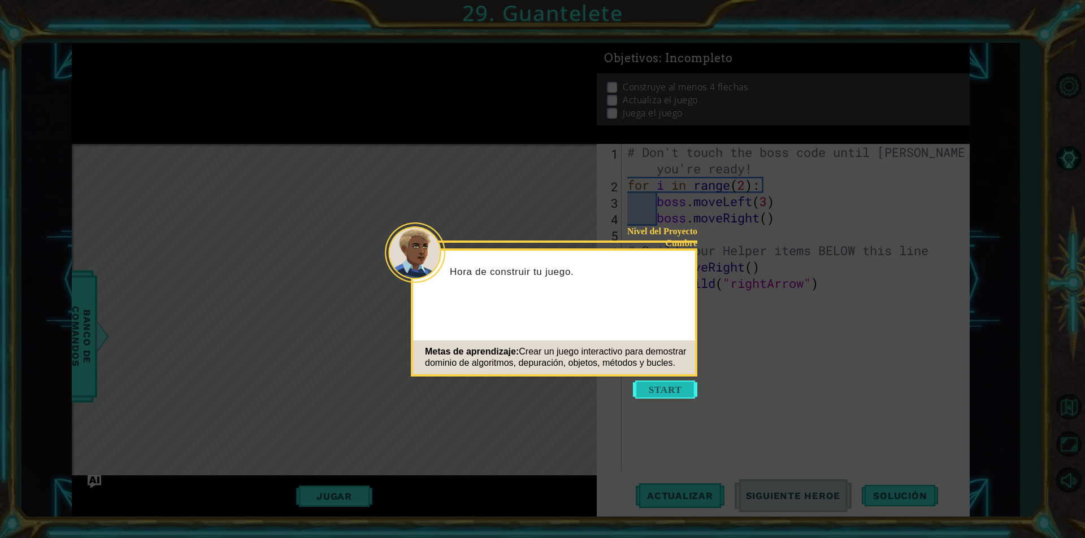
click at [650, 389] on button "Start" at bounding box center [665, 390] width 64 height 18
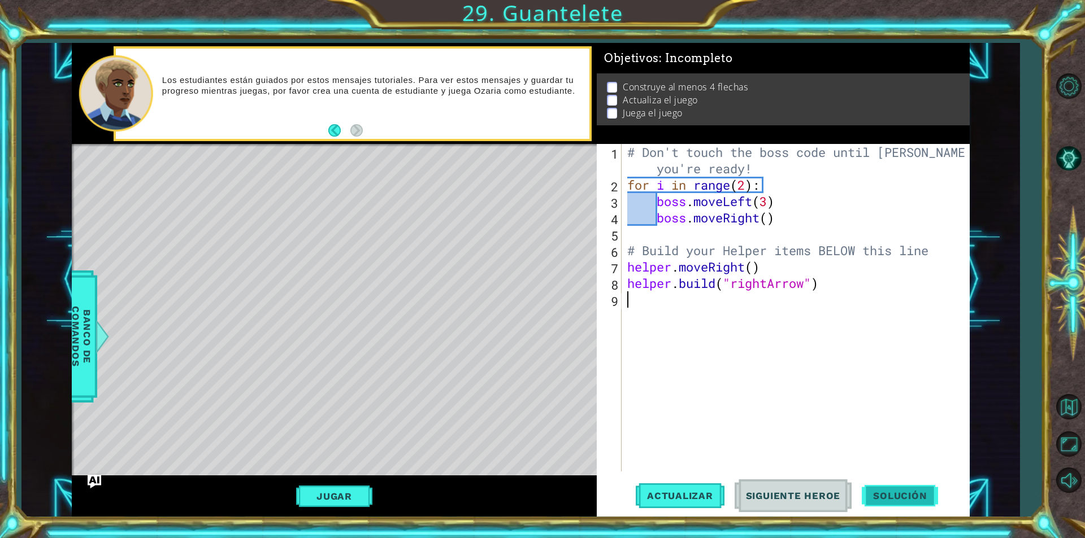
click at [896, 497] on span "Solución" at bounding box center [899, 495] width 76 height 11
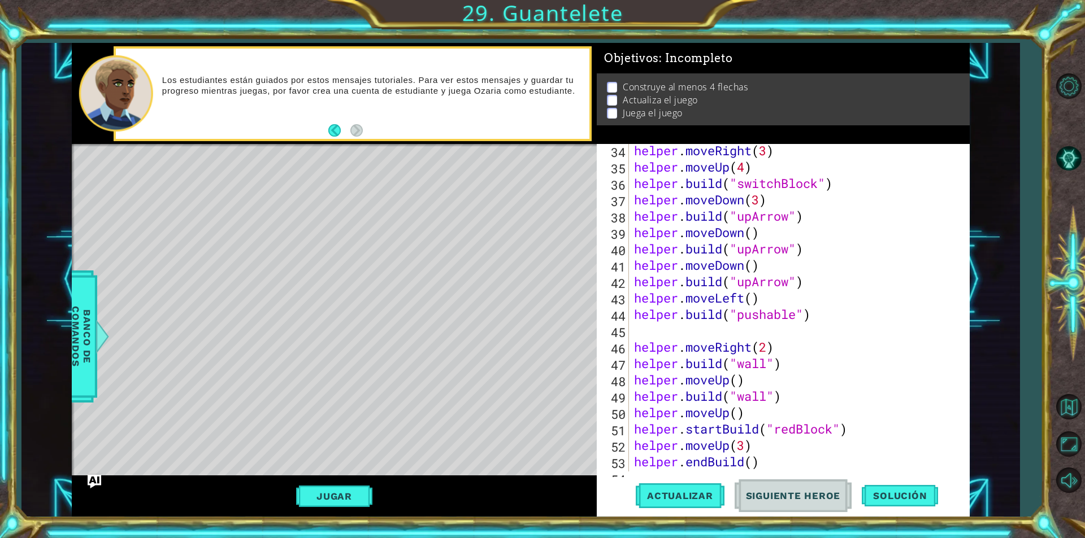
scroll to position [639, 0]
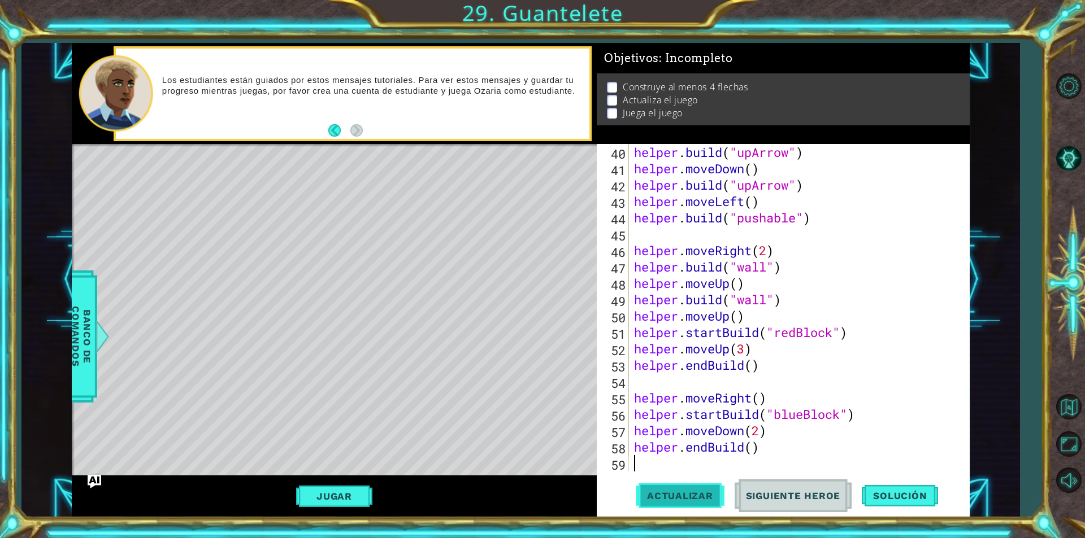
click at [664, 495] on span "Actualizar" at bounding box center [680, 495] width 89 height 11
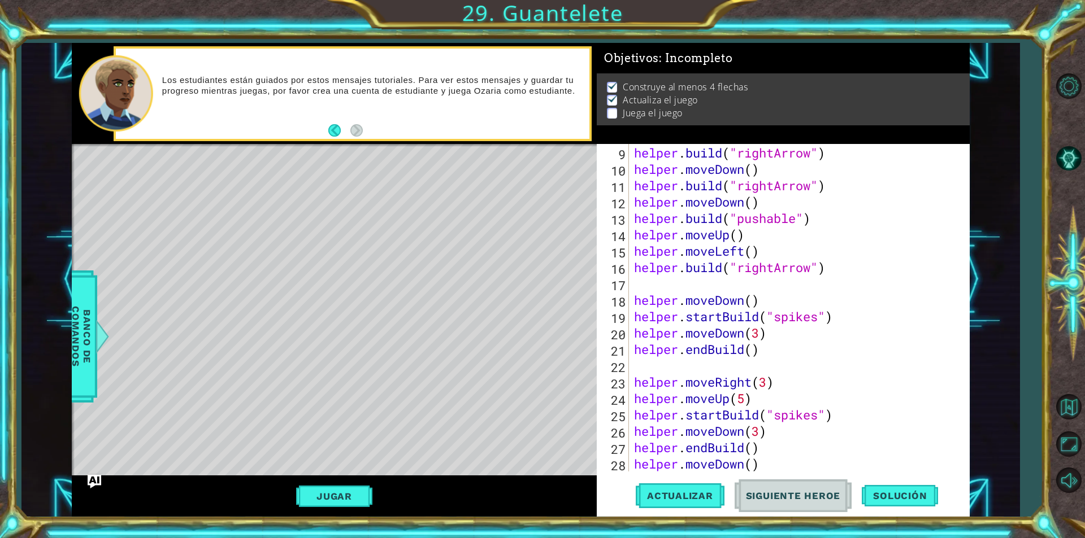
scroll to position [0, 0]
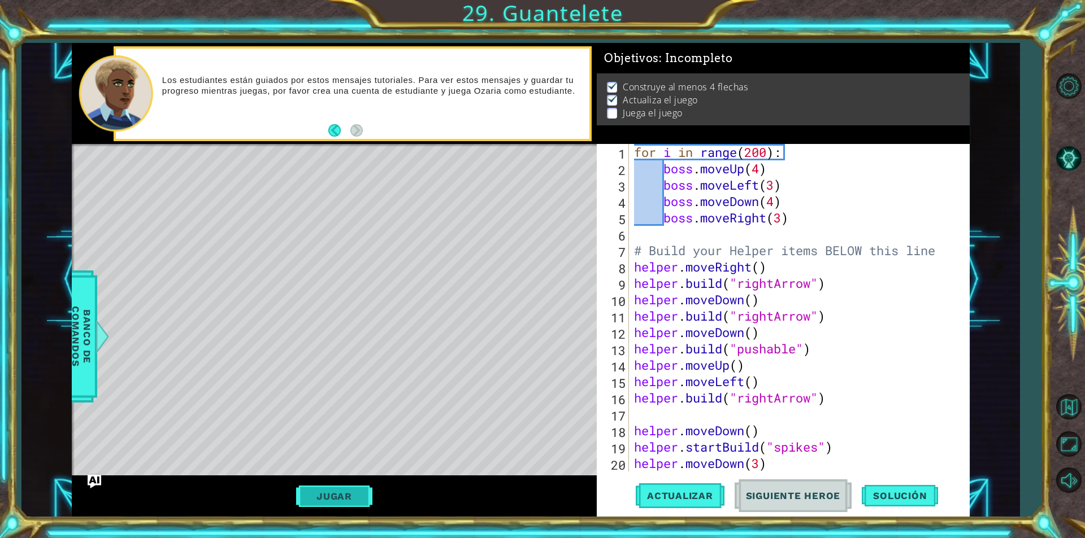
click at [340, 496] on button "Jugar" at bounding box center [334, 496] width 76 height 21
click at [799, 499] on span "Siguiente Heroe" at bounding box center [793, 495] width 118 height 11
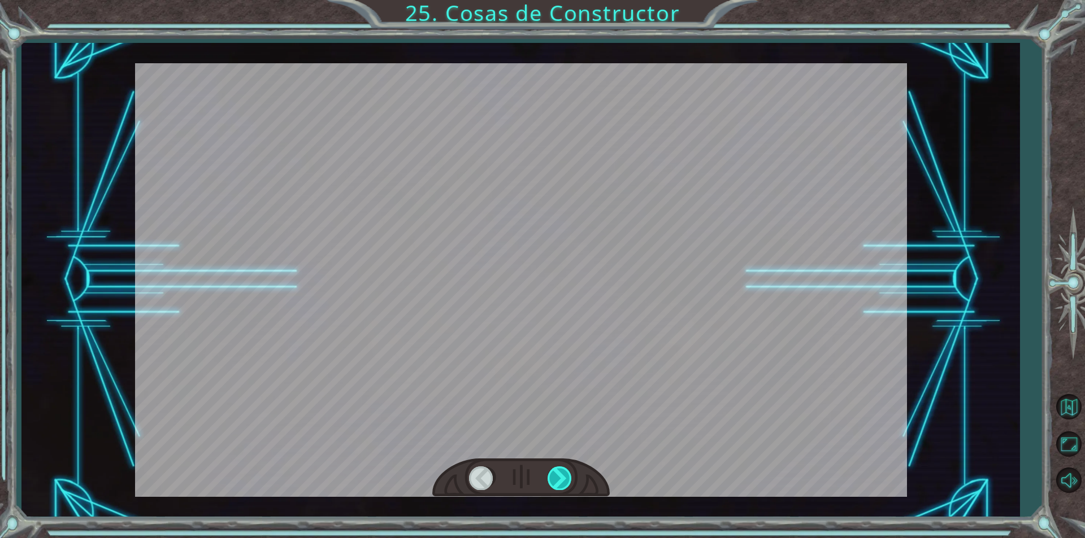
click at [562, 473] on div at bounding box center [559, 478] width 25 height 23
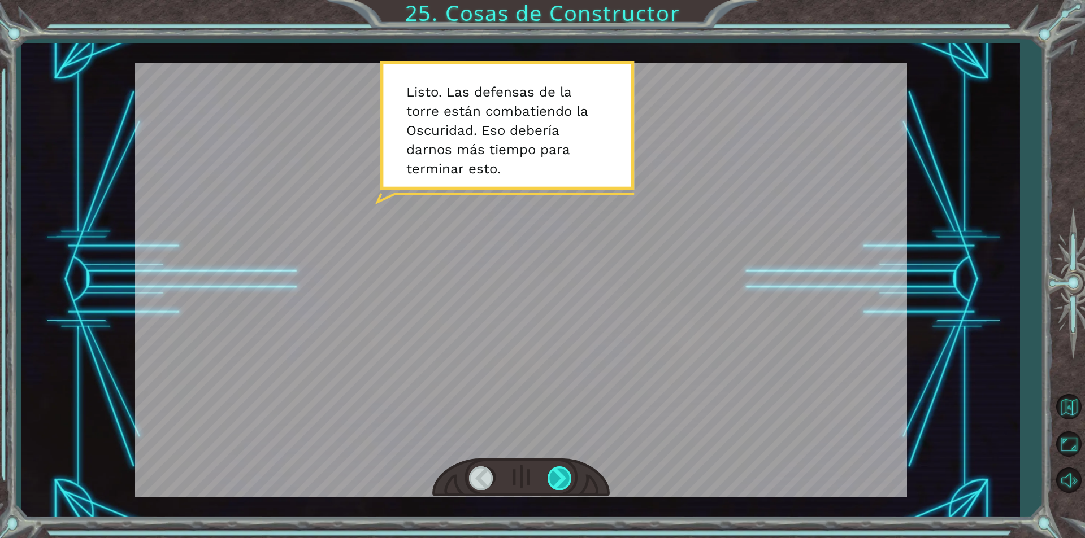
click at [562, 473] on div at bounding box center [559, 478] width 25 height 23
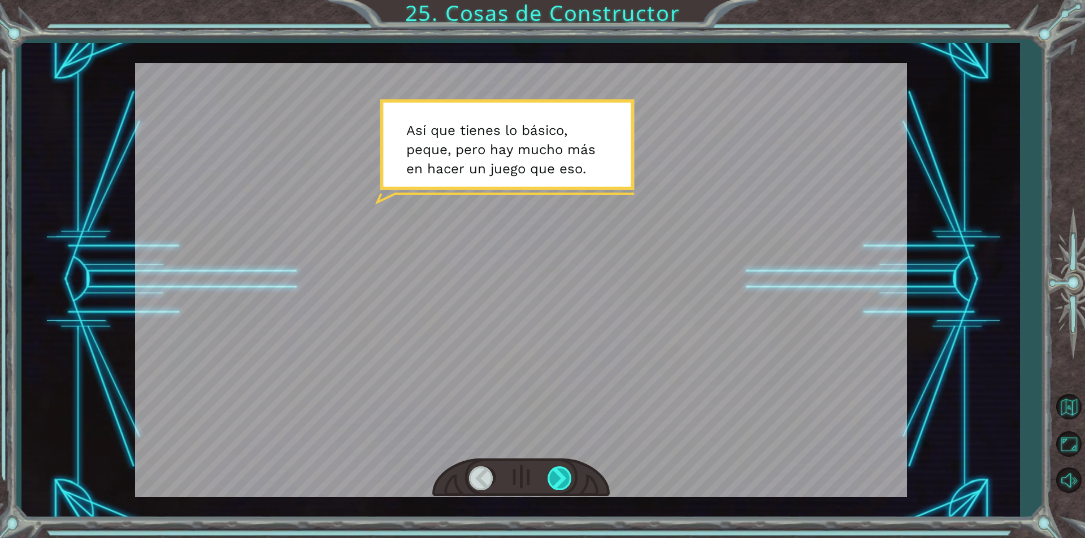
click at [563, 472] on div at bounding box center [559, 478] width 25 height 23
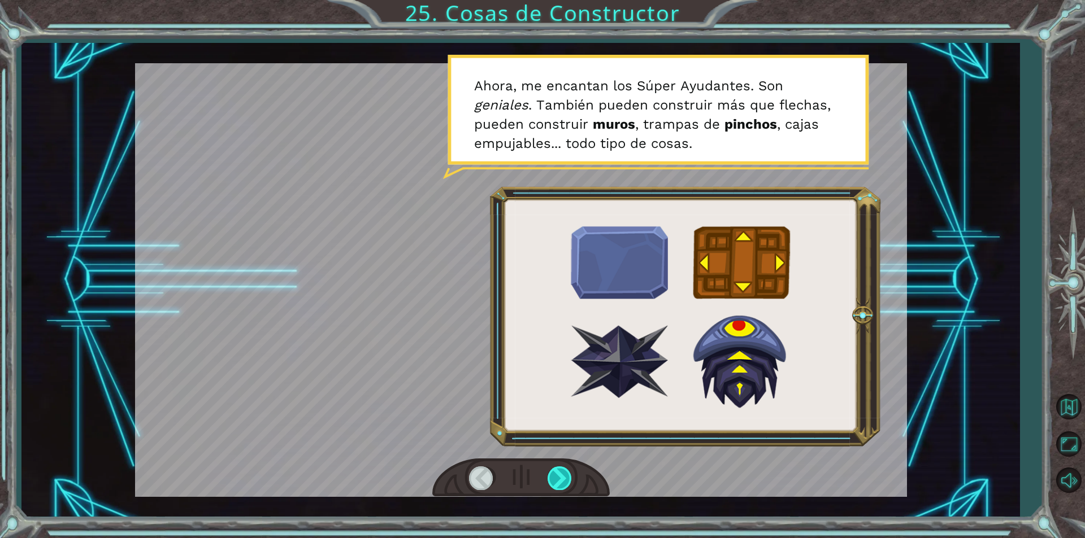
click at [563, 472] on div at bounding box center [559, 478] width 25 height 23
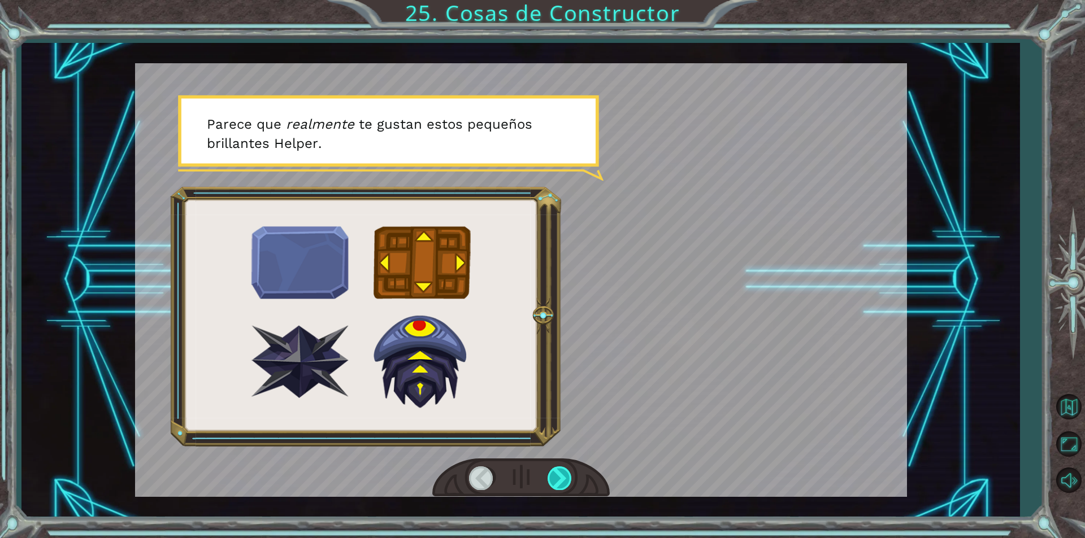
click at [564, 472] on div at bounding box center [559, 478] width 25 height 23
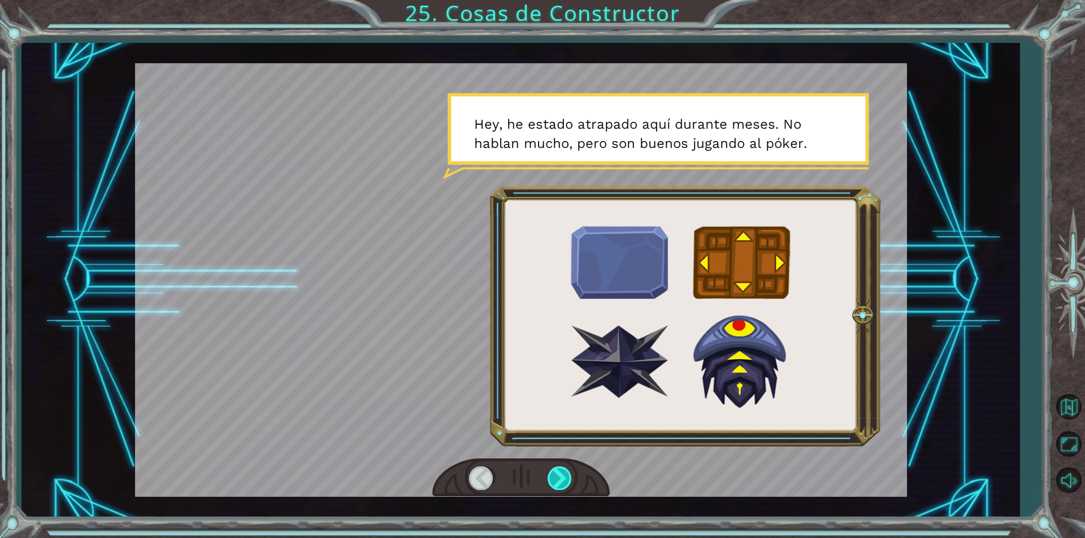
click at [564, 472] on div at bounding box center [559, 478] width 25 height 23
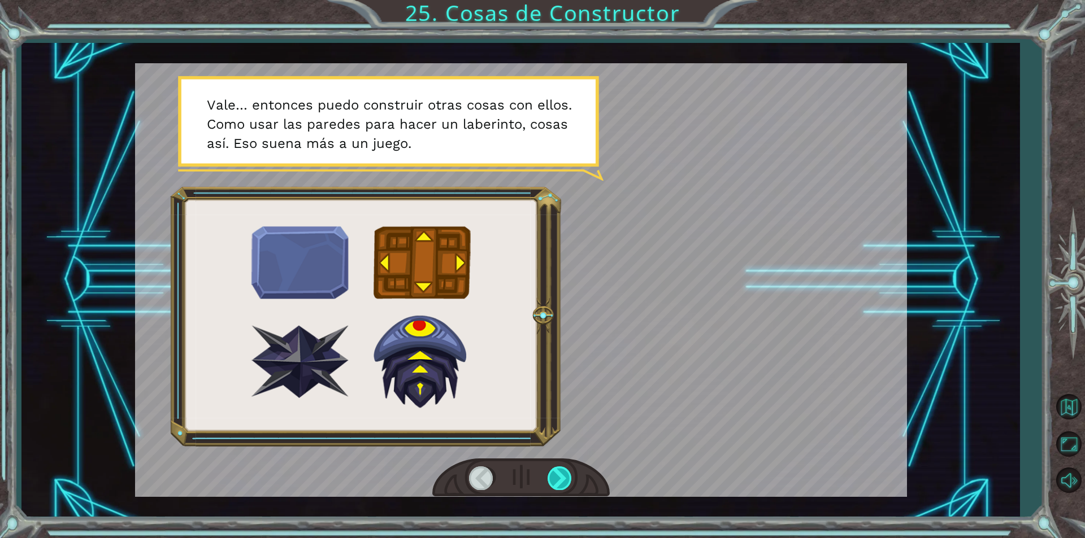
click at [563, 472] on div at bounding box center [559, 478] width 25 height 23
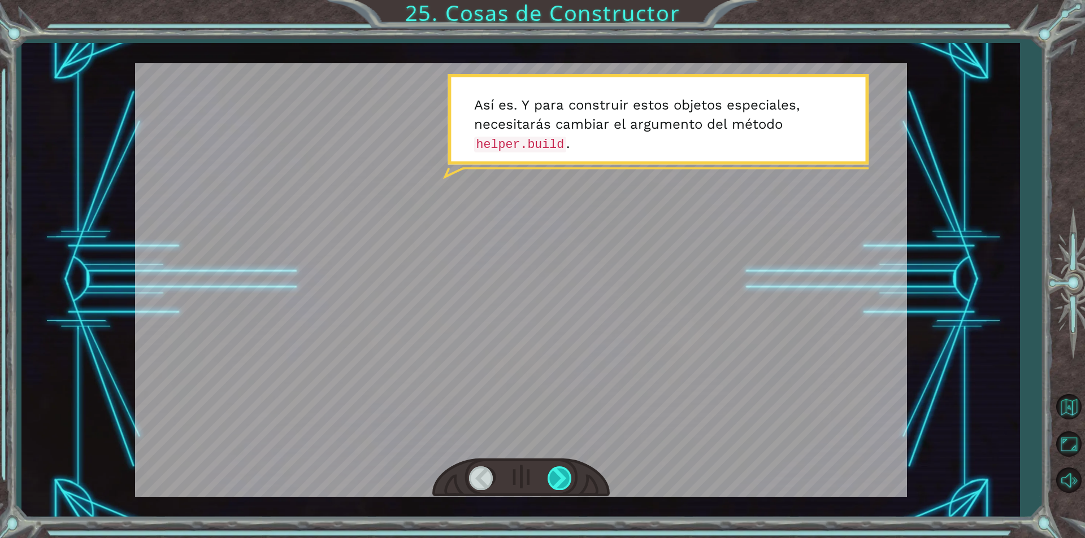
click at [563, 472] on div at bounding box center [559, 478] width 25 height 23
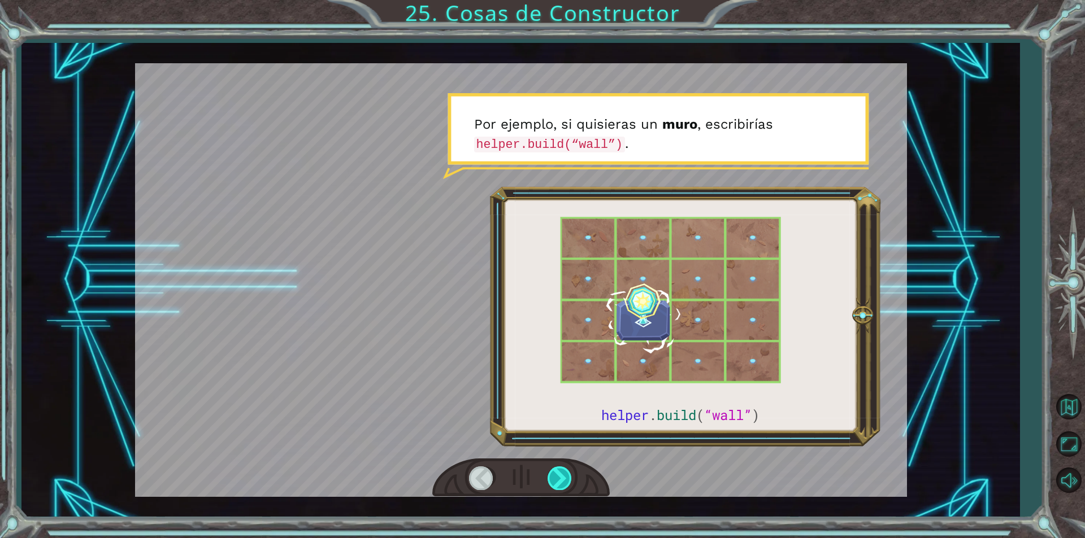
click at [563, 472] on div at bounding box center [559, 478] width 25 height 23
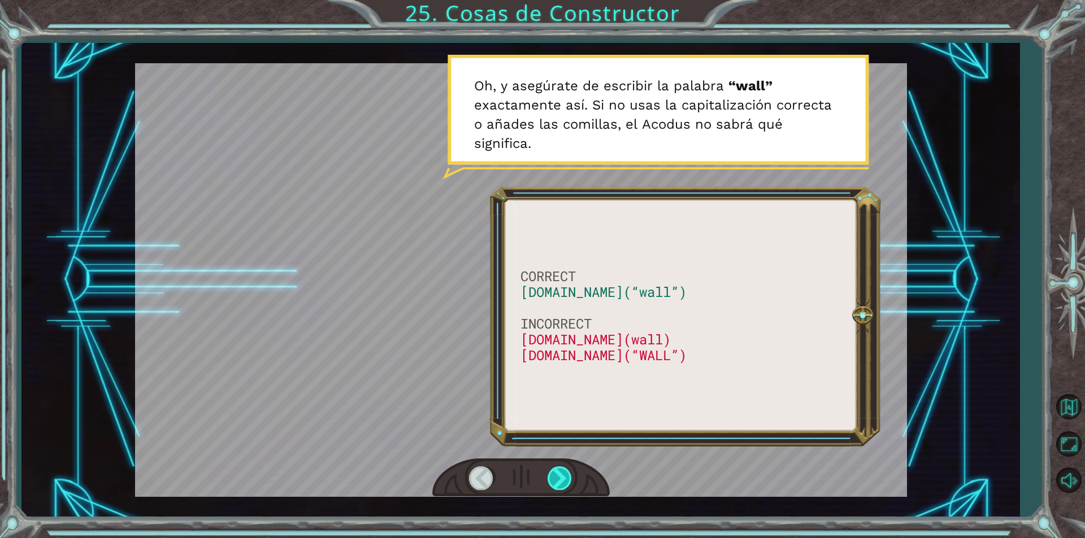
click at [563, 472] on div at bounding box center [559, 478] width 25 height 23
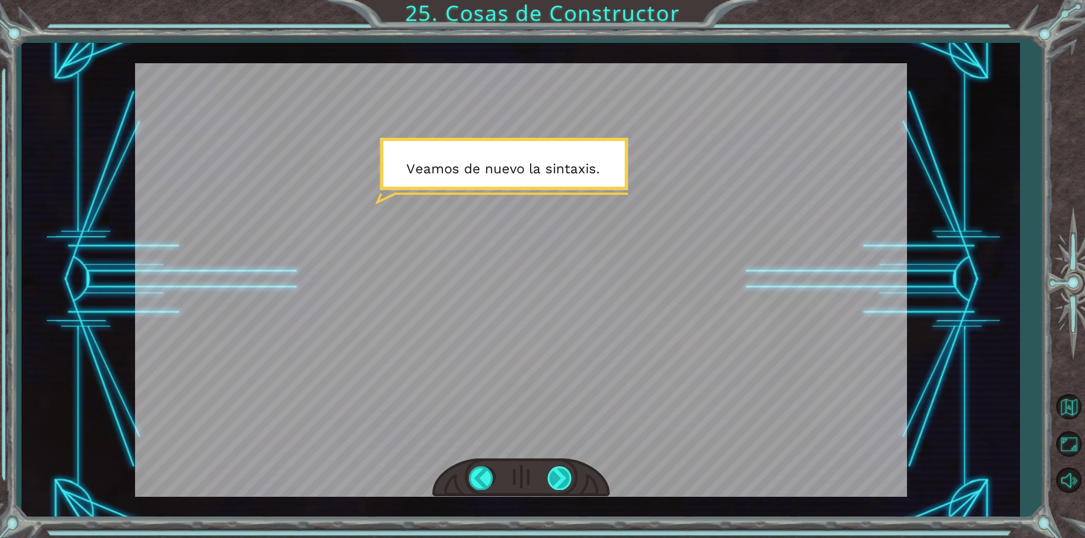
click at [563, 472] on div at bounding box center [559, 478] width 25 height 23
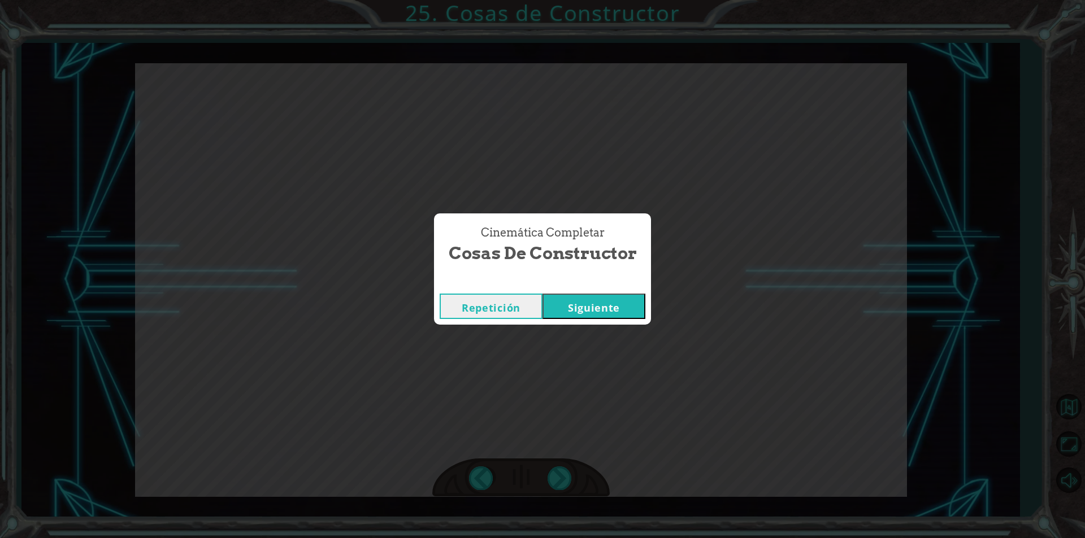
click at [587, 301] on button "Siguiente" at bounding box center [593, 306] width 103 height 25
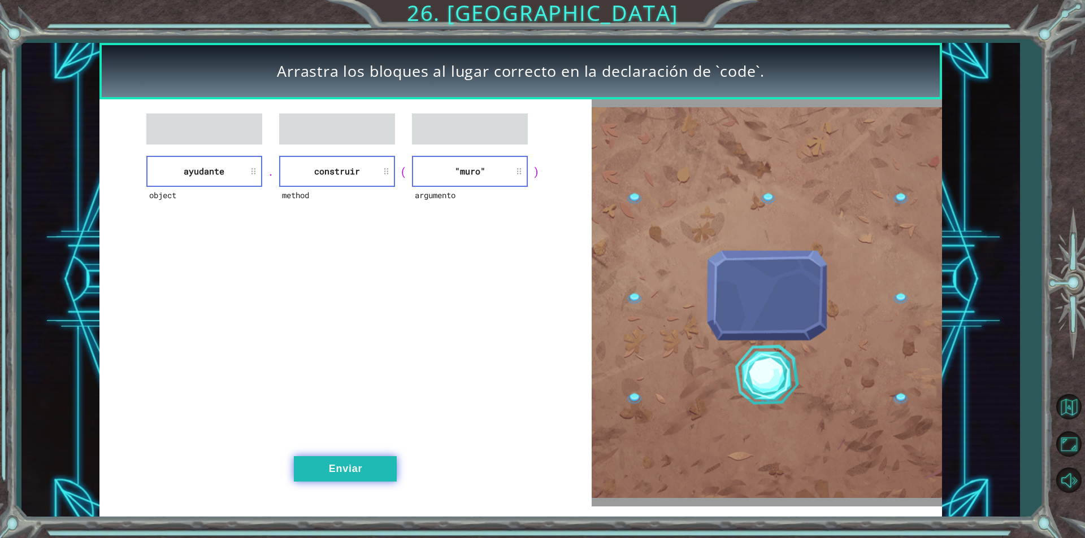
click at [330, 478] on button "Enviar" at bounding box center [345, 468] width 103 height 25
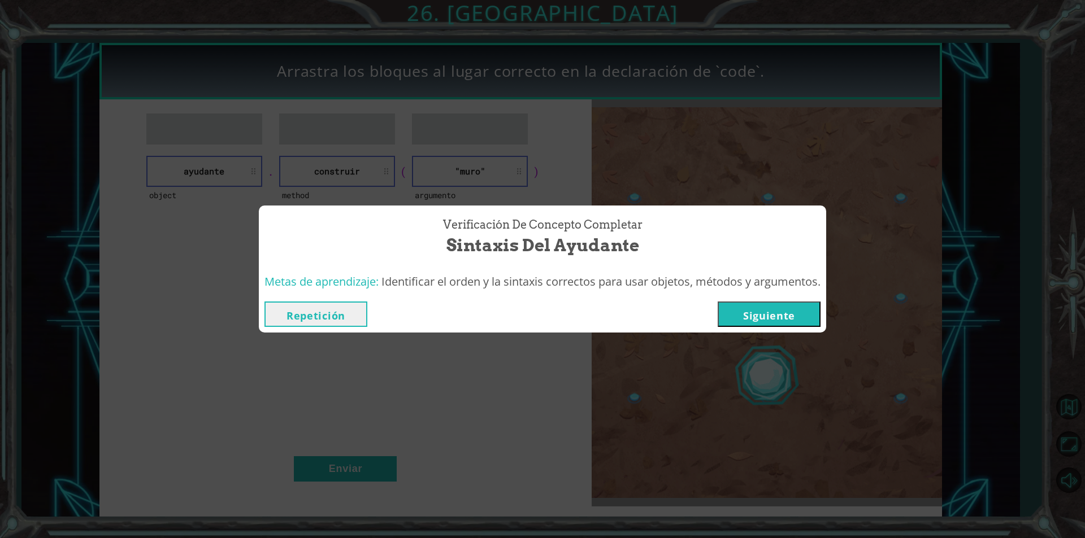
click at [761, 310] on button "Siguiente" at bounding box center [768, 314] width 103 height 25
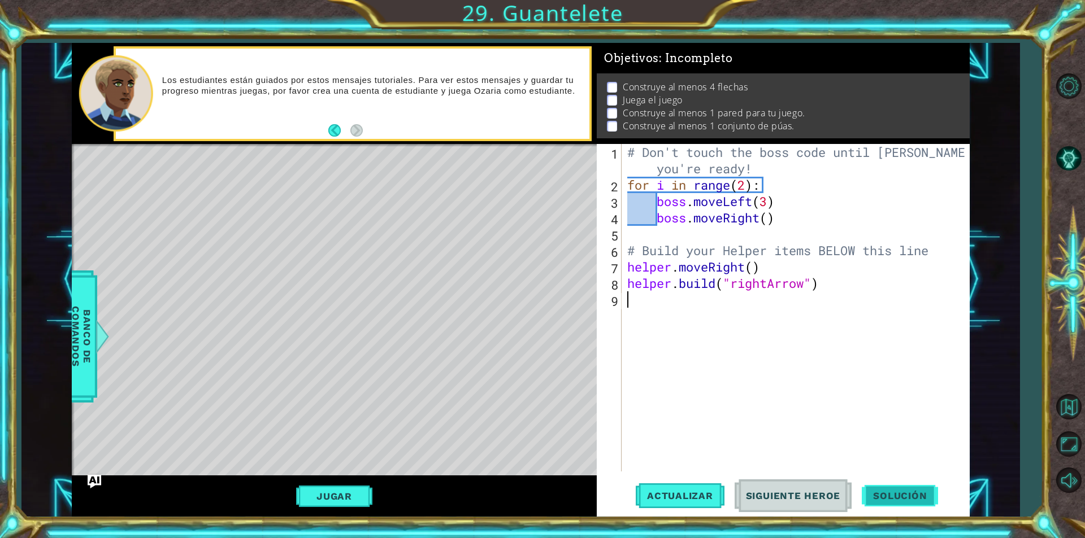
click at [885, 504] on button "Solución" at bounding box center [899, 495] width 76 height 37
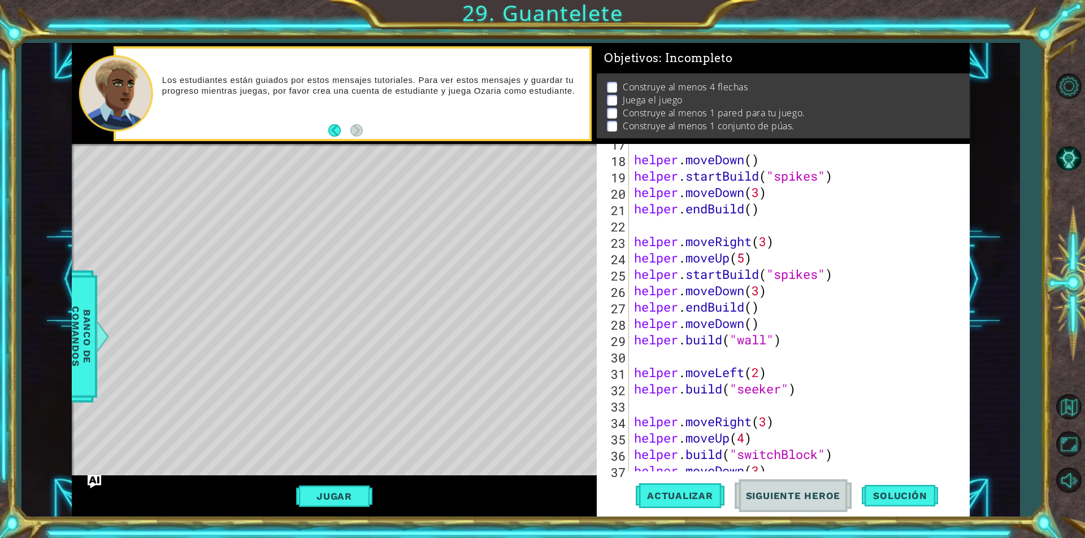
scroll to position [339, 0]
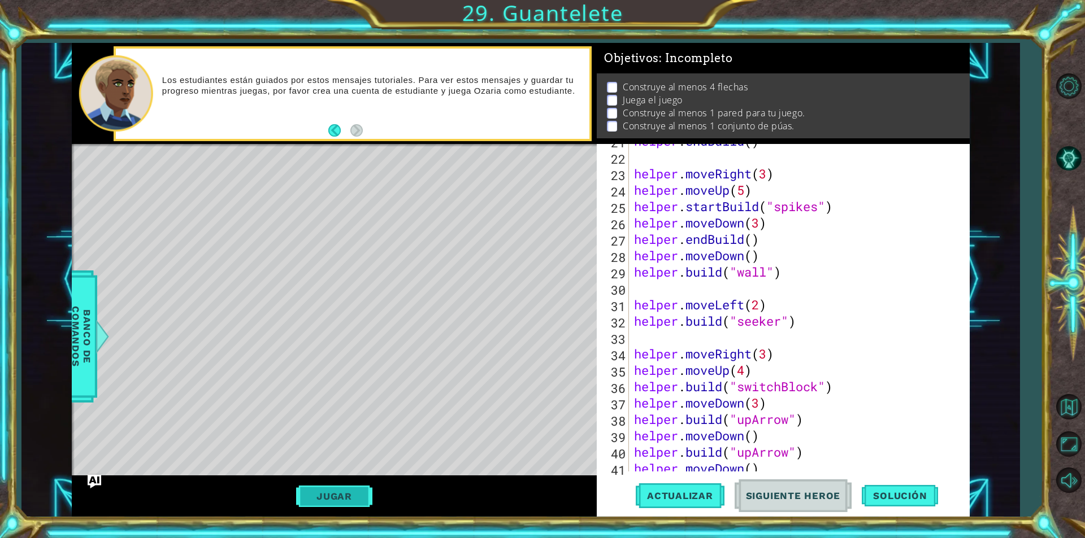
click at [329, 502] on button "Jugar" at bounding box center [334, 496] width 76 height 21
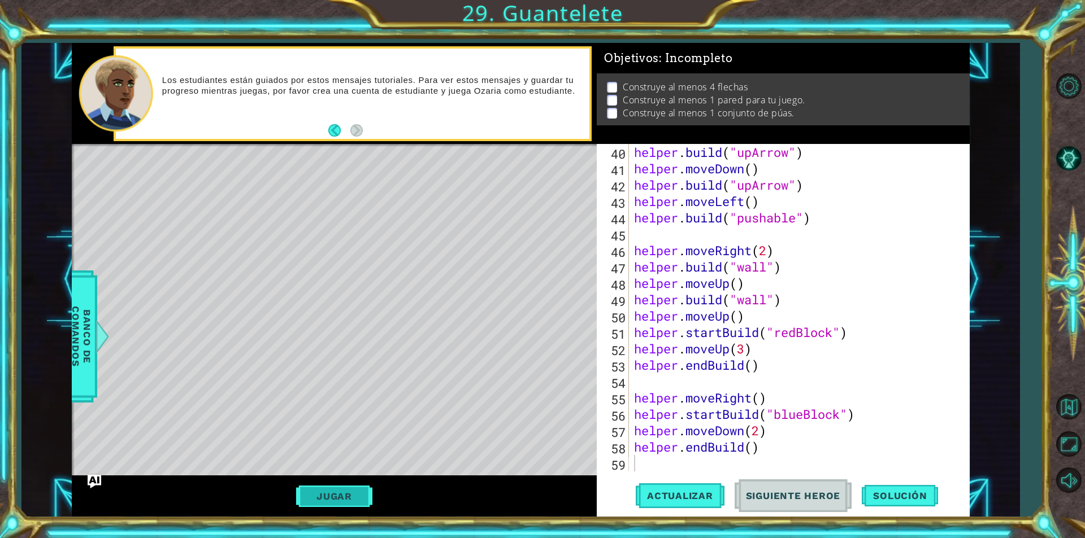
click at [329, 501] on button "Jugar" at bounding box center [334, 496] width 76 height 21
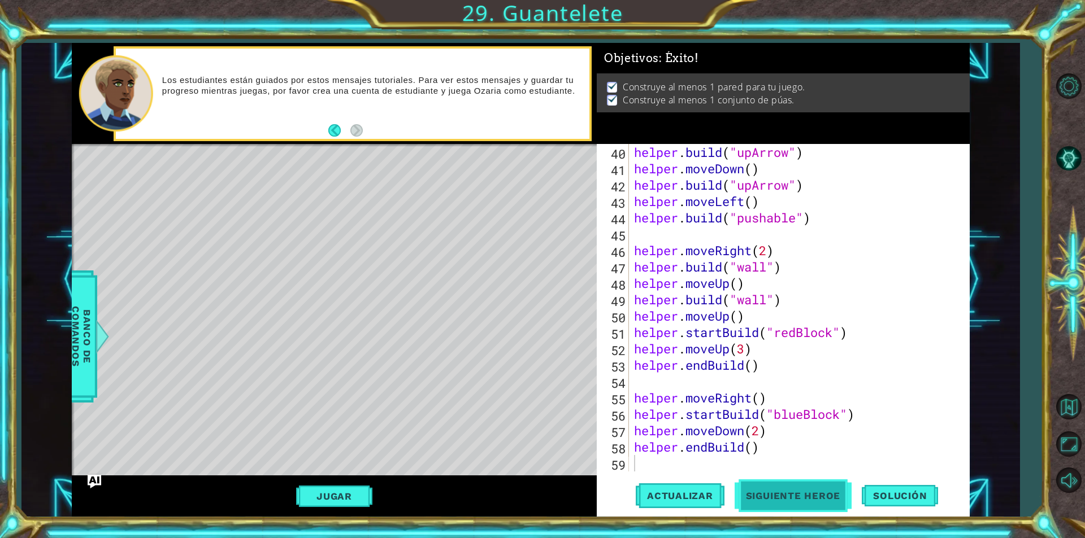
click at [796, 495] on span "Siguiente Heroe" at bounding box center [793, 495] width 118 height 11
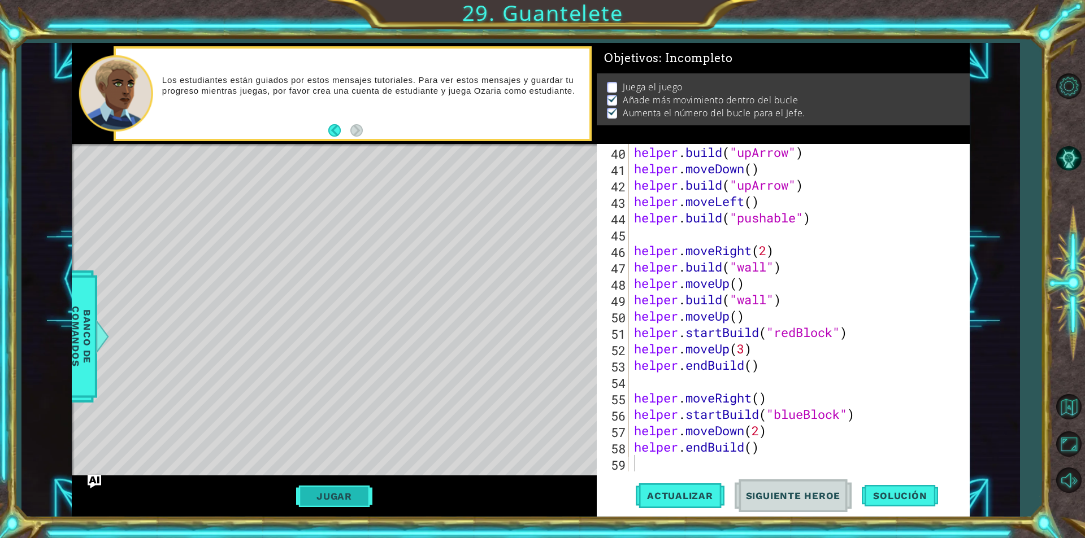
click at [328, 492] on button "Jugar" at bounding box center [334, 496] width 76 height 21
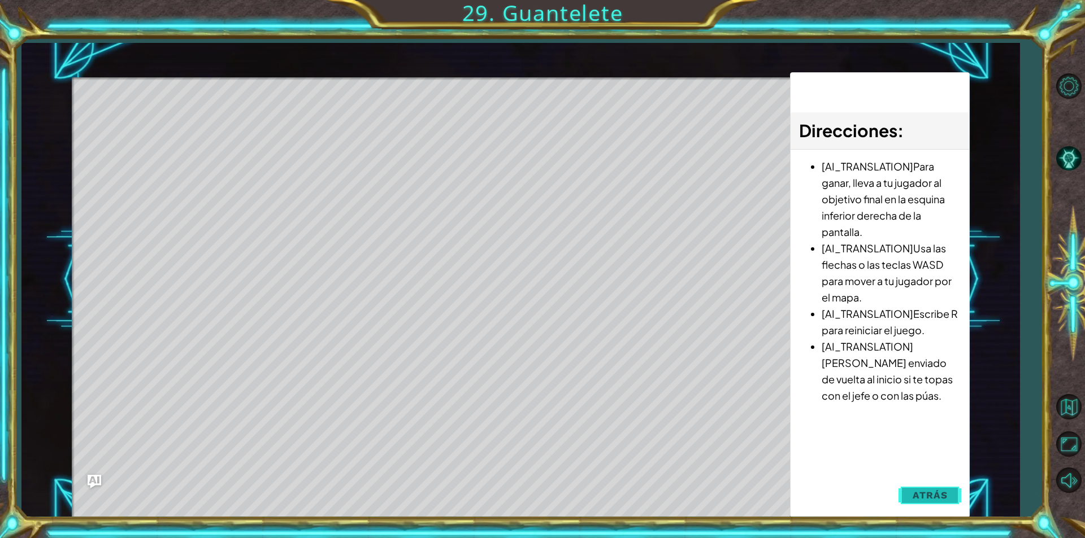
click at [913, 500] on span "Atrás" at bounding box center [929, 495] width 34 height 11
